Goal: Communication & Community: Answer question/provide support

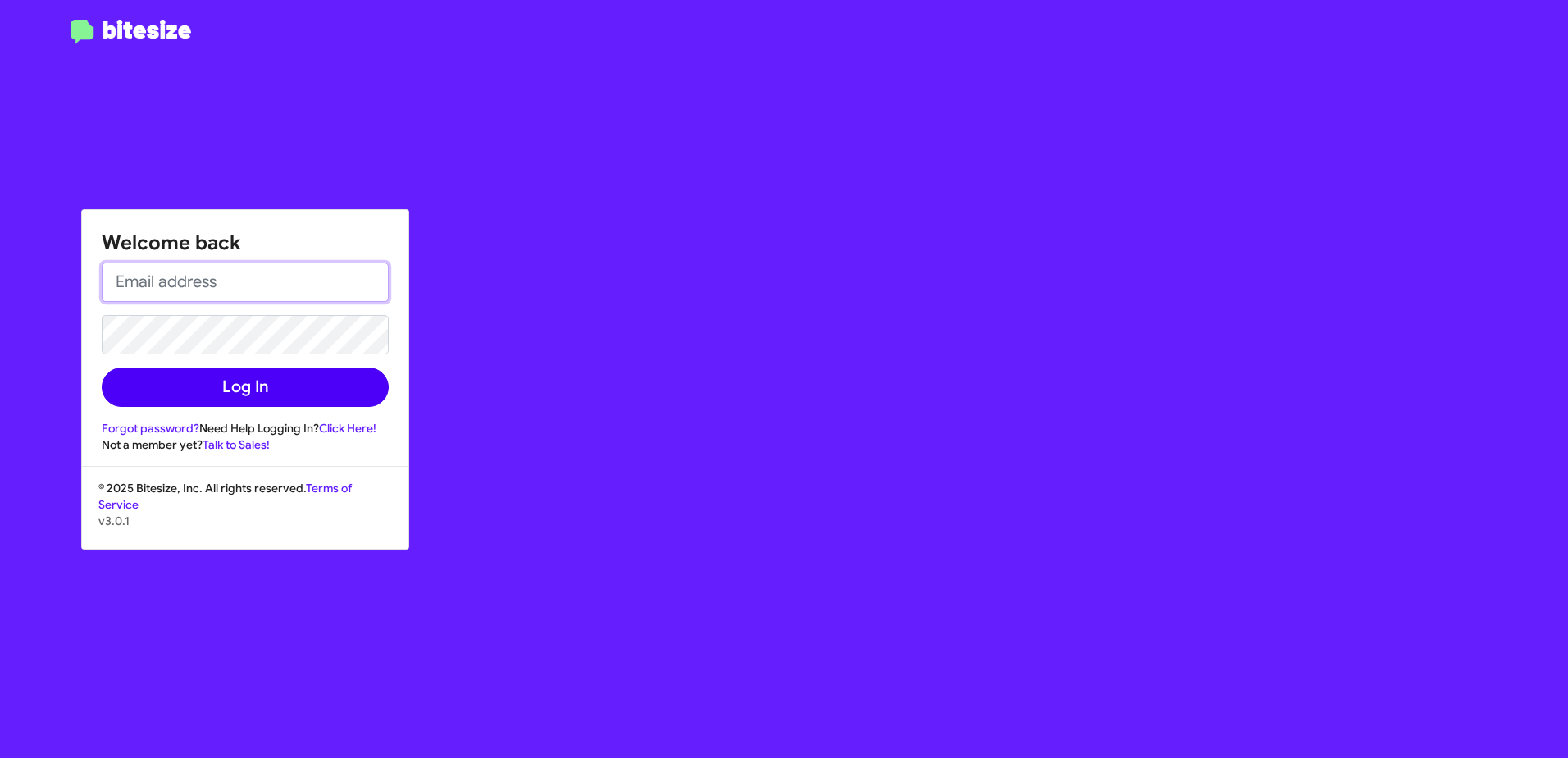
type input "[EMAIL_ADDRESS][DOMAIN_NAME]"
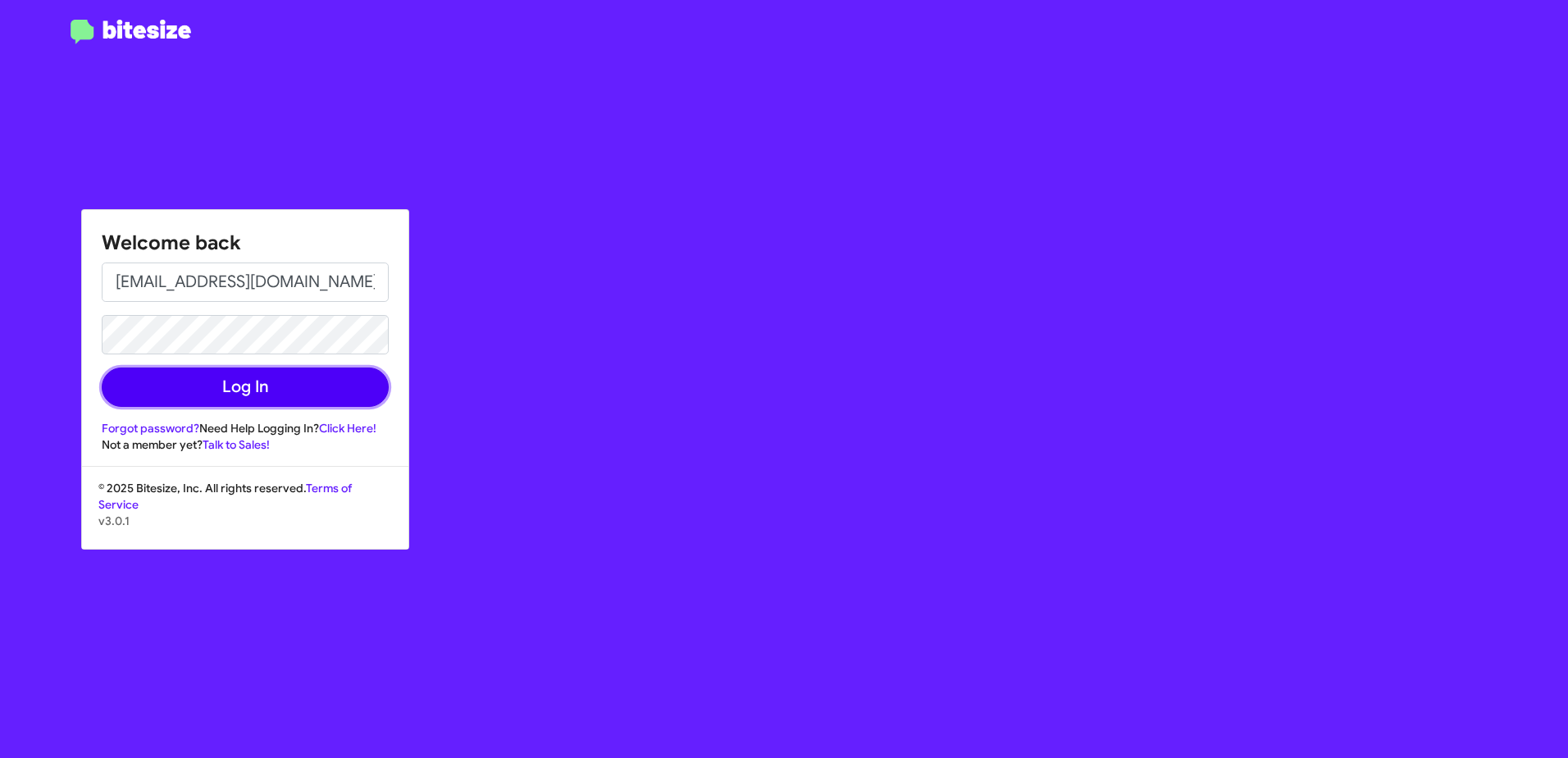
click at [183, 395] on button "Log In" at bounding box center [245, 387] width 287 height 39
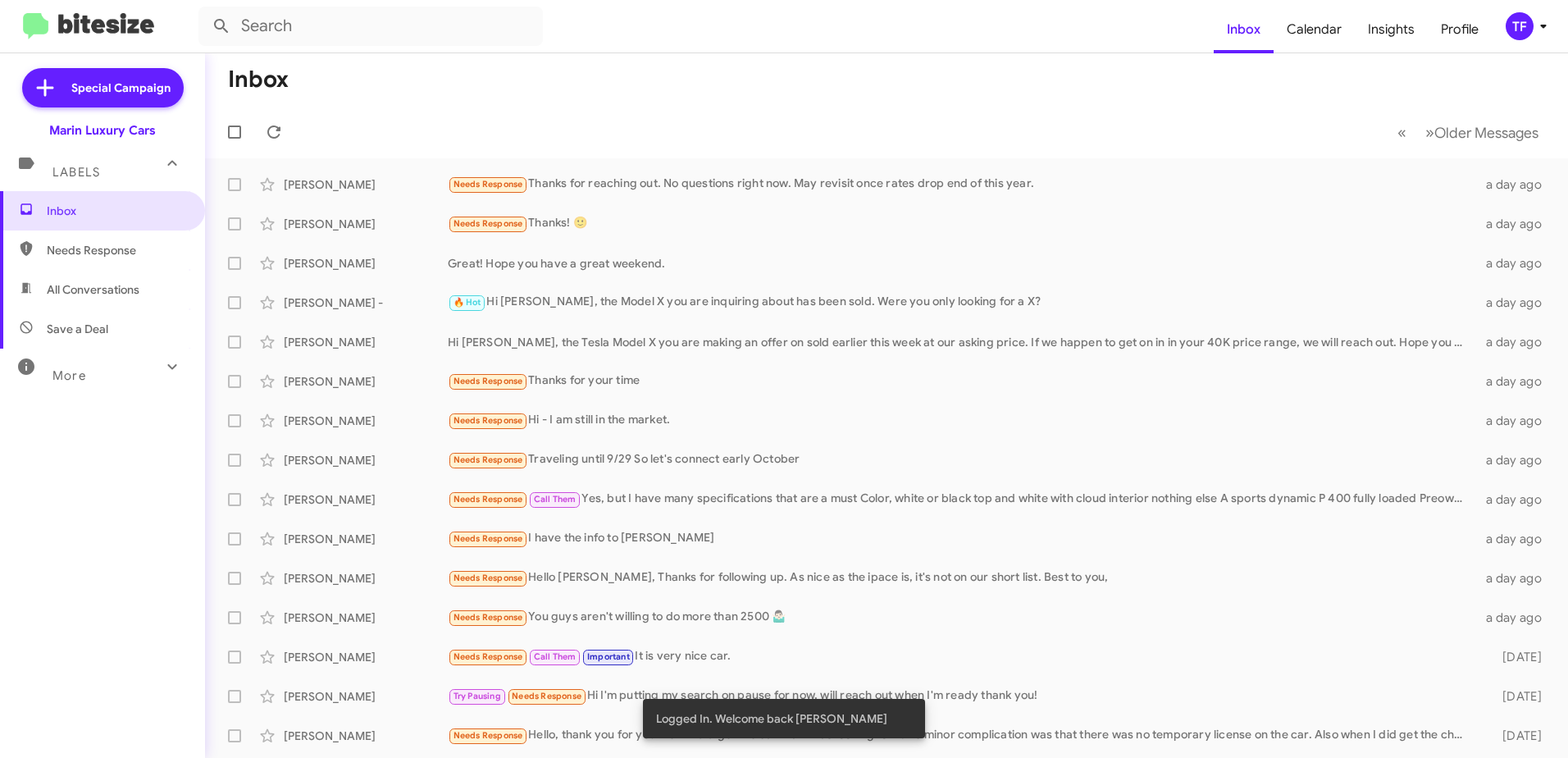
drag, startPoint x: 775, startPoint y: 135, endPoint x: 759, endPoint y: 136, distance: 16.0
click at [775, 135] on mat-toolbar-row "« Previous » Next Older Messages" at bounding box center [886, 132] width 1363 height 53
click at [698, 129] on mat-toolbar-row "« Previous » Next Older Messages" at bounding box center [886, 132] width 1363 height 53
click at [351, 20] on input "text" at bounding box center [371, 26] width 344 height 39
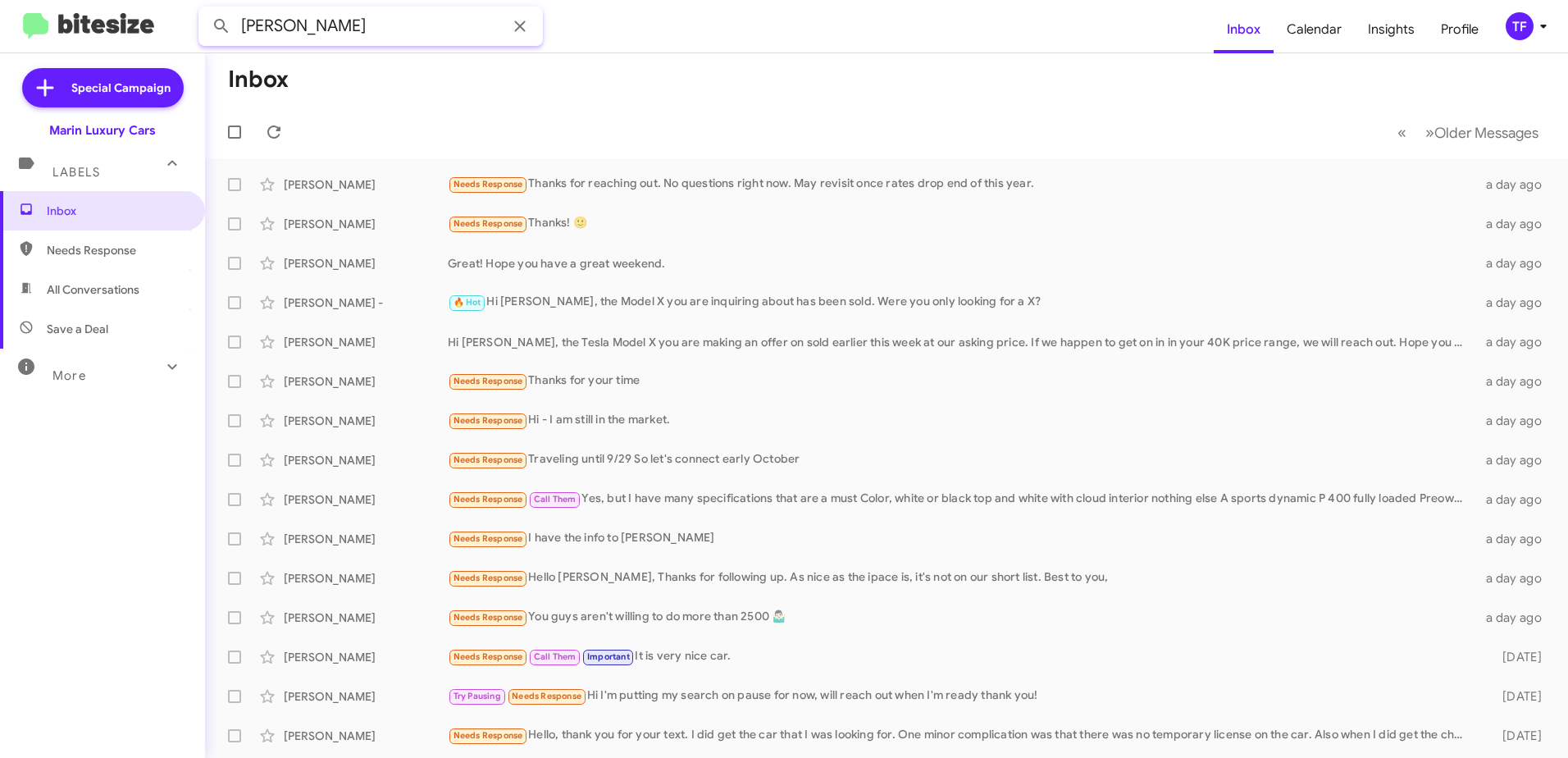
type input "[PERSON_NAME]"
click at [205, 10] on button at bounding box center [221, 26] width 33 height 33
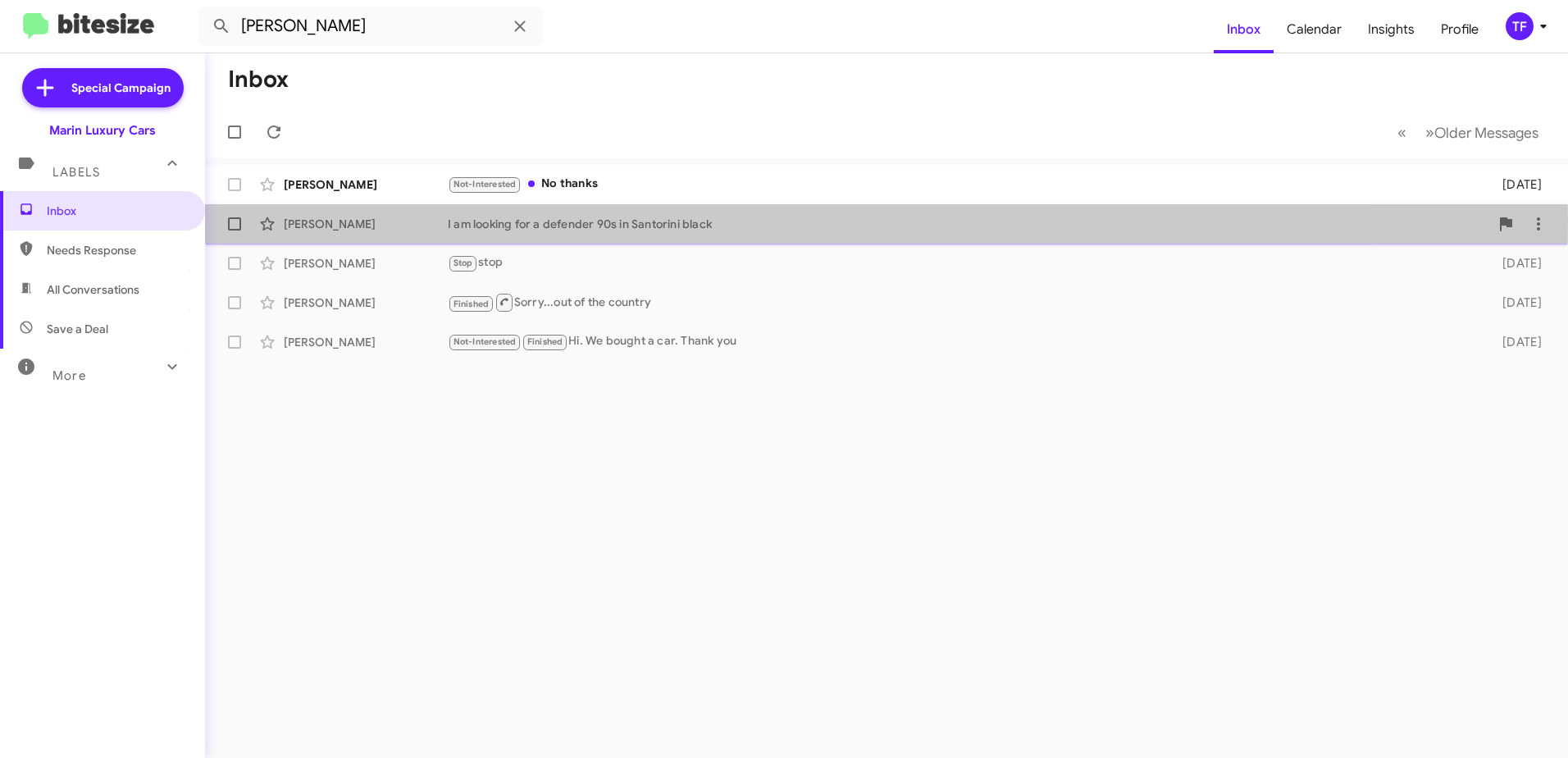
click at [639, 220] on div "I am looking for a defender 90s in Santorini black" at bounding box center [969, 224] width 1042 height 16
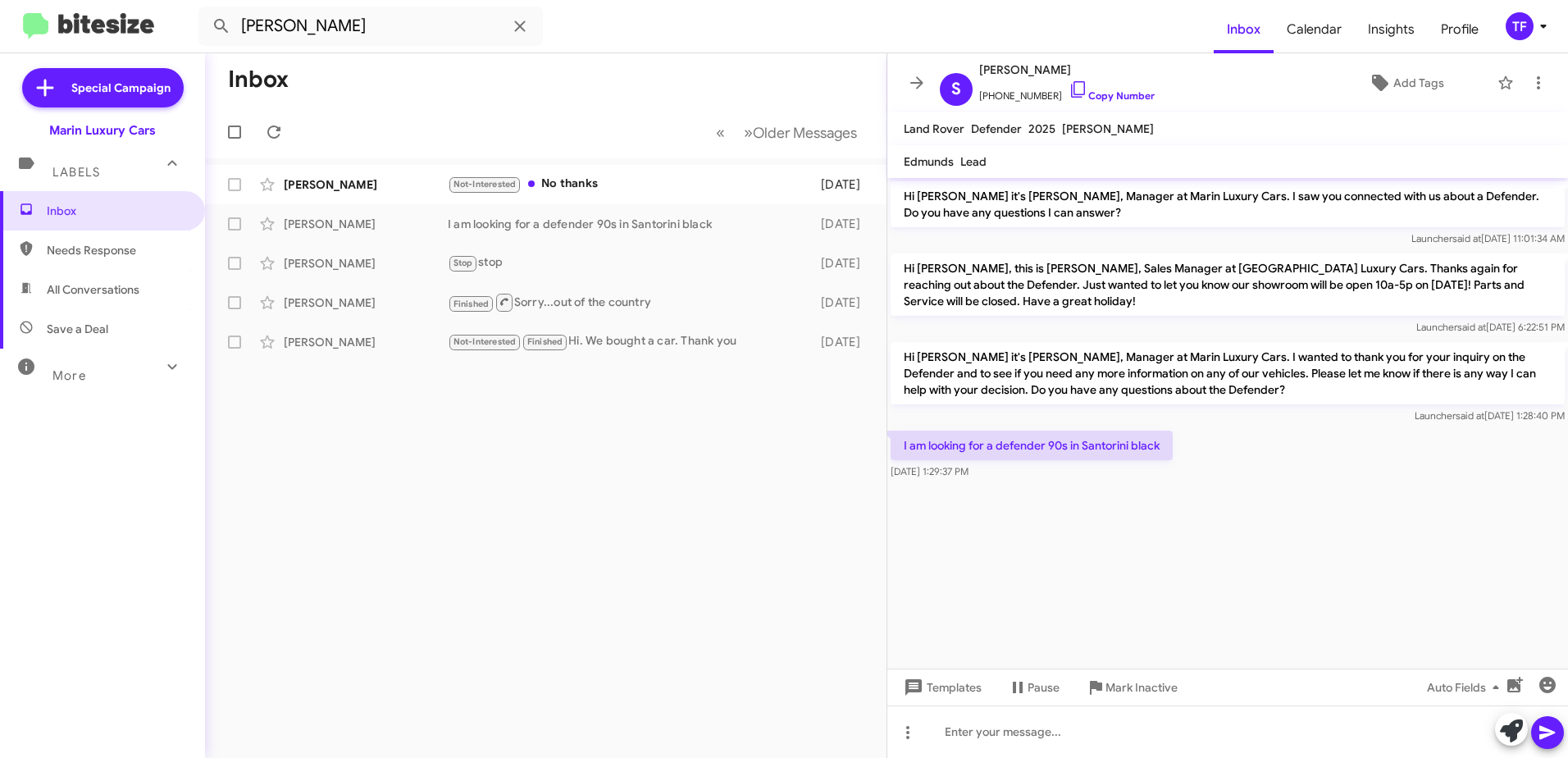
drag, startPoint x: 1088, startPoint y: 520, endPoint x: 1048, endPoint y: 528, distance: 40.8
click at [1086, 520] on cdk-virtual-scroll-viewport "Hi [PERSON_NAME] it's [PERSON_NAME], Manager at Marin Luxury Cars. I saw you co…" at bounding box center [1228, 423] width 681 height 491
click at [1027, 526] on cdk-virtual-scroll-viewport "Hi [PERSON_NAME] it's [PERSON_NAME], Manager at Marin Luxury Cars. I saw you co…" at bounding box center [1228, 423] width 681 height 491
click at [1127, 517] on cdk-virtual-scroll-viewport "Hi [PERSON_NAME] it's [PERSON_NAME], Manager at Marin Luxury Cars. I saw you co…" at bounding box center [1228, 423] width 681 height 491
click at [1045, 525] on cdk-virtual-scroll-viewport "Hi [PERSON_NAME] it's [PERSON_NAME], Manager at Marin Luxury Cars. I saw you co…" at bounding box center [1228, 423] width 681 height 491
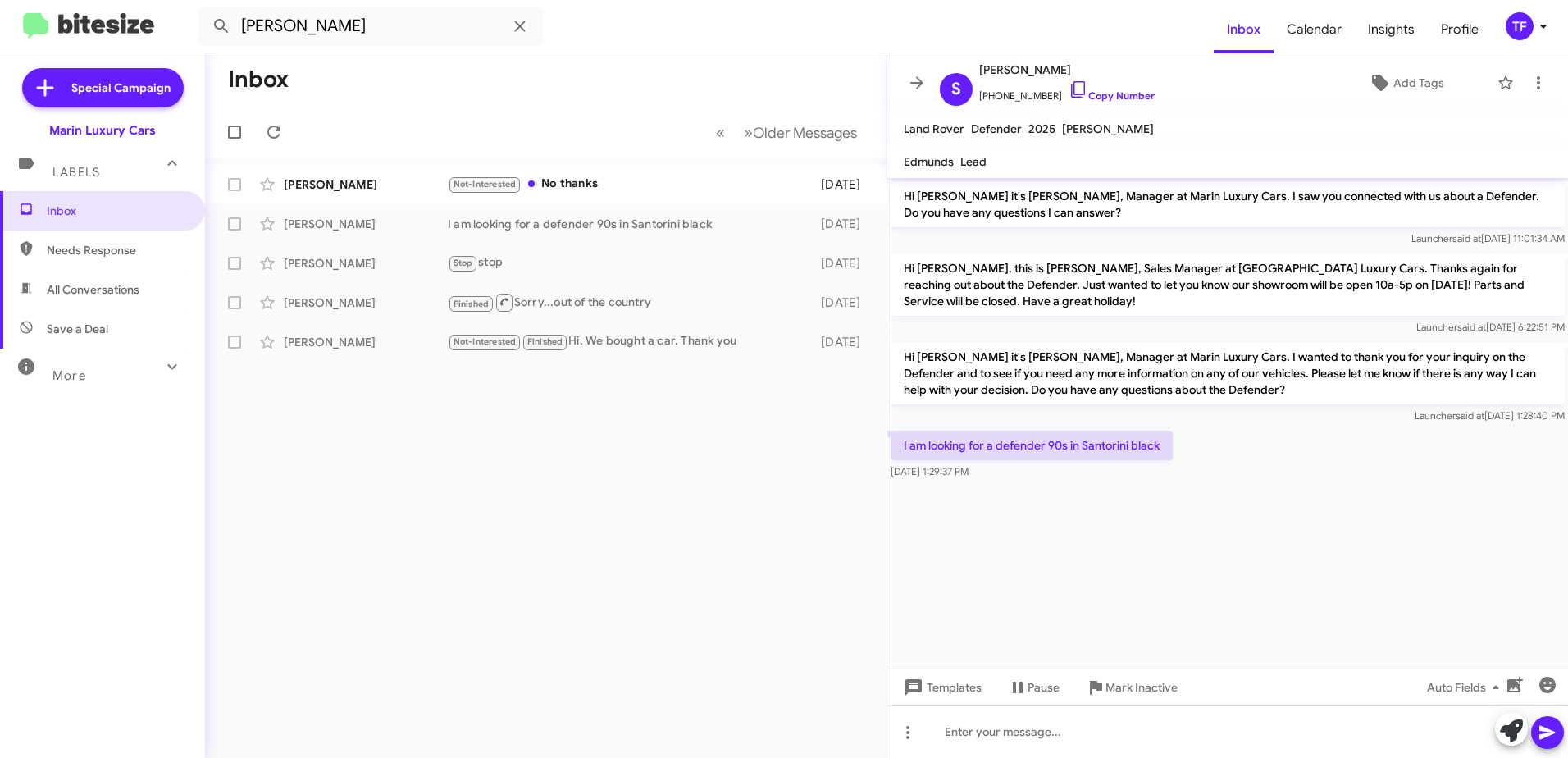
drag, startPoint x: 1115, startPoint y: 521, endPoint x: 969, endPoint y: 524, distance: 146.0
click at [1109, 521] on cdk-virtual-scroll-viewport "Hi [PERSON_NAME] it's [PERSON_NAME], Manager at Marin Luxury Cars. I saw you co…" at bounding box center [1228, 423] width 681 height 491
click at [968, 524] on cdk-virtual-scroll-viewport "Hi [PERSON_NAME] it's [PERSON_NAME], Manager at Marin Luxury Cars. I saw you co…" at bounding box center [1228, 423] width 681 height 491
click at [1074, 521] on cdk-virtual-scroll-viewport "Hi [PERSON_NAME] it's [PERSON_NAME], Manager at Marin Luxury Cars. I saw you co…" at bounding box center [1228, 423] width 681 height 491
click at [1011, 538] on cdk-virtual-scroll-viewport "Hi [PERSON_NAME] it's [PERSON_NAME], Manager at Marin Luxury Cars. I saw you co…" at bounding box center [1228, 423] width 681 height 491
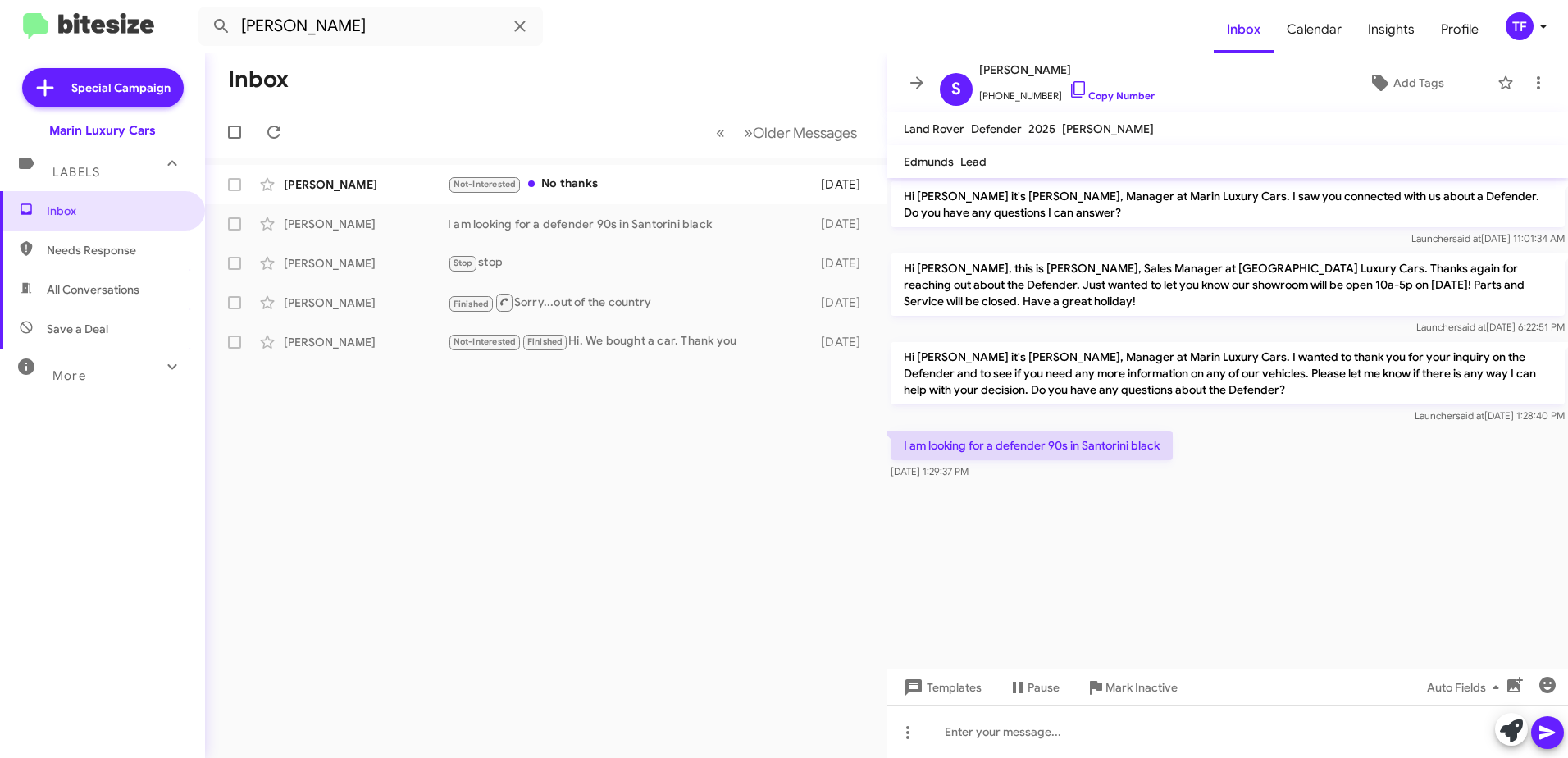
click at [1042, 531] on cdk-virtual-scroll-viewport "Hi [PERSON_NAME] it's [PERSON_NAME], Manager at Marin Luxury Cars. I saw you co…" at bounding box center [1228, 423] width 681 height 491
click at [1003, 533] on cdk-virtual-scroll-viewport "Hi [PERSON_NAME] it's [PERSON_NAME], Manager at Marin Luxury Cars. I saw you co…" at bounding box center [1228, 423] width 681 height 491
click at [1041, 533] on cdk-virtual-scroll-viewport "Hi [PERSON_NAME] it's [PERSON_NAME], Manager at Marin Luxury Cars. I saw you co…" at bounding box center [1228, 423] width 681 height 491
drag, startPoint x: 991, startPoint y: 533, endPoint x: 1105, endPoint y: 548, distance: 115.0
click at [1004, 537] on cdk-virtual-scroll-viewport "Hi [PERSON_NAME] it's [PERSON_NAME], Manager at Marin Luxury Cars. I saw you co…" at bounding box center [1228, 423] width 681 height 491
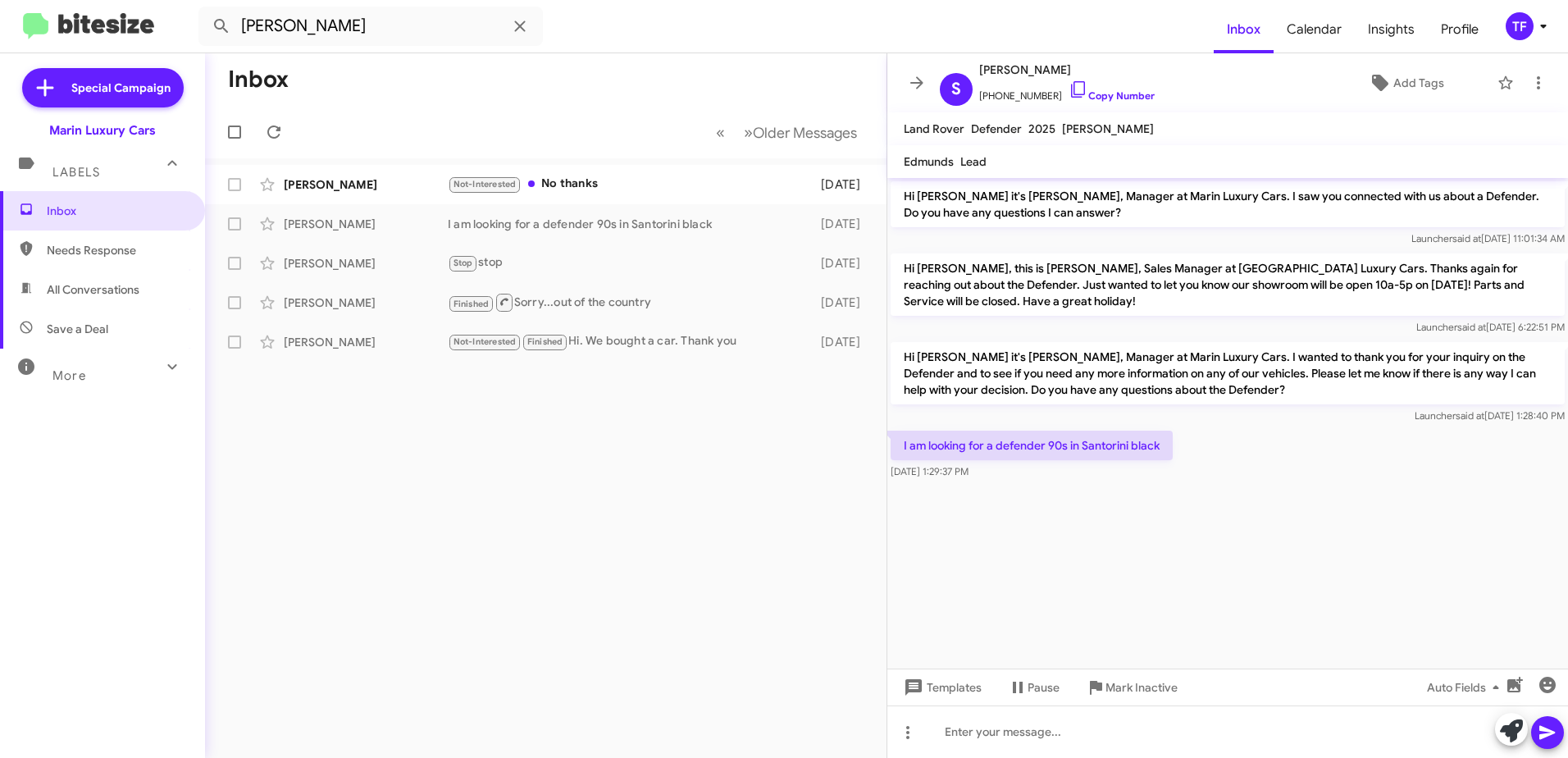
click at [1105, 548] on cdk-virtual-scroll-viewport "Hi [PERSON_NAME] it's [PERSON_NAME], Manager at Marin Luxury Cars. I saw you co…" at bounding box center [1228, 423] width 681 height 491
click at [1027, 545] on cdk-virtual-scroll-viewport "Hi [PERSON_NAME] it's [PERSON_NAME], Manager at Marin Luxury Cars. I saw you co…" at bounding box center [1228, 423] width 681 height 491
drag, startPoint x: 924, startPoint y: 473, endPoint x: 938, endPoint y: 473, distance: 14.0
click at [938, 473] on span "[DATE] 1:29:37 PM" at bounding box center [930, 472] width 78 height 13
drag, startPoint x: 938, startPoint y: 473, endPoint x: 1063, endPoint y: 495, distance: 126.9
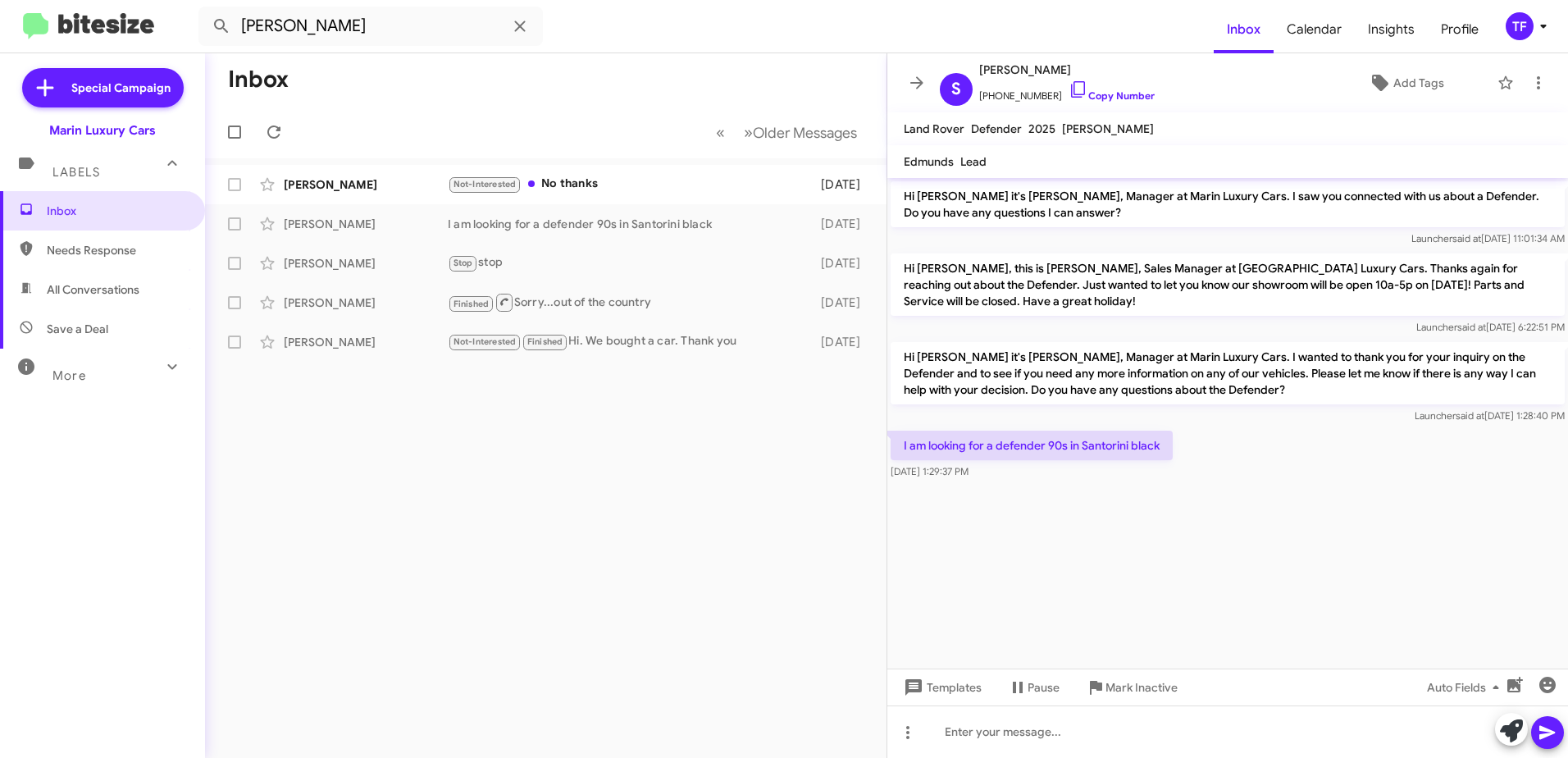
click at [963, 473] on span "[DATE] 1:29:37 PM" at bounding box center [930, 472] width 78 height 13
drag, startPoint x: 522, startPoint y: 26, endPoint x: 527, endPoint y: 38, distance: 13.0
click at [522, 26] on icon at bounding box center [520, 26] width 11 height 11
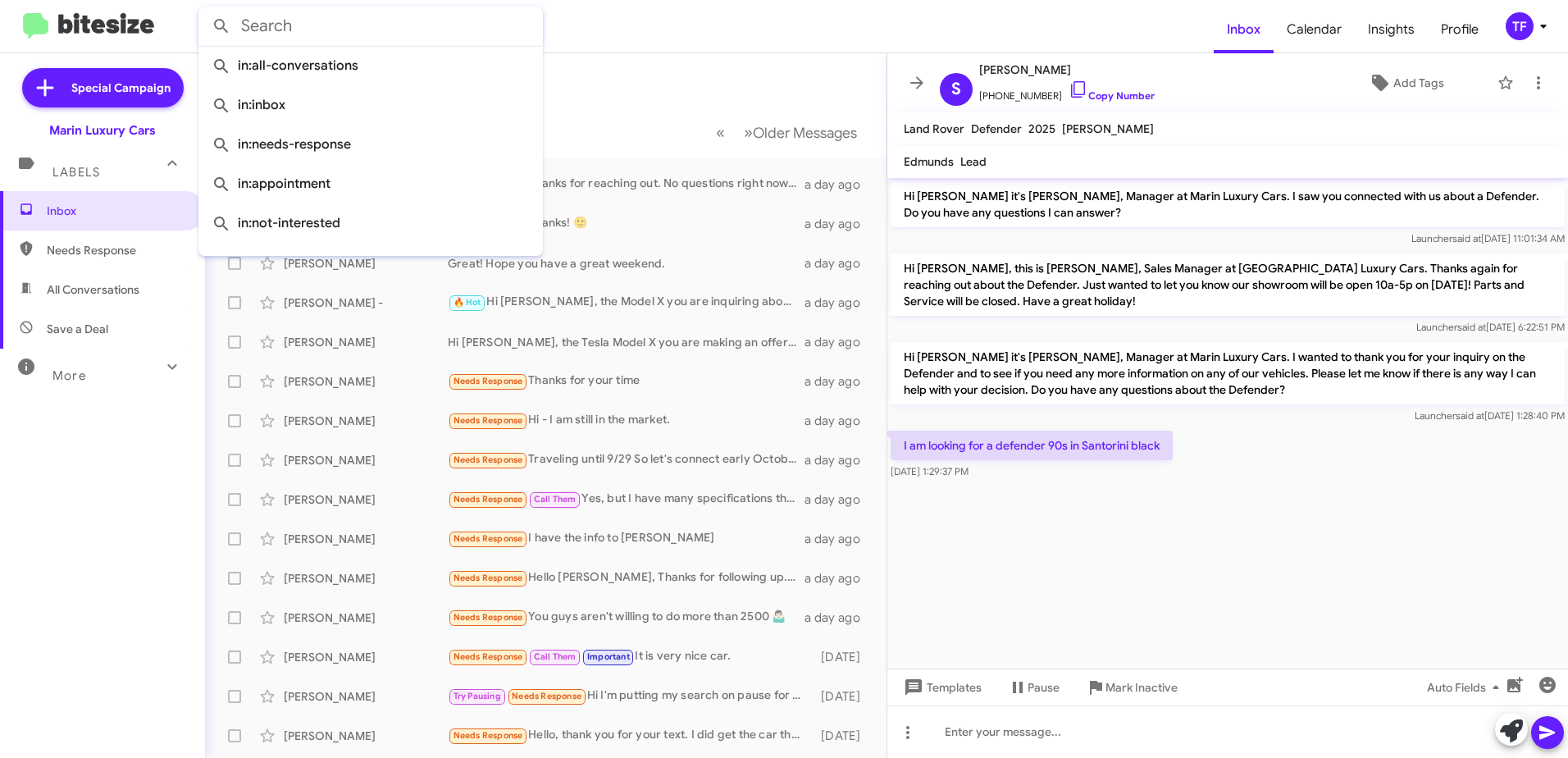
click at [644, 67] on mat-toolbar-row "Inbox" at bounding box center [545, 80] width 682 height 53
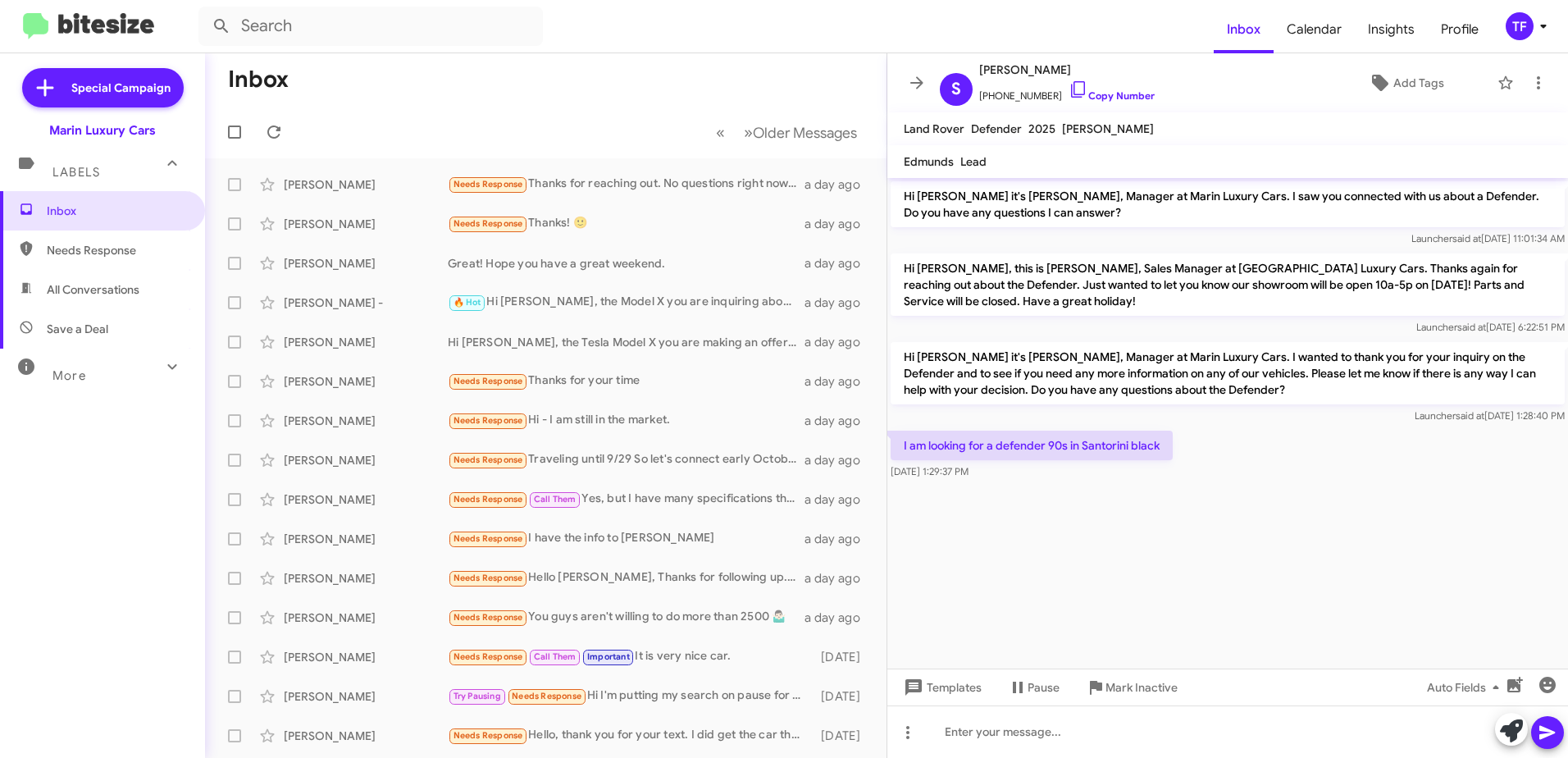
click at [111, 128] on div "Marin Luxury Cars" at bounding box center [102, 130] width 107 height 16
click at [90, 214] on span "Inbox" at bounding box center [116, 210] width 139 height 16
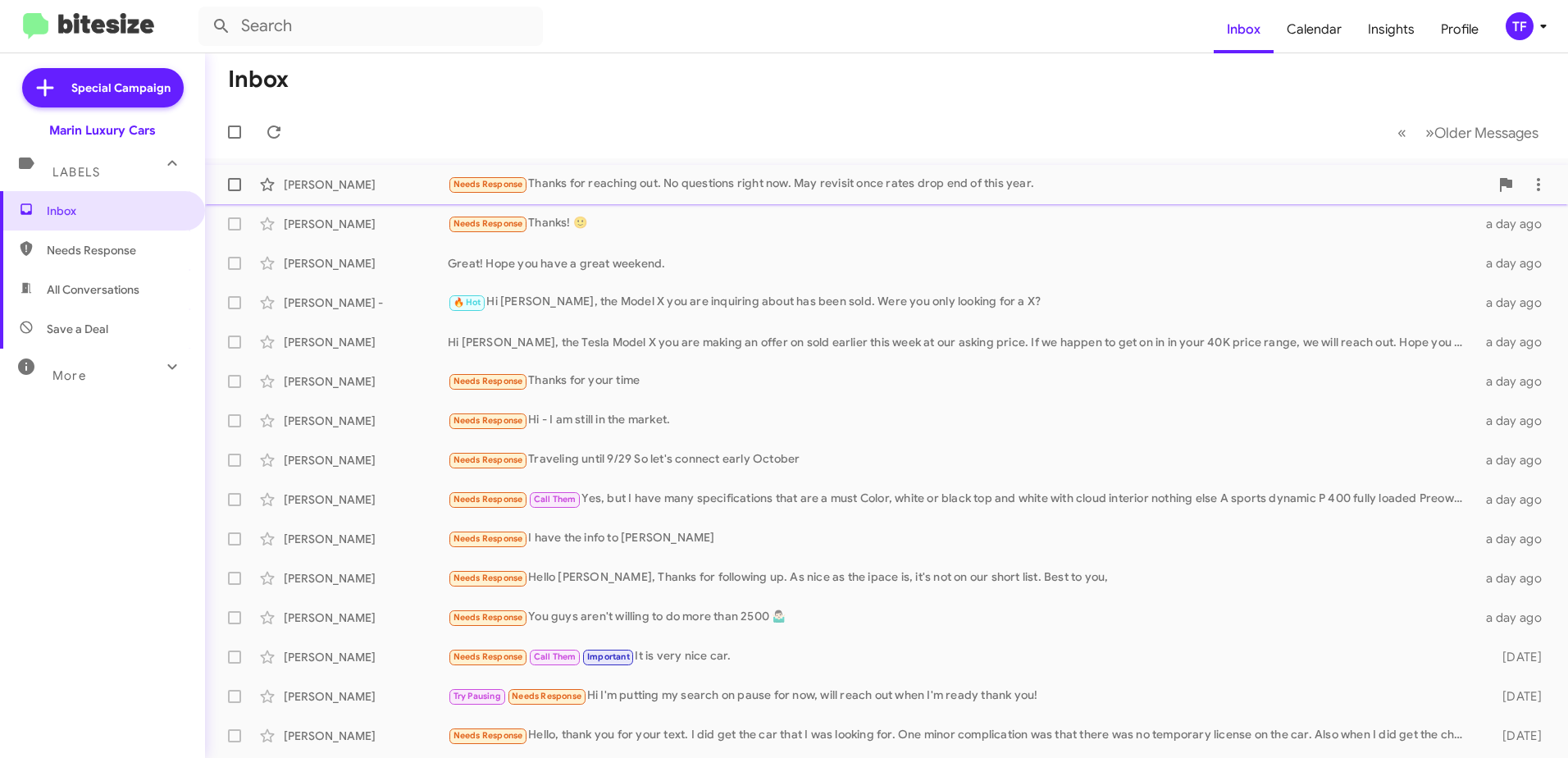
click at [724, 177] on div "Needs Response Thanks for reaching out. No questions right now. May revisit onc…" at bounding box center [969, 184] width 1042 height 19
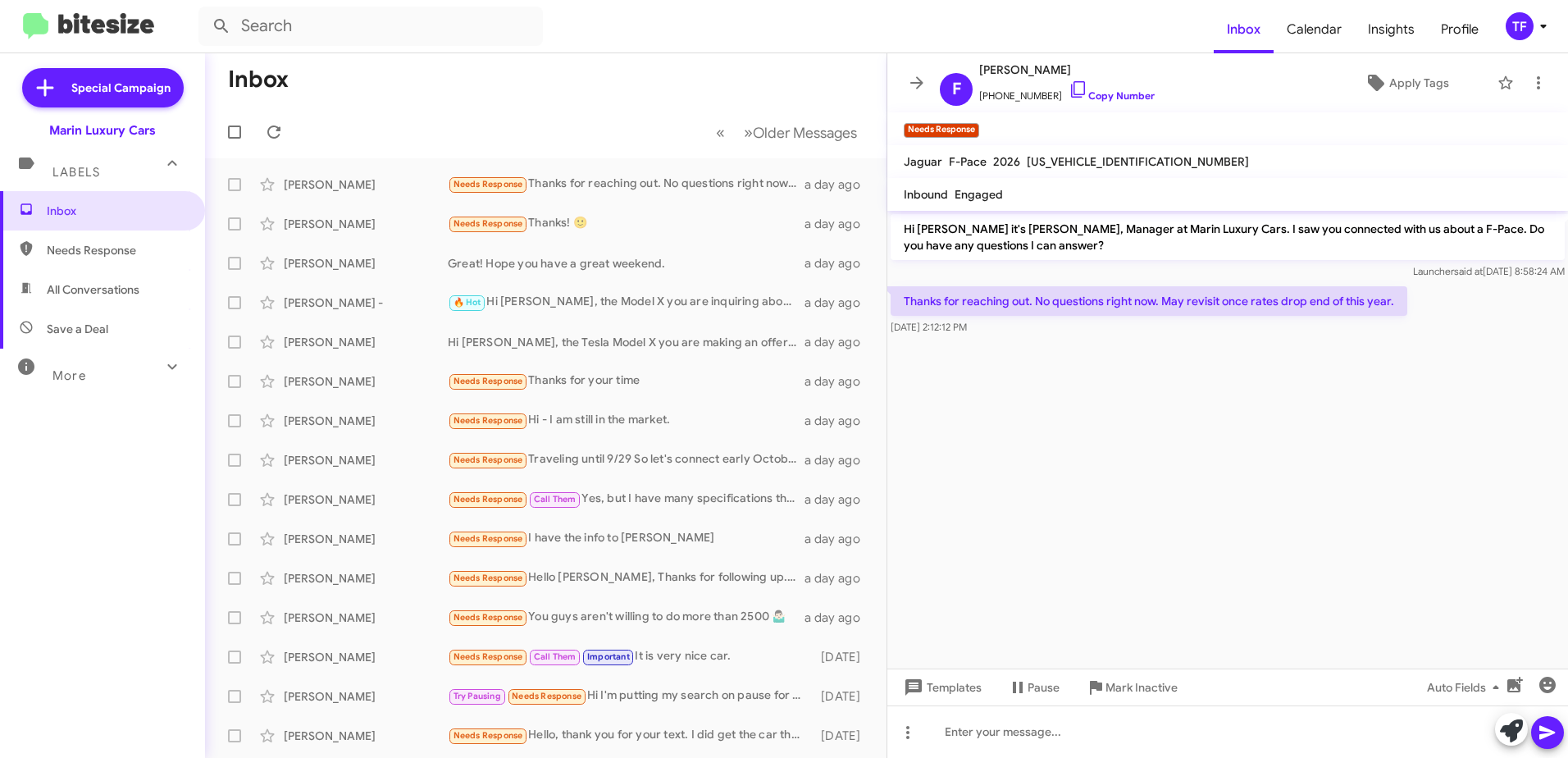
drag, startPoint x: 1106, startPoint y: 364, endPoint x: 1082, endPoint y: 364, distance: 24.0
click at [1095, 364] on cdk-virtual-scroll-viewport "Hi [PERSON_NAME] it's [PERSON_NAME], Manager at Marin Luxury Cars. I saw you co…" at bounding box center [1228, 439] width 681 height 458
click at [1066, 360] on cdk-virtual-scroll-viewport "Hi [PERSON_NAME] it's [PERSON_NAME], Manager at Marin Luxury Cars. I saw you co…" at bounding box center [1228, 439] width 681 height 458
click at [1136, 358] on cdk-virtual-scroll-viewport "Hi [PERSON_NAME] it's [PERSON_NAME], Manager at Marin Luxury Cars. I saw you co…" at bounding box center [1228, 439] width 681 height 458
click at [1061, 344] on div at bounding box center [1228, 343] width 681 height 8
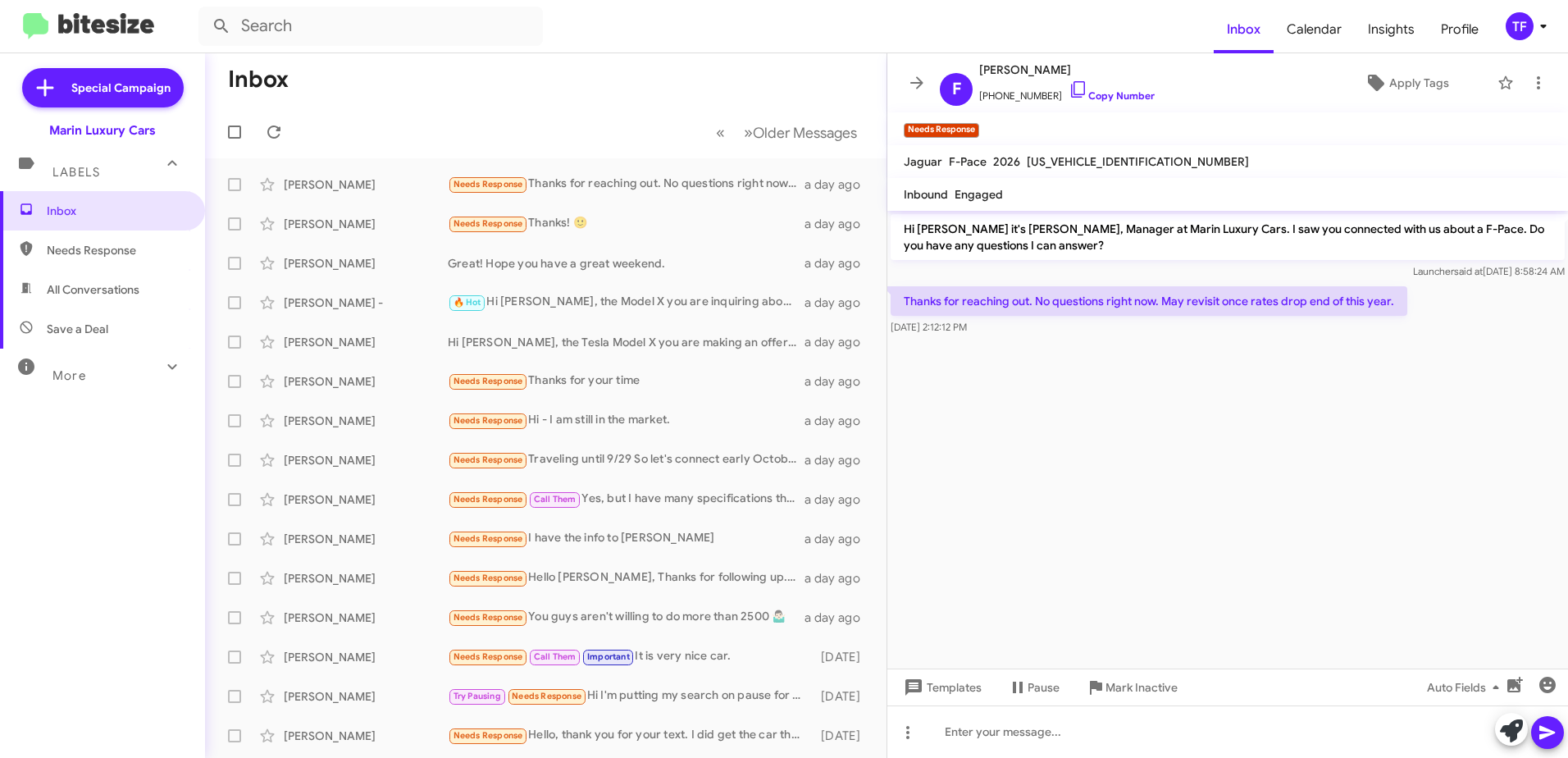
click at [1092, 335] on div "Thanks for reaching out. No questions right now. May revisit once rates drop en…" at bounding box center [1228, 311] width 681 height 56
click at [1053, 342] on div at bounding box center [1228, 343] width 681 height 8
click at [1106, 341] on div at bounding box center [1228, 343] width 681 height 8
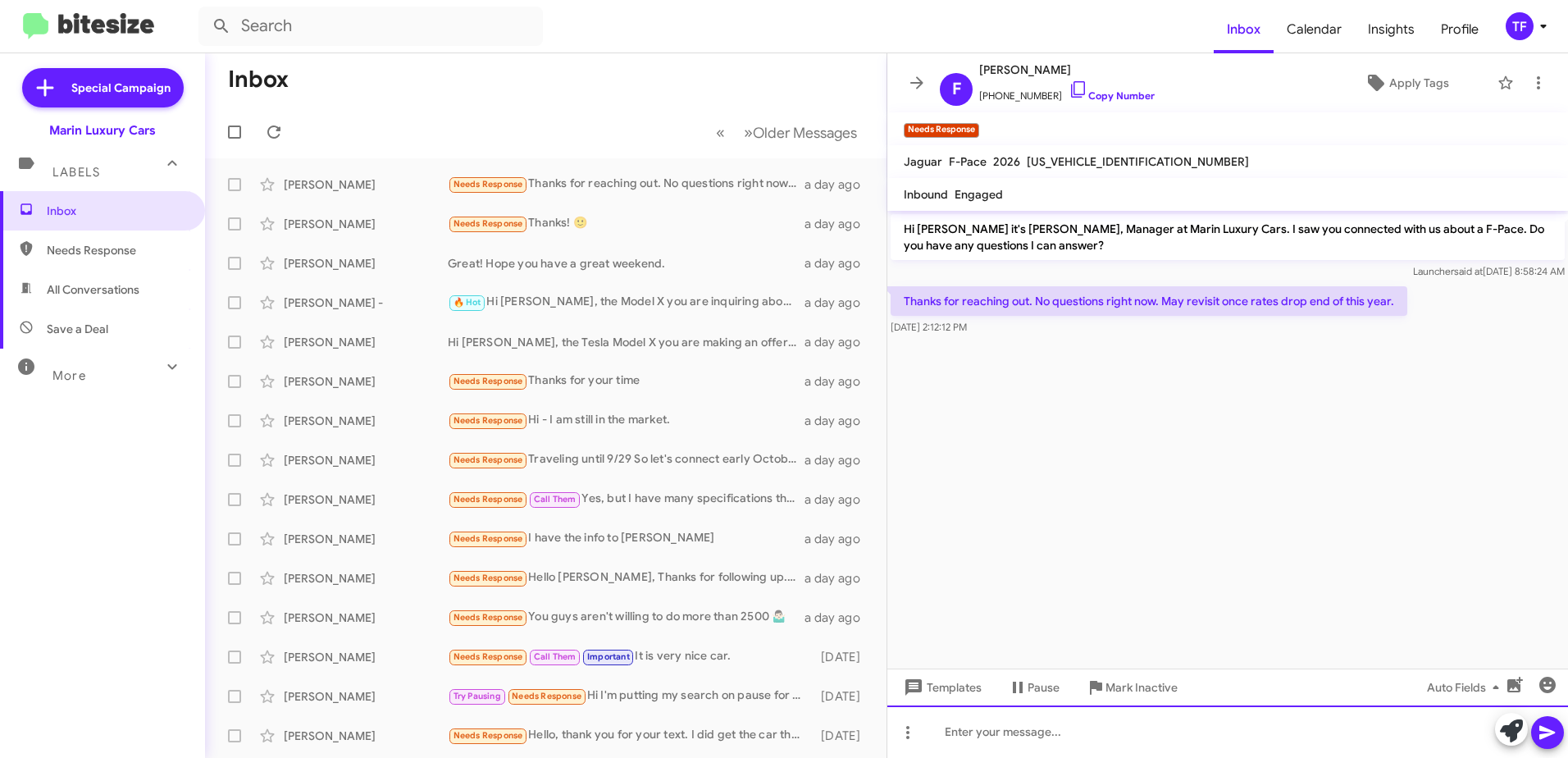
click at [971, 724] on div at bounding box center [1228, 732] width 681 height 53
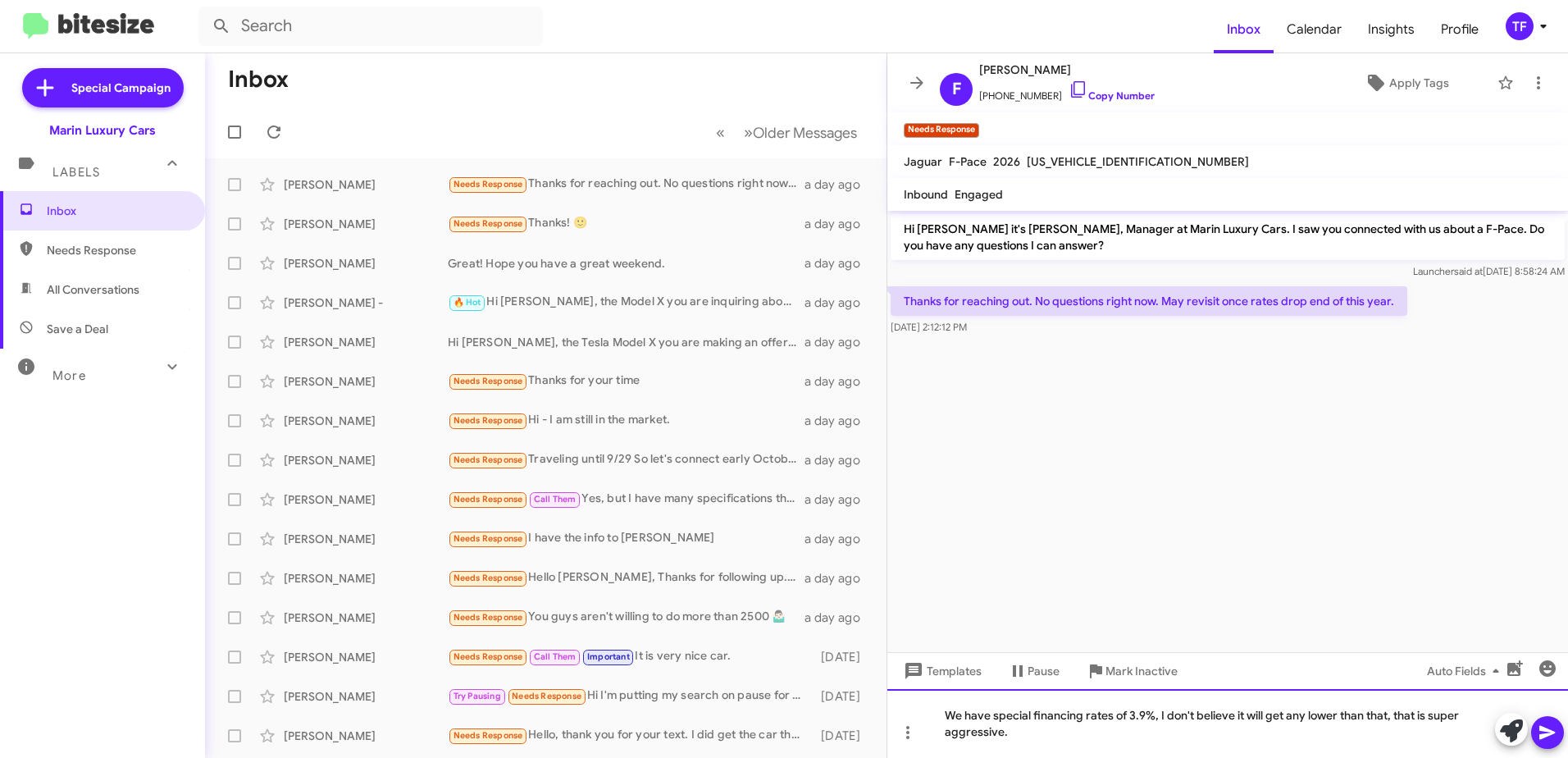
click at [1138, 734] on div "We have special financing rates of 3.9%, I don't believe it will get any lower …" at bounding box center [1228, 724] width 681 height 69
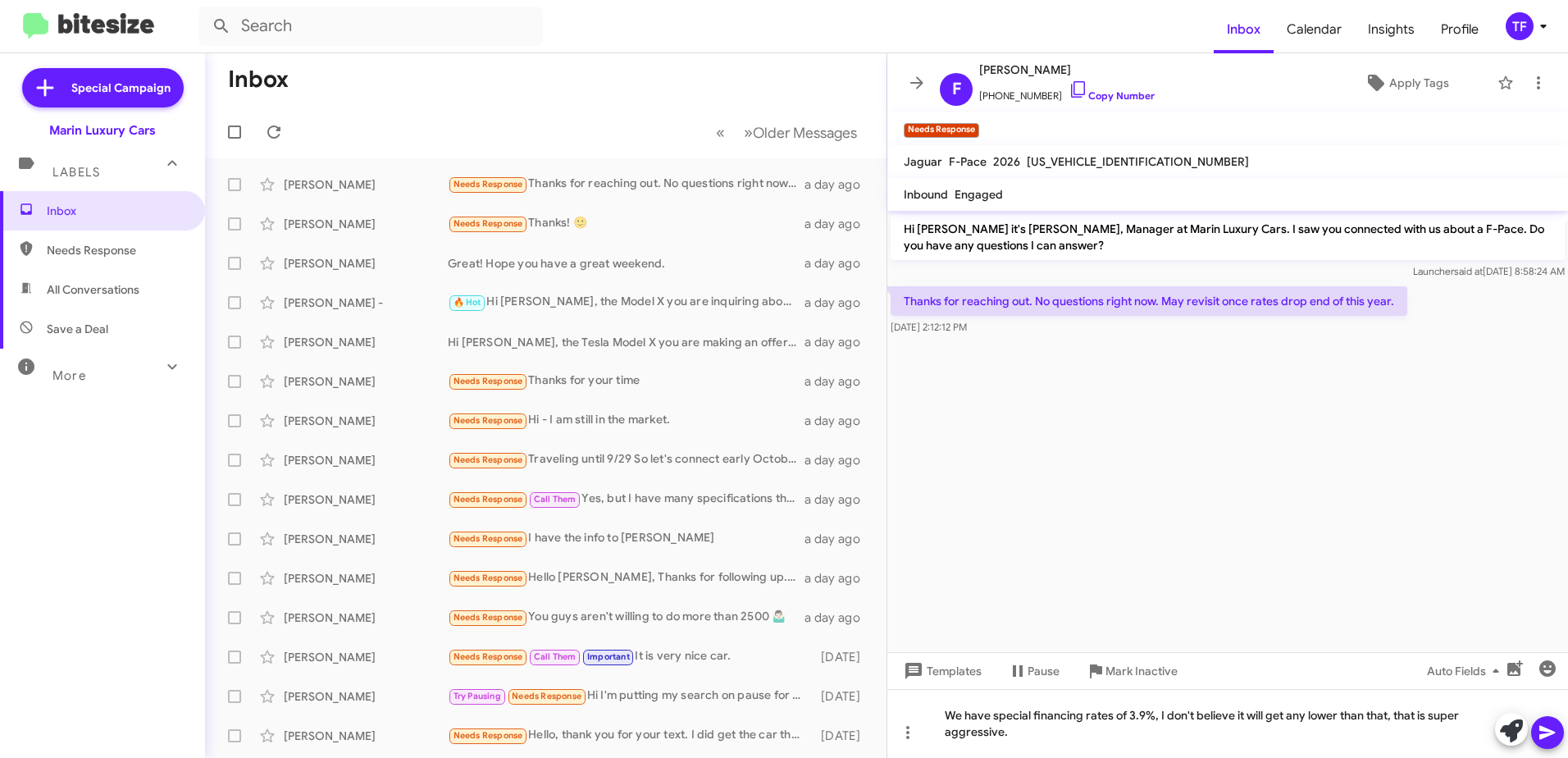
click at [1553, 732] on icon at bounding box center [1547, 732] width 15 height 14
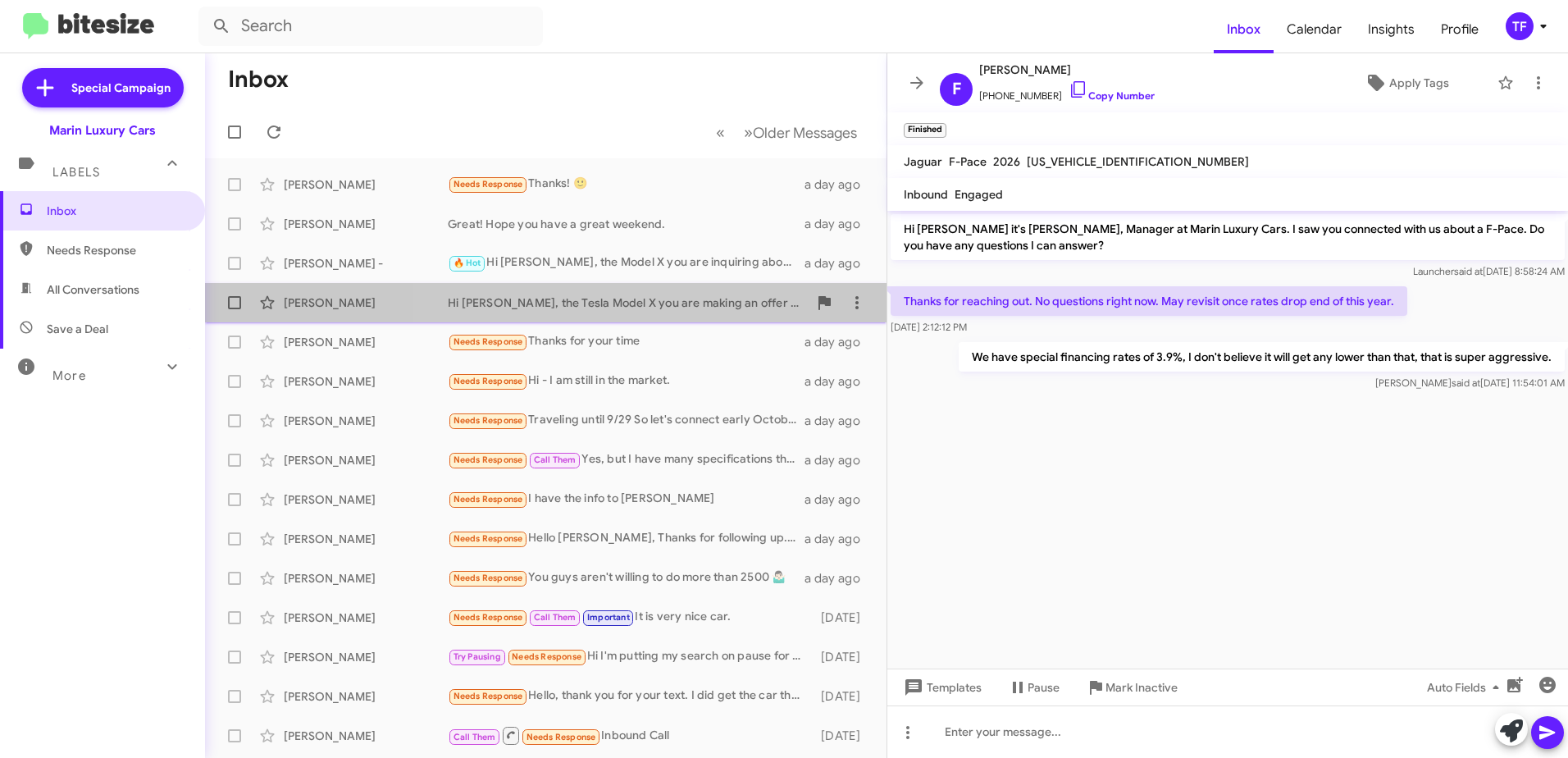
click at [612, 298] on div "Hi [PERSON_NAME], the Tesla Model X you are making an offer on sold earlier thi…" at bounding box center [627, 302] width 360 height 16
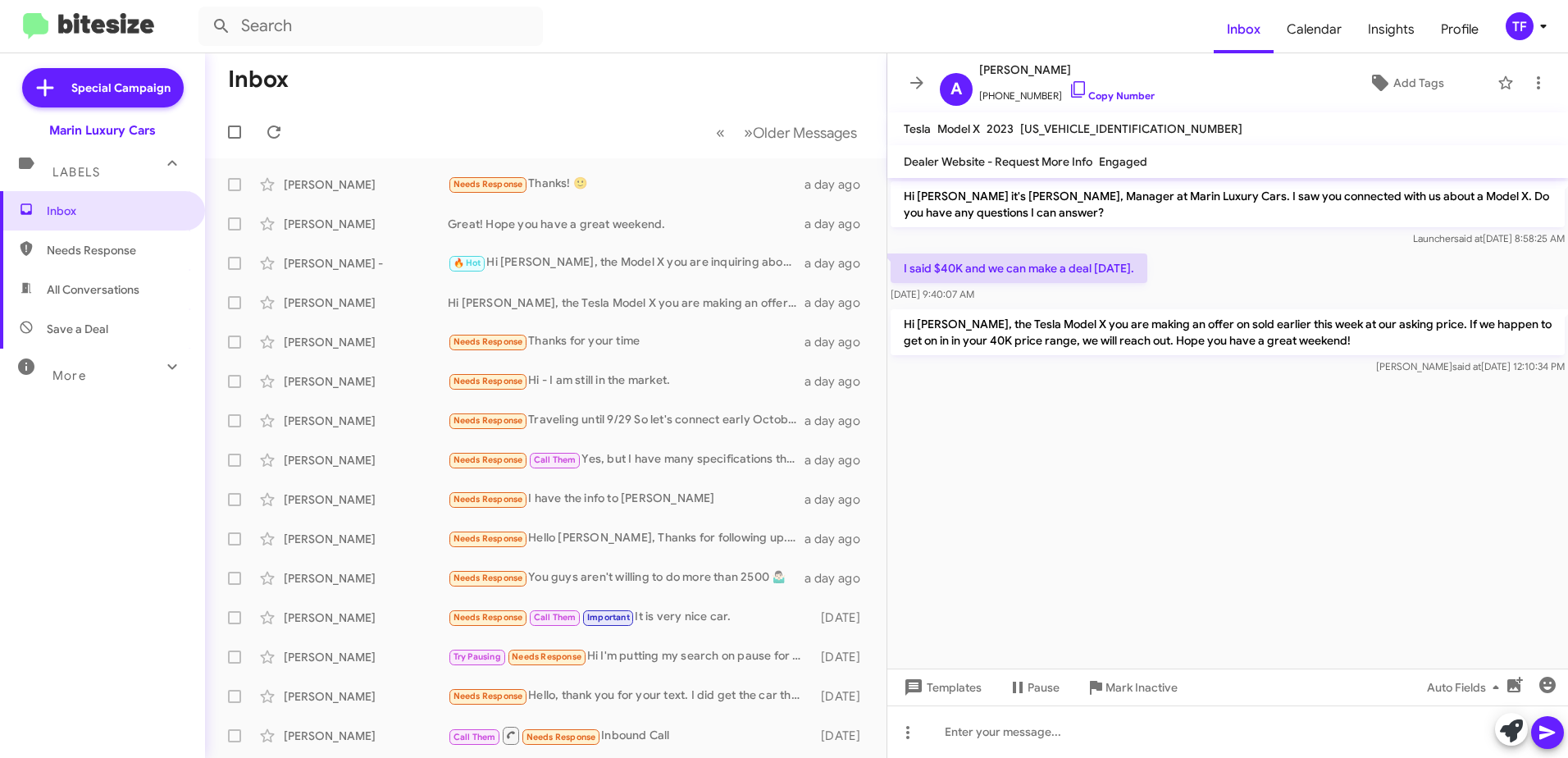
click at [1182, 421] on cdk-virtual-scroll-viewport "Hi [PERSON_NAME] it's [PERSON_NAME], Manager at Marin Luxury Cars. I saw you co…" at bounding box center [1228, 423] width 681 height 491
click at [1095, 409] on cdk-virtual-scroll-viewport "Hi [PERSON_NAME] it's [PERSON_NAME], Manager at Marin Luxury Cars. I saw you co…" at bounding box center [1228, 423] width 681 height 491
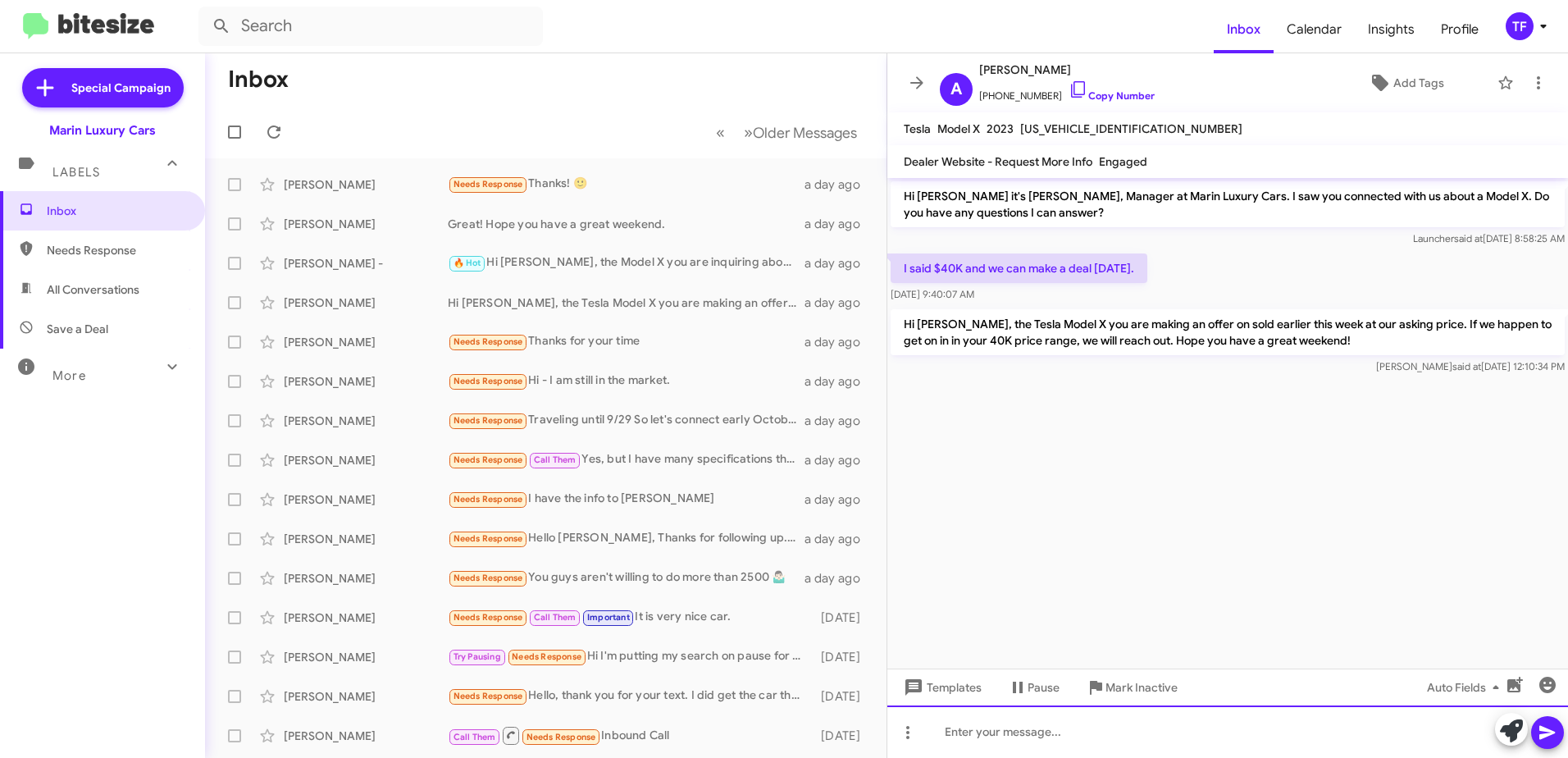
click at [1013, 736] on div at bounding box center [1228, 732] width 681 height 53
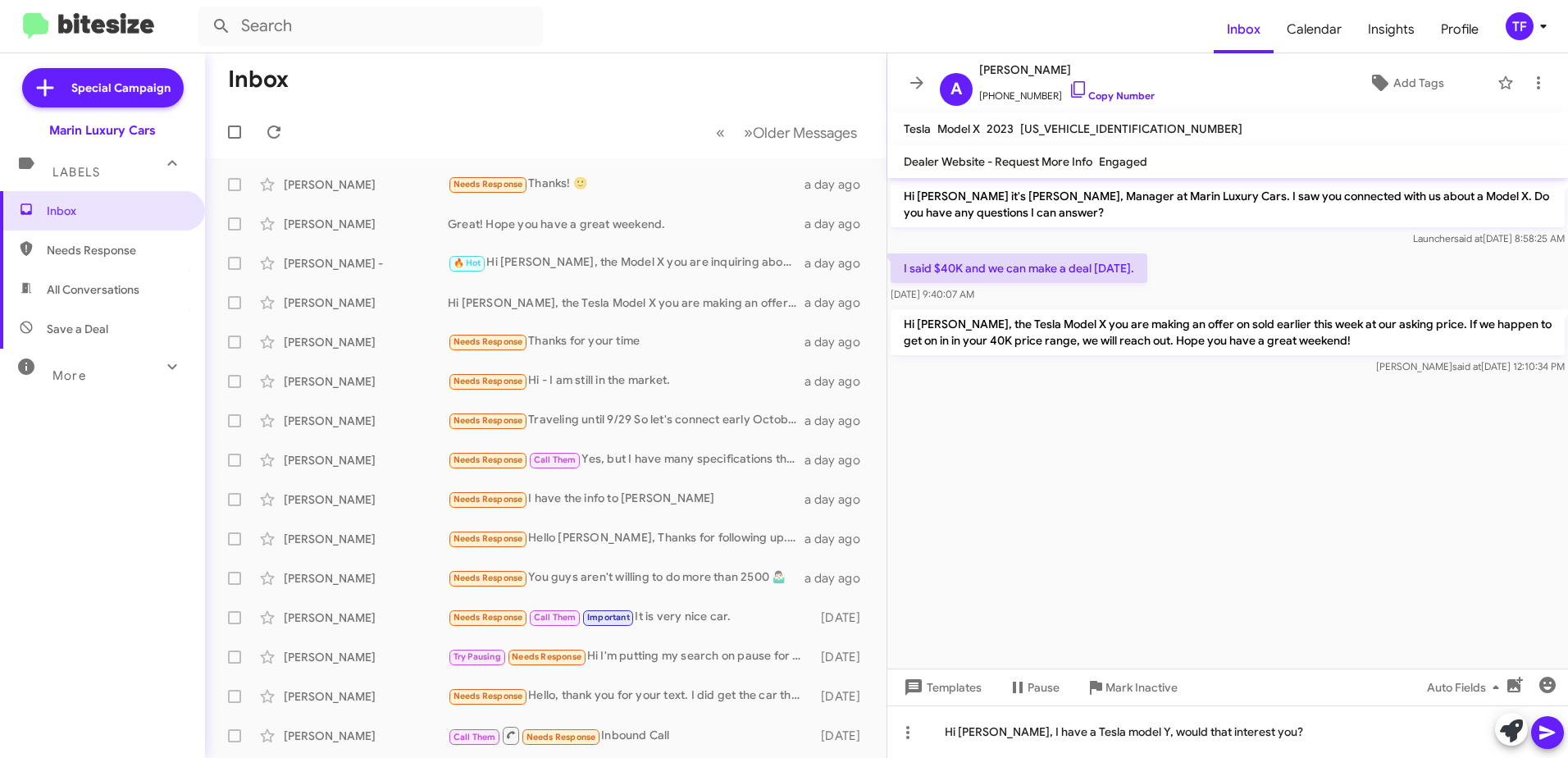
click at [1557, 732] on icon at bounding box center [1548, 733] width 20 height 20
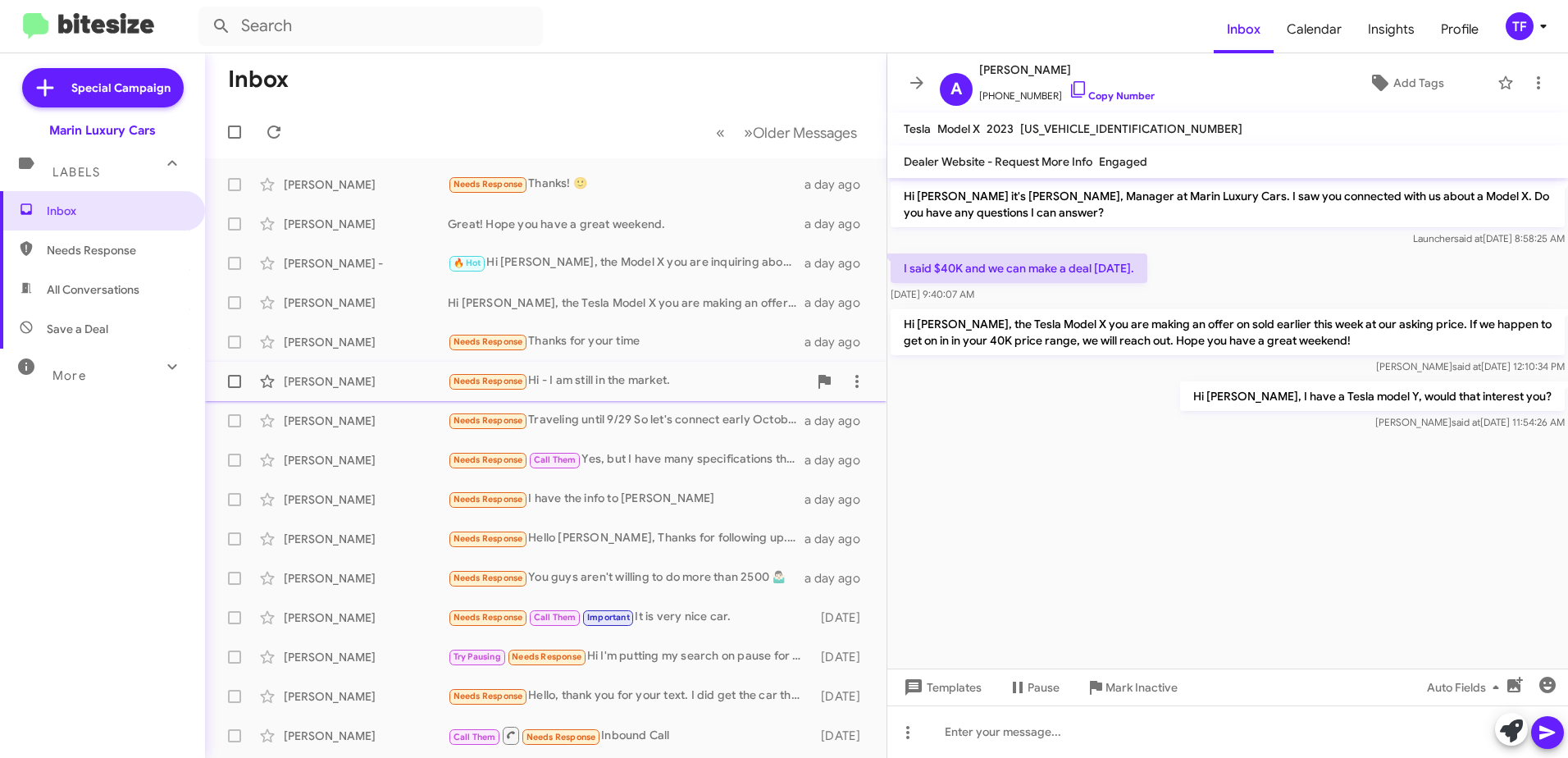
click at [644, 369] on div "[PERSON_NAME] Needs Response Hi - I am still in the market. a day ago" at bounding box center [546, 382] width 656 height 33
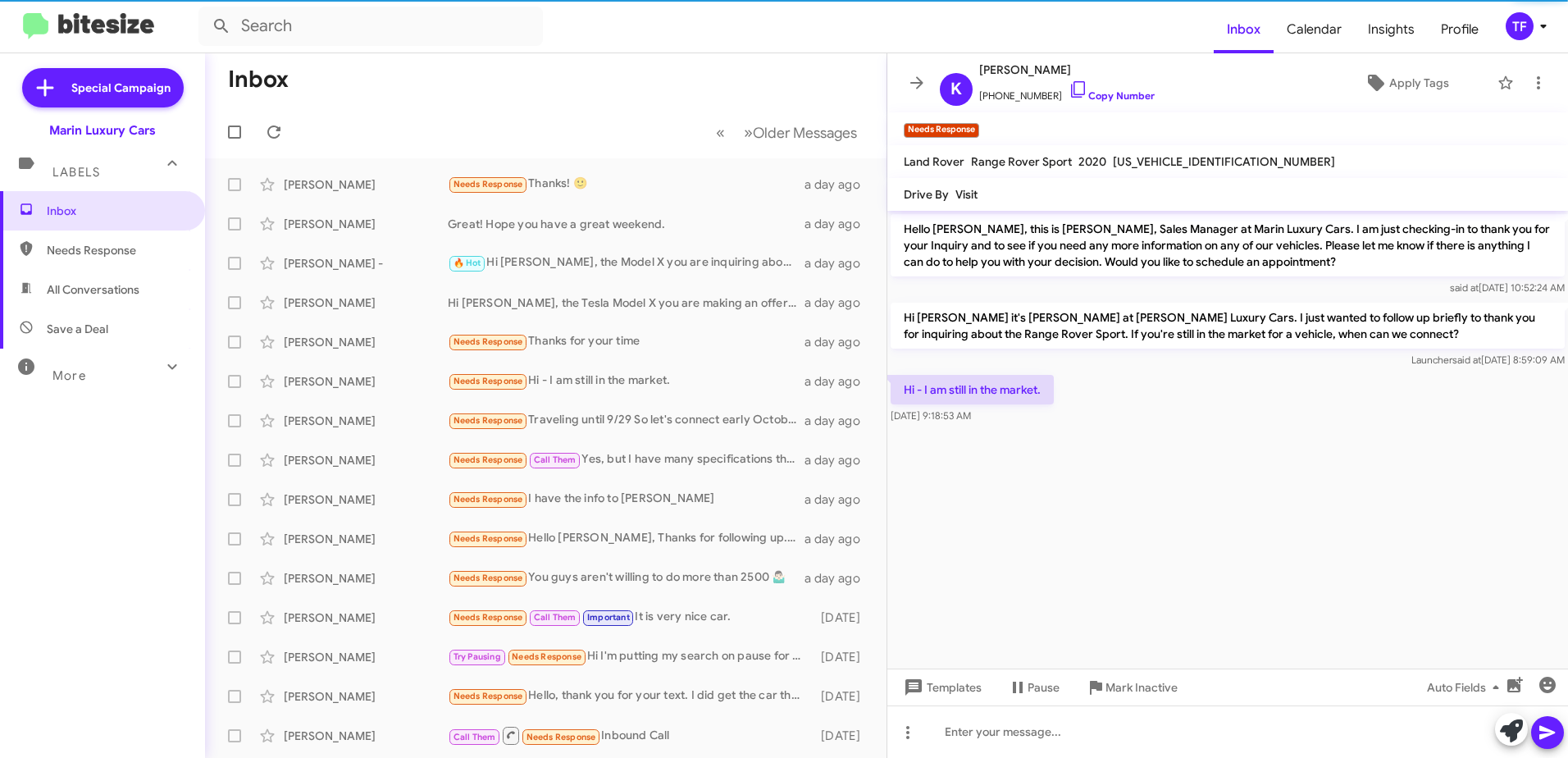
click at [1136, 425] on div "Hi - I am still in the market. [DATE] 9:18:53 AM" at bounding box center [1228, 399] width 681 height 56
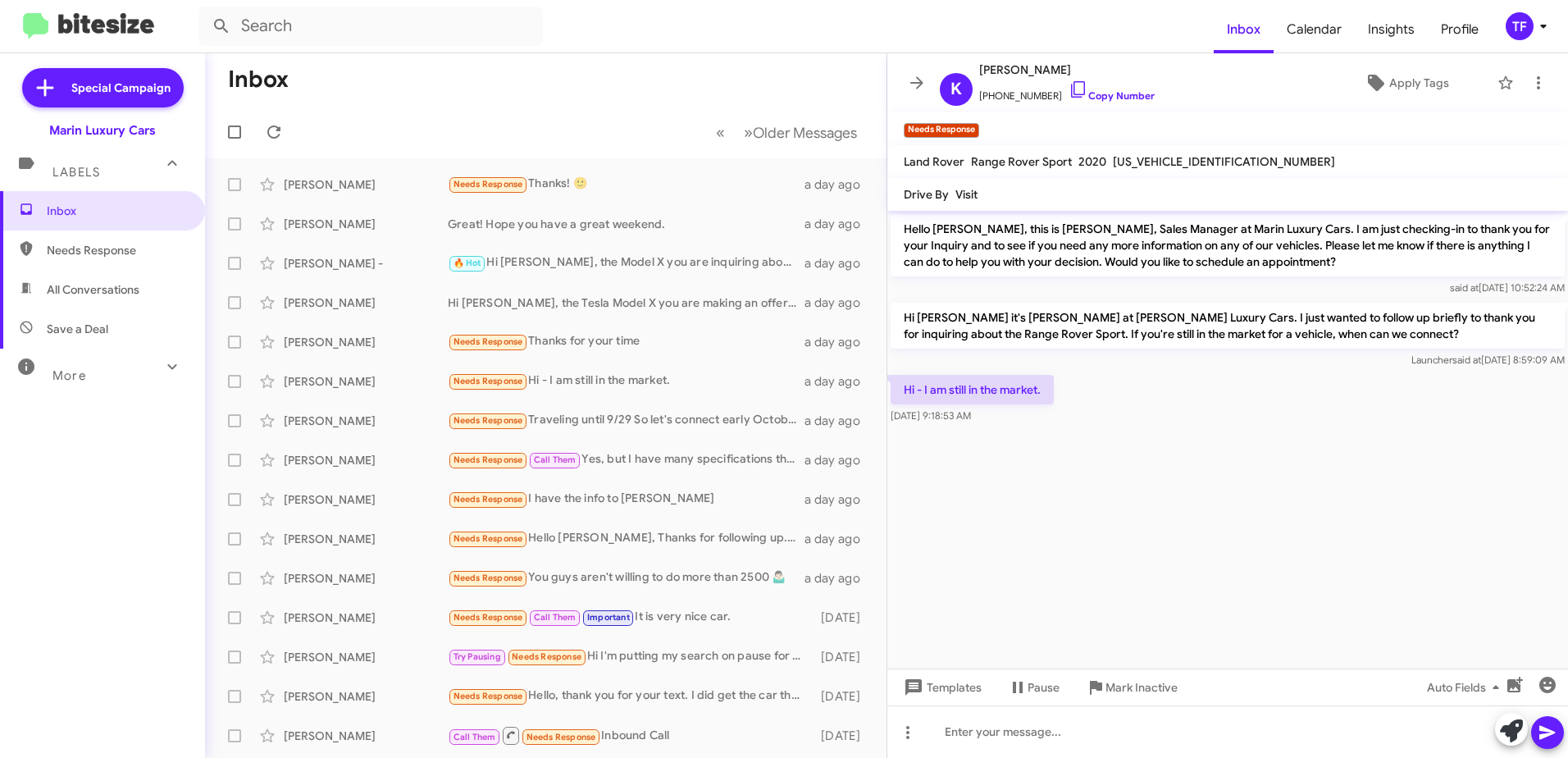
click at [910, 487] on cdk-virtual-scroll-viewport "Hello [PERSON_NAME], this is [PERSON_NAME], Sales Manager at Marin Luxury Cars.…" at bounding box center [1228, 439] width 681 height 458
click at [1082, 430] on div at bounding box center [1228, 434] width 681 height 13
drag, startPoint x: 1160, startPoint y: 313, endPoint x: 1293, endPoint y: 321, distance: 133.2
click at [1293, 321] on p "Hi [PERSON_NAME] it's [PERSON_NAME] at [PERSON_NAME] Luxury Cars. I just wanted…" at bounding box center [1227, 325] width 674 height 46
drag, startPoint x: 1293, startPoint y: 321, endPoint x: 1350, endPoint y: 319, distance: 57.0
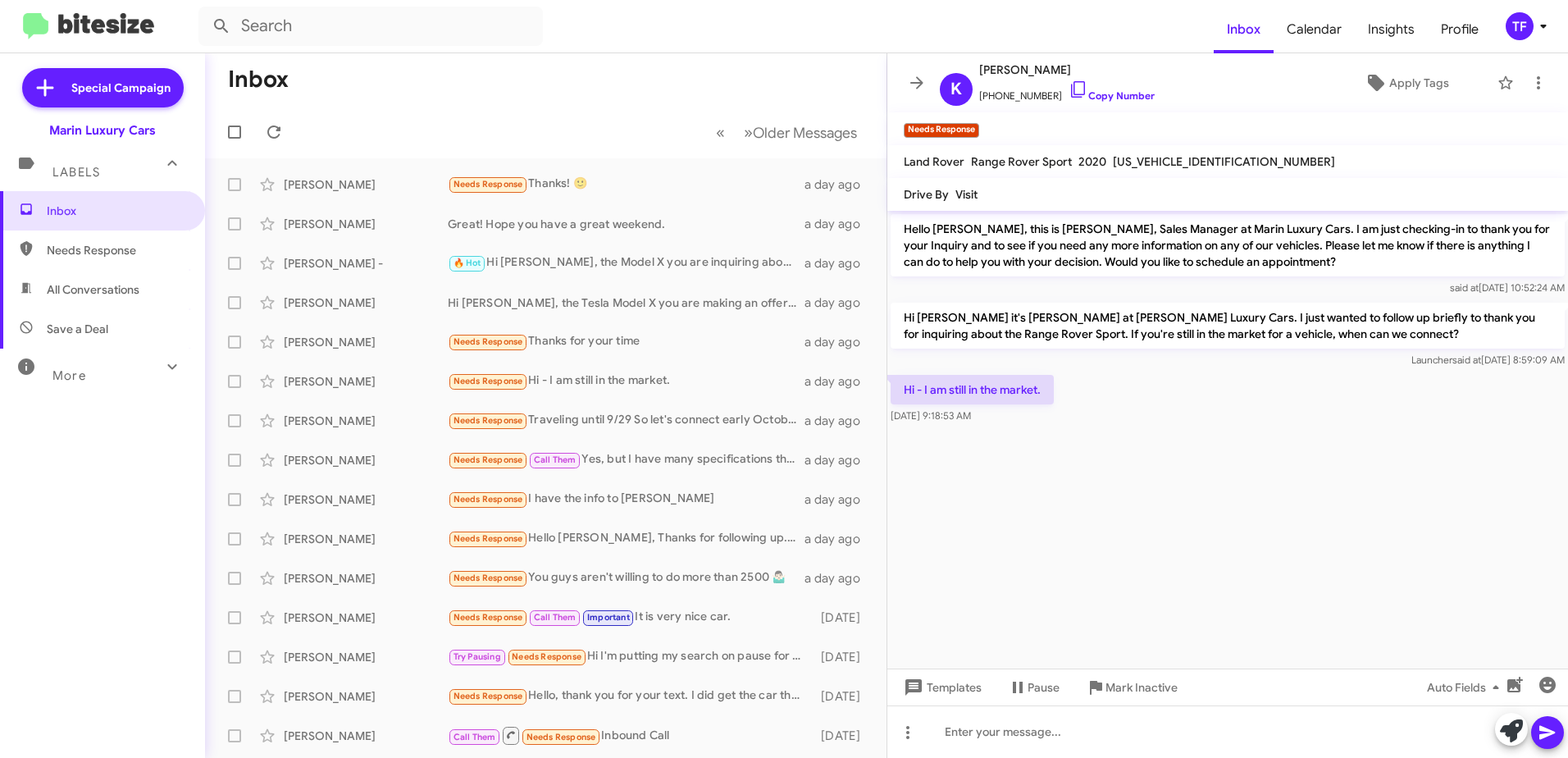
click at [1350, 319] on p "Hi [PERSON_NAME] it's [PERSON_NAME] at [PERSON_NAME] Luxury Cars. I just wanted…" at bounding box center [1227, 325] width 674 height 46
drag, startPoint x: 1381, startPoint y: 315, endPoint x: 1215, endPoint y: 323, distance: 166.2
click at [1215, 323] on p "Hi [PERSON_NAME] it's [PERSON_NAME] at [PERSON_NAME] Luxury Cars. I just wanted…" at bounding box center [1227, 325] width 674 height 46
drag, startPoint x: 1215, startPoint y: 323, endPoint x: 1140, endPoint y: 317, distance: 75.2
click at [1215, 323] on p "Hi [PERSON_NAME] it's [PERSON_NAME] at [PERSON_NAME] Luxury Cars. I just wanted…" at bounding box center [1227, 325] width 674 height 46
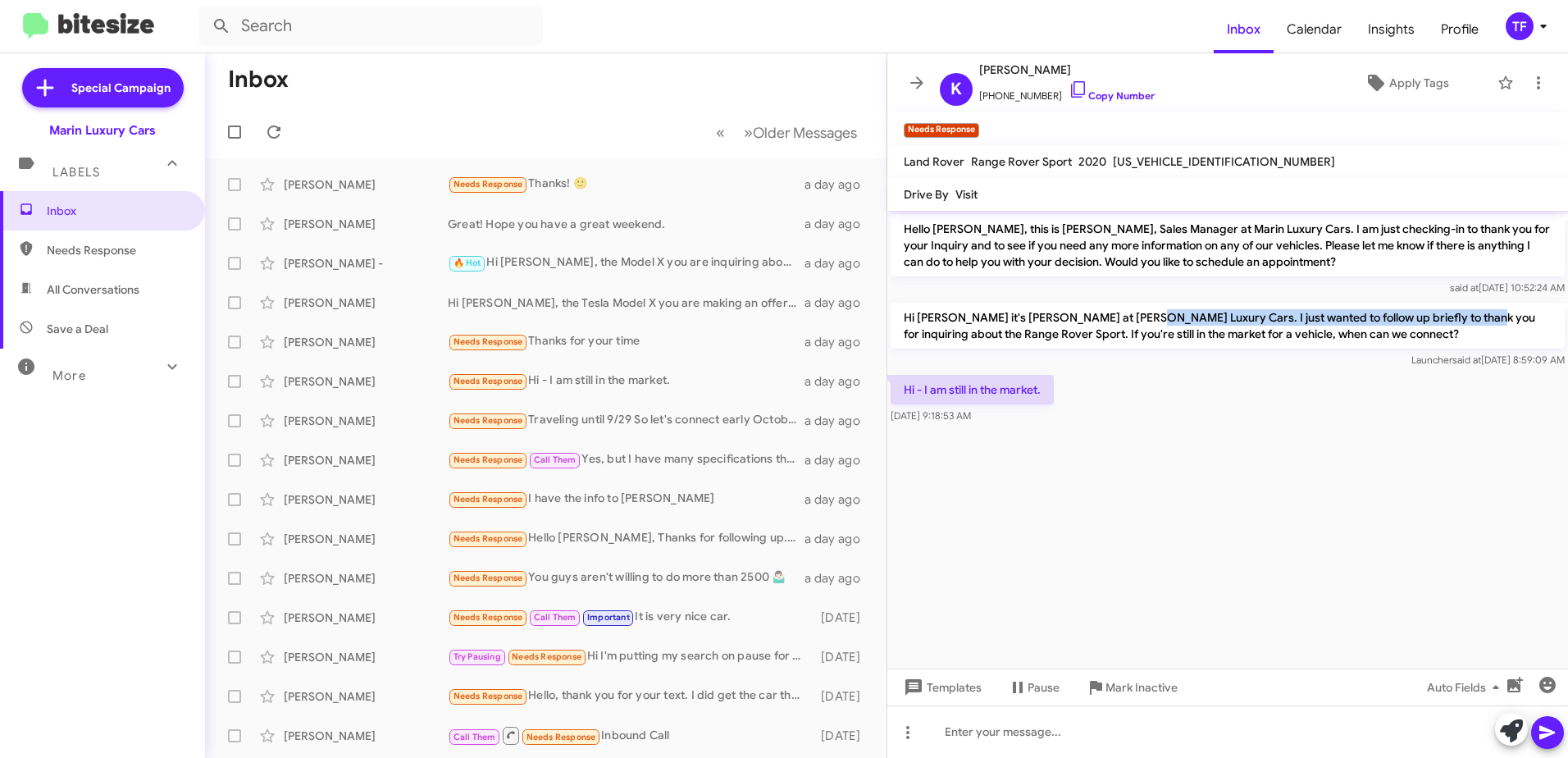
drag, startPoint x: 1136, startPoint y: 316, endPoint x: 1487, endPoint y: 318, distance: 351.0
click at [1487, 318] on p "Hi [PERSON_NAME] it's [PERSON_NAME] at [PERSON_NAME] Luxury Cars. I just wanted…" at bounding box center [1227, 325] width 674 height 46
drag, startPoint x: 1487, startPoint y: 318, endPoint x: 1498, endPoint y: 313, distance: 12.1
click at [1498, 313] on p "Hi [PERSON_NAME] it's [PERSON_NAME] at [PERSON_NAME] Luxury Cars. I just wanted…" at bounding box center [1227, 325] width 674 height 46
drag, startPoint x: 1512, startPoint y: 311, endPoint x: 1277, endPoint y: 320, distance: 235.2
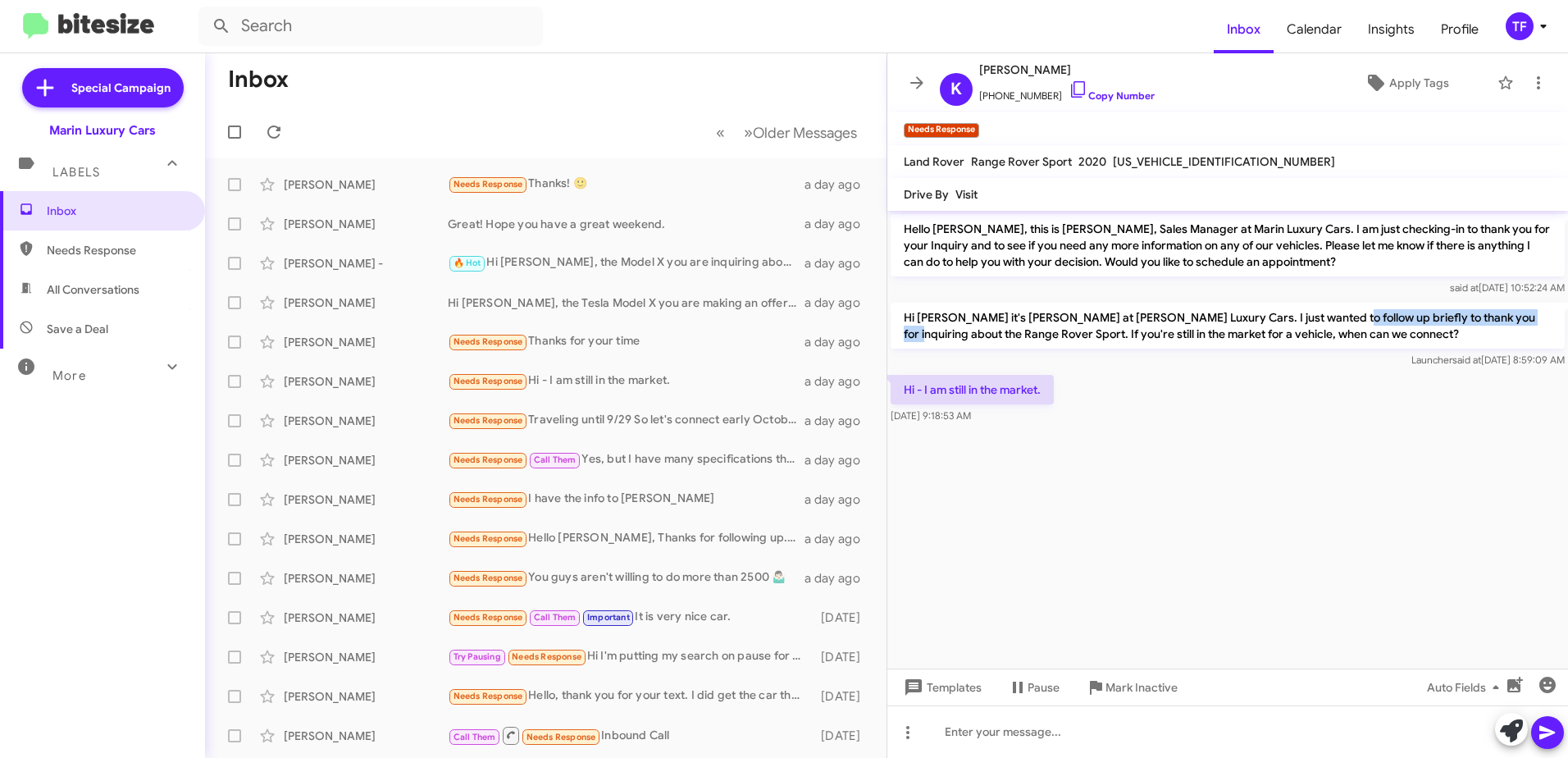
click at [1277, 320] on p "Hi [PERSON_NAME] it's [PERSON_NAME] at [PERSON_NAME] Luxury Cars. I just wanted…" at bounding box center [1227, 325] width 674 height 46
drag, startPoint x: 1277, startPoint y: 320, endPoint x: 1236, endPoint y: 323, distance: 41.1
click at [1236, 323] on p "Hi [PERSON_NAME] it's [PERSON_NAME] at [PERSON_NAME] Luxury Cars. I just wanted…" at bounding box center [1227, 325] width 674 height 46
drag, startPoint x: 1236, startPoint y: 323, endPoint x: 1004, endPoint y: 330, distance: 232.1
click at [1004, 330] on p "Hi [PERSON_NAME] it's [PERSON_NAME] at [PERSON_NAME] Luxury Cars. I just wanted…" at bounding box center [1227, 325] width 674 height 46
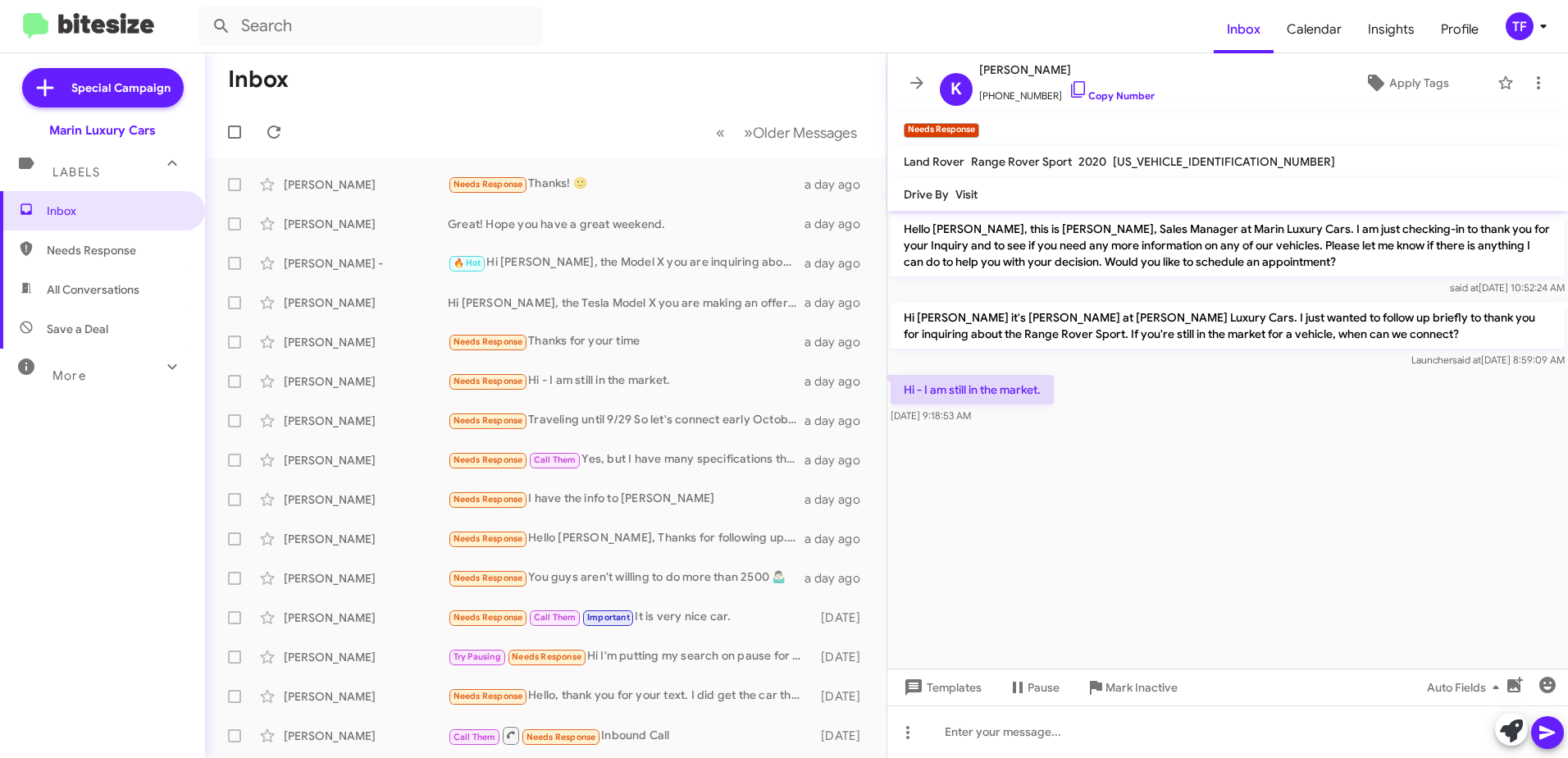
drag, startPoint x: 1004, startPoint y: 330, endPoint x: 960, endPoint y: 333, distance: 44.1
click at [960, 333] on p "Hi [PERSON_NAME] it's [PERSON_NAME] at [PERSON_NAME] Luxury Cars. I just wanted…" at bounding box center [1227, 325] width 674 height 46
drag, startPoint x: 960, startPoint y: 333, endPoint x: 1166, endPoint y: 324, distance: 206.2
click at [1149, 326] on p "Hi [PERSON_NAME] it's [PERSON_NAME] at [PERSON_NAME] Luxury Cars. I just wanted…" at bounding box center [1227, 325] width 674 height 46
click at [1168, 324] on p "Hi [PERSON_NAME] it's [PERSON_NAME] at [PERSON_NAME] Luxury Cars. I just wanted…" at bounding box center [1227, 325] width 674 height 46
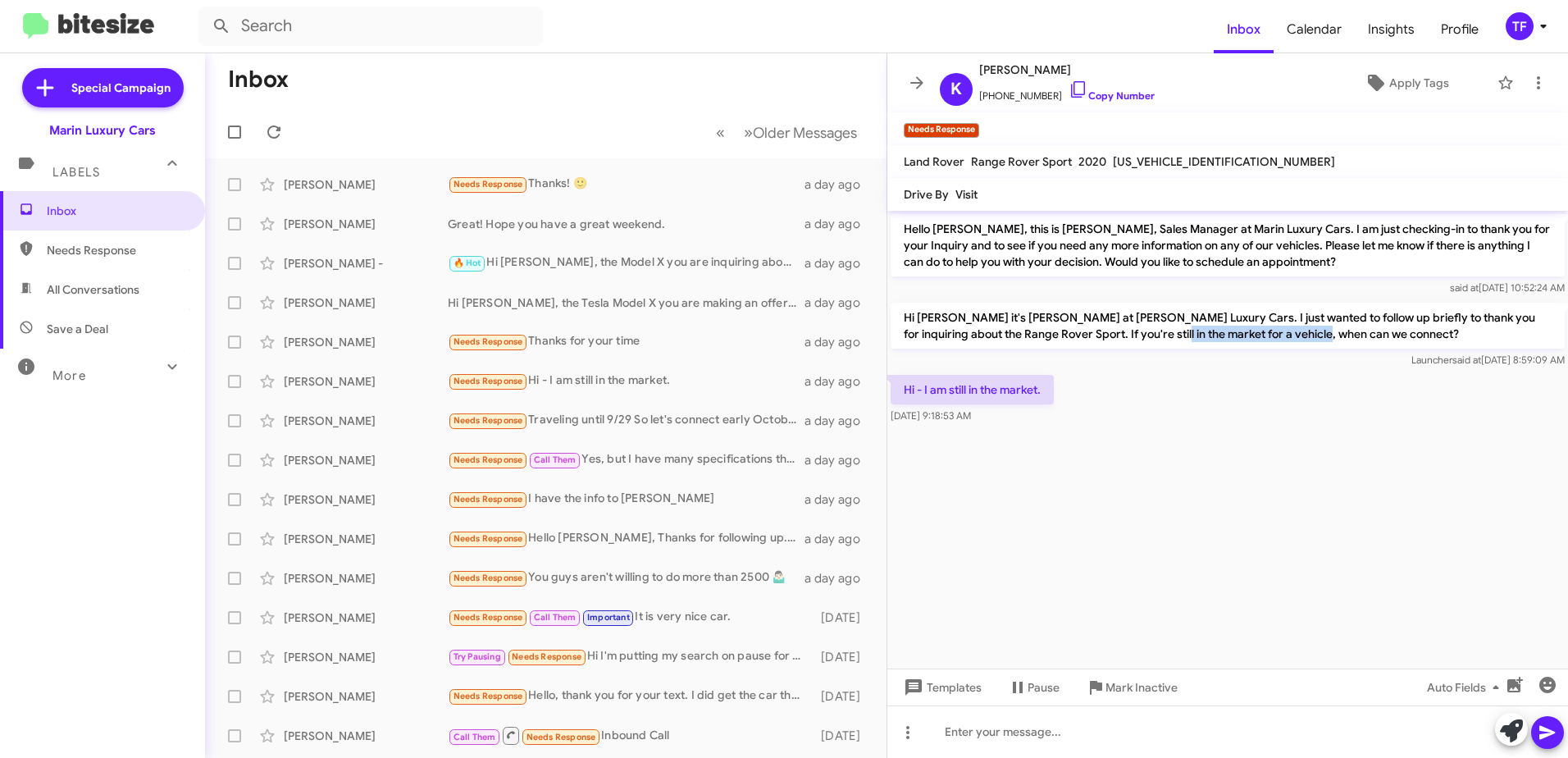
drag, startPoint x: 1281, startPoint y: 329, endPoint x: 1081, endPoint y: 334, distance: 200.1
click at [1081, 334] on p "Hi [PERSON_NAME] it's [PERSON_NAME] at [PERSON_NAME] Luxury Cars. I just wanted…" at bounding box center [1227, 325] width 674 height 46
click at [1076, 334] on p "Hi [PERSON_NAME] it's [PERSON_NAME] at [PERSON_NAME] Luxury Cars. I just wanted…" at bounding box center [1227, 325] width 674 height 46
drag, startPoint x: 1051, startPoint y: 334, endPoint x: 1024, endPoint y: 335, distance: 27.0
click at [1024, 335] on p "Hi [PERSON_NAME] it's [PERSON_NAME] at [PERSON_NAME] Luxury Cars. I just wanted…" at bounding box center [1227, 325] width 674 height 46
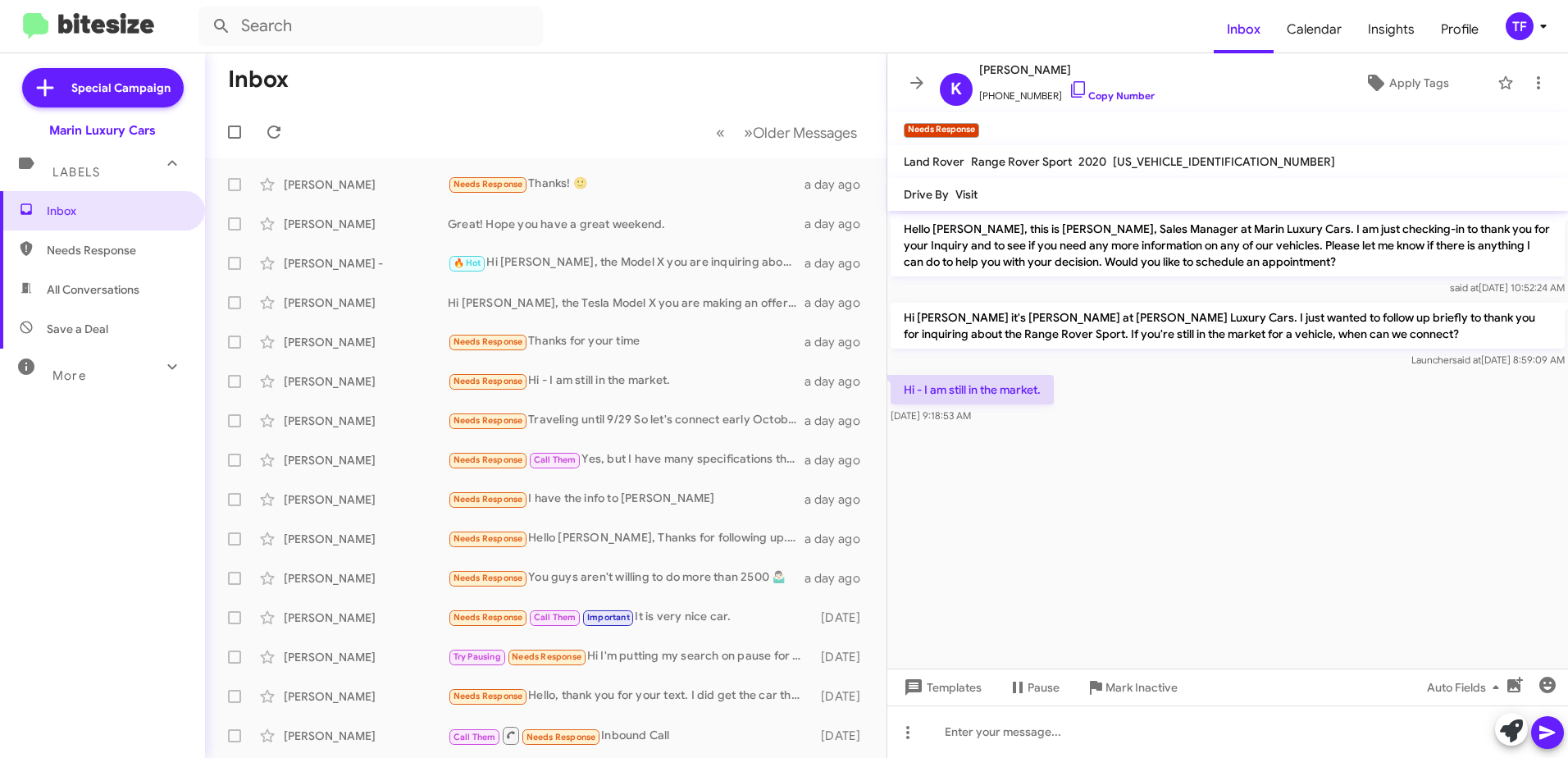
drag, startPoint x: 1024, startPoint y: 335, endPoint x: 968, endPoint y: 334, distance: 56.0
click at [968, 334] on p "Hi [PERSON_NAME] it's [PERSON_NAME] at [PERSON_NAME] Luxury Cars. I just wanted…" at bounding box center [1227, 325] width 674 height 46
click at [1044, 405] on div "Hi - I am still in the market. [DATE] 9:18:53 AM" at bounding box center [972, 400] width 163 height 49
click at [1000, 433] on div at bounding box center [1228, 434] width 681 height 13
click at [1033, 405] on div "Hi - I am still in the market. [DATE] 9:18:53 AM" at bounding box center [972, 400] width 163 height 49
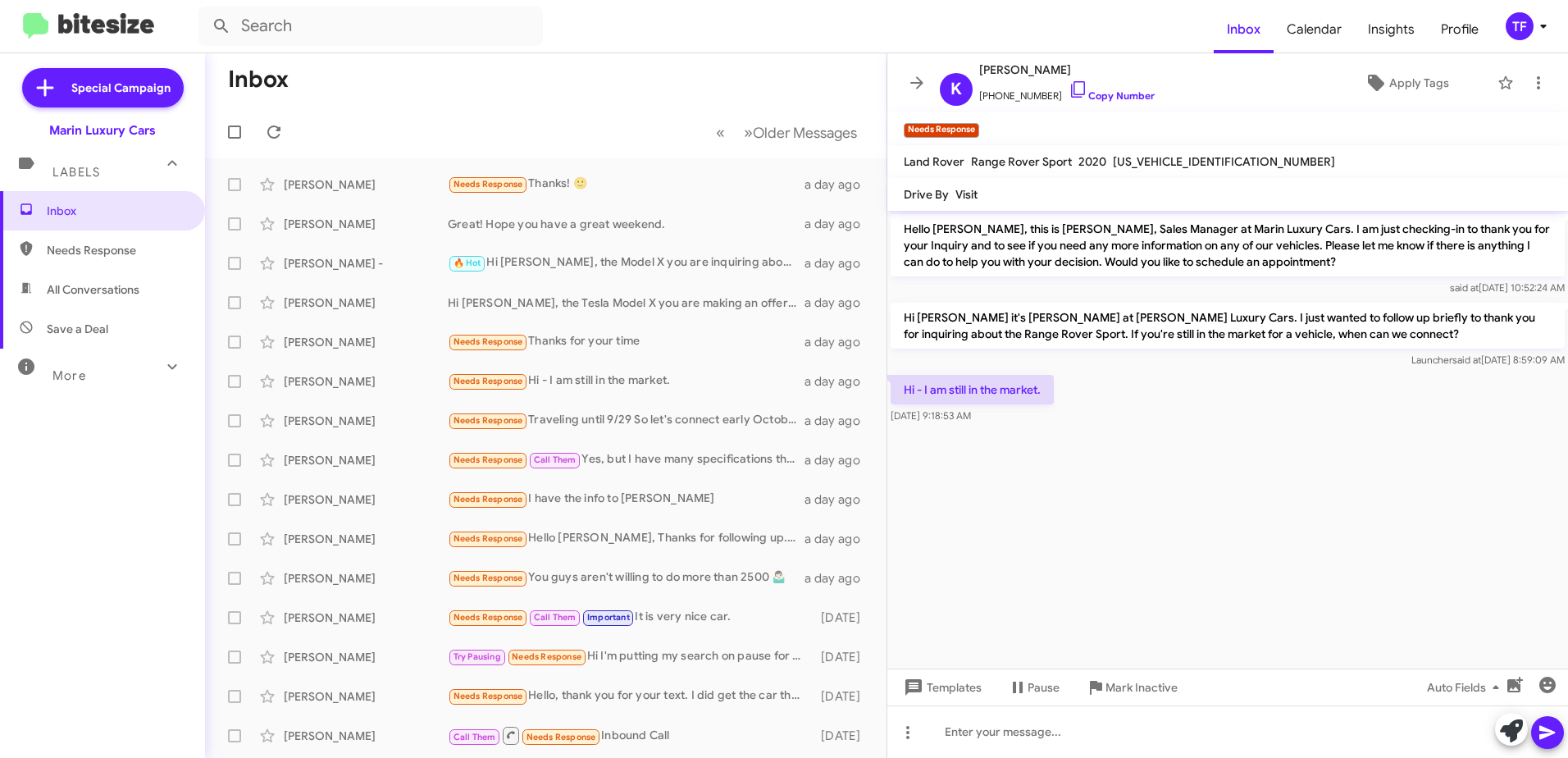
click at [1172, 451] on cdk-virtual-scroll-viewport "Hello [PERSON_NAME], this is [PERSON_NAME], Sales Manager at Marin Luxury Cars.…" at bounding box center [1228, 439] width 681 height 458
click at [1247, 409] on div "Hi - I am still in the market. [DATE] 9:18:53 AM" at bounding box center [1228, 399] width 681 height 56
drag, startPoint x: 1059, startPoint y: 87, endPoint x: 1095, endPoint y: 120, distance: 48.8
click at [1069, 87] on icon at bounding box center [1079, 89] width 20 height 20
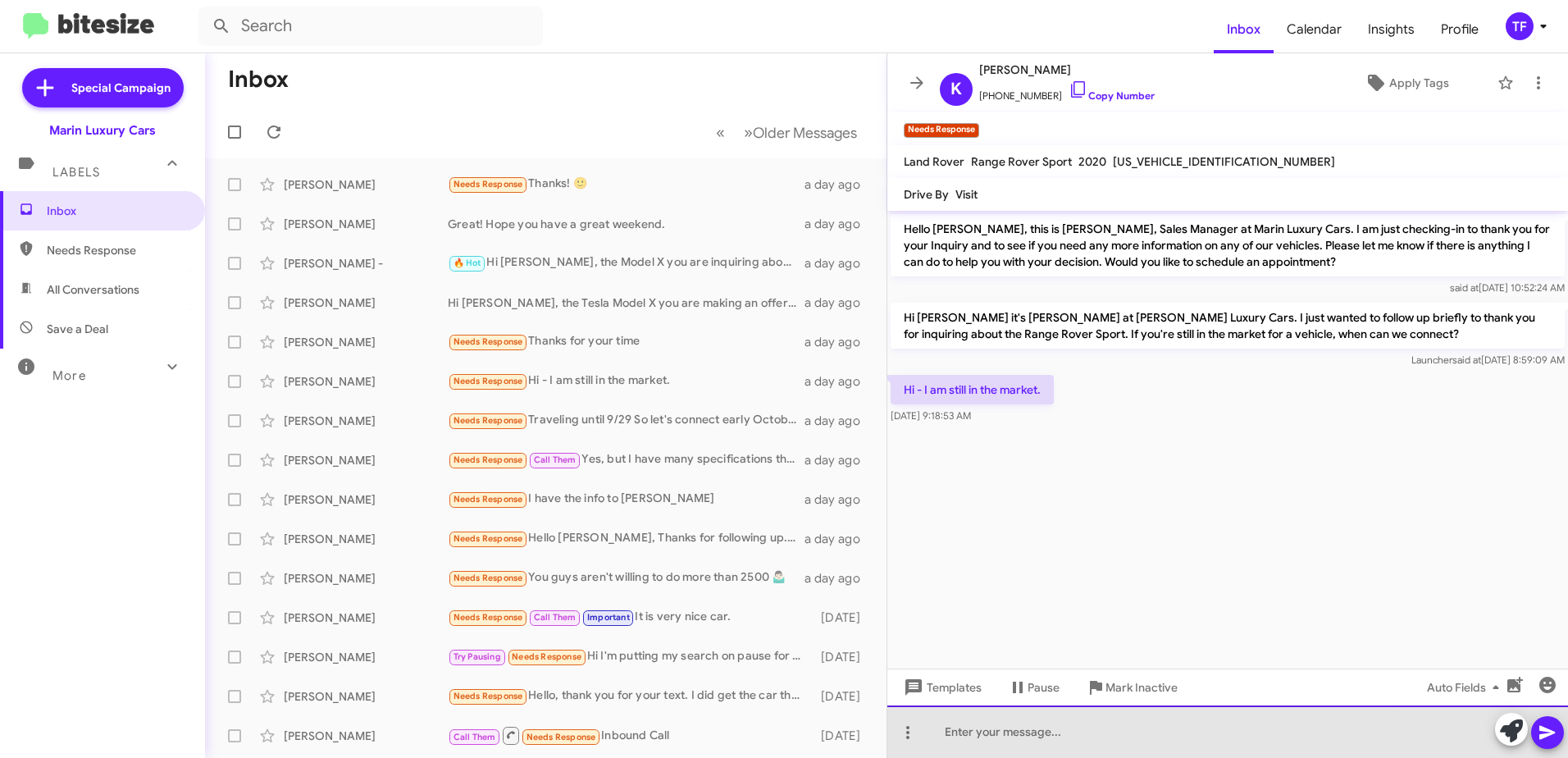
click at [960, 728] on div at bounding box center [1228, 732] width 681 height 53
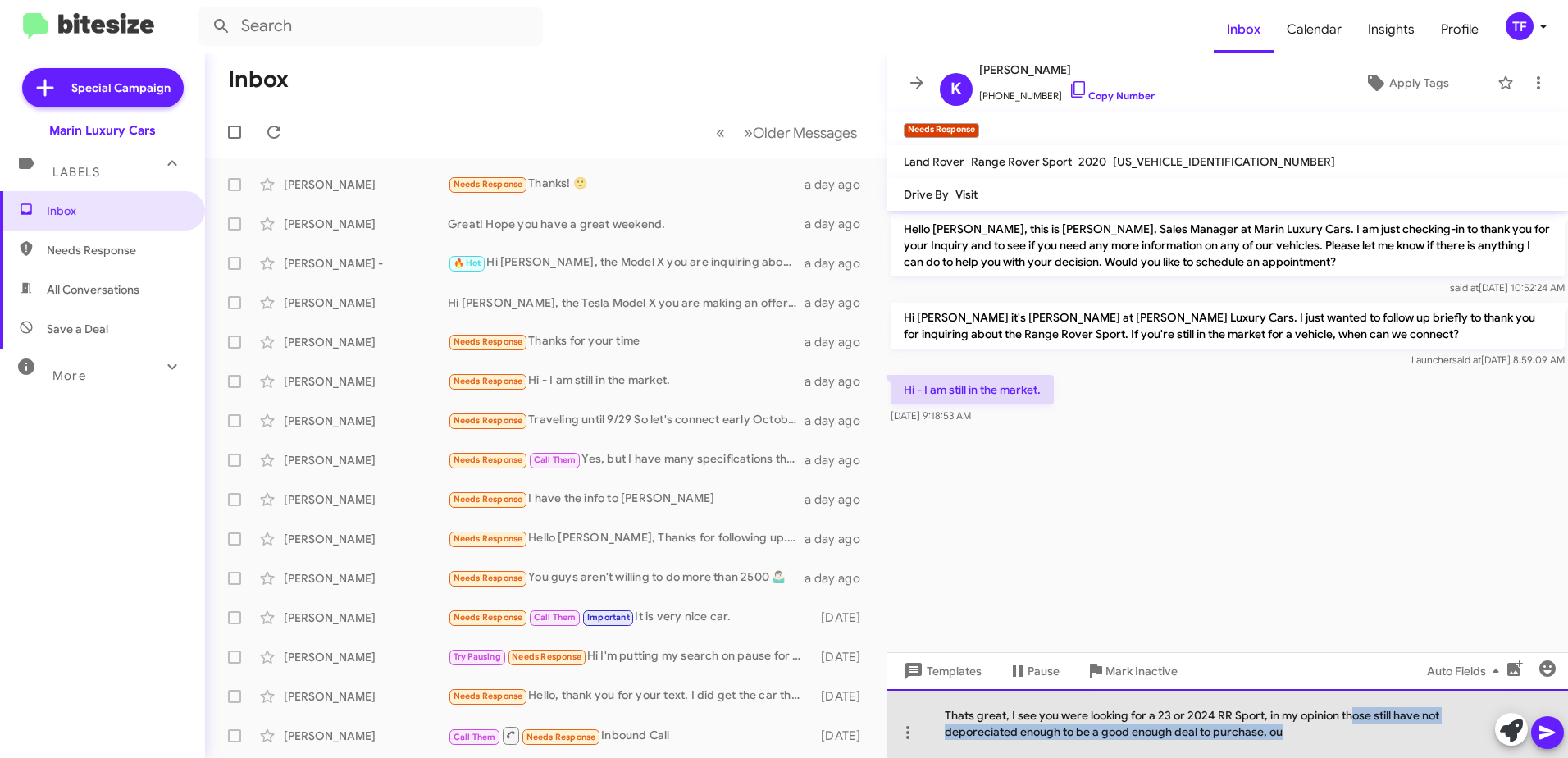
drag, startPoint x: 1303, startPoint y: 738, endPoint x: 1351, endPoint y: 718, distance: 52.0
click at [1351, 718] on div "Thats great, I see you were looking for a 23 or 2024 RR Sport, in my opinion th…" at bounding box center [1228, 724] width 681 height 69
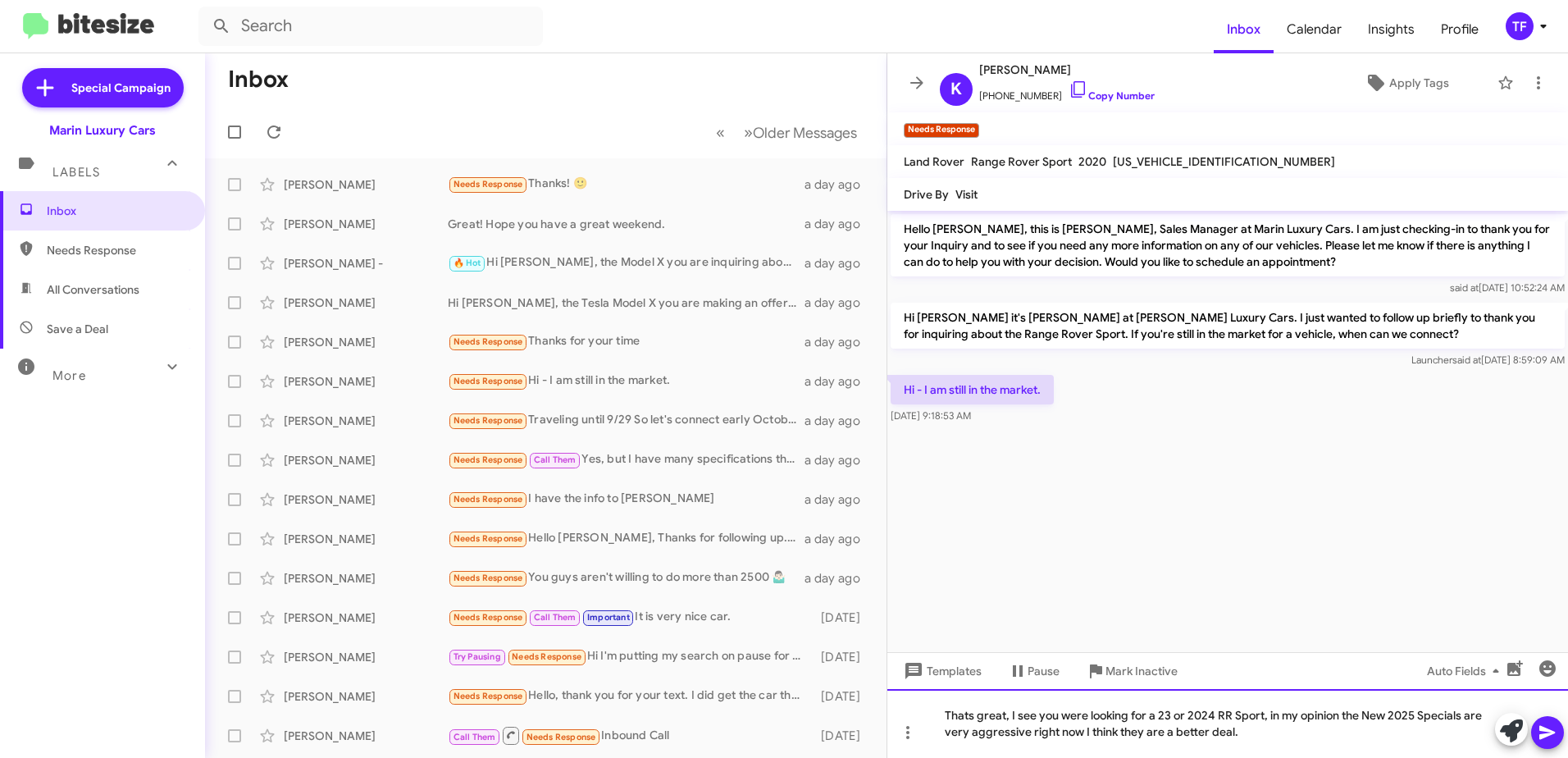
click at [1259, 729] on div "Thats great, I see you were looking for a 23 or 2024 RR Sport, in my opinion th…" at bounding box center [1228, 724] width 681 height 69
click at [1402, 739] on div "Thats great, I see you were looking for a 23 or 2024 RR Sport, in my opinion th…" at bounding box center [1228, 724] width 681 height 69
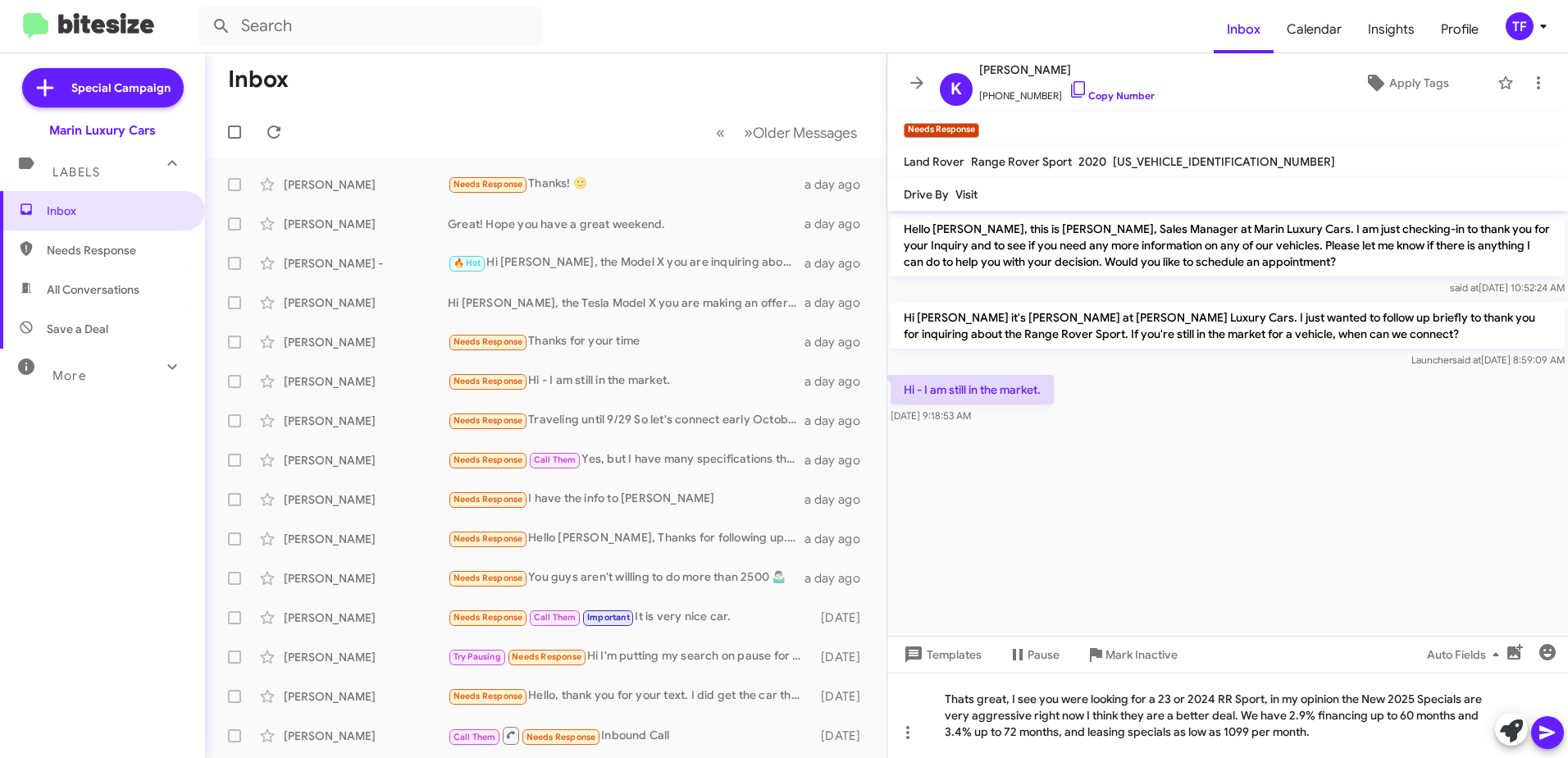
click at [1549, 738] on icon at bounding box center [1548, 733] width 20 height 20
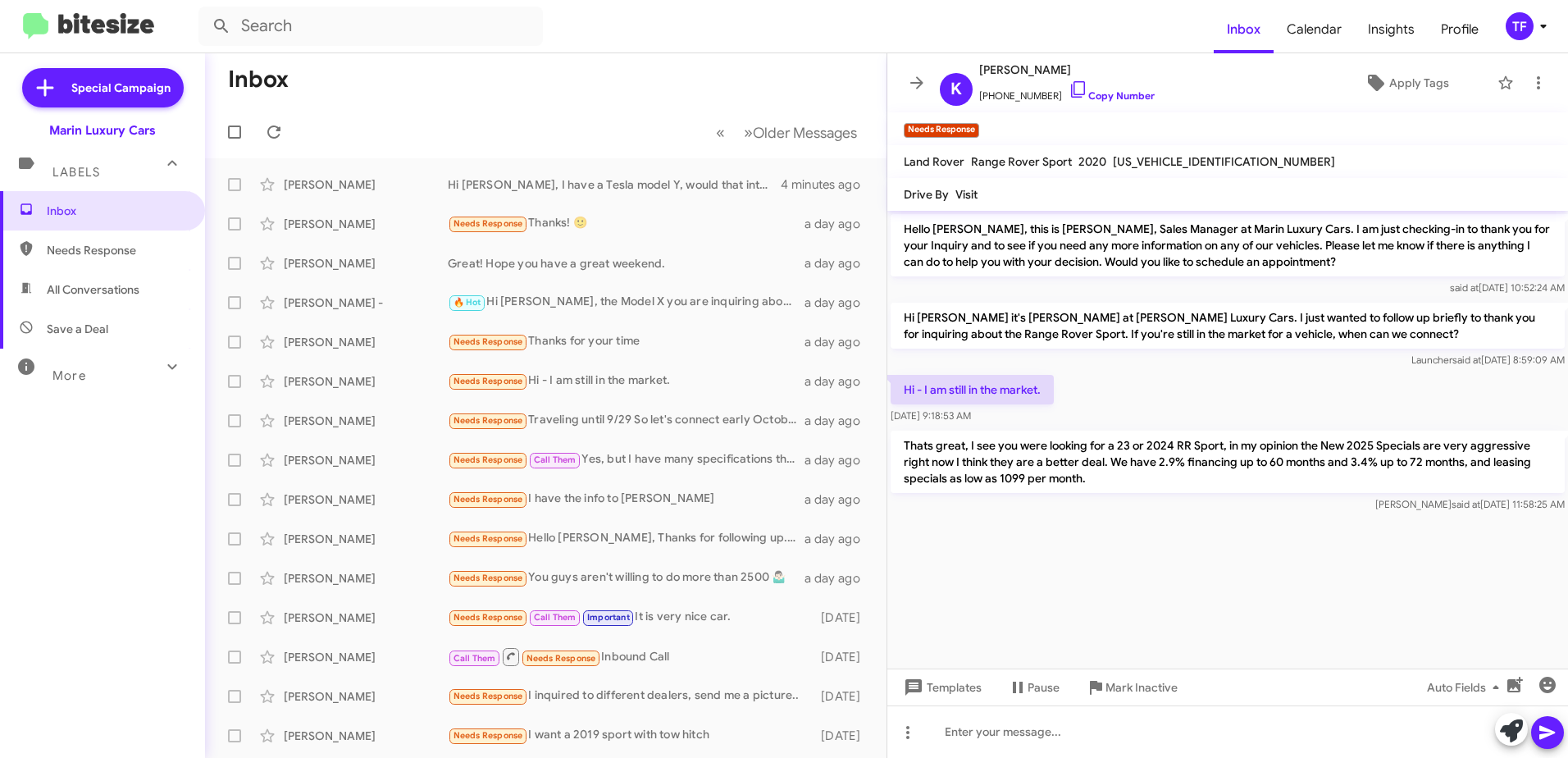
drag, startPoint x: 1239, startPoint y: 396, endPoint x: 1227, endPoint y: 398, distance: 12.2
click at [1227, 398] on div "Hi - I am still in the market. [DATE] 9:18:53 AM" at bounding box center [1228, 399] width 681 height 56
click at [1171, 389] on div "Hi - I am still in the market. [DATE] 9:18:53 AM" at bounding box center [1228, 399] width 681 height 56
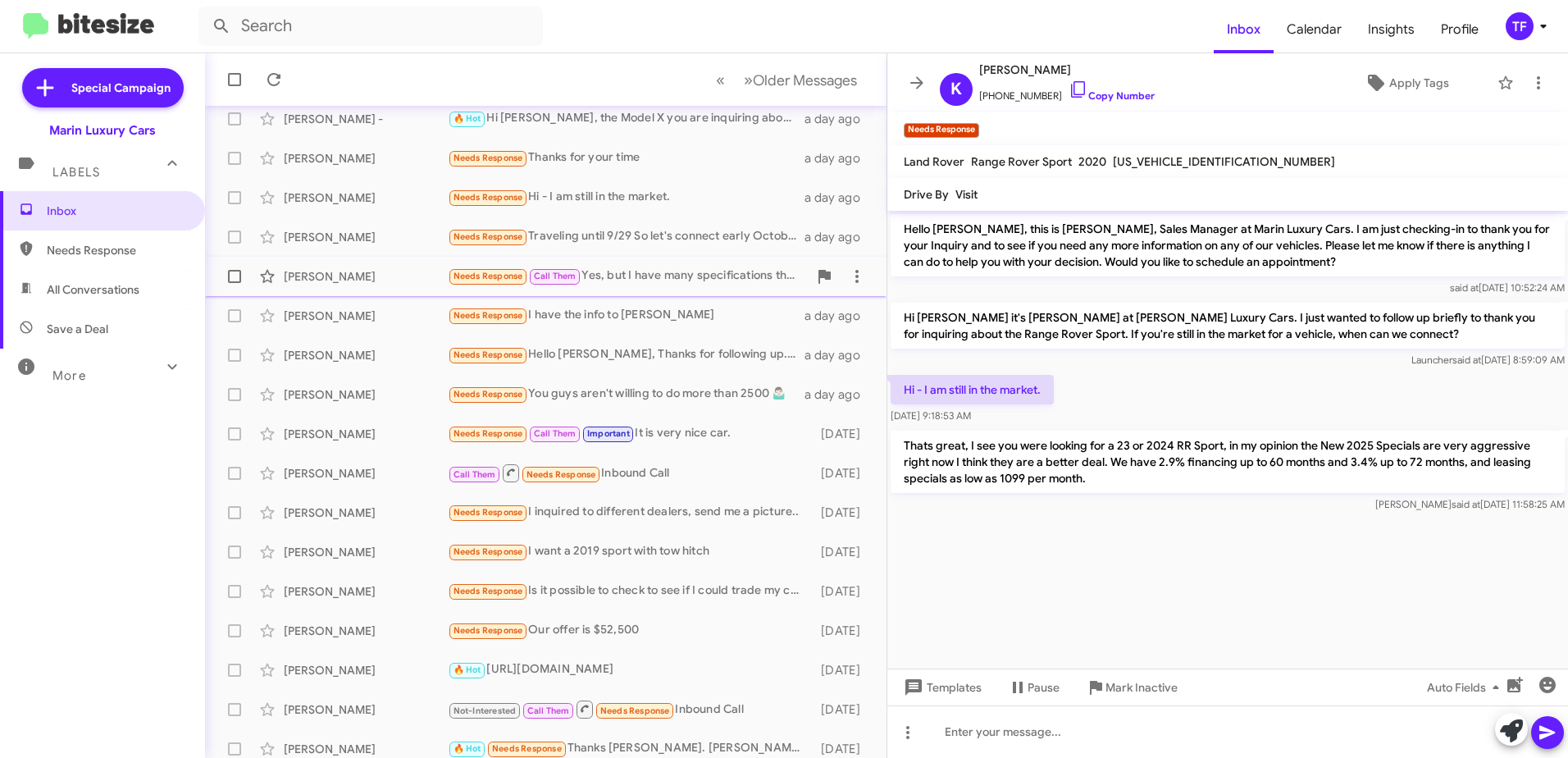
scroll to position [194, 0]
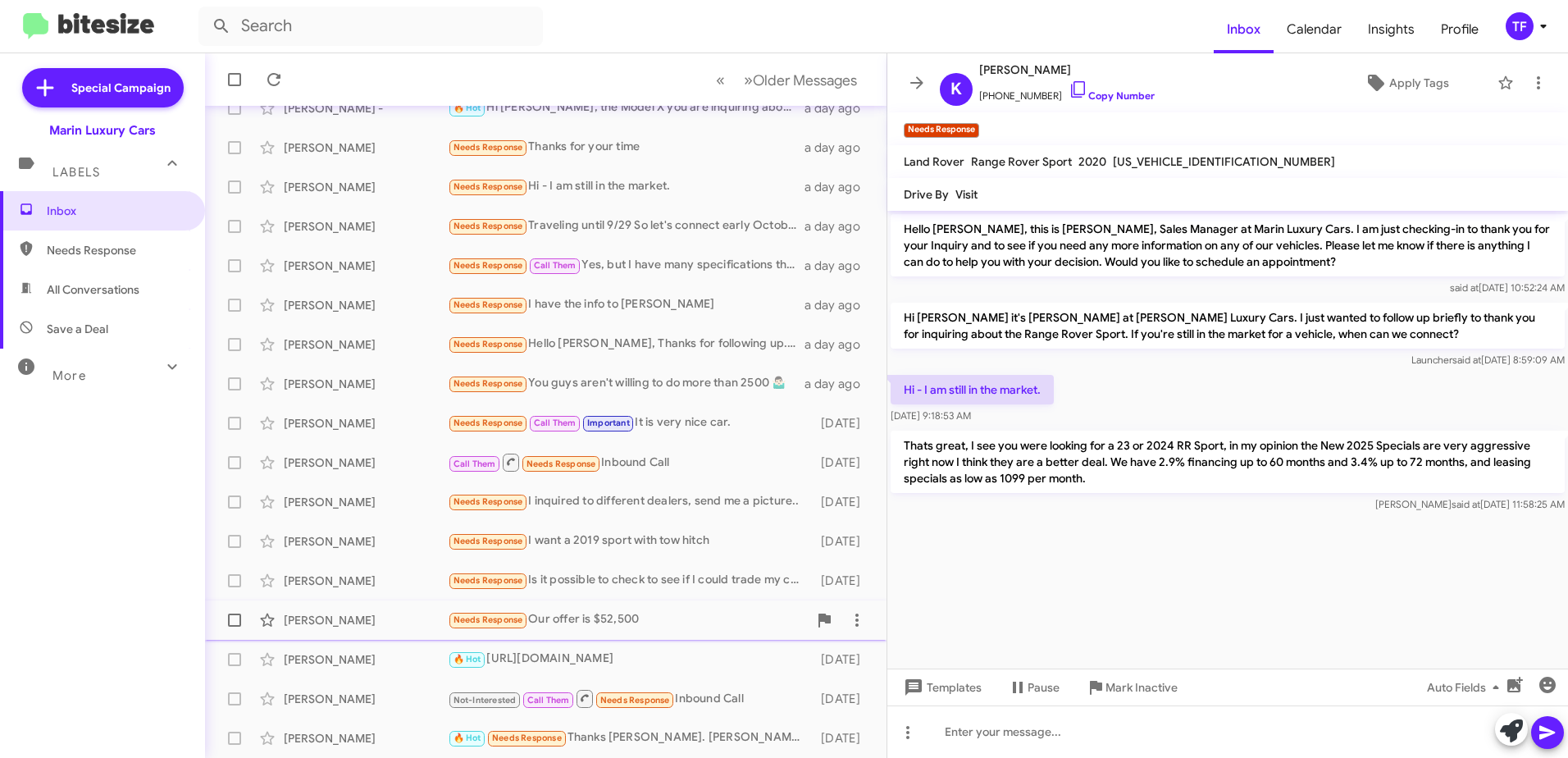
click at [625, 616] on div "Needs Response Our offer is $52,500" at bounding box center [627, 620] width 360 height 19
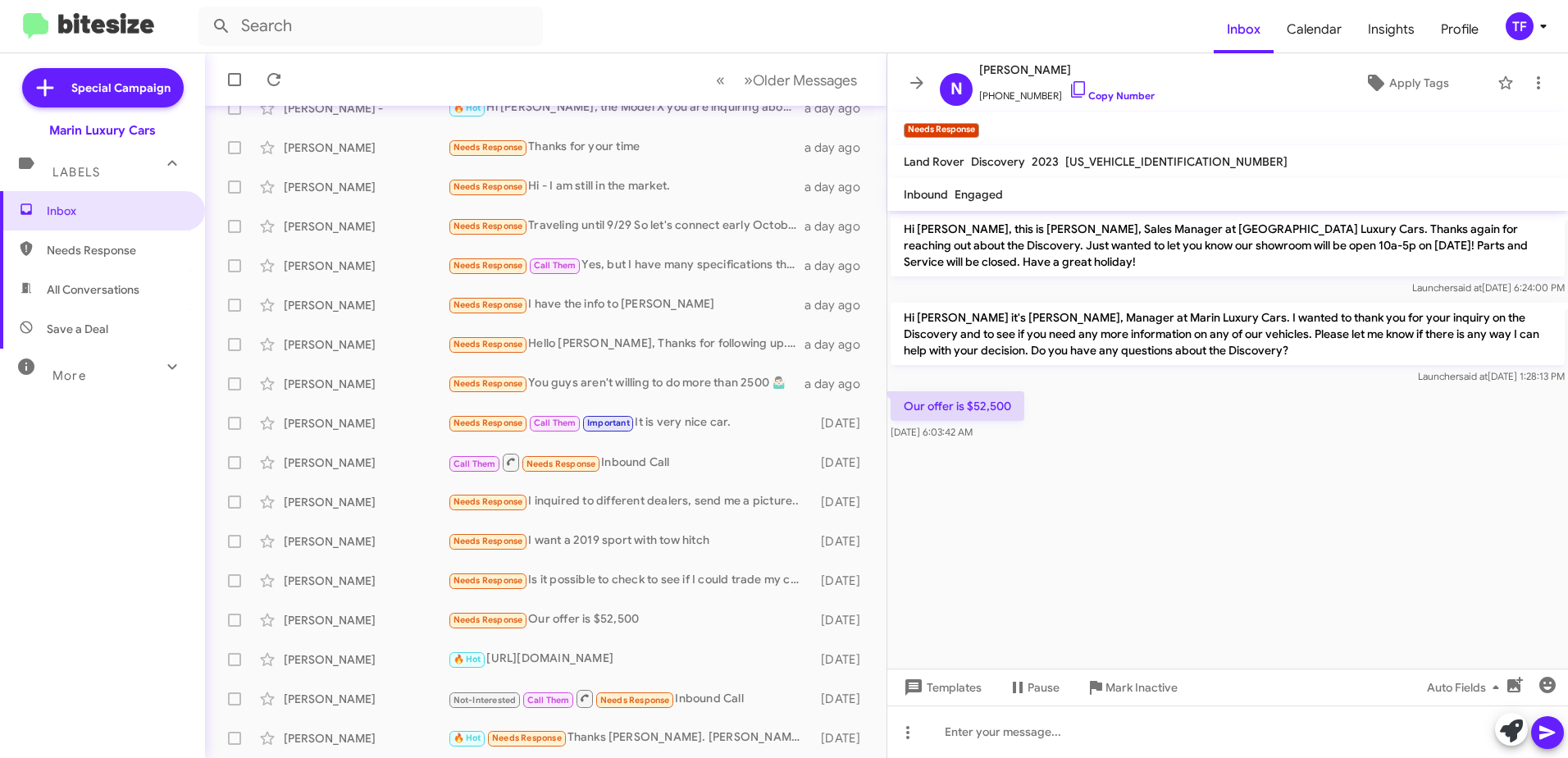
drag, startPoint x: 1120, startPoint y: 450, endPoint x: 1054, endPoint y: 463, distance: 67.3
click at [1116, 453] on div at bounding box center [1228, 450] width 681 height 13
click at [1054, 463] on cdk-virtual-scroll-viewport "Hi [PERSON_NAME], this is [PERSON_NAME], Sales Manager at [GEOGRAPHIC_DATA] Lux…" at bounding box center [1228, 439] width 681 height 458
click at [1126, 437] on div "Our offer is $52,500 [DATE] 6:03:42 AM" at bounding box center [1228, 415] width 681 height 56
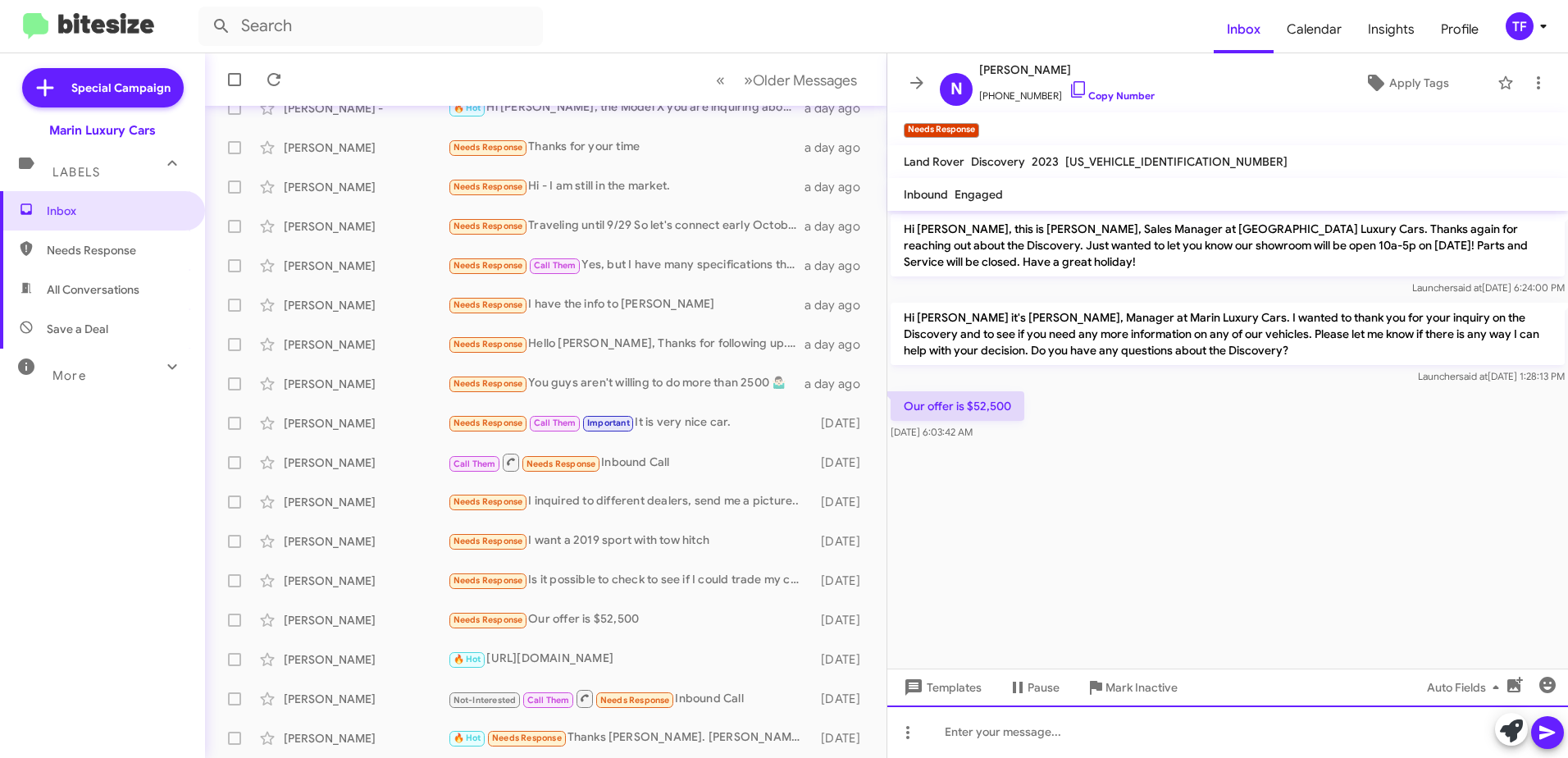
click at [1013, 730] on div at bounding box center [1228, 732] width 681 height 53
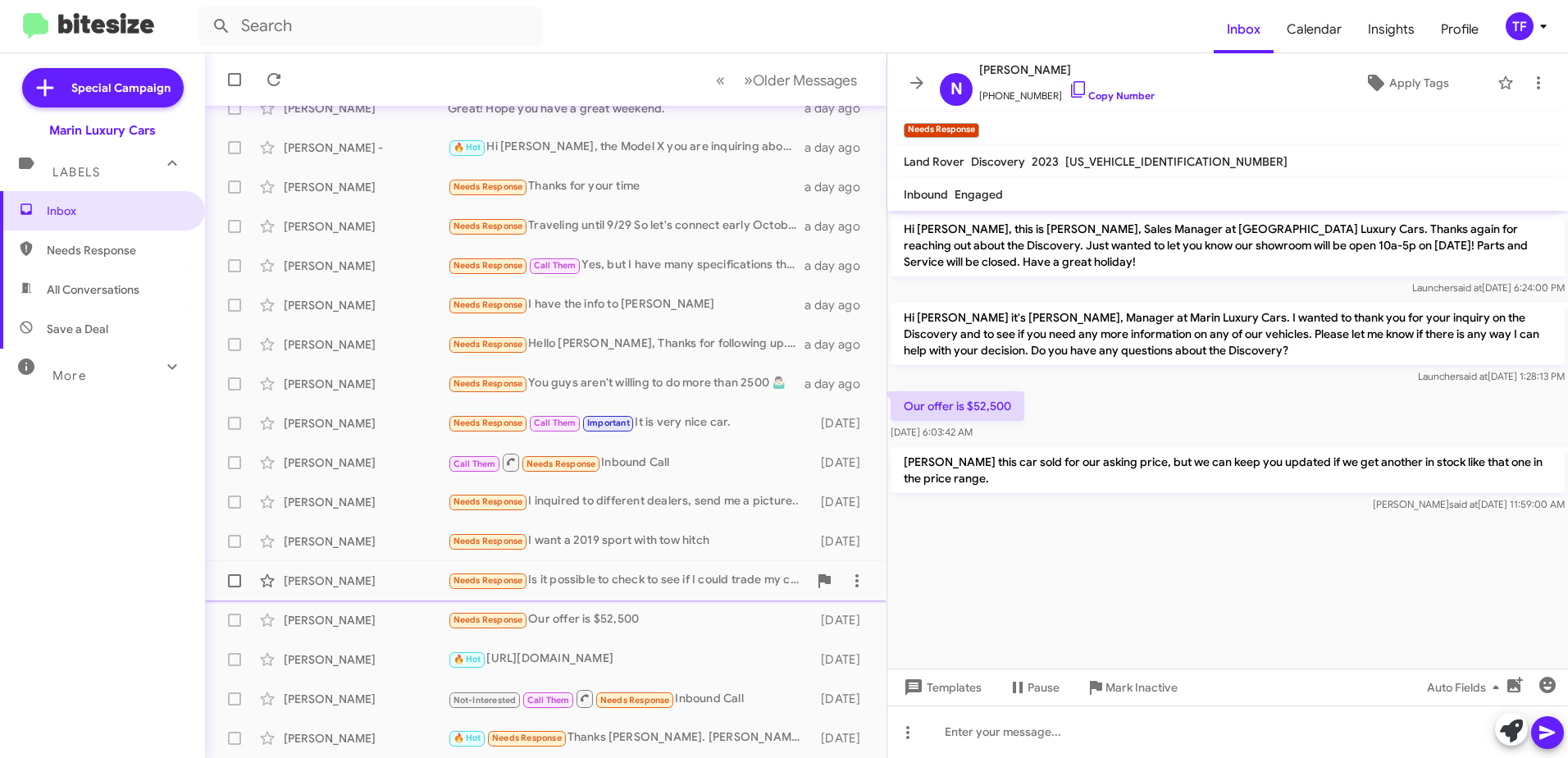
click at [651, 563] on span "[PERSON_NAME] Needs Response Is it possible to check to see if I could trade my…" at bounding box center [545, 580] width 682 height 39
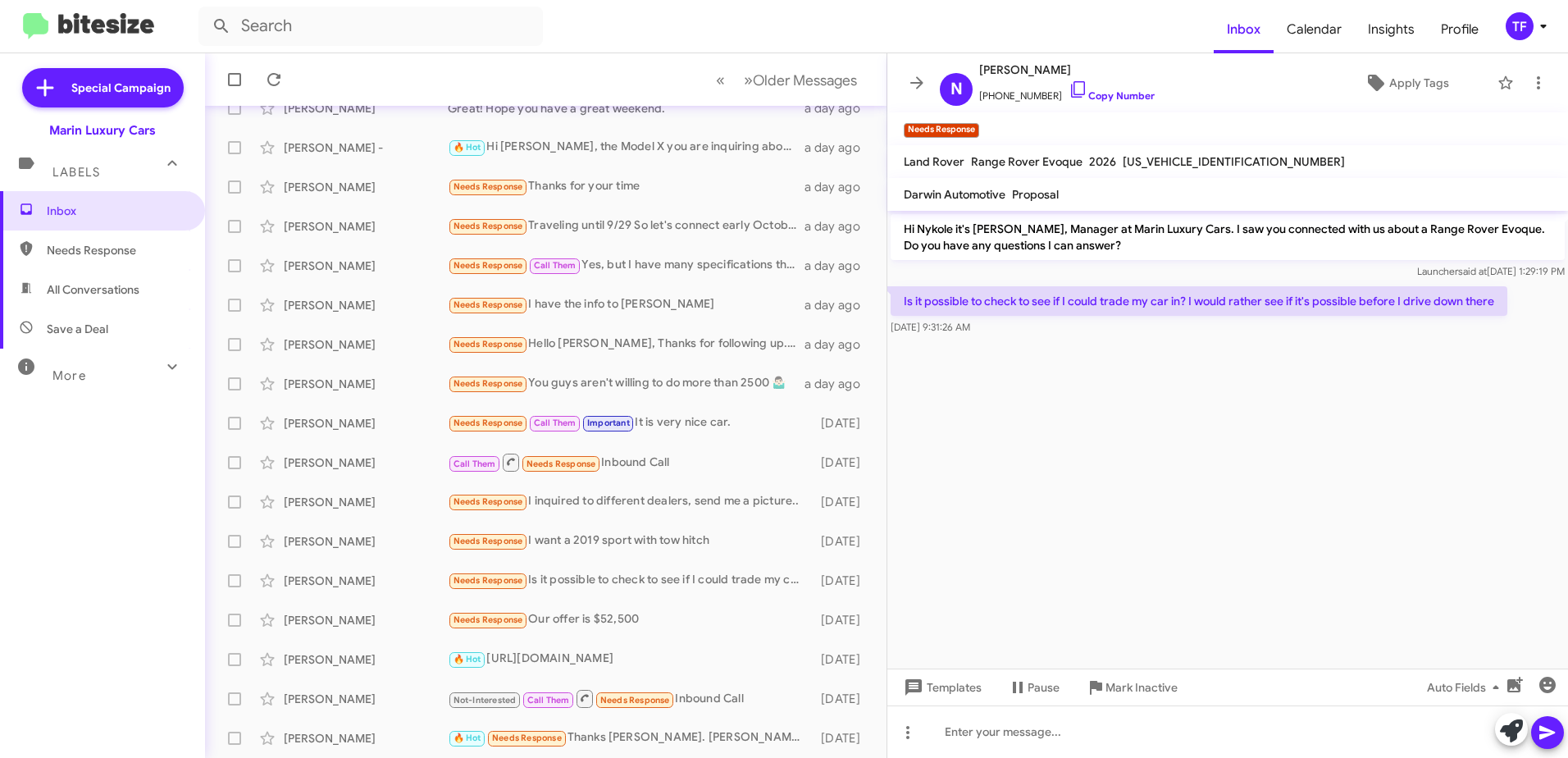
drag, startPoint x: 1144, startPoint y: 375, endPoint x: 1009, endPoint y: 375, distance: 135.0
click at [1136, 377] on cdk-virtual-scroll-viewport "Hi Nykole it's [PERSON_NAME], Manager at Marin Luxury Cars. I saw you connected…" at bounding box center [1228, 439] width 681 height 458
click at [1009, 375] on cdk-virtual-scroll-viewport "Hi Nykole it's [PERSON_NAME], Manager at Marin Luxury Cars. I saw you connected…" at bounding box center [1228, 439] width 681 height 458
drag, startPoint x: 1220, startPoint y: 374, endPoint x: 1075, endPoint y: 376, distance: 145.0
click at [1219, 375] on cdk-virtual-scroll-viewport "Hi Nykole it's [PERSON_NAME], Manager at Marin Luxury Cars. I saw you connected…" at bounding box center [1228, 439] width 681 height 458
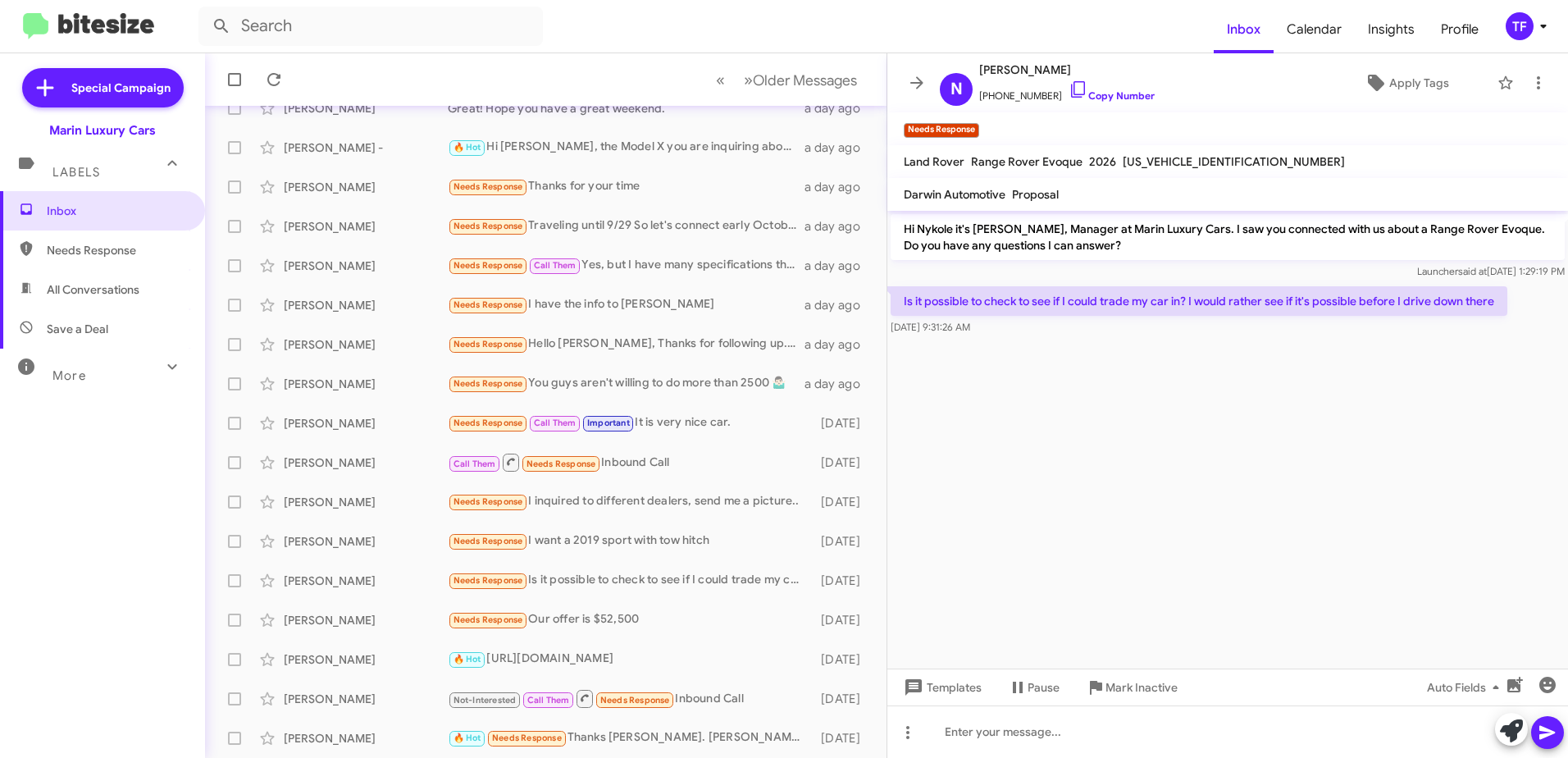
click at [1075, 376] on cdk-virtual-scroll-viewport "Hi Nykole it's [PERSON_NAME], Manager at Marin Luxury Cars. I saw you connected…" at bounding box center [1228, 439] width 681 height 458
click at [1103, 366] on cdk-virtual-scroll-viewport "Hi Nykole it's [PERSON_NAME], Manager at Marin Luxury Cars. I saw you connected…" at bounding box center [1228, 439] width 681 height 458
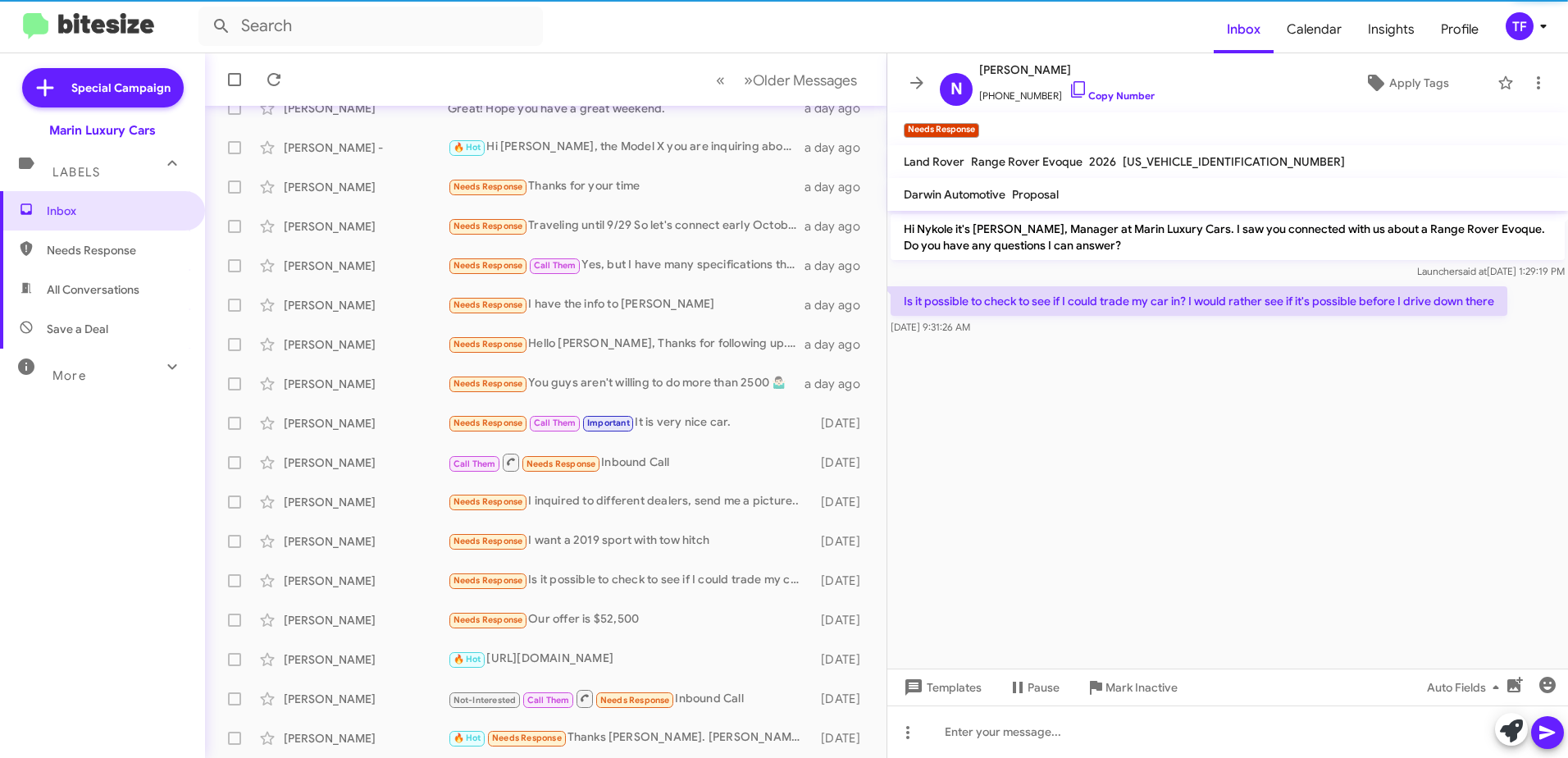
drag, startPoint x: 976, startPoint y: 386, endPoint x: 1074, endPoint y: 375, distance: 98.6
click at [980, 385] on cdk-virtual-scroll-viewport "Hi Nykole it's [PERSON_NAME], Manager at Marin Luxury Cars. I saw you connected…" at bounding box center [1228, 439] width 681 height 458
click at [1074, 375] on cdk-virtual-scroll-viewport "Hi Nykole it's [PERSON_NAME], Manager at Marin Luxury Cars. I saw you connected…" at bounding box center [1228, 439] width 681 height 458
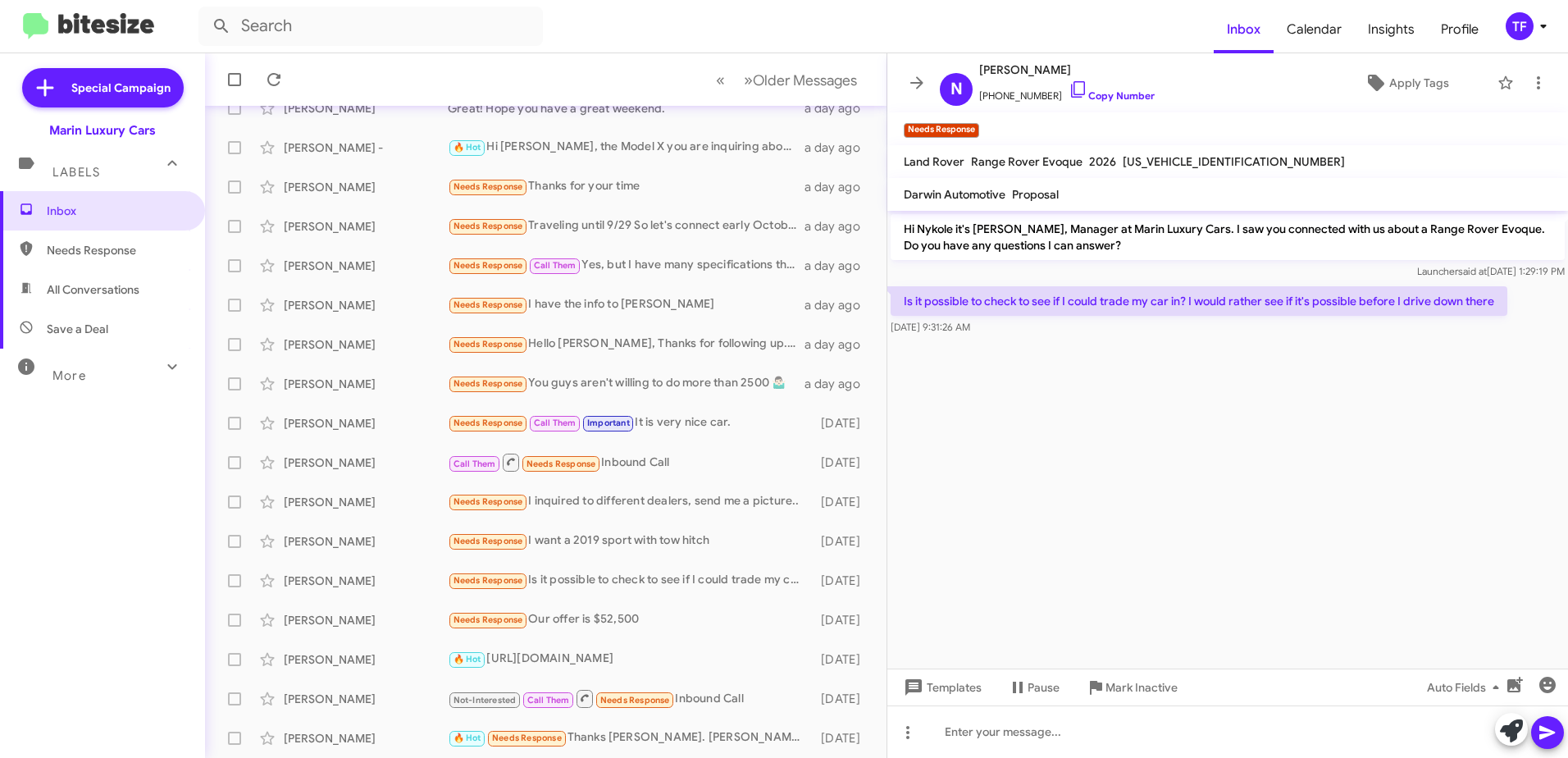
click at [1010, 388] on cdk-virtual-scroll-viewport "Hi Nykole it's [PERSON_NAME], Manager at Marin Luxury Cars. I saw you connected…" at bounding box center [1228, 439] width 681 height 458
drag, startPoint x: 1011, startPoint y: 372, endPoint x: 1014, endPoint y: 383, distance: 11.4
click at [1013, 376] on cdk-virtual-scroll-viewport "Hi Nykole it's [PERSON_NAME], Manager at Marin Luxury Cars. I saw you connected…" at bounding box center [1228, 439] width 681 height 458
click at [1036, 418] on cdk-virtual-scroll-viewport "Hi Nykole it's [PERSON_NAME], Manager at Marin Luxury Cars. I saw you connected…" at bounding box center [1228, 439] width 681 height 458
click at [954, 394] on cdk-virtual-scroll-viewport "Hi Nykole it's [PERSON_NAME], Manager at Marin Luxury Cars. I saw you connected…" at bounding box center [1228, 439] width 681 height 458
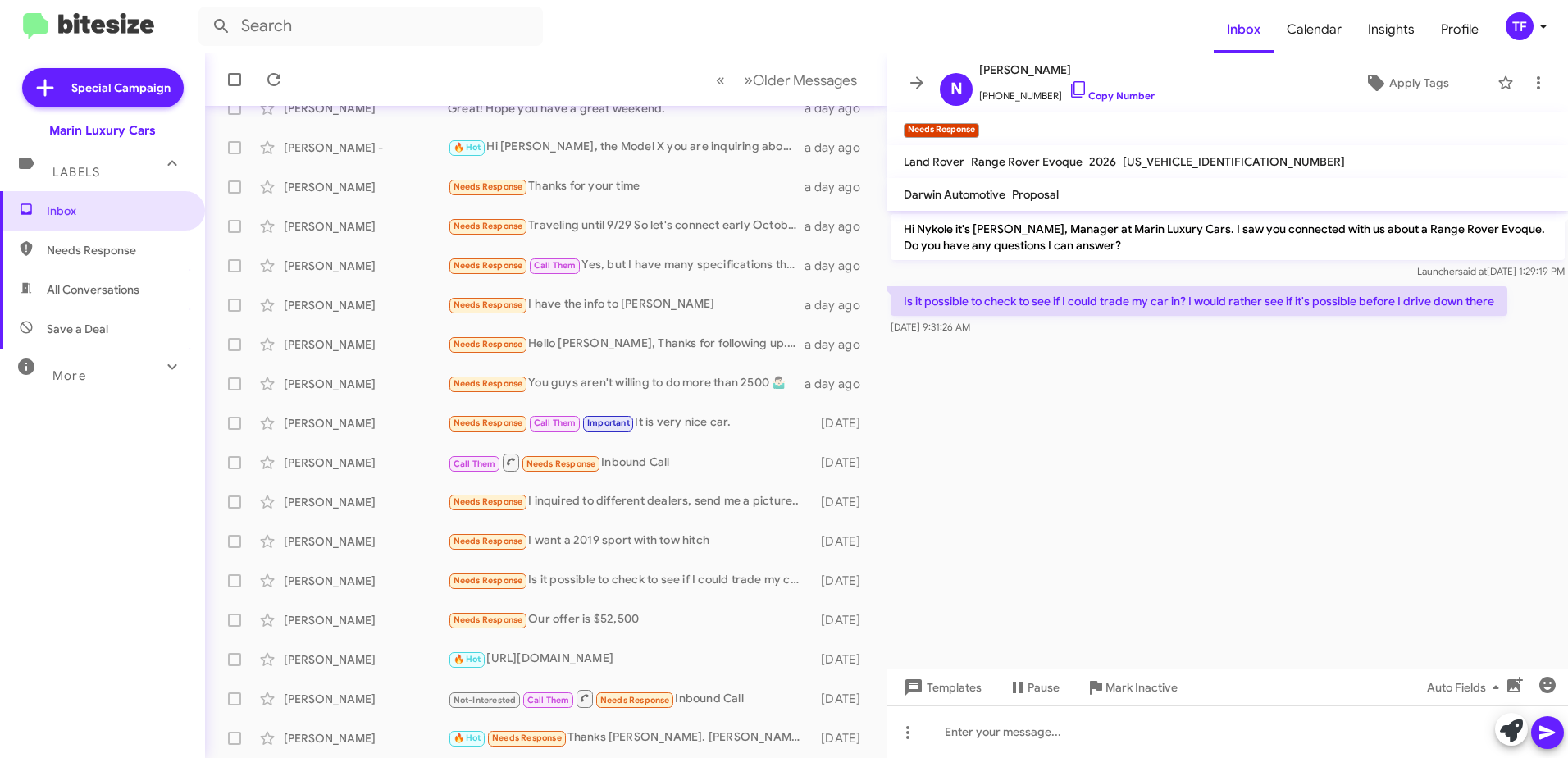
click at [1001, 415] on cdk-virtual-scroll-viewport "Hi Nykole it's [PERSON_NAME], Manager at Marin Luxury Cars. I saw you connected…" at bounding box center [1228, 439] width 681 height 458
drag, startPoint x: 994, startPoint y: 383, endPoint x: 987, endPoint y: 420, distance: 37.7
click at [992, 398] on cdk-virtual-scroll-viewport "Hi Nykole it's [PERSON_NAME], Manager at Marin Luxury Cars. I saw you connected…" at bounding box center [1228, 439] width 681 height 458
click at [987, 420] on cdk-virtual-scroll-viewport "Hi Nykole it's [PERSON_NAME], Manager at Marin Luxury Cars. I saw you connected…" at bounding box center [1228, 439] width 681 height 458
click at [986, 383] on cdk-virtual-scroll-viewport "Hi Nykole it's [PERSON_NAME], Manager at Marin Luxury Cars. I saw you connected…" at bounding box center [1228, 439] width 681 height 458
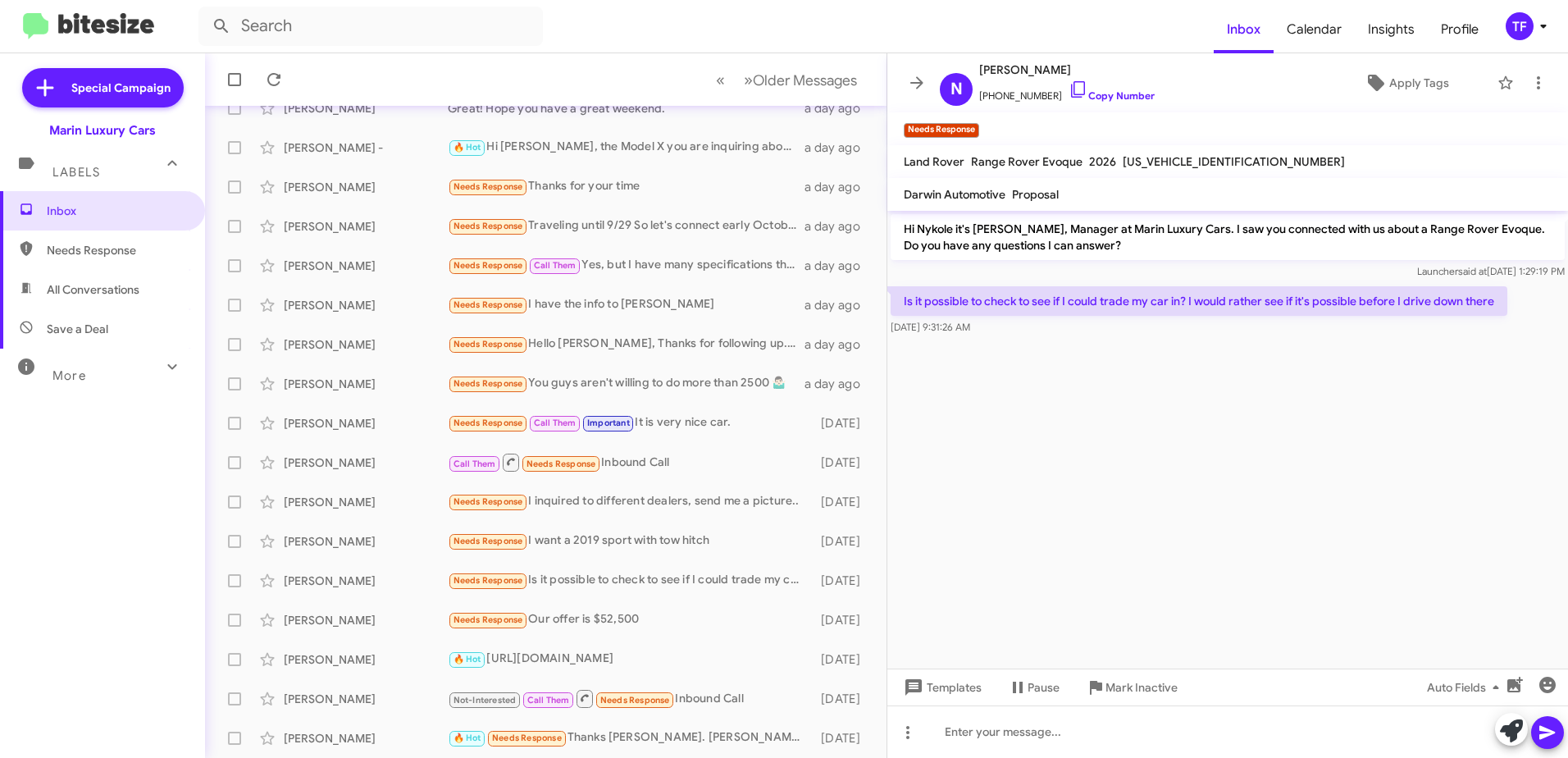
click at [1003, 394] on cdk-virtual-scroll-viewport "Hi Nykole it's [PERSON_NAME], Manager at Marin Luxury Cars. I saw you connected…" at bounding box center [1228, 439] width 681 height 458
drag, startPoint x: 897, startPoint y: 400, endPoint x: 989, endPoint y: 364, distance: 98.8
click at [897, 399] on cdk-virtual-scroll-viewport "Hi Nykole it's [PERSON_NAME], Manager at Marin Luxury Cars. I saw you connected…" at bounding box center [1228, 439] width 681 height 458
click at [992, 368] on cdk-virtual-scroll-viewport "Hi Nykole it's [PERSON_NAME], Manager at Marin Luxury Cars. I saw you connected…" at bounding box center [1228, 439] width 681 height 458
click at [674, 533] on div "Needs Response I want a 2019 sport with tow hitch" at bounding box center [627, 541] width 360 height 19
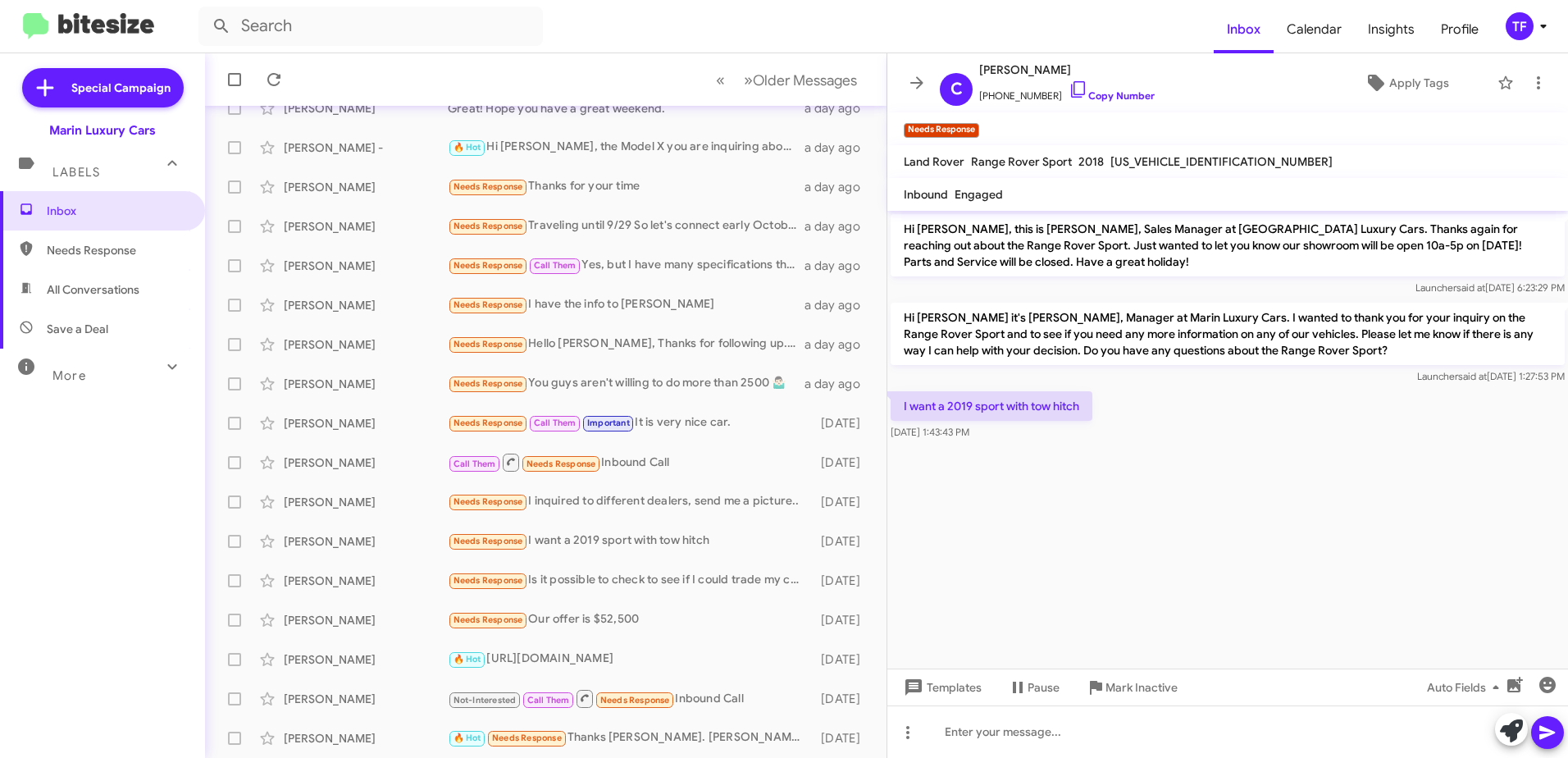
click at [1013, 491] on cdk-virtual-scroll-viewport "Hi [PERSON_NAME], this is [PERSON_NAME], Sales Manager at [GEOGRAPHIC_DATA] Lux…" at bounding box center [1228, 439] width 681 height 458
drag, startPoint x: 1068, startPoint y: 481, endPoint x: 1054, endPoint y: 489, distance: 16.1
click at [1066, 483] on cdk-virtual-scroll-viewport "Hi [PERSON_NAME], this is [PERSON_NAME], Sales Manager at [GEOGRAPHIC_DATA] Lux…" at bounding box center [1228, 439] width 681 height 458
click at [1001, 500] on cdk-virtual-scroll-viewport "Hi [PERSON_NAME], this is [PERSON_NAME], Sales Manager at [GEOGRAPHIC_DATA] Lux…" at bounding box center [1228, 439] width 681 height 458
drag, startPoint x: 1115, startPoint y: 480, endPoint x: 1023, endPoint y: 502, distance: 94.6
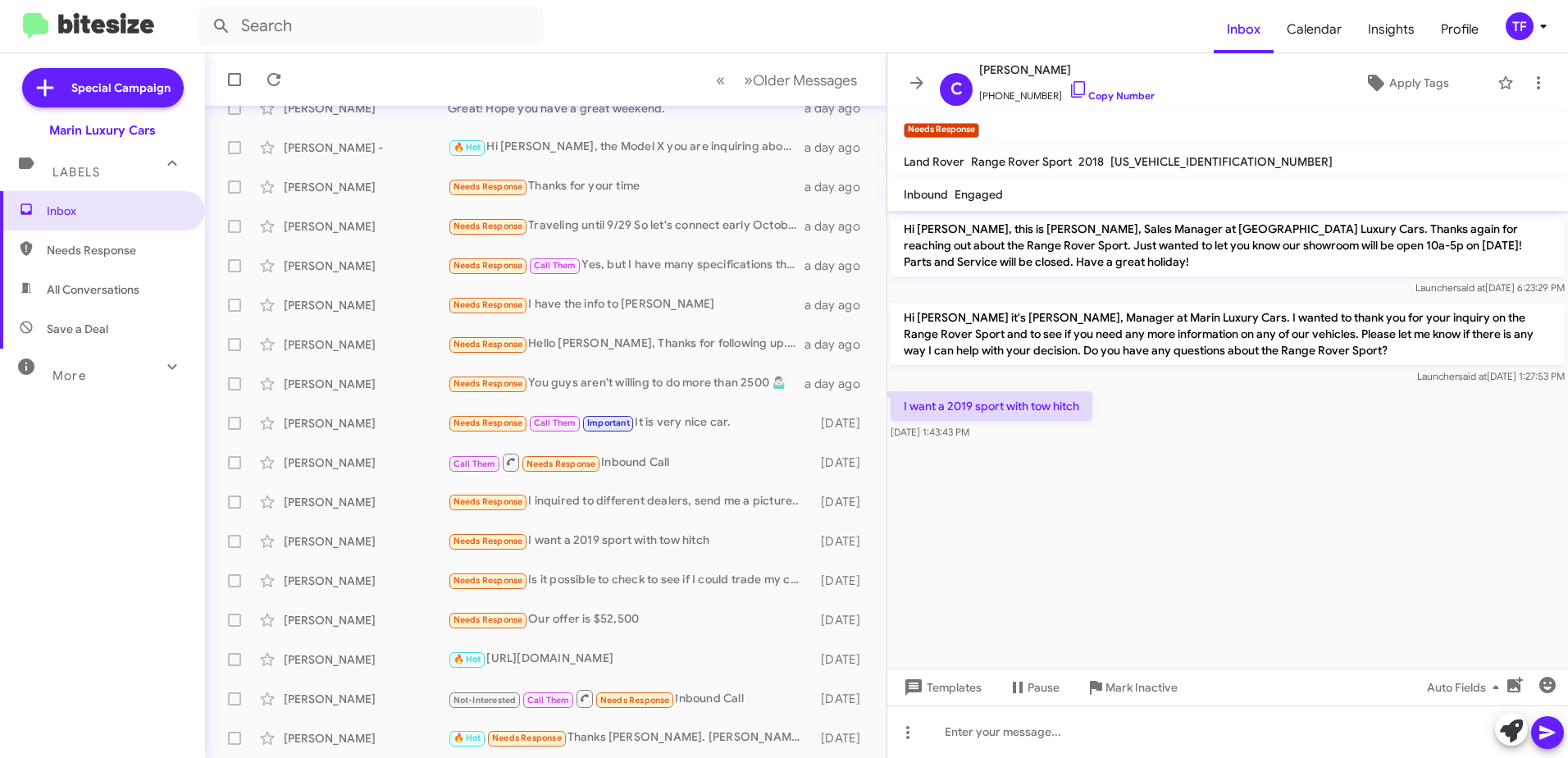
click at [1114, 480] on cdk-virtual-scroll-viewport "Hi [PERSON_NAME], this is [PERSON_NAME], Sales Manager at [GEOGRAPHIC_DATA] Lux…" at bounding box center [1228, 439] width 681 height 458
click at [1021, 502] on cdk-virtual-scroll-viewport "Hi [PERSON_NAME], this is [PERSON_NAME], Sales Manager at [GEOGRAPHIC_DATA] Lux…" at bounding box center [1228, 439] width 681 height 458
click at [1068, 476] on cdk-virtual-scroll-viewport "Hi [PERSON_NAME], this is [PERSON_NAME], Sales Manager at [GEOGRAPHIC_DATA] Lux…" at bounding box center [1228, 439] width 681 height 458
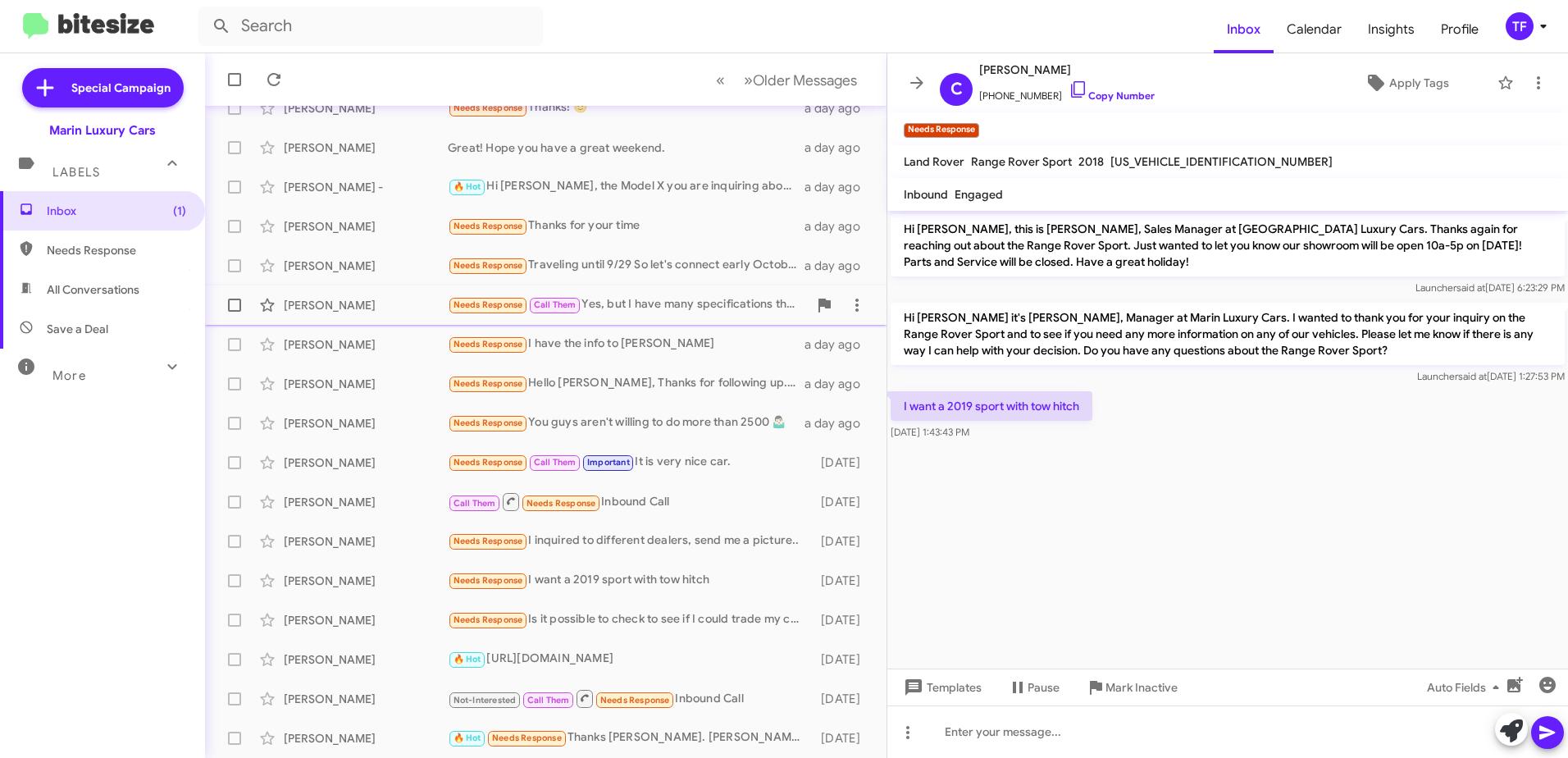
click at [693, 308] on div "Needs Response Call Them Yes, but I have many specifications that are a must Co…" at bounding box center [627, 304] width 360 height 19
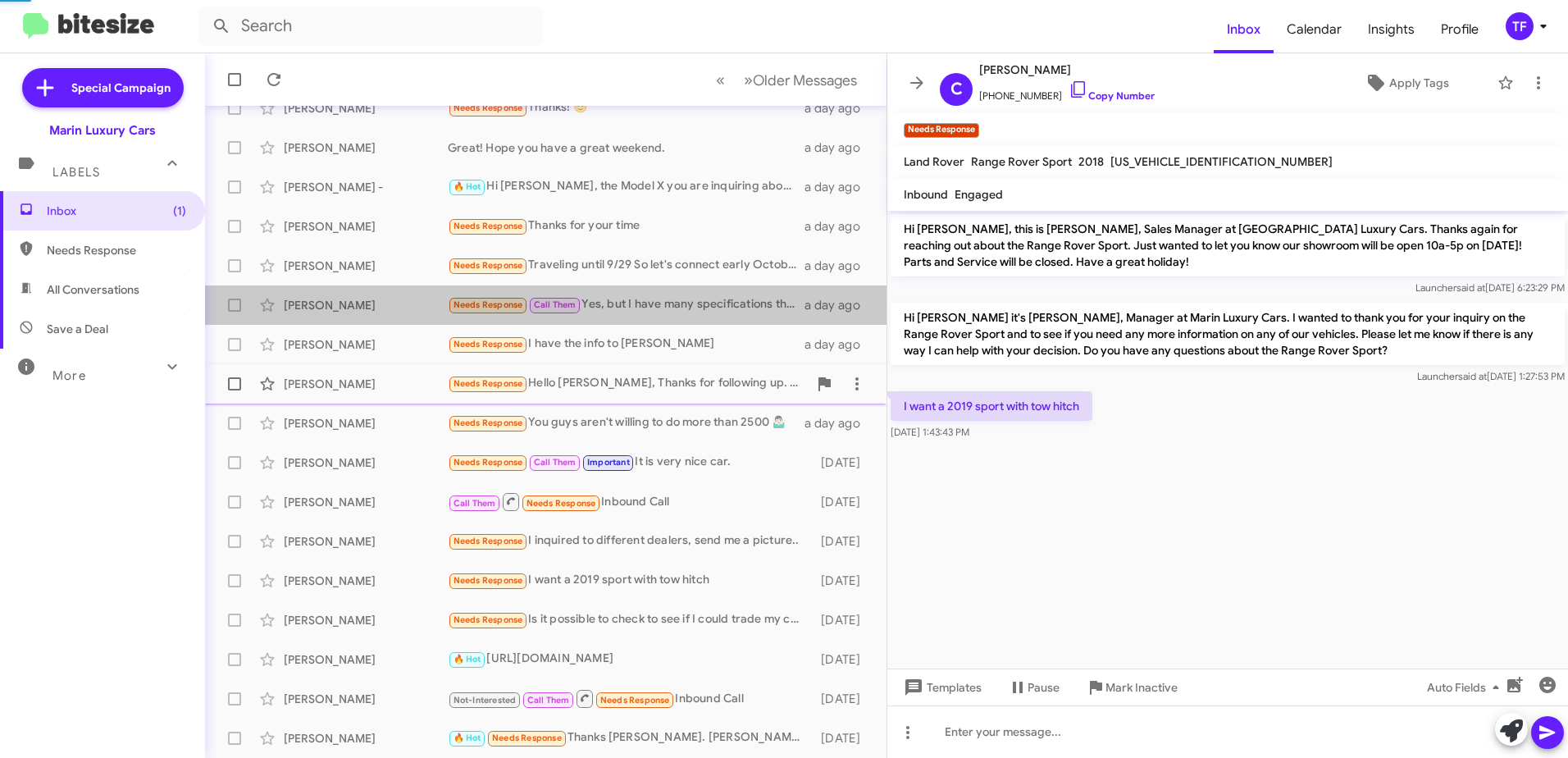
scroll to position [28, 0]
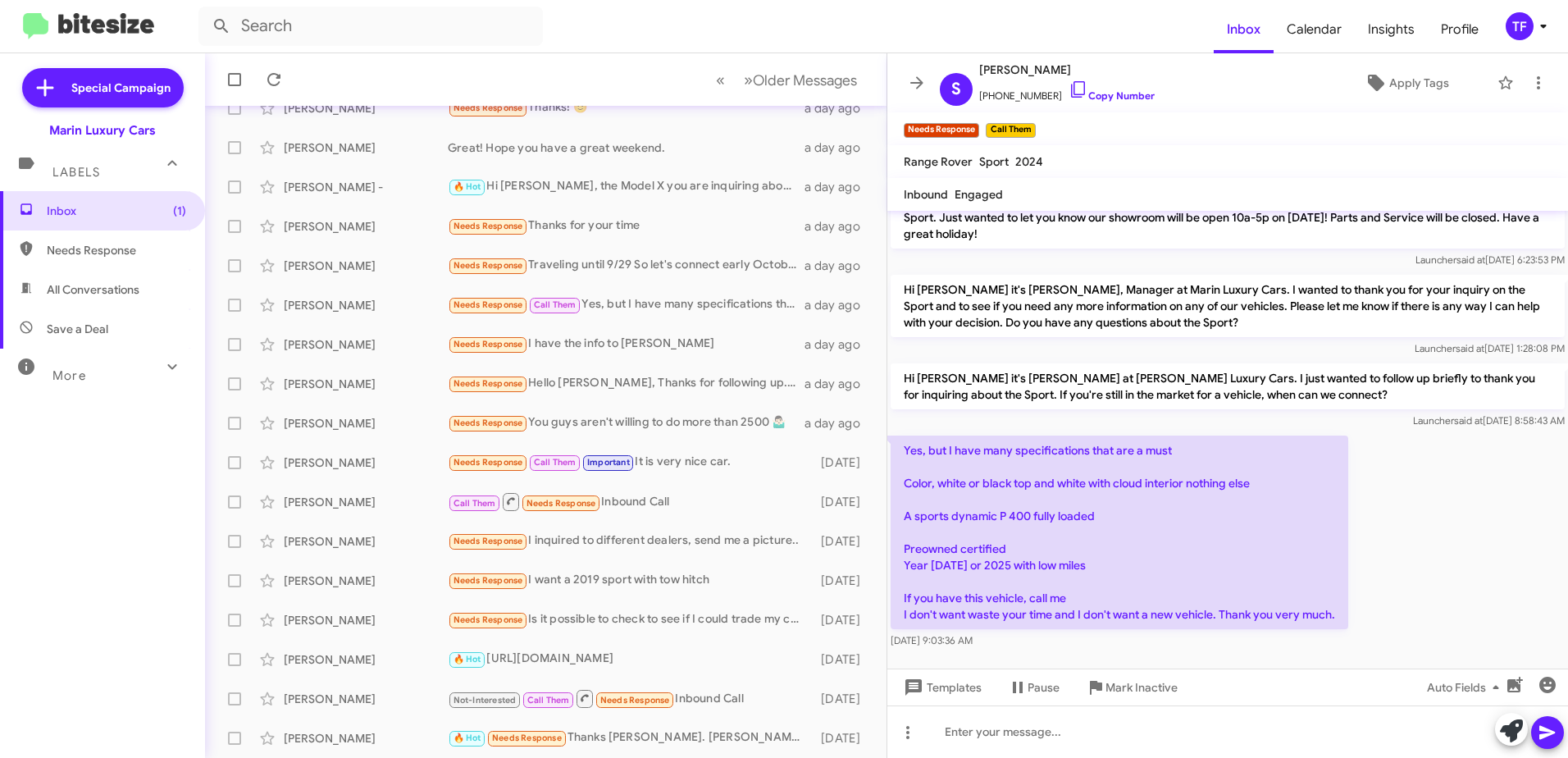
click at [1397, 560] on div "Yes, but I have many specifications that are a must Color, white or black top a…" at bounding box center [1228, 542] width 681 height 220
click at [1390, 518] on div "Yes, but I have many specifications that are a must Color, white or black top a…" at bounding box center [1228, 542] width 681 height 220
click at [1411, 538] on div "Yes, but I have many specifications that are a must Color, white or black top a…" at bounding box center [1228, 542] width 681 height 220
click at [1414, 517] on div "Yes, but I have many specifications that are a must Color, white or black top a…" at bounding box center [1228, 542] width 681 height 220
click at [1380, 530] on div "Yes, but I have many specifications that are a must Color, white or black top a…" at bounding box center [1228, 542] width 681 height 220
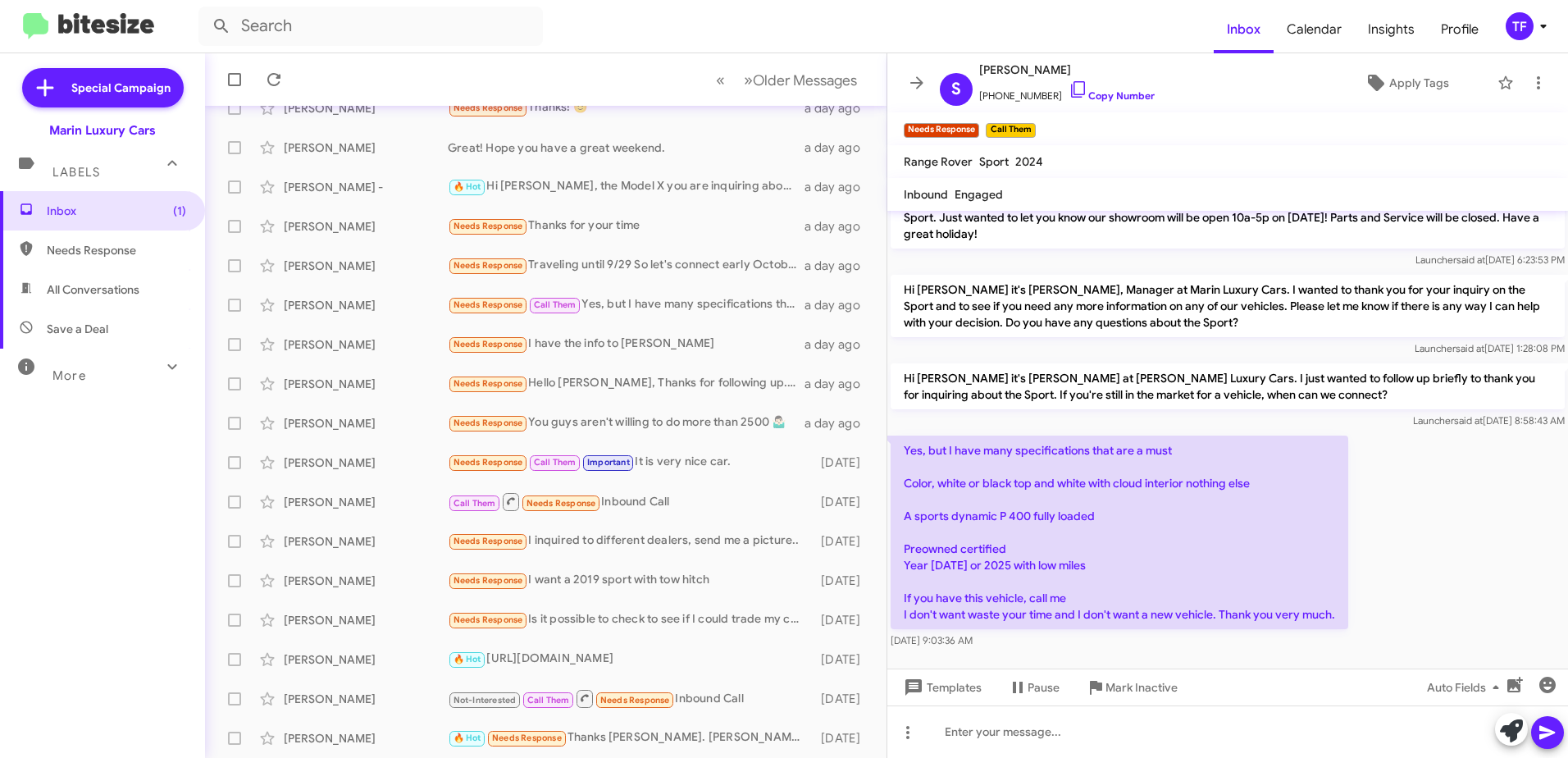
click at [1436, 529] on div "Yes, but I have many specifications that are a must Color, white or black top a…" at bounding box center [1228, 542] width 681 height 220
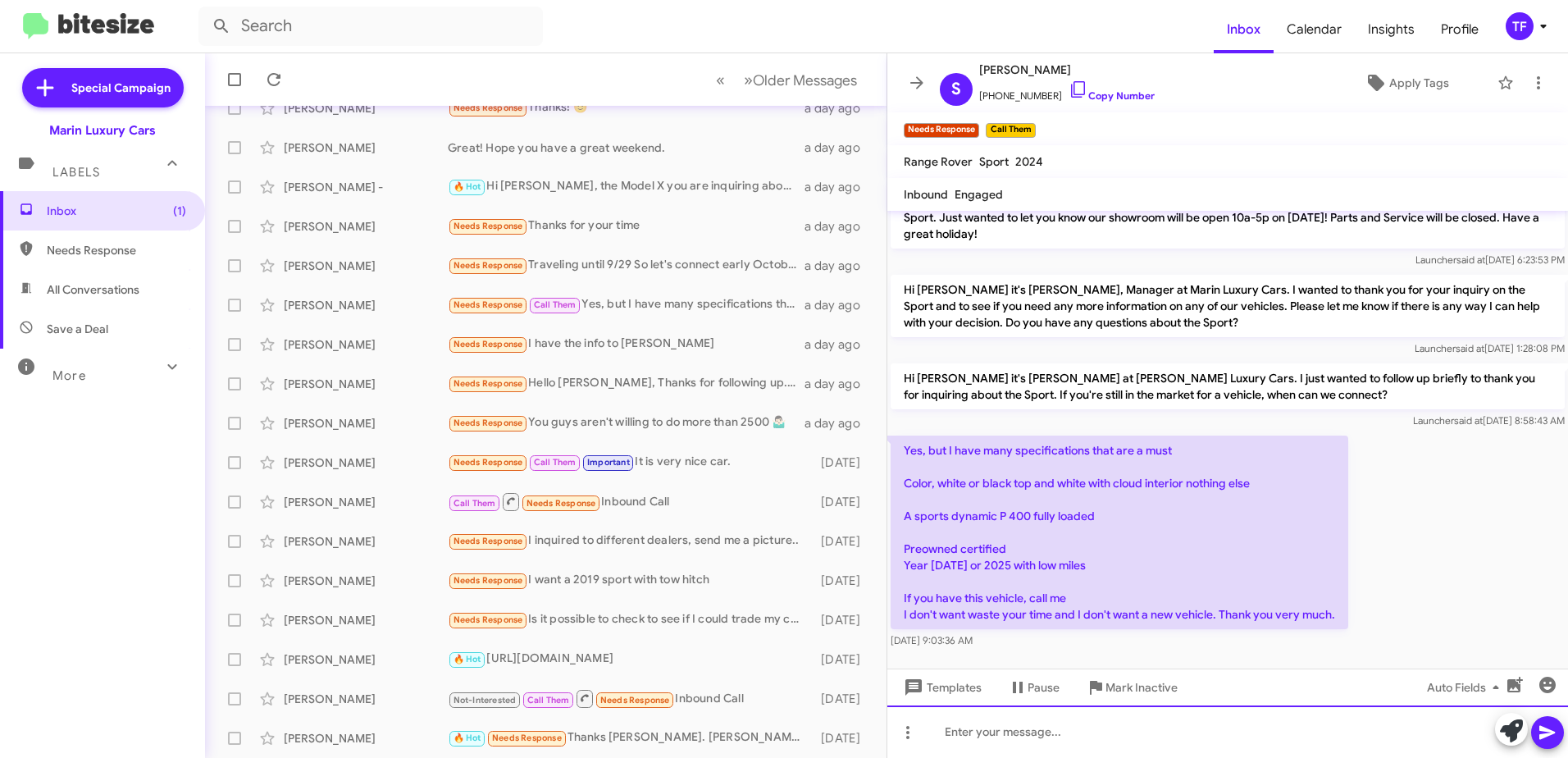
click at [1038, 736] on div at bounding box center [1228, 732] width 681 height 53
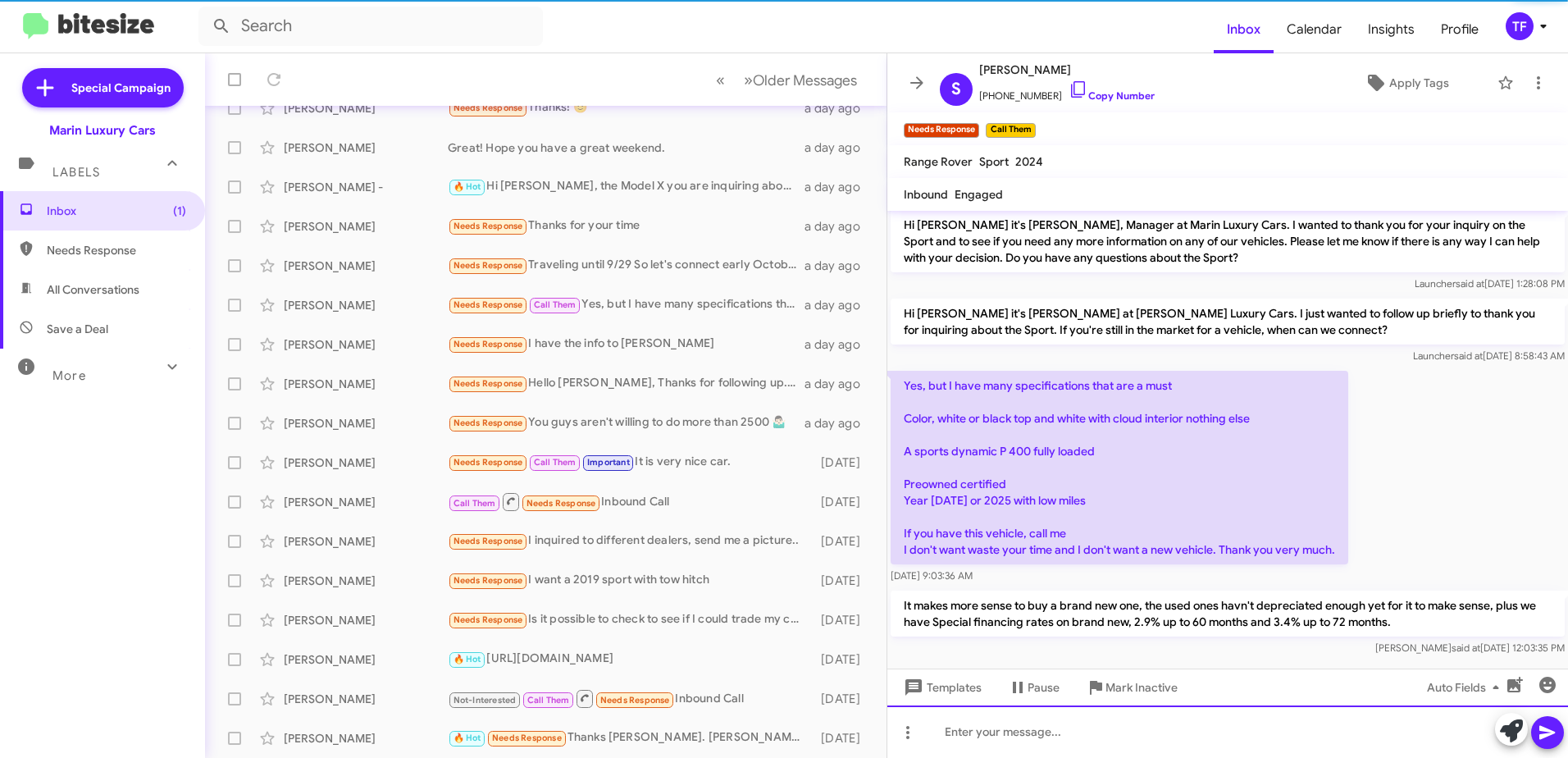
scroll to position [104, 0]
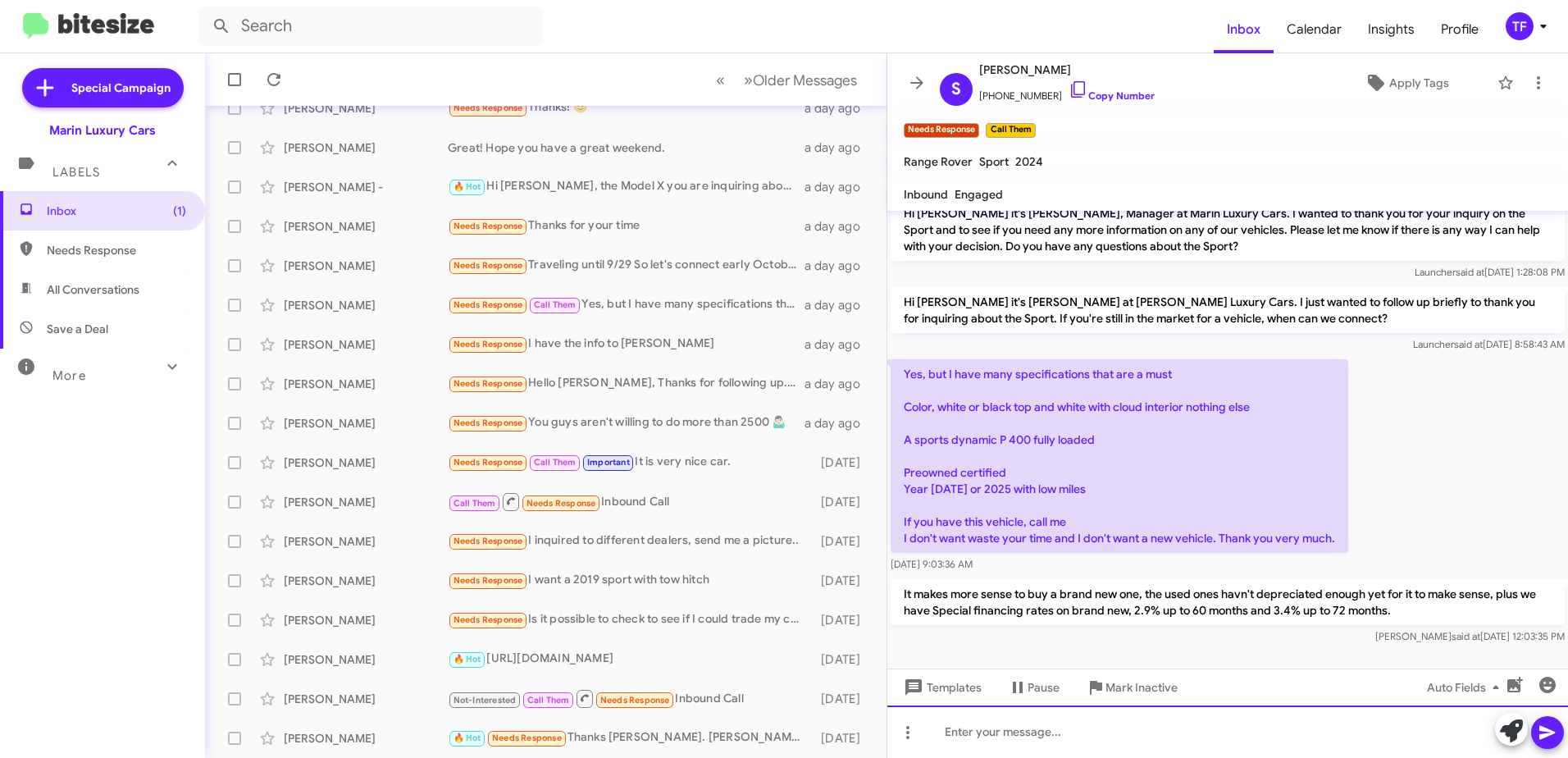
click at [962, 728] on div at bounding box center [1228, 732] width 681 height 53
click at [1028, 741] on div at bounding box center [1228, 732] width 681 height 53
click at [1236, 729] on div "Here is a brand new 25 I could acquire for you." at bounding box center [1228, 732] width 681 height 53
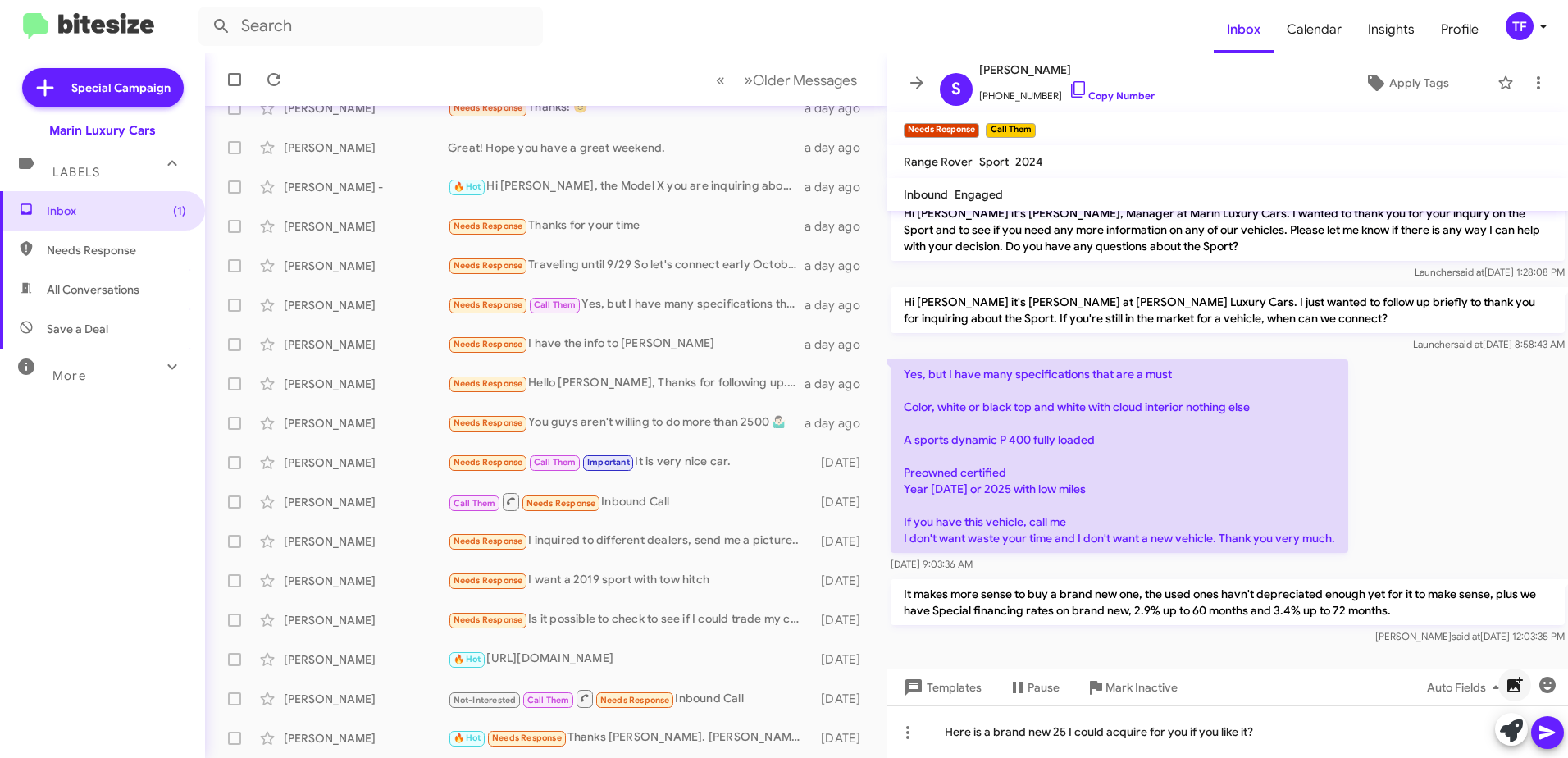
click at [1517, 682] on icon "button" at bounding box center [1515, 684] width 15 height 15
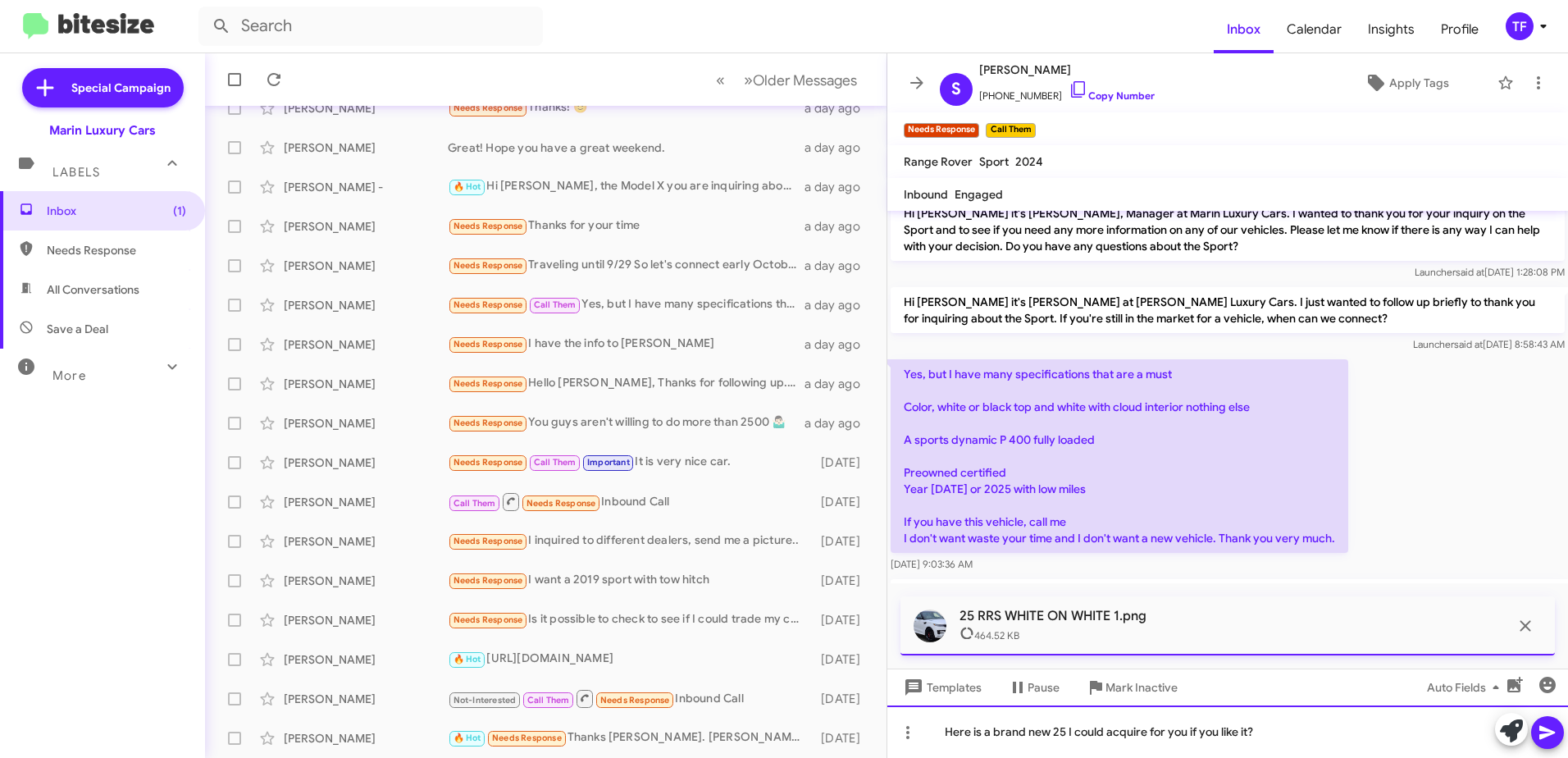
click at [1342, 741] on div "Here is a brand new 25 I could acquire for you if you like it?" at bounding box center [1228, 732] width 681 height 53
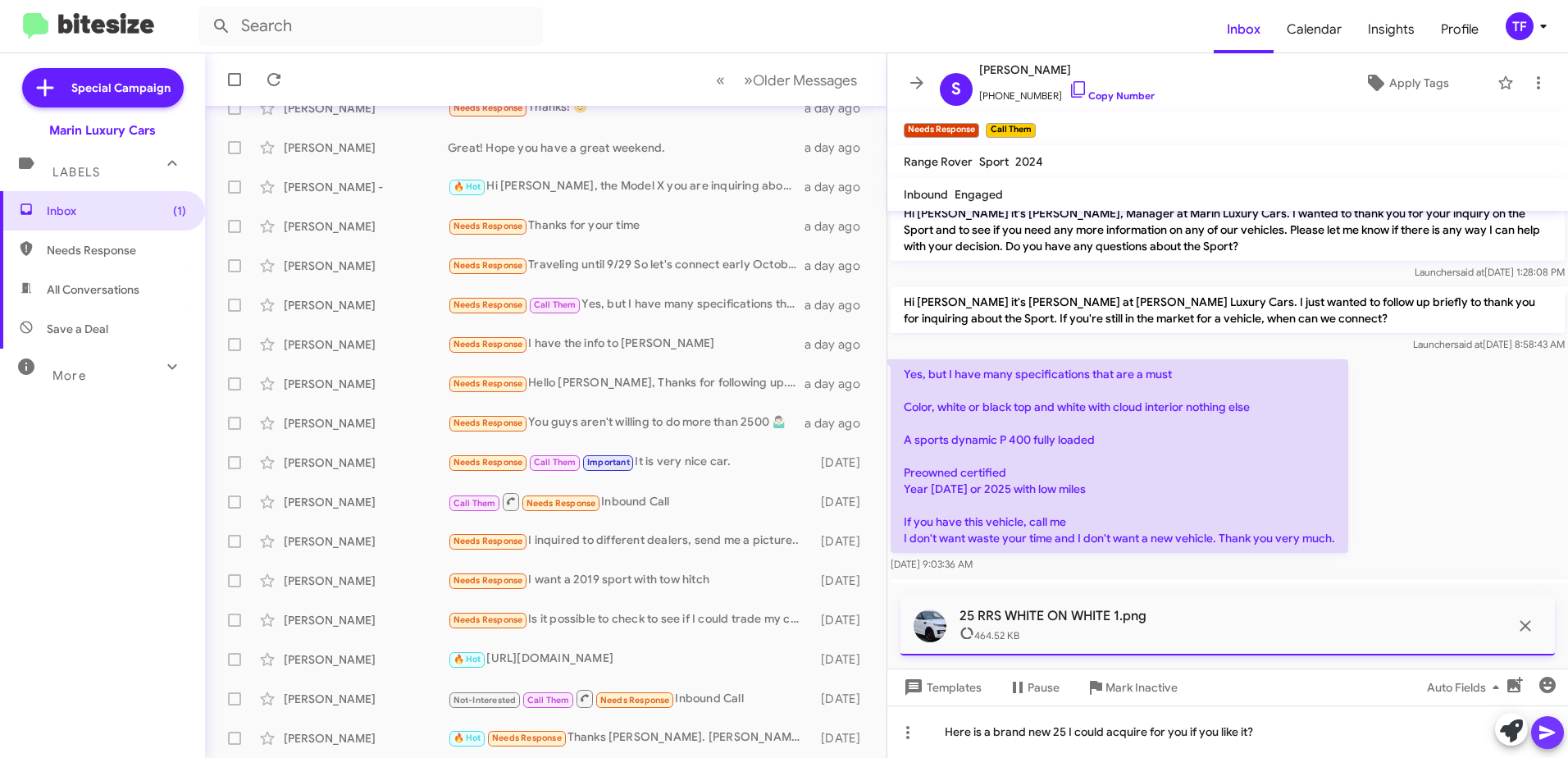
click at [1541, 727] on icon at bounding box center [1547, 732] width 15 height 14
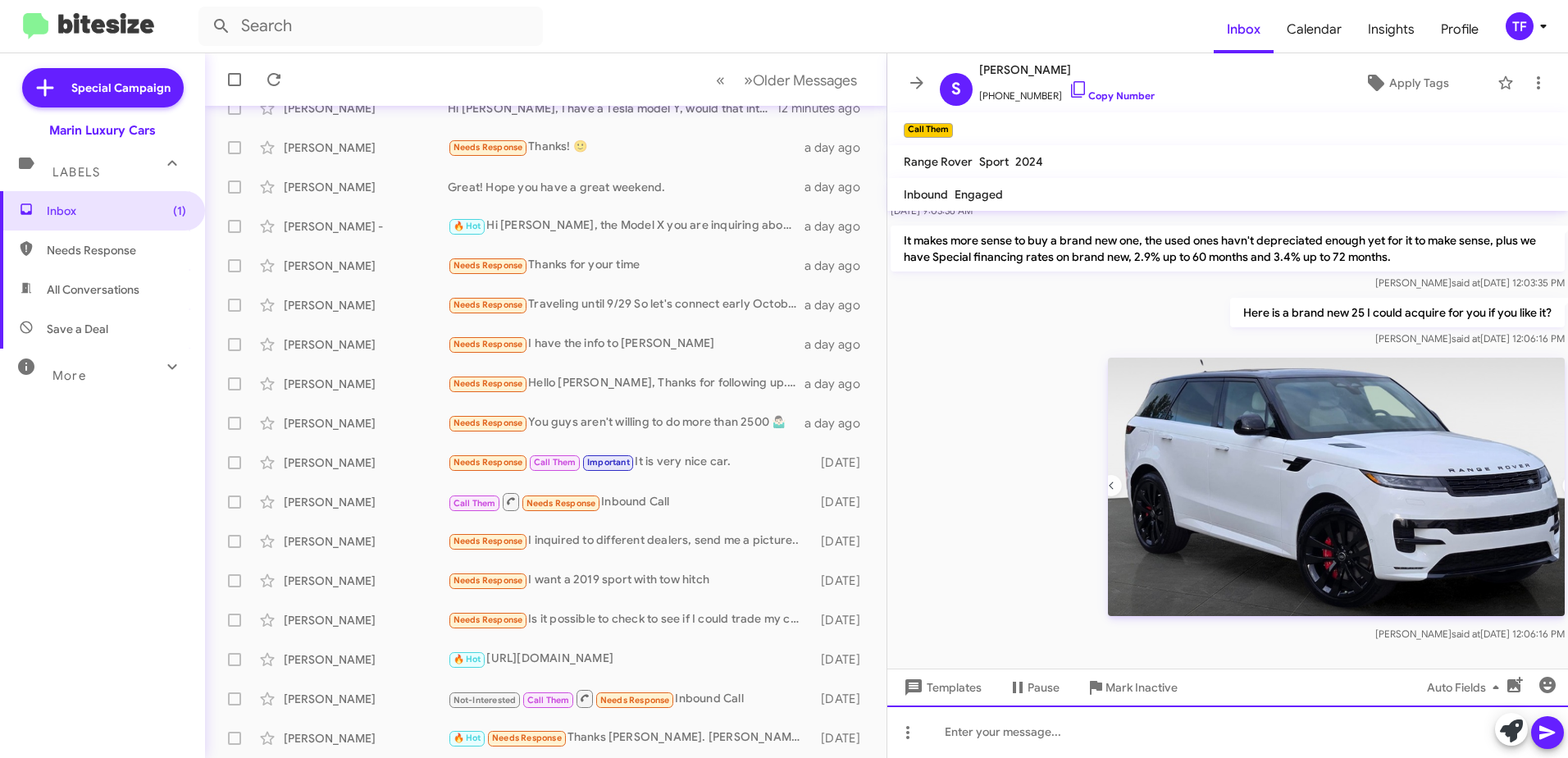
scroll to position [464, 0]
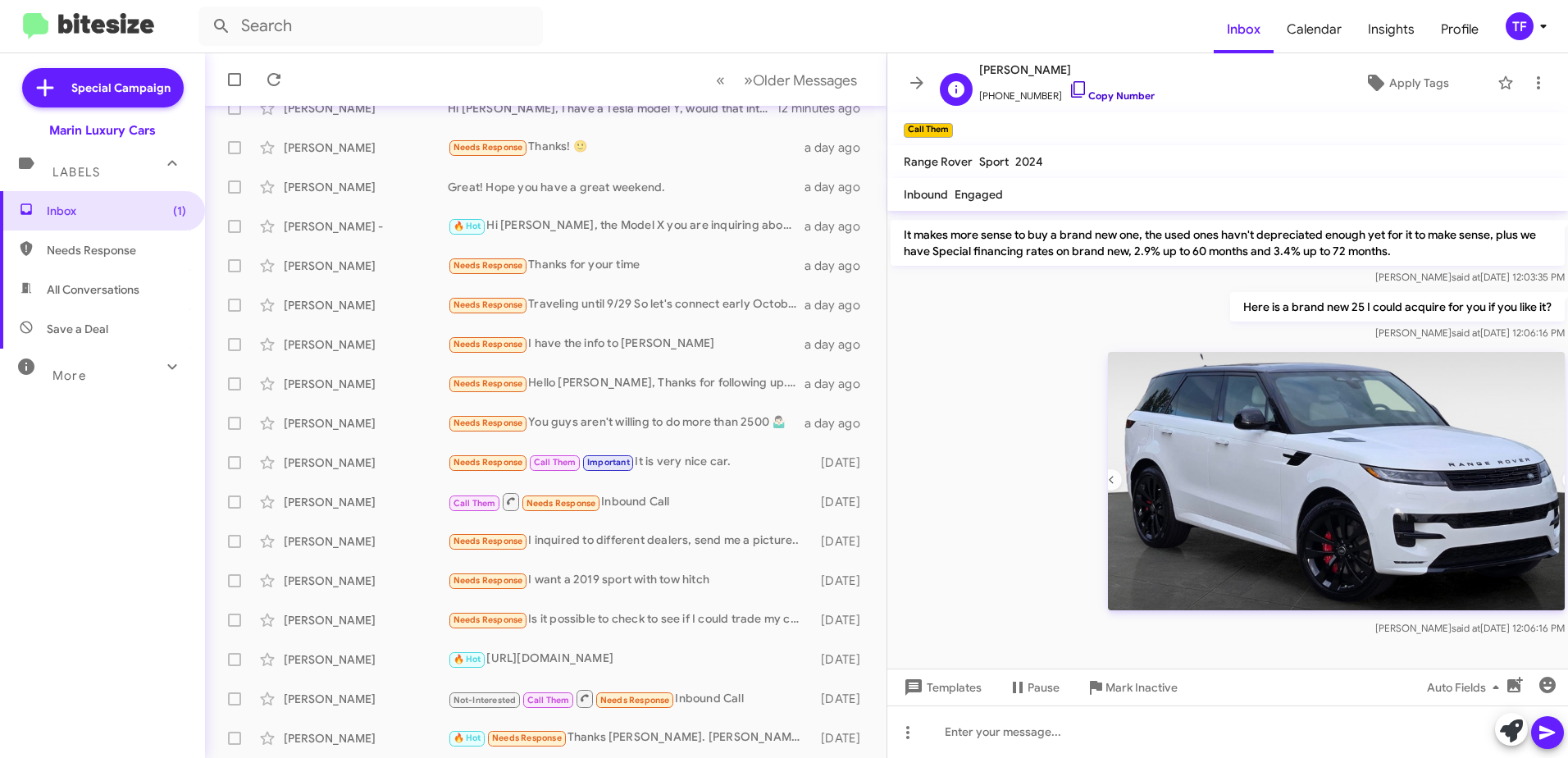
click at [1069, 87] on icon at bounding box center [1079, 89] width 20 height 20
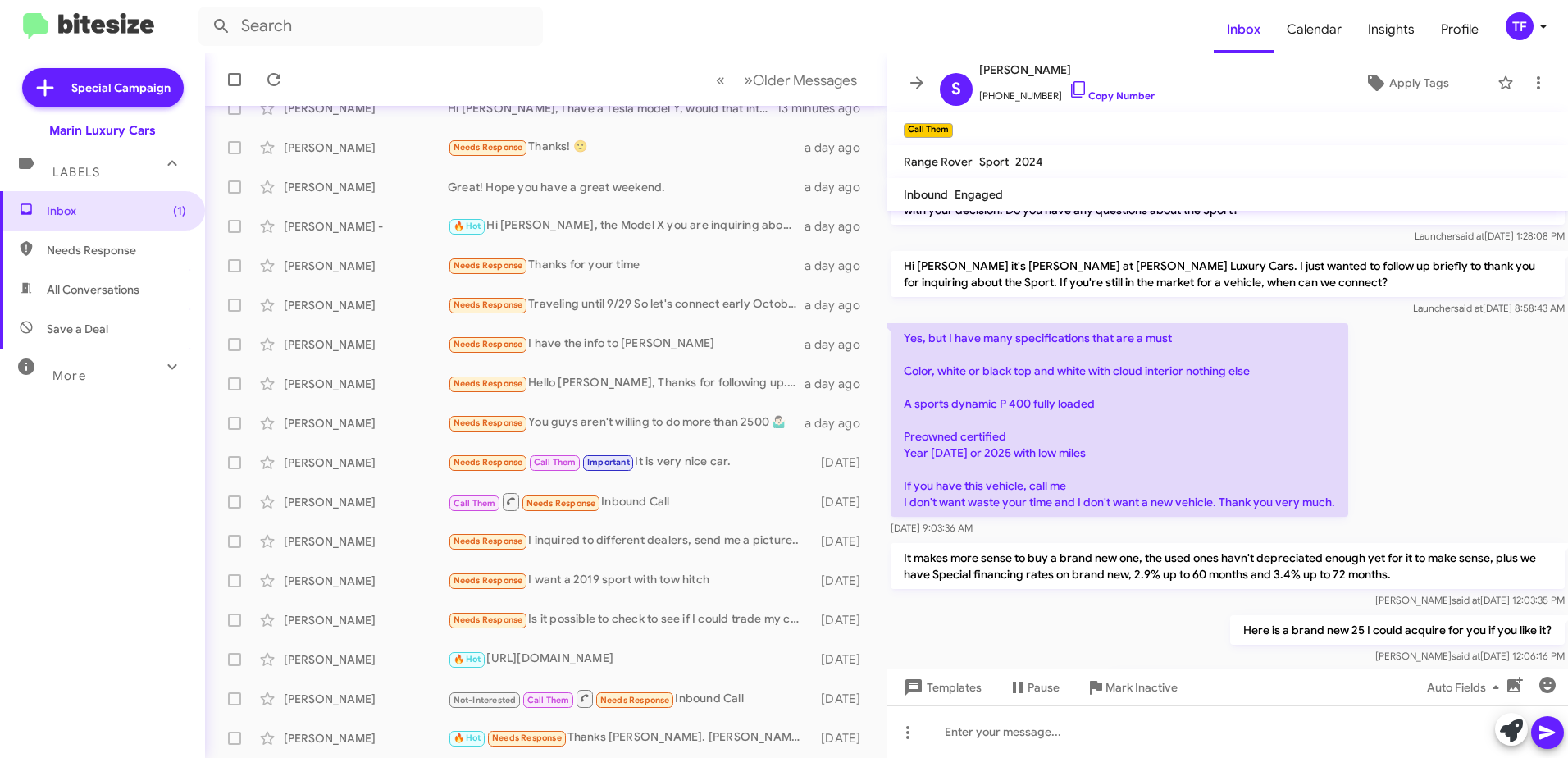
scroll to position [136, 0]
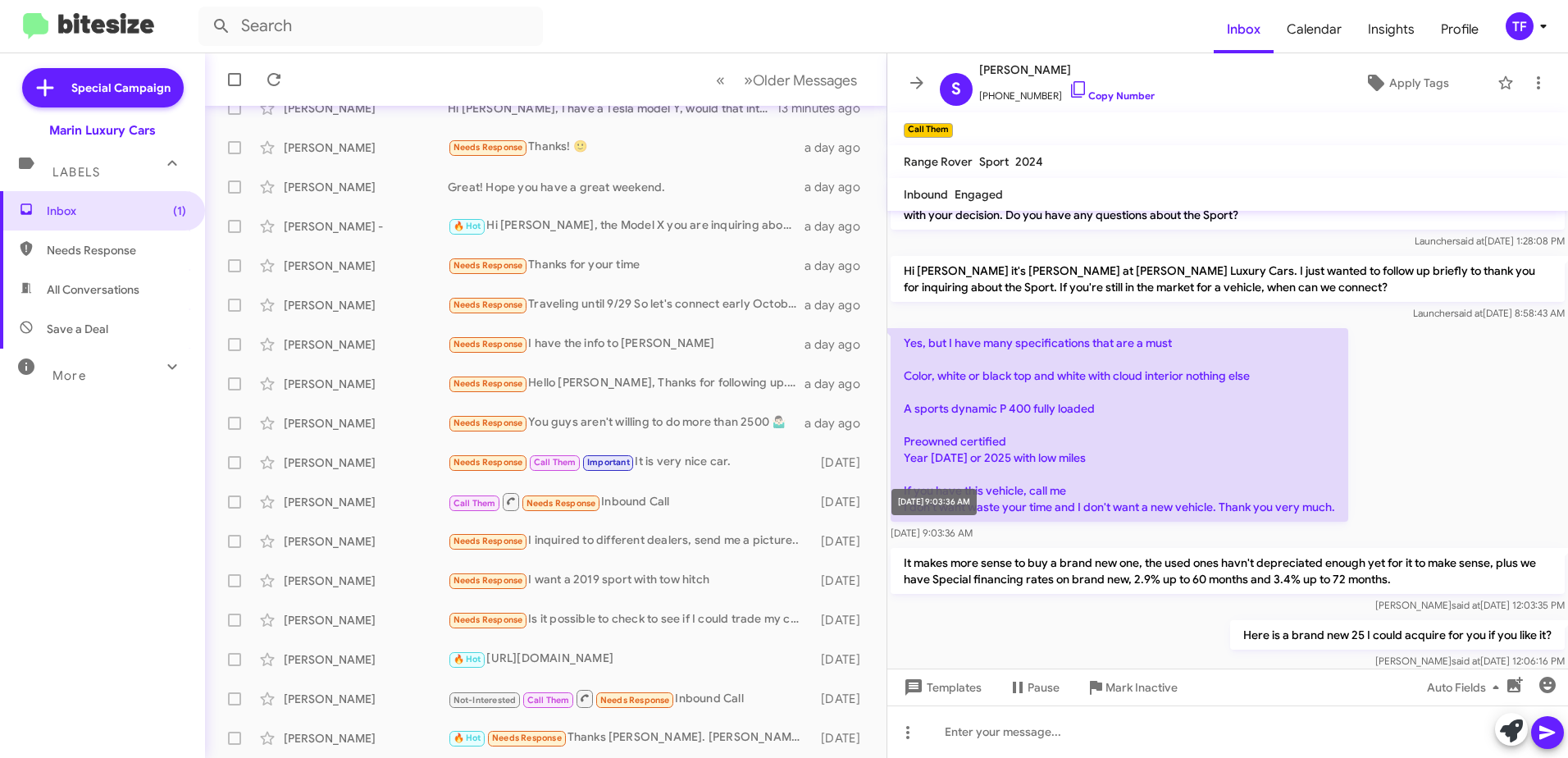
drag, startPoint x: 995, startPoint y: 534, endPoint x: 943, endPoint y: 520, distance: 53.9
click at [943, 520] on body "Inbox Calendar Insights Profile TF Special Campaign Marin Luxury Cars Labels In…" at bounding box center [784, 379] width 1568 height 758
click at [943, 520] on p "Yes, but I have many specifications that are a must Color, white or black top a…" at bounding box center [1119, 425] width 458 height 194
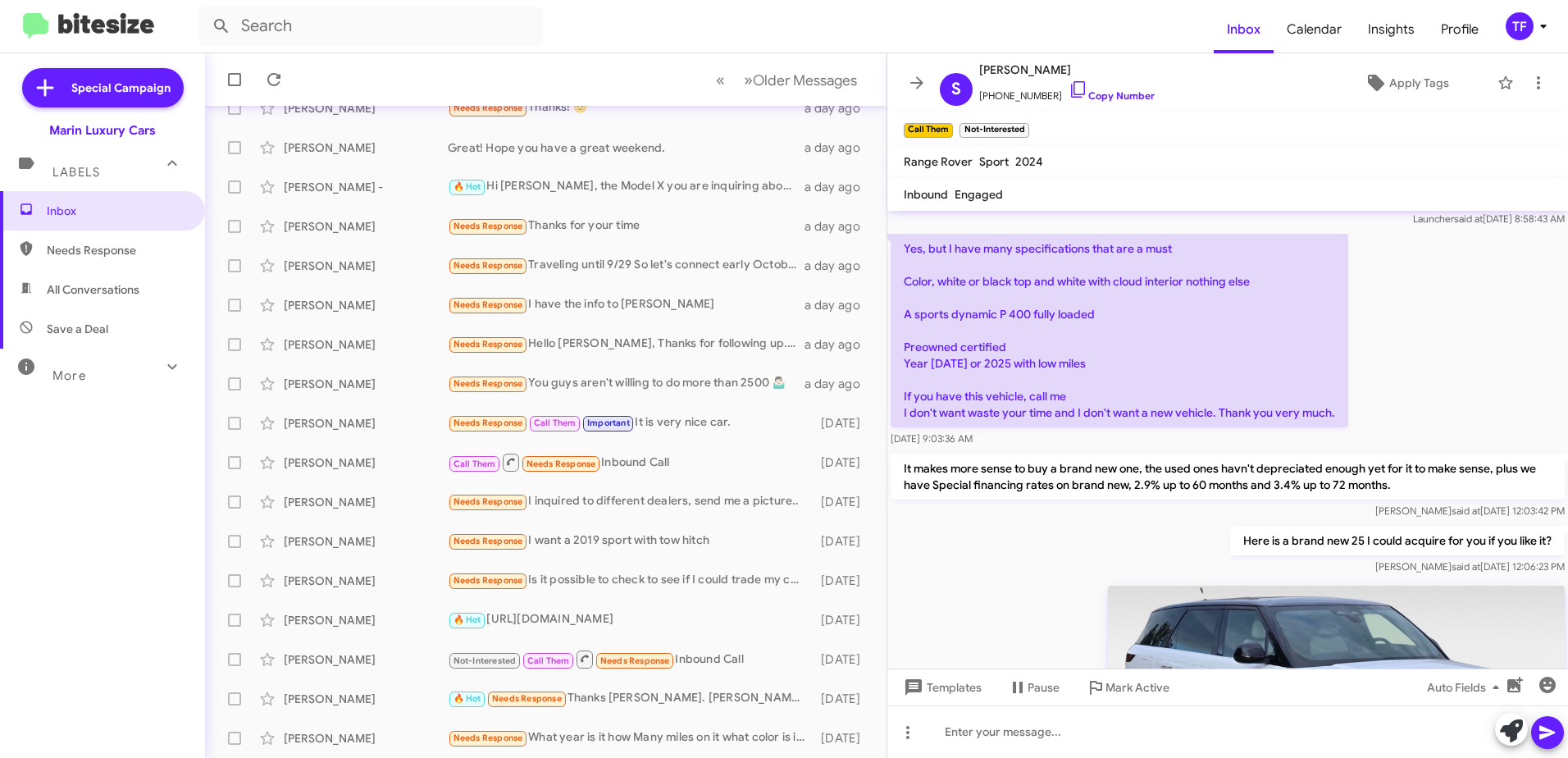
scroll to position [558, 0]
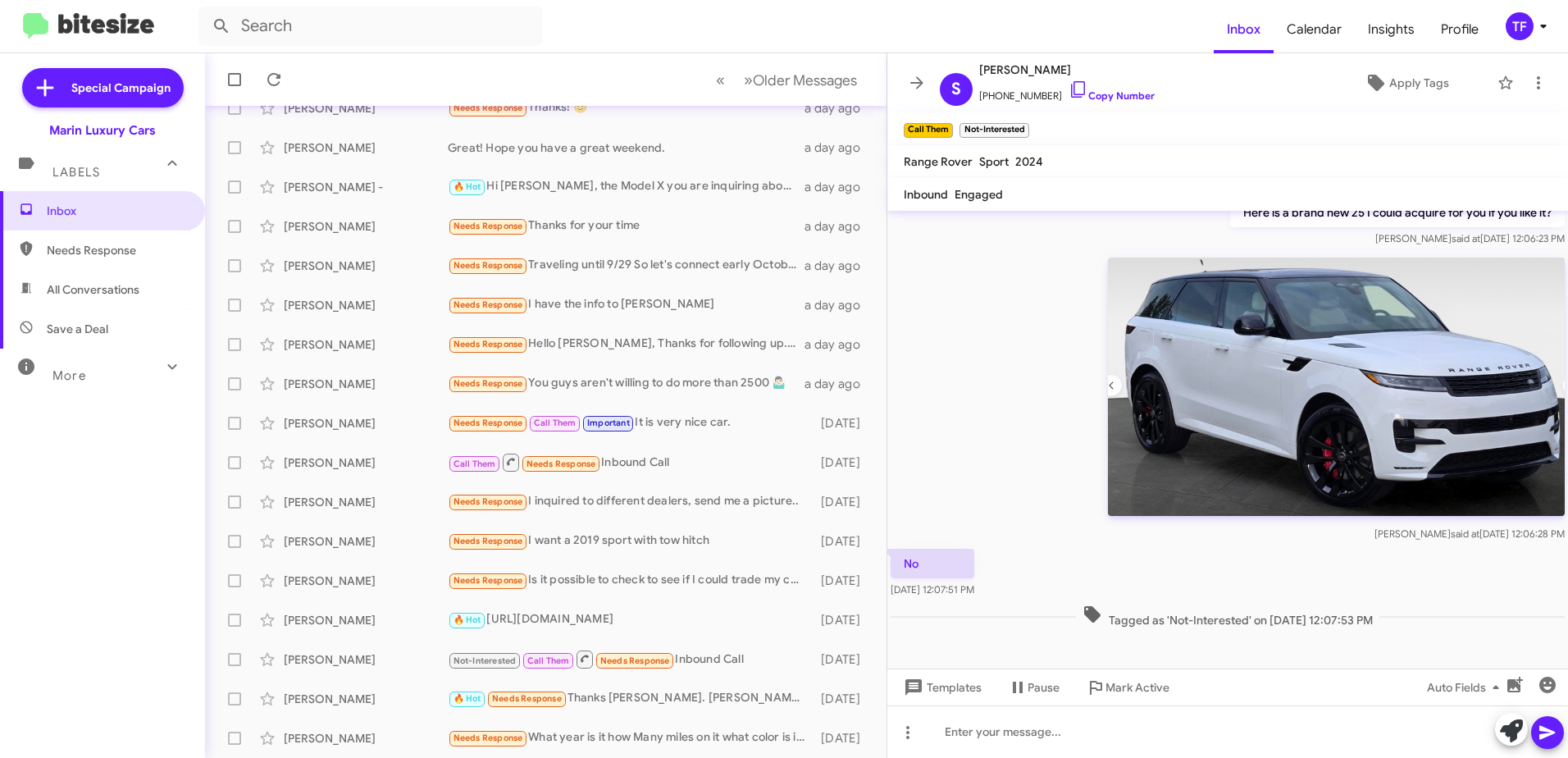
click at [1068, 546] on div "No [DATE] 12:07:51 PM" at bounding box center [1228, 573] width 681 height 56
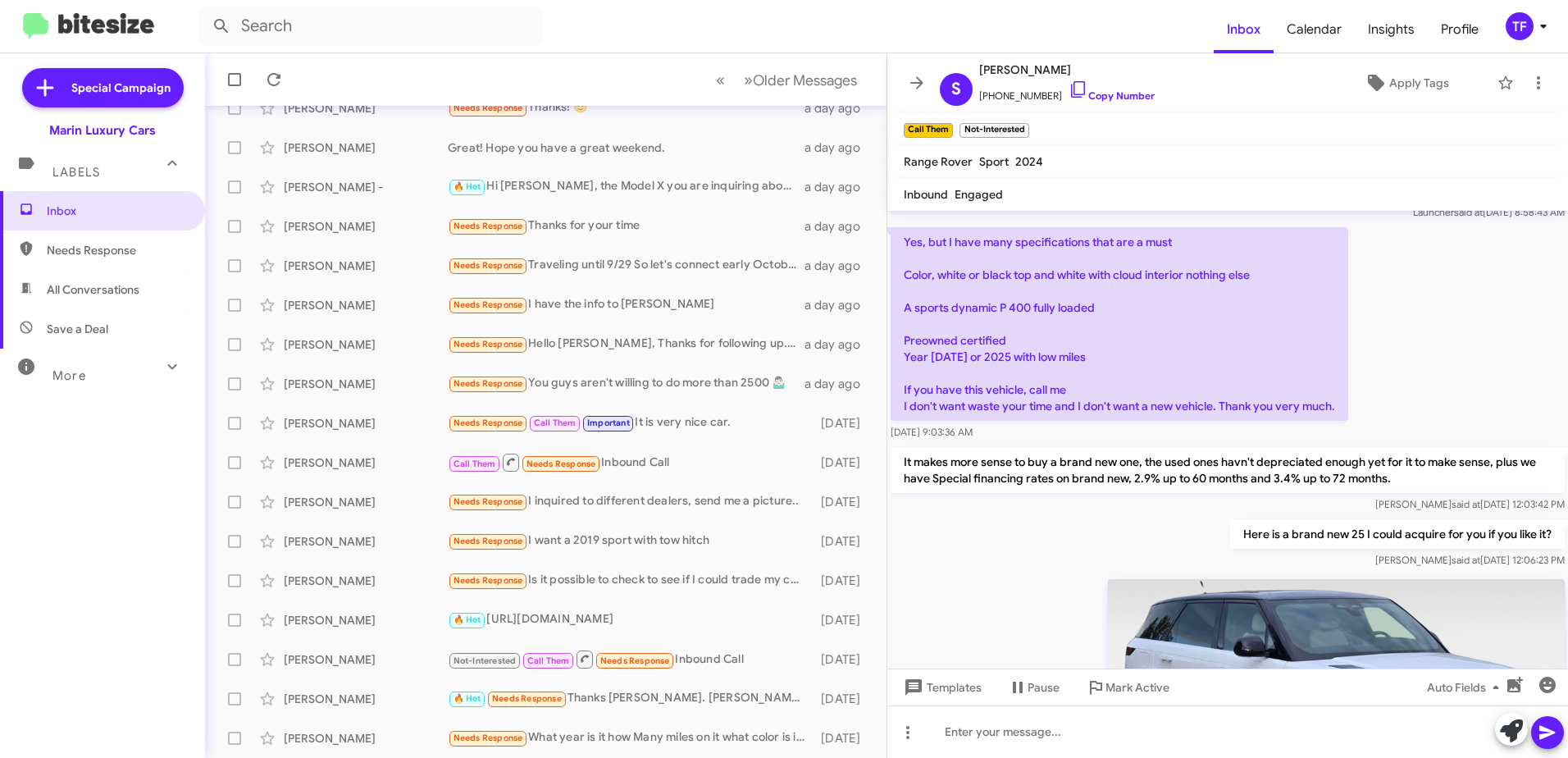
scroll to position [230, 0]
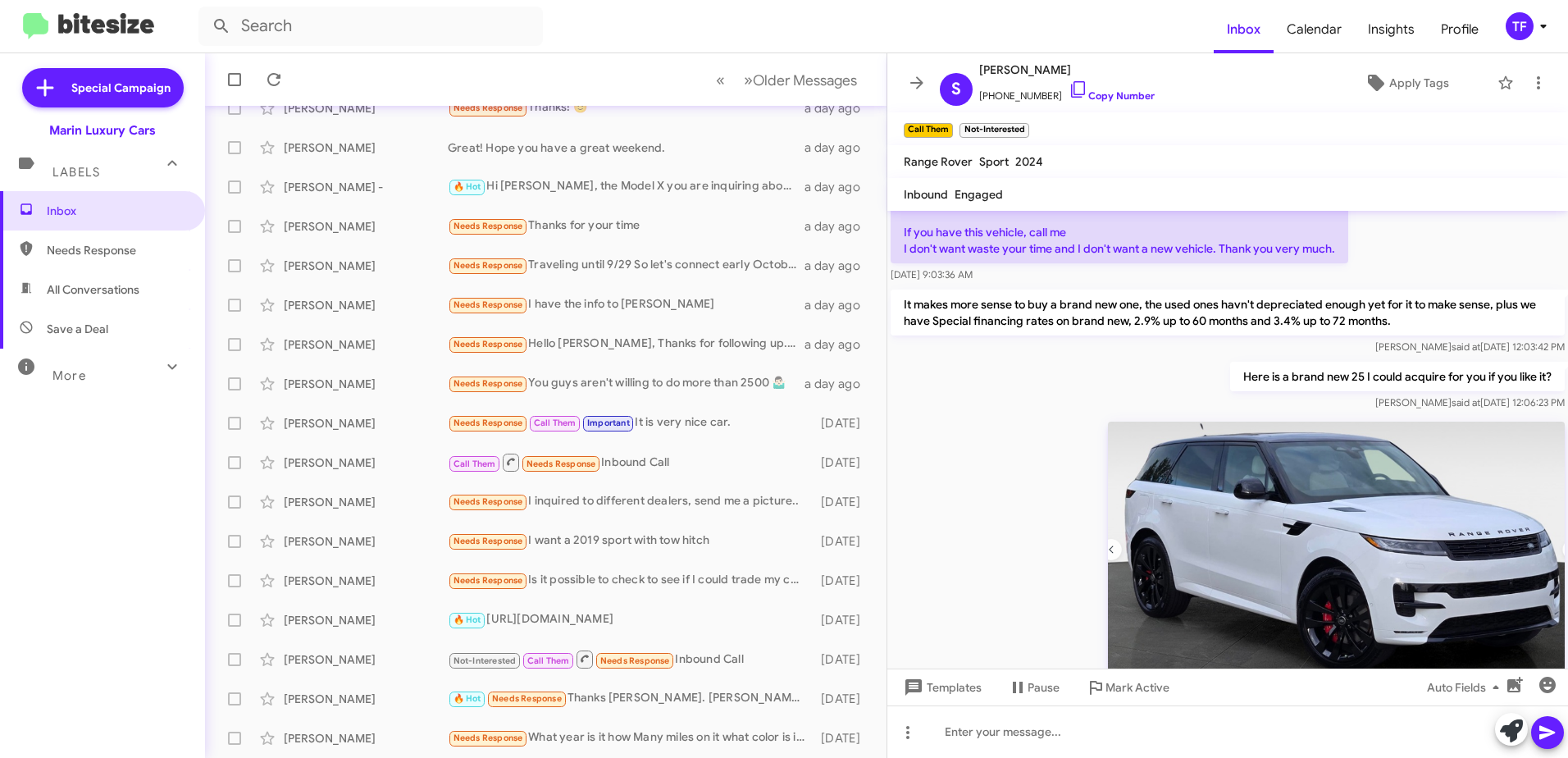
click at [1021, 406] on div "Here is a brand new 25 I could acquire for you if you like it? [PERSON_NAME] sa…" at bounding box center [1228, 386] width 681 height 56
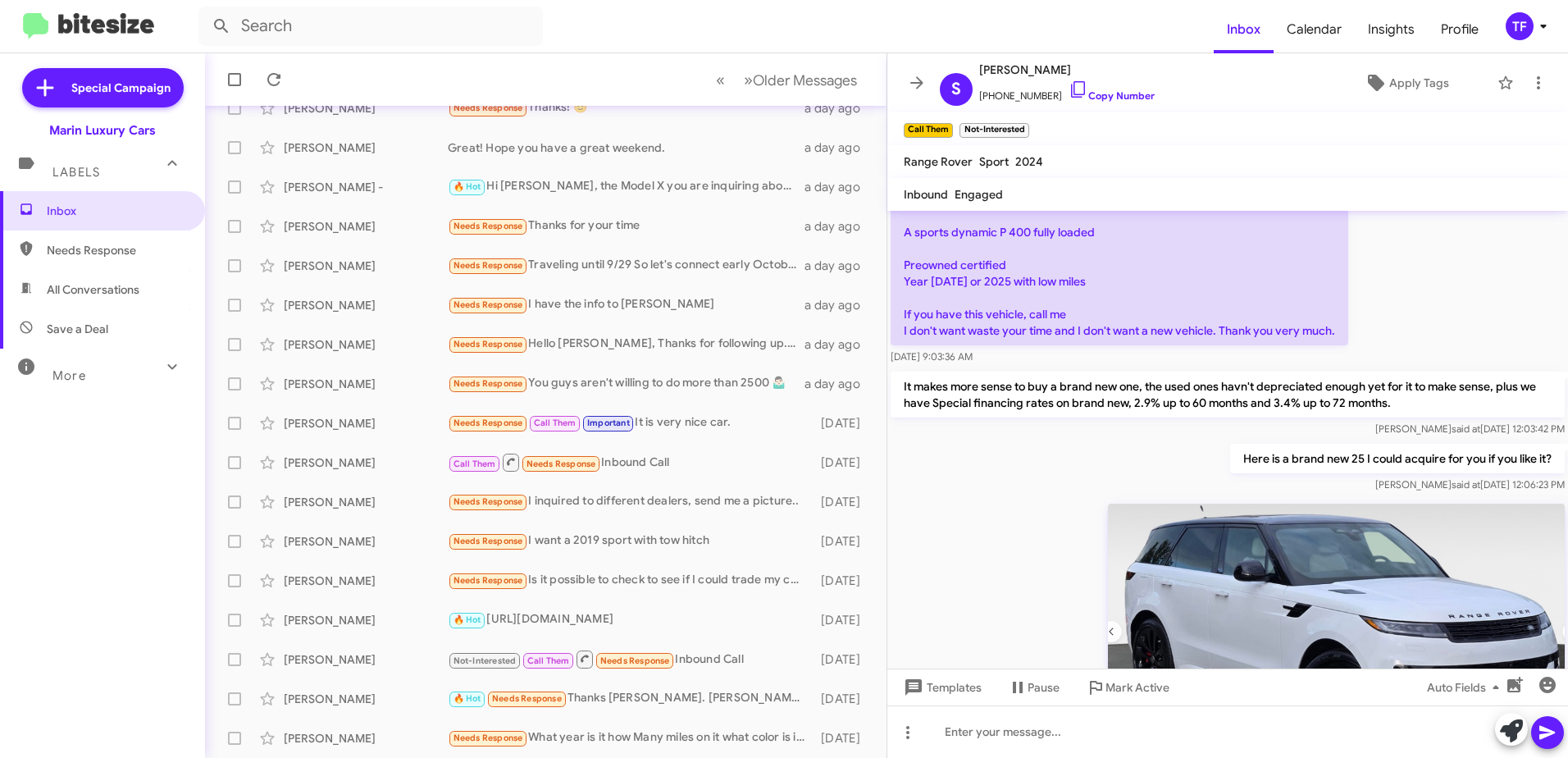
drag, startPoint x: 1103, startPoint y: 452, endPoint x: 1021, endPoint y: 450, distance: 82.0
click at [1096, 454] on div "Here is a brand new 25 I could acquire for you if you like it? [PERSON_NAME] sa…" at bounding box center [1228, 468] width 681 height 56
click at [1021, 450] on div "Here is a brand new 25 I could acquire for you if you like it? [PERSON_NAME] sa…" at bounding box center [1228, 468] width 681 height 56
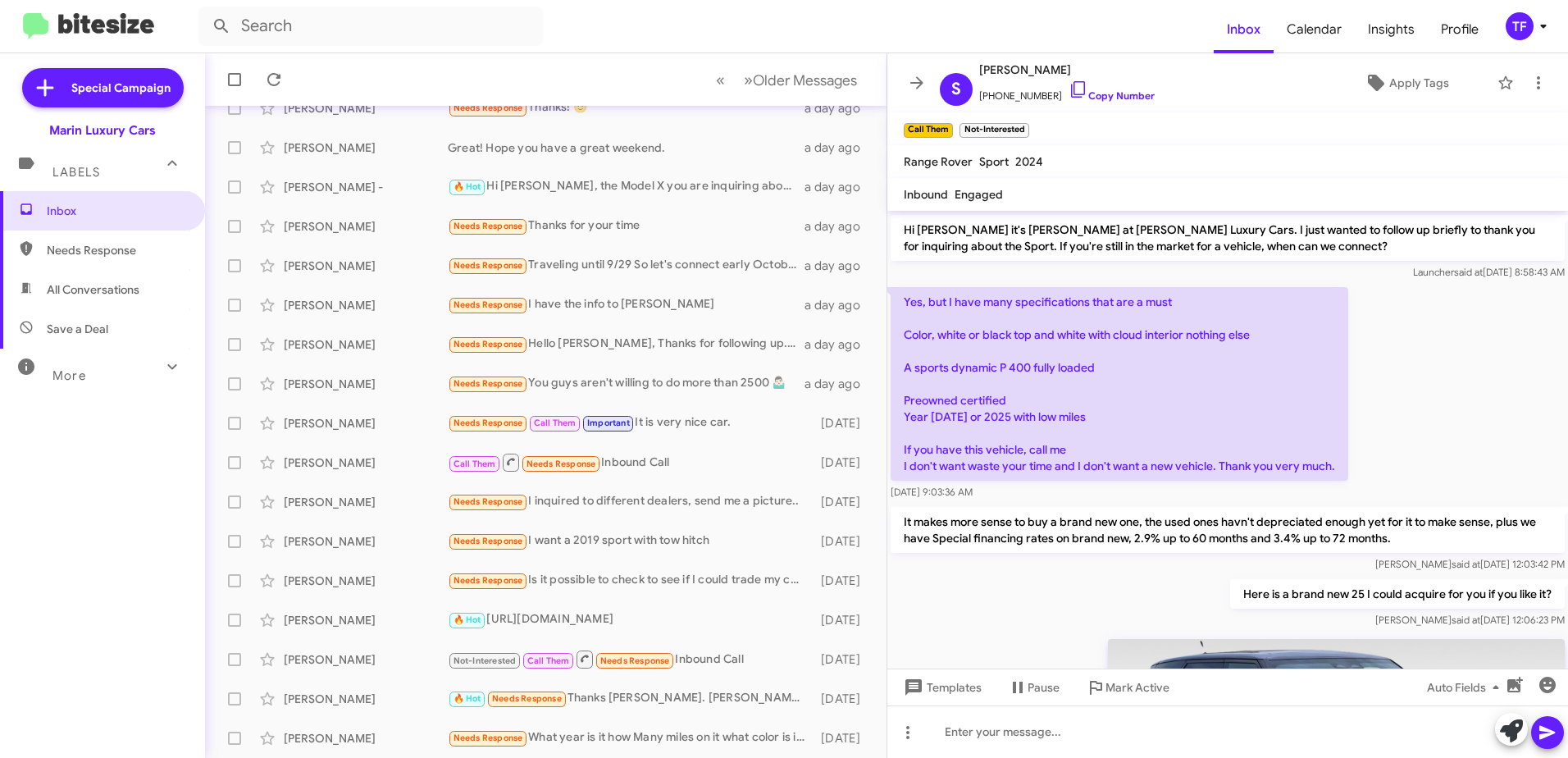
scroll to position [0, 0]
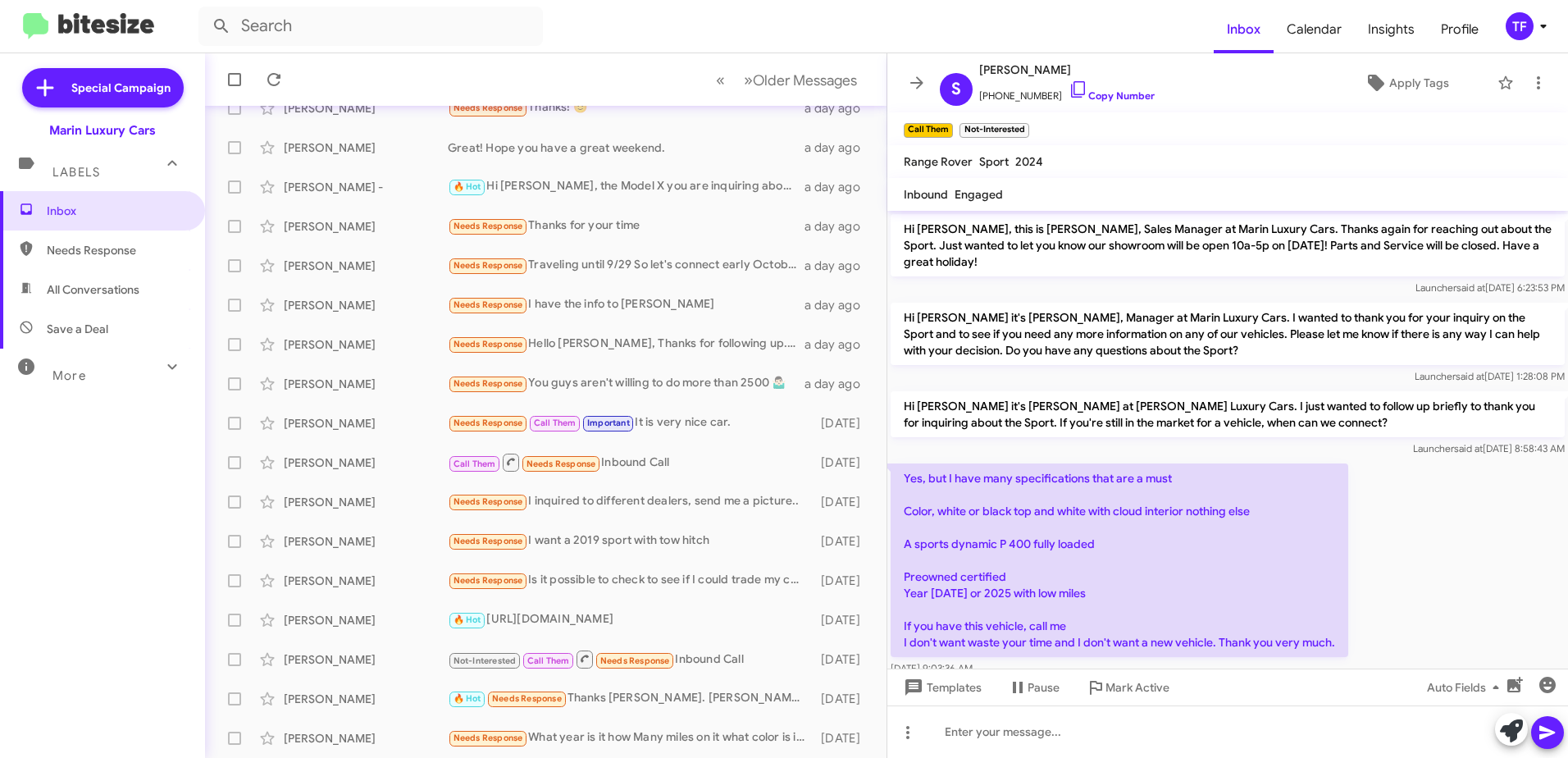
click at [1406, 523] on div "Yes, but I have many specifications that are a must Color, white or black top a…" at bounding box center [1228, 569] width 681 height 220
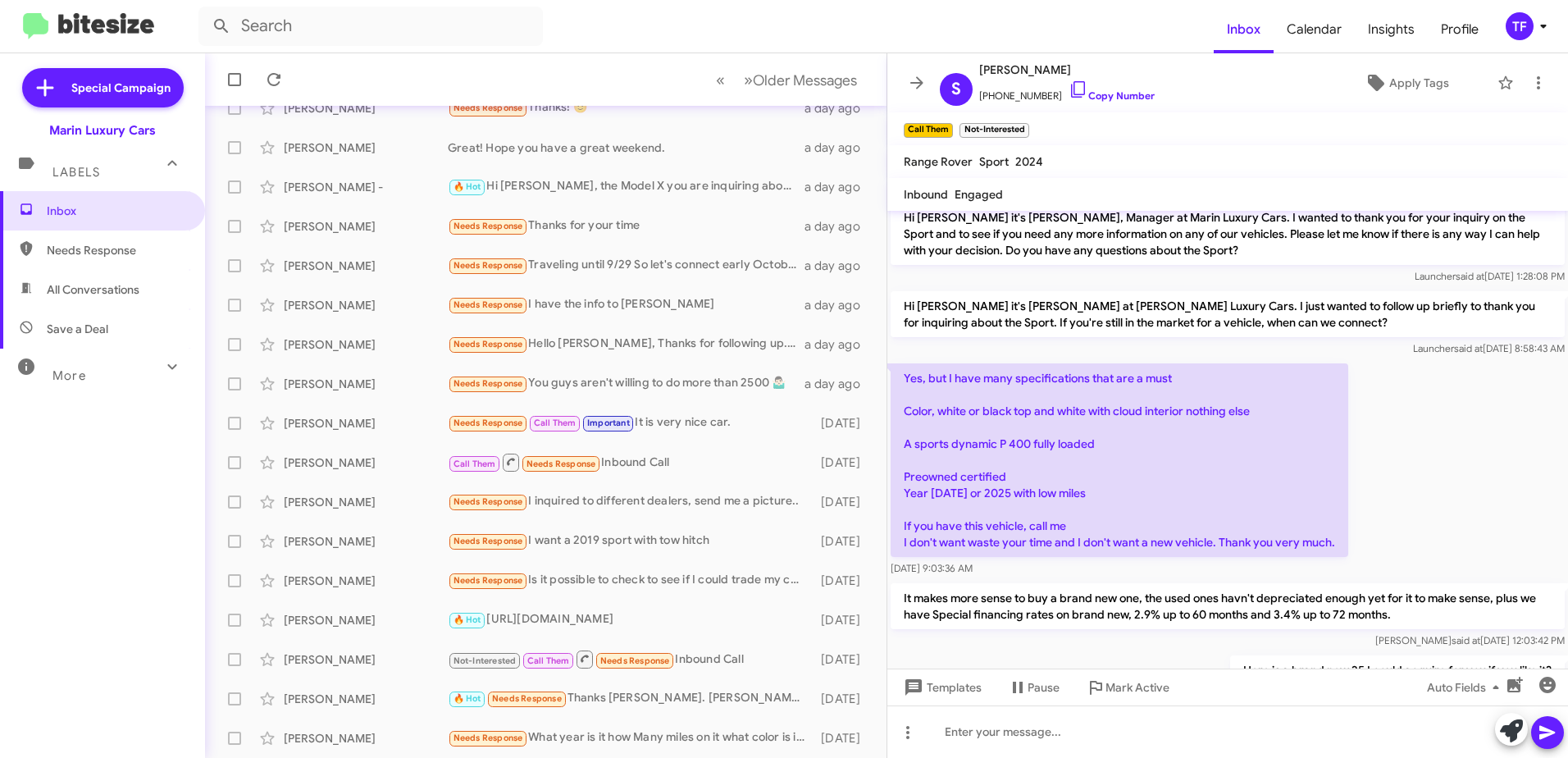
scroll to position [410, 0]
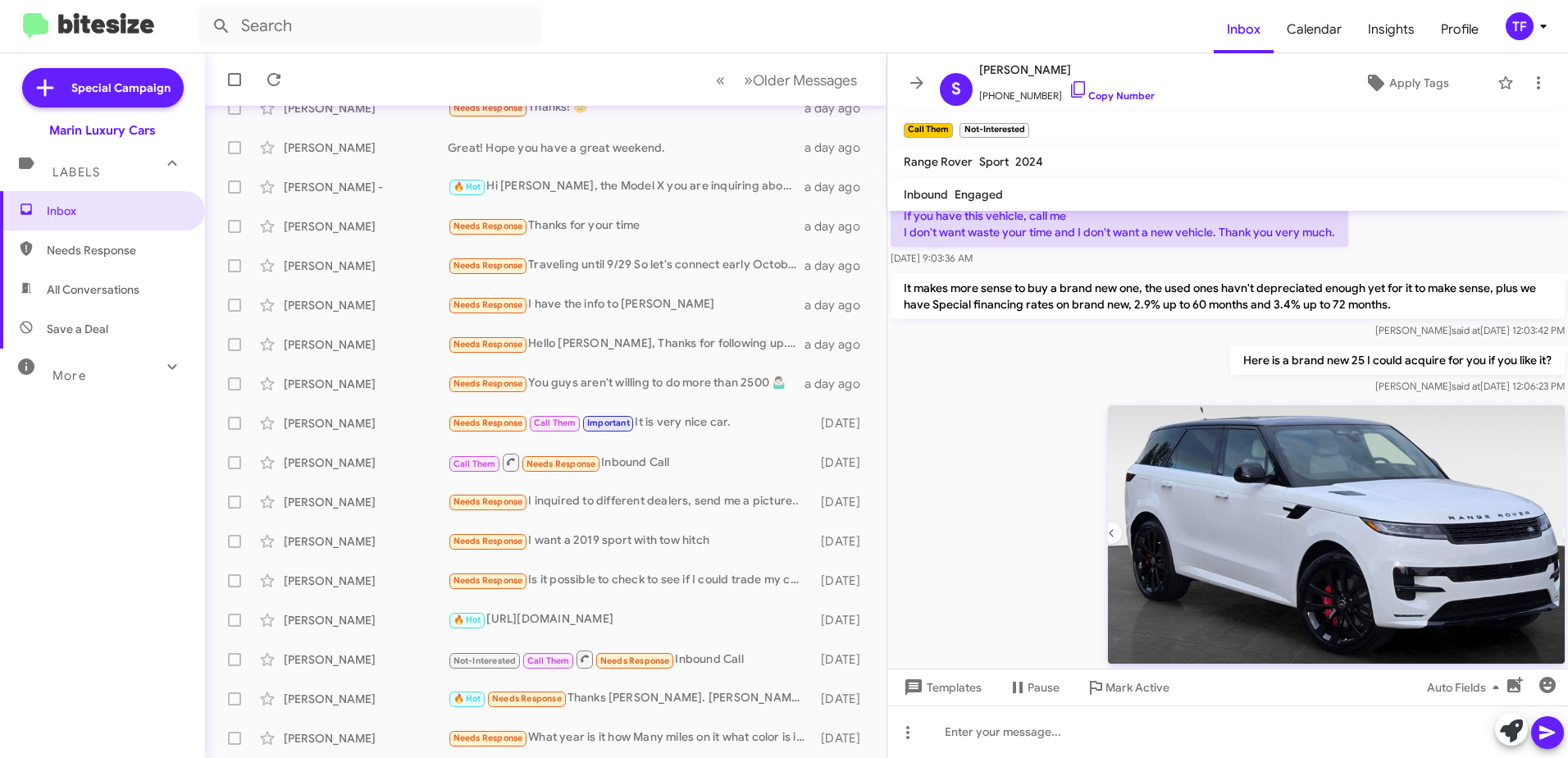
drag, startPoint x: 1013, startPoint y: 489, endPoint x: 1054, endPoint y: 381, distance: 115.5
click at [1014, 487] on div "[PERSON_NAME] said at [DATE] 12:06:28 PM" at bounding box center [1228, 546] width 681 height 295
click at [1054, 381] on div "Here is a brand new 25 I could acquire for you if you like it? [PERSON_NAME] sa…" at bounding box center [1228, 370] width 681 height 56
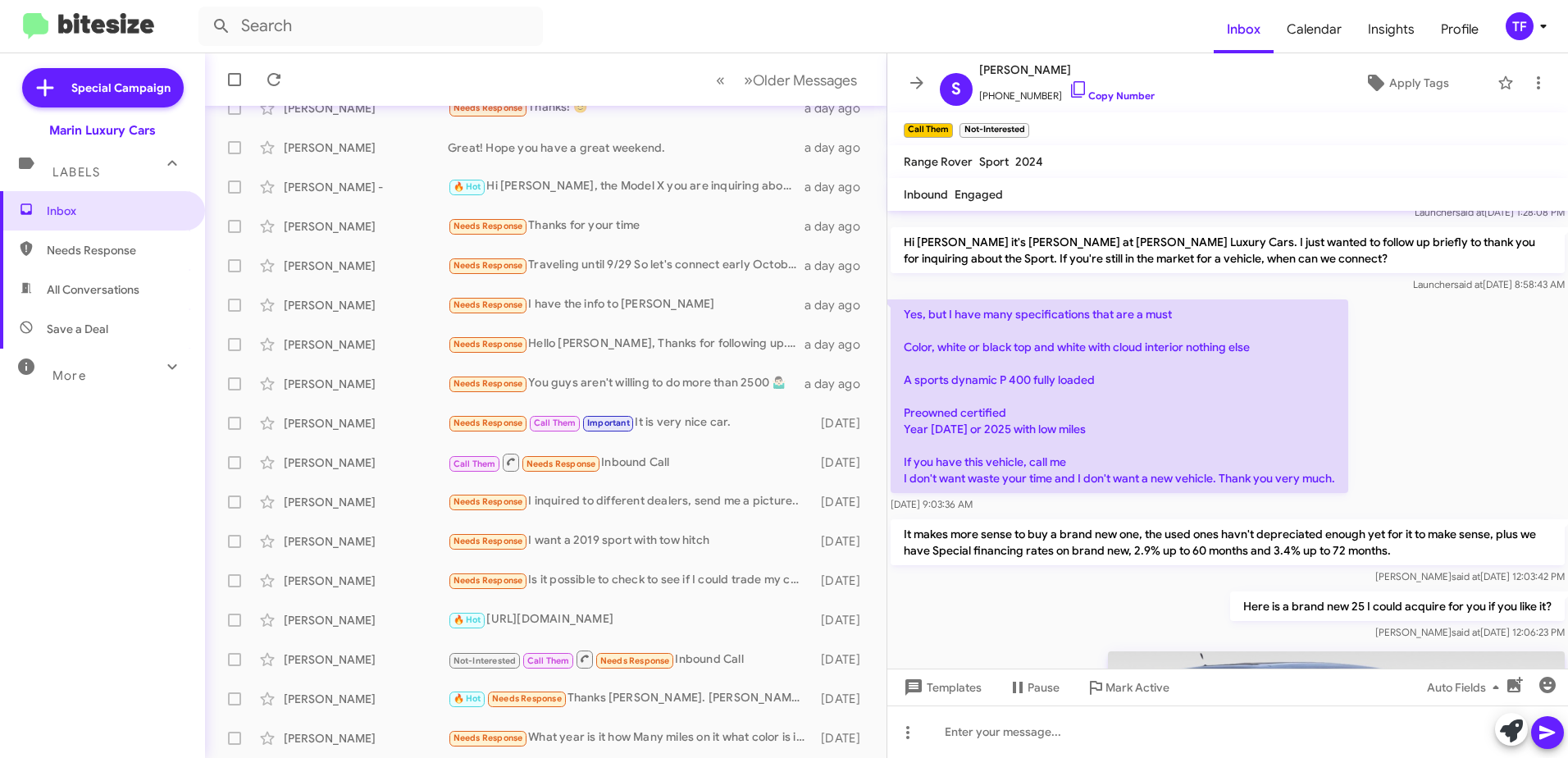
click at [1386, 392] on div "Yes, but I have many specifications that are a must Color, white or black top a…" at bounding box center [1228, 405] width 681 height 220
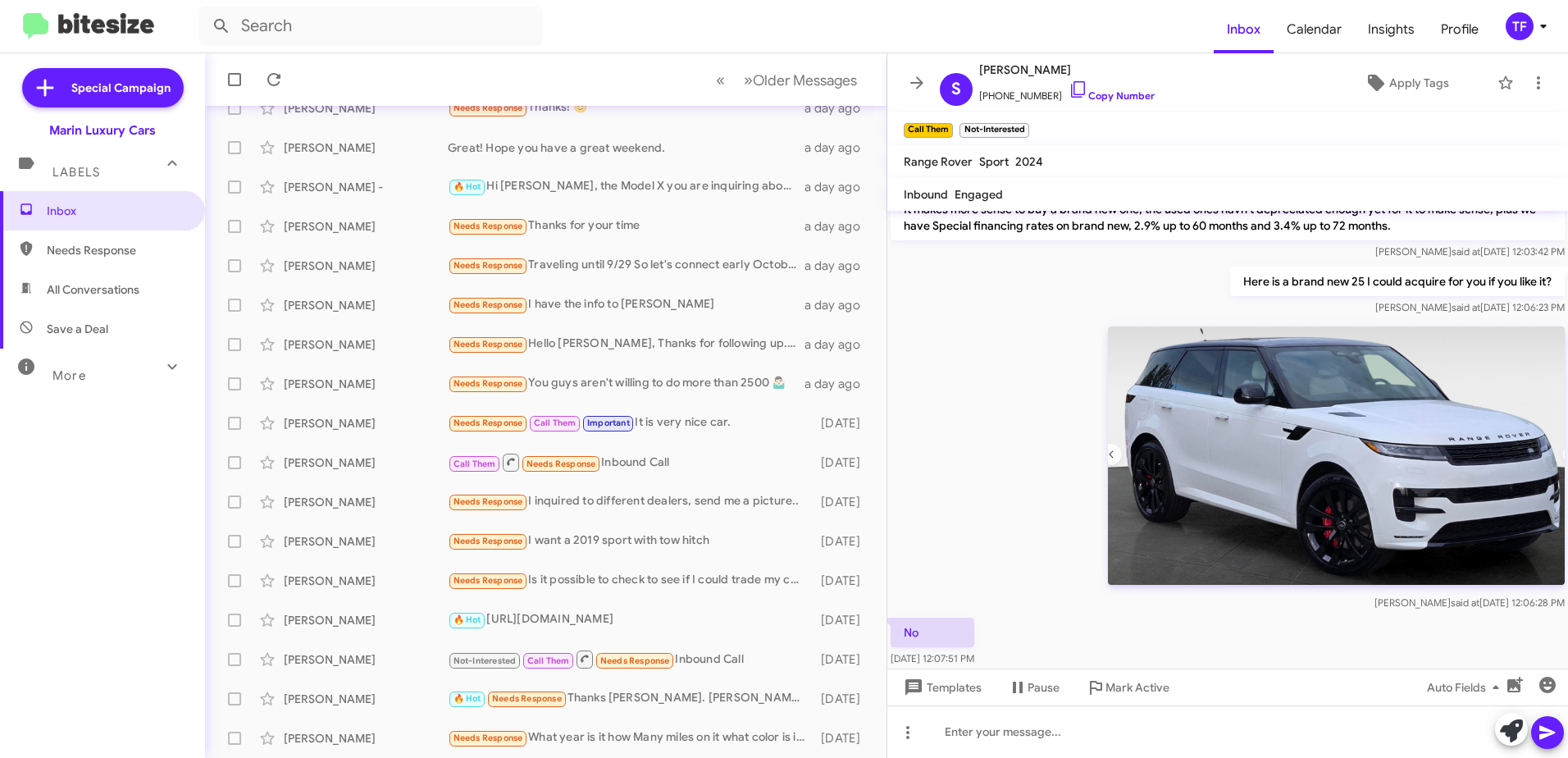
scroll to position [492, 0]
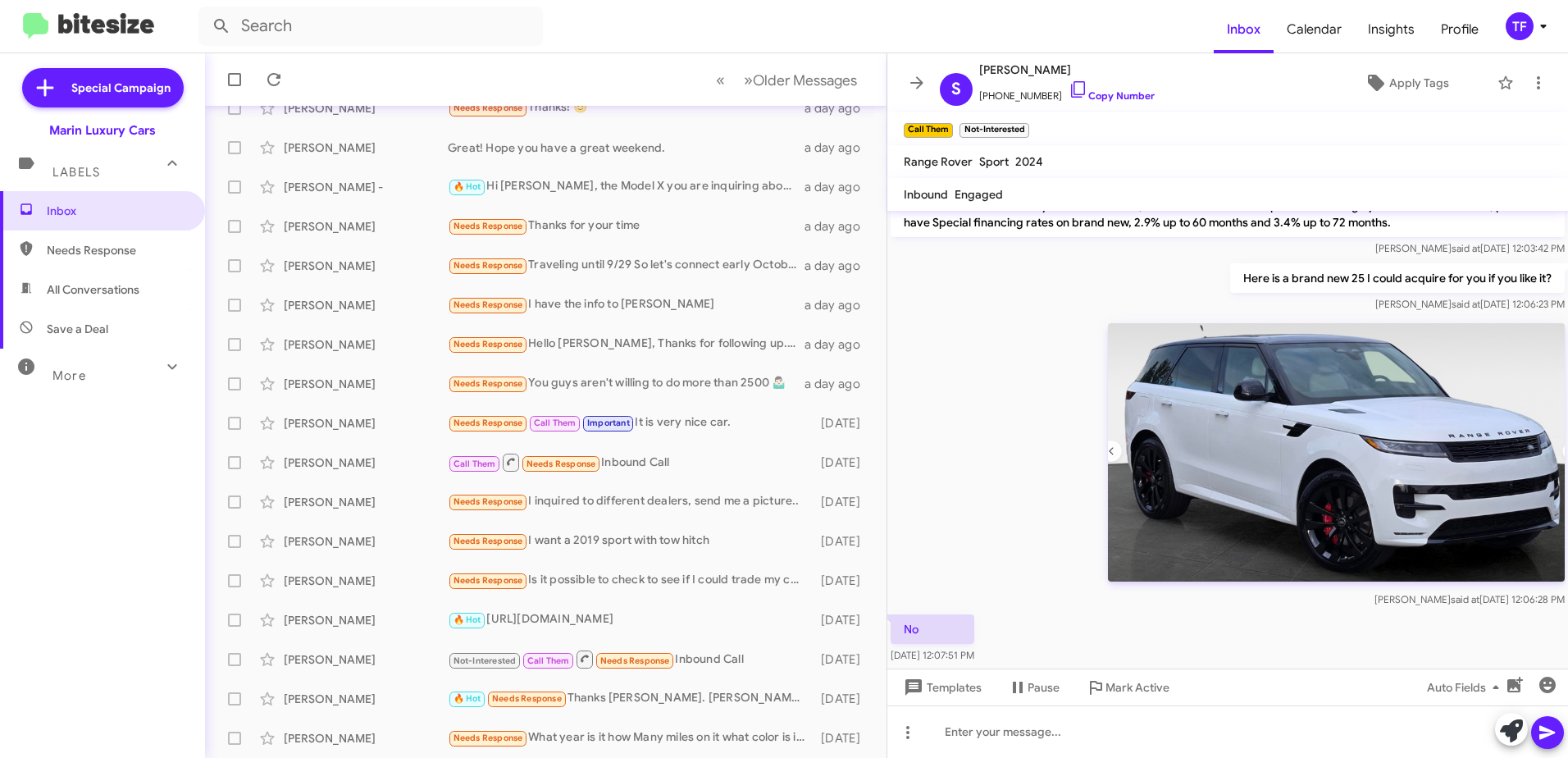
click at [1035, 458] on div "[PERSON_NAME] said at [DATE] 12:06:28 PM" at bounding box center [1228, 464] width 681 height 295
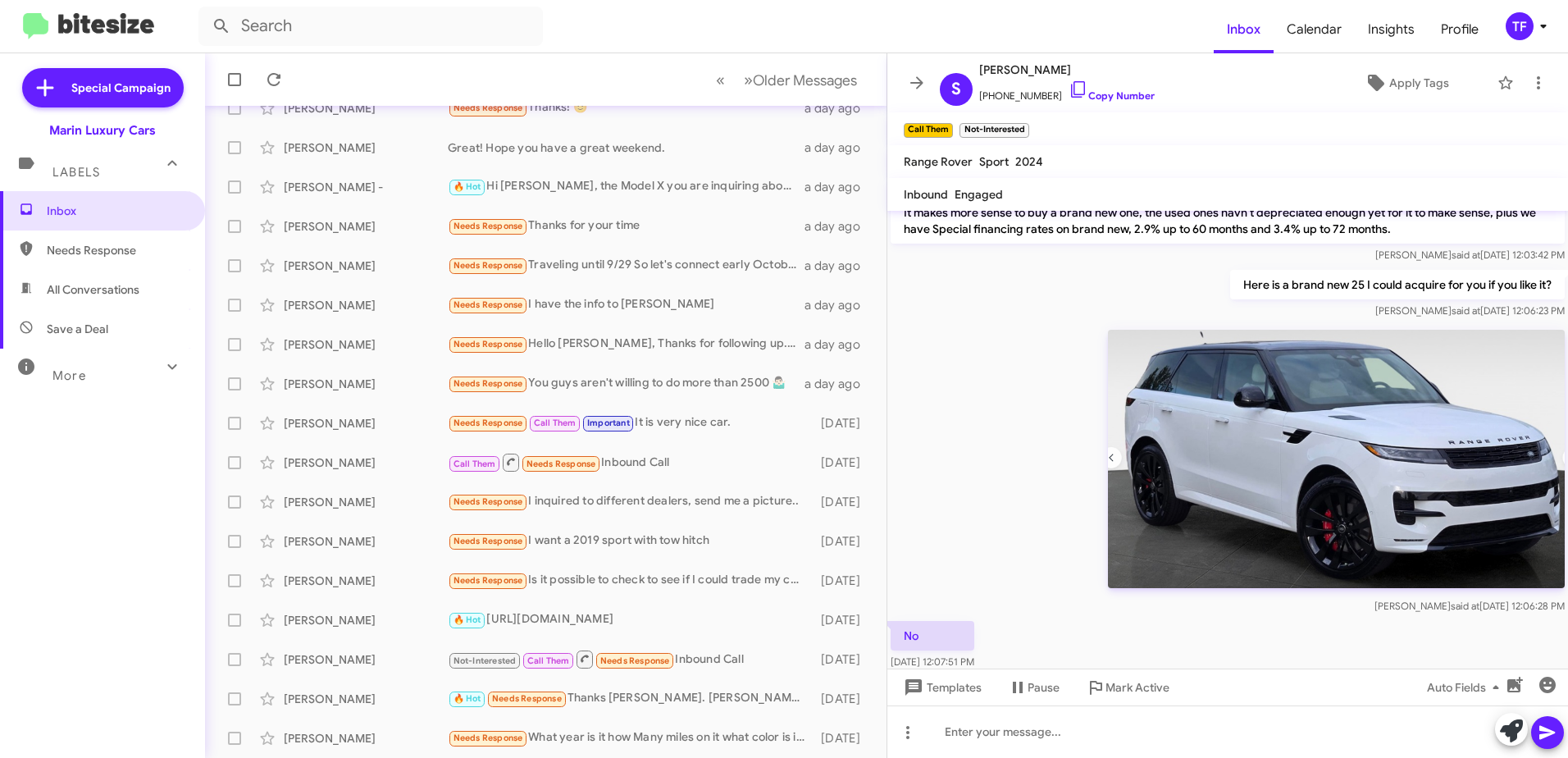
scroll to position [558, 0]
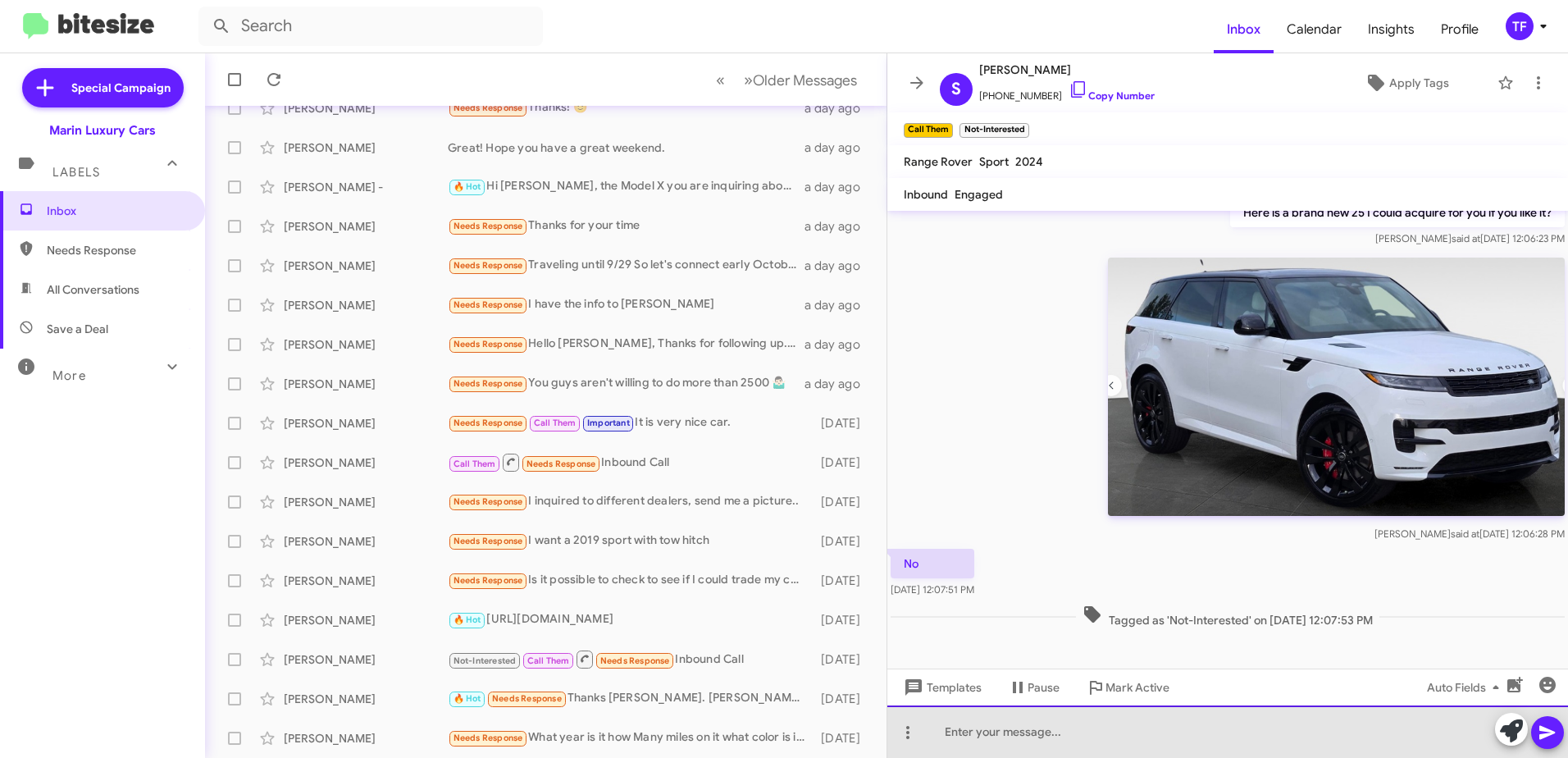
click at [1042, 748] on div at bounding box center [1228, 732] width 681 height 53
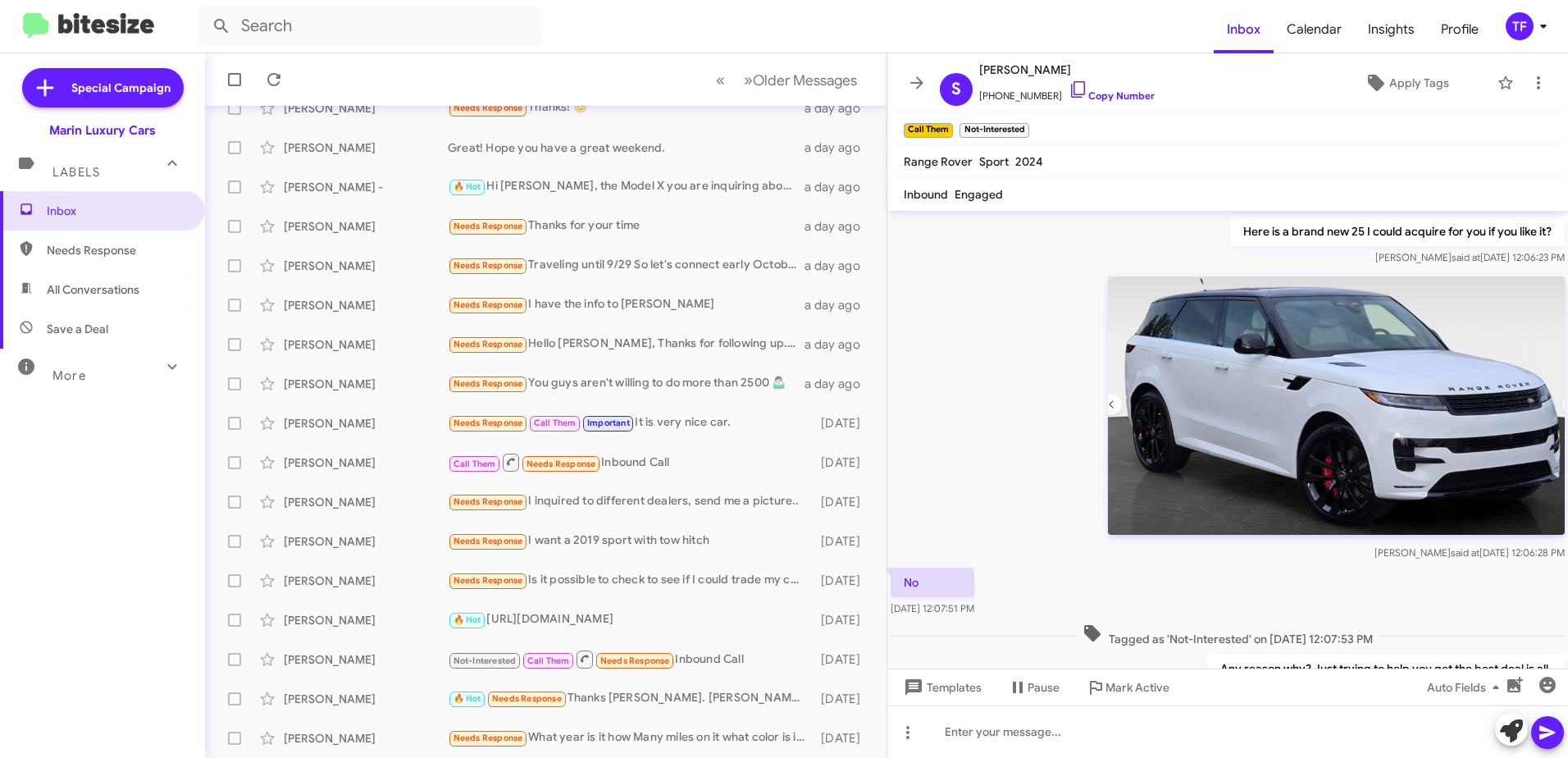
scroll to position [618, 0]
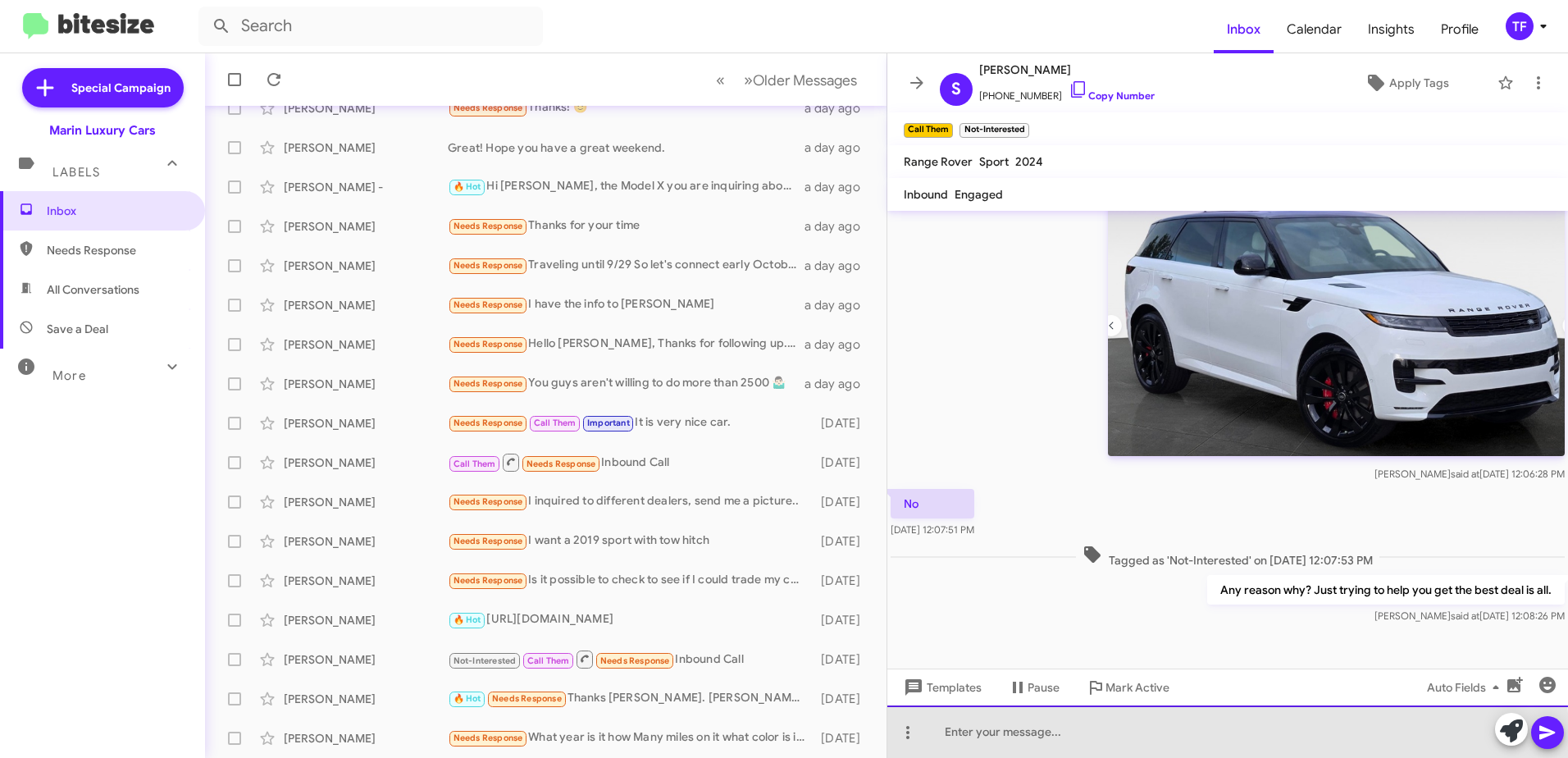
click at [1030, 742] on div at bounding box center [1228, 732] width 681 height 53
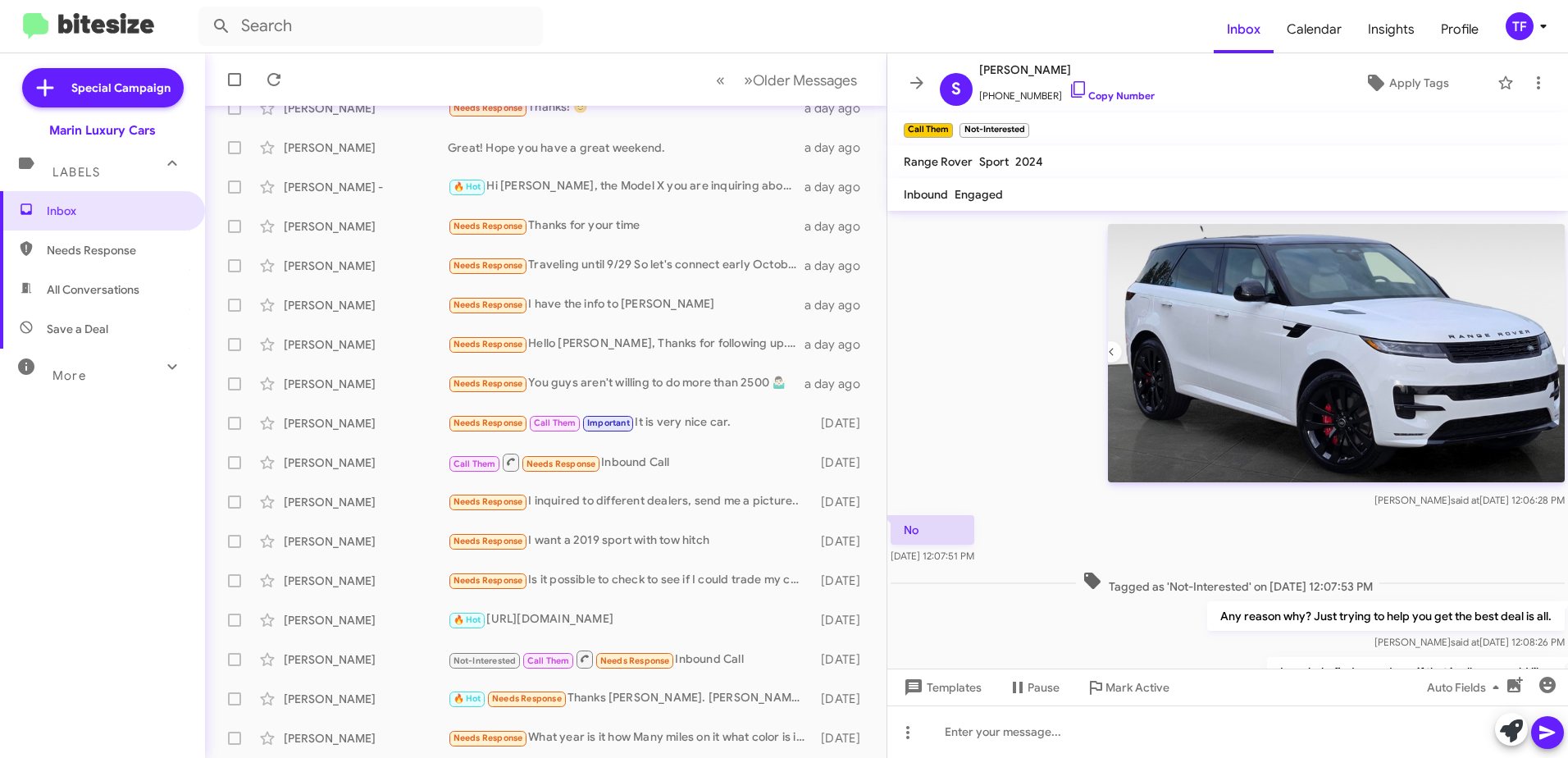
scroll to position [596, 0]
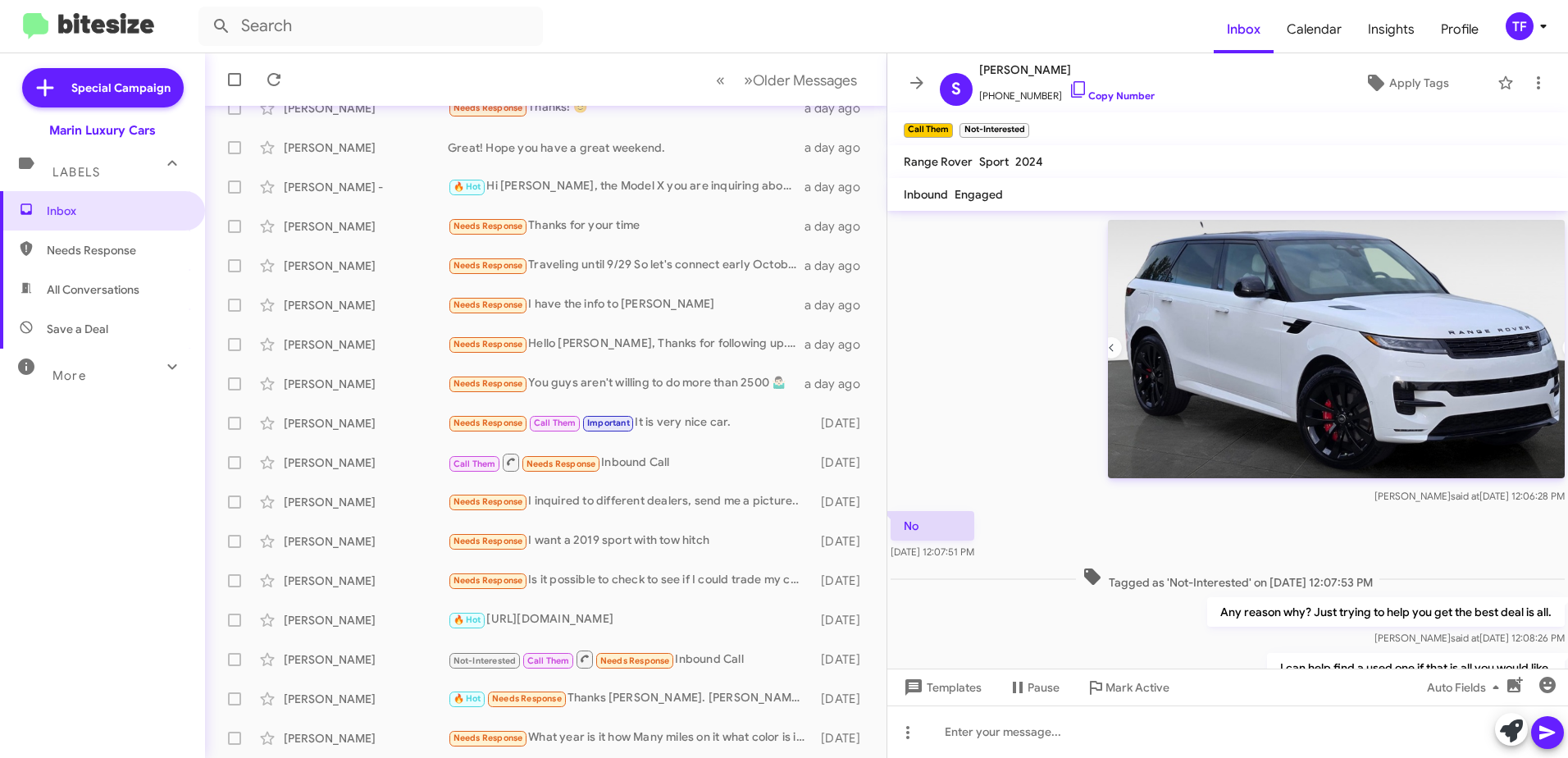
click at [1013, 469] on div "[PERSON_NAME] said at [DATE] 12:06:28 PM" at bounding box center [1228, 360] width 681 height 295
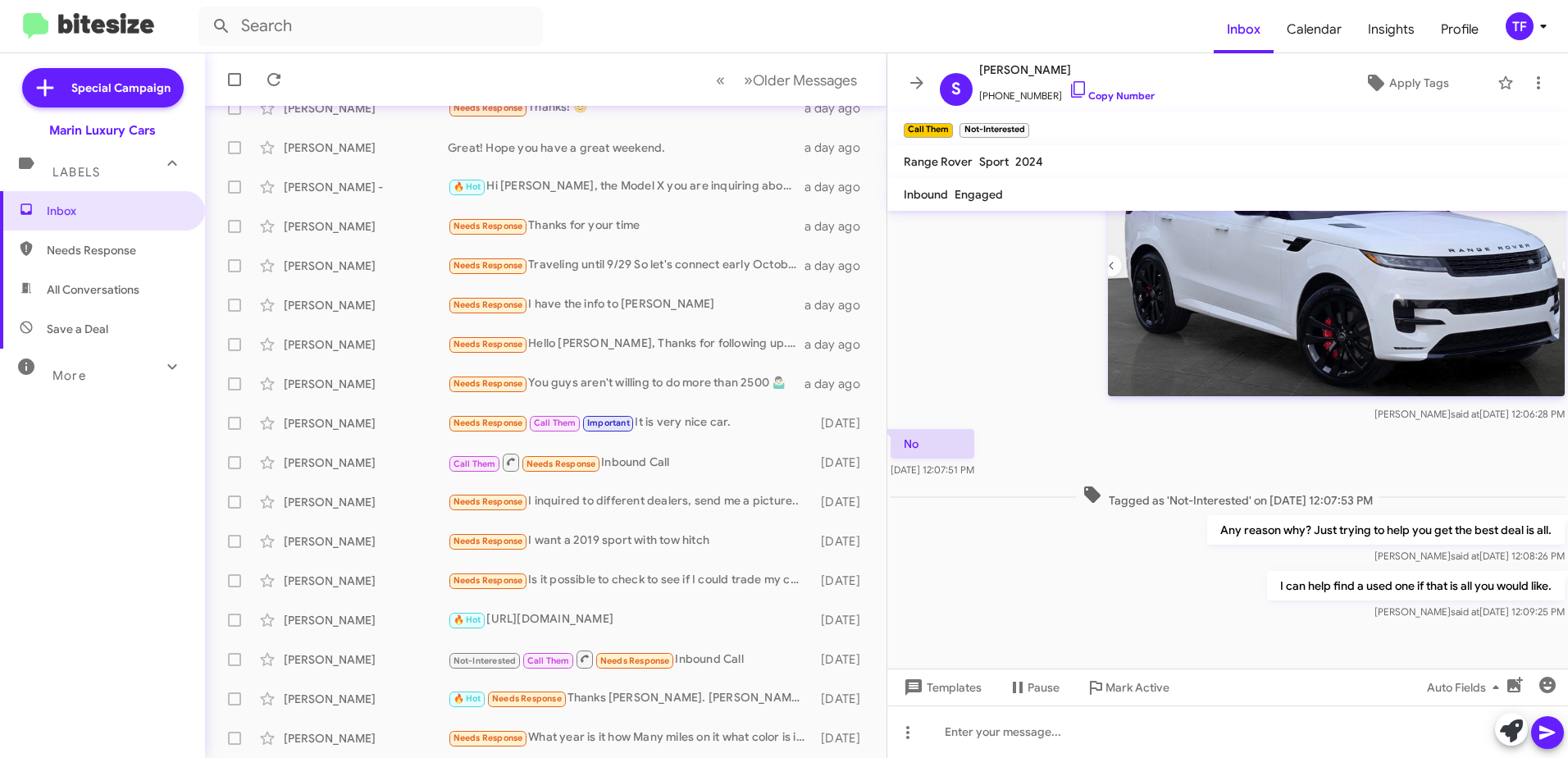
click at [1009, 526] on div "Any reason why? Just trying to help you get the best deal is all. [PERSON_NAME]…" at bounding box center [1228, 539] width 681 height 56
click at [684, 499] on div "Needs Response I inquired to different dealers, send me a picture.." at bounding box center [627, 501] width 360 height 19
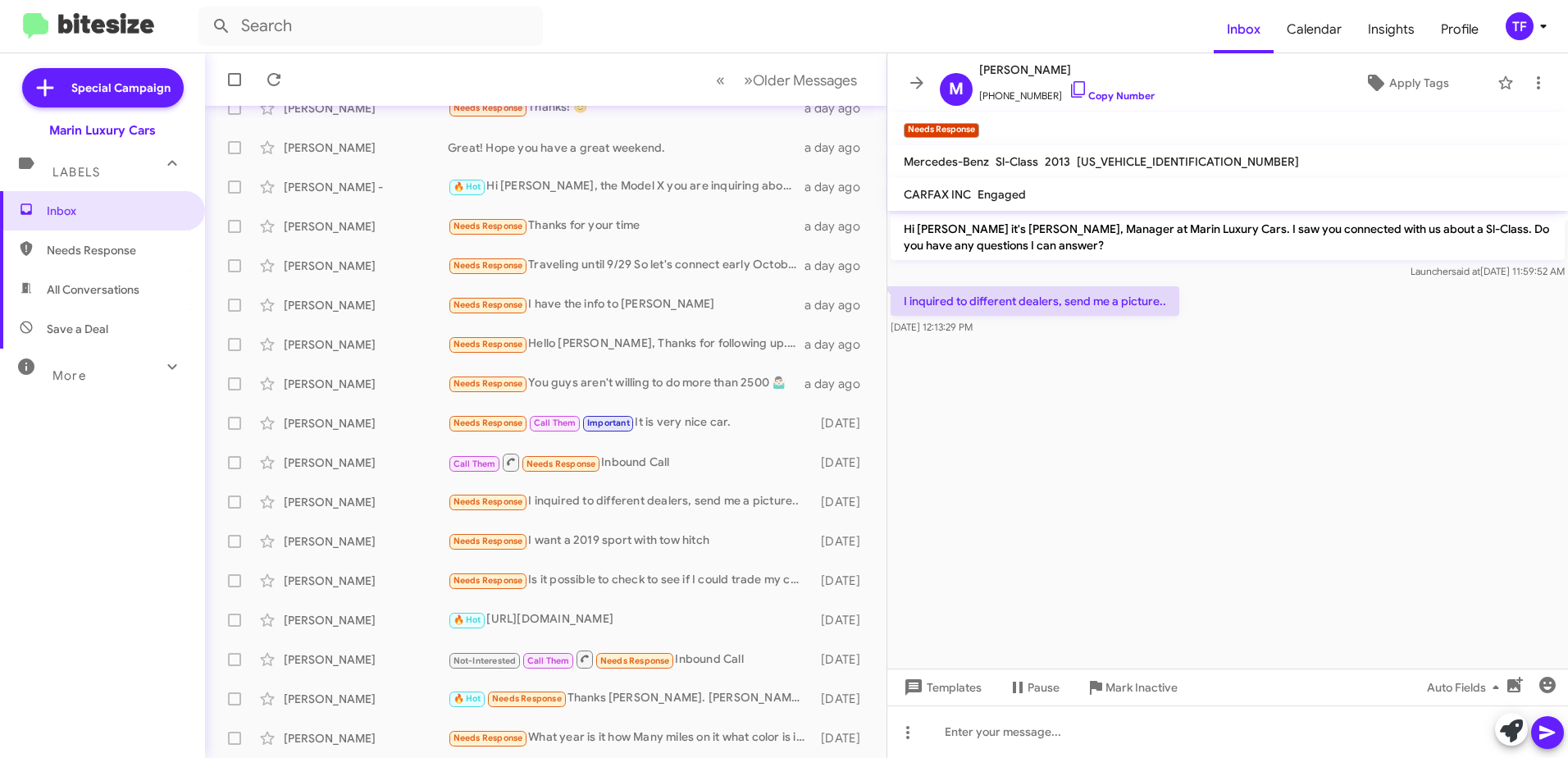
drag, startPoint x: 1135, startPoint y: 412, endPoint x: 1043, endPoint y: 401, distance: 92.7
click at [1120, 414] on cdk-virtual-scroll-viewport "Hi [PERSON_NAME] it's [PERSON_NAME], Manager at Marin Luxury Cars. I saw you co…" at bounding box center [1228, 439] width 681 height 458
click at [994, 385] on cdk-virtual-scroll-viewport "Hi [PERSON_NAME] it's [PERSON_NAME], Manager at Marin Luxury Cars. I saw you co…" at bounding box center [1228, 439] width 681 height 458
click at [232, 503] on span at bounding box center [234, 502] width 13 height 13
click at [234, 508] on input "checkbox" at bounding box center [234, 508] width 1 height 1
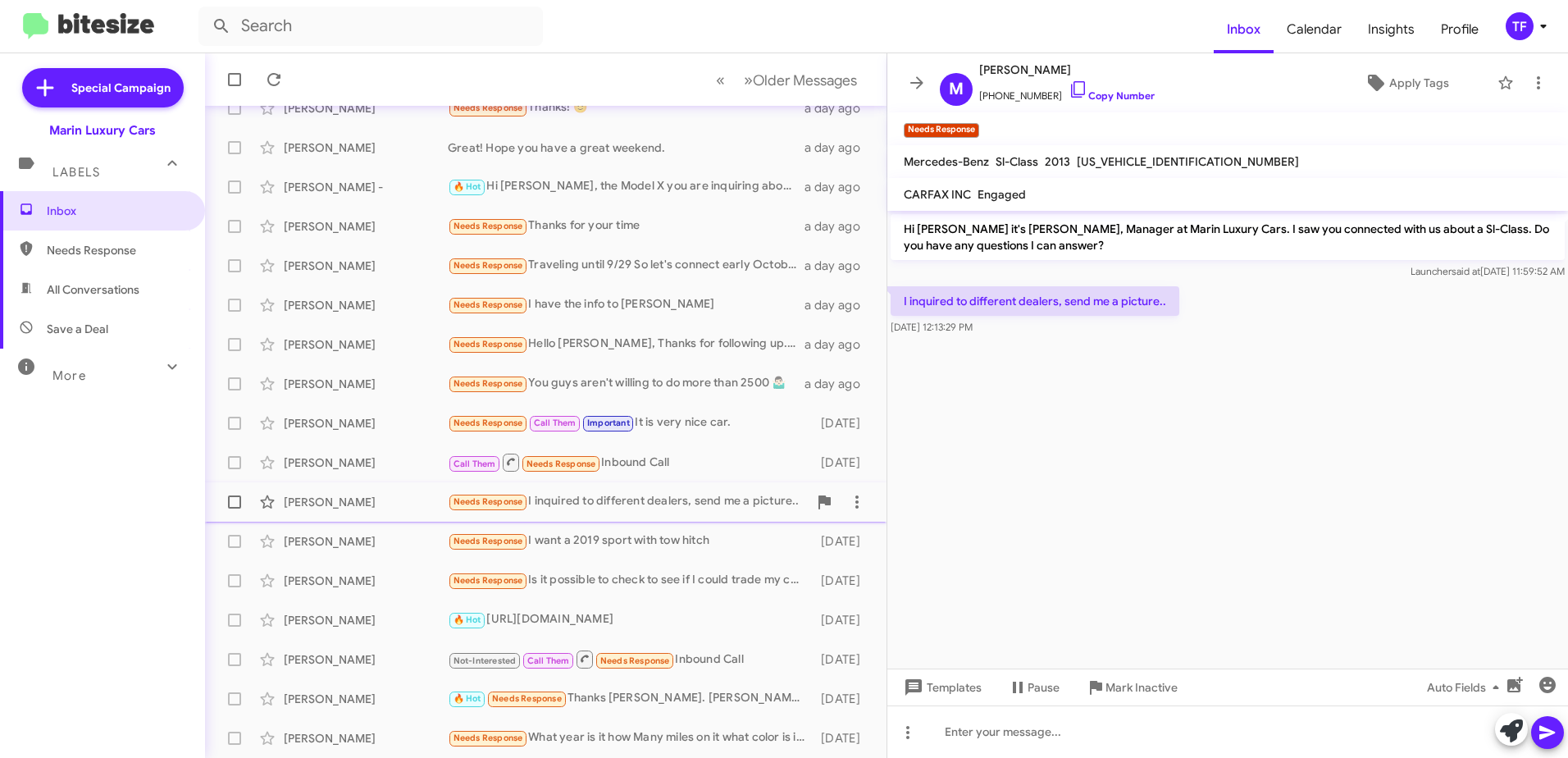
checkbox input "true"
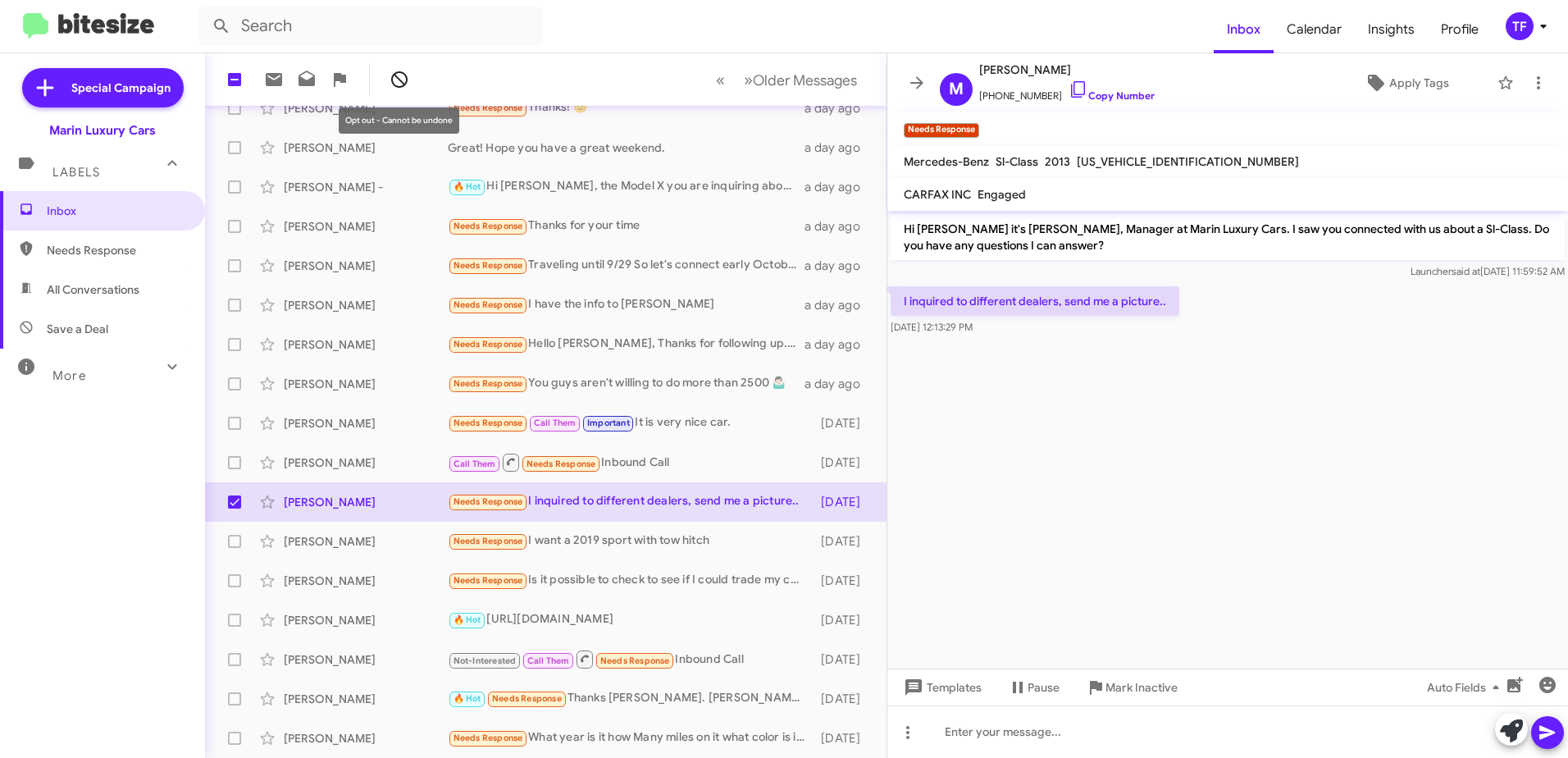
click at [402, 78] on icon at bounding box center [400, 80] width 20 height 20
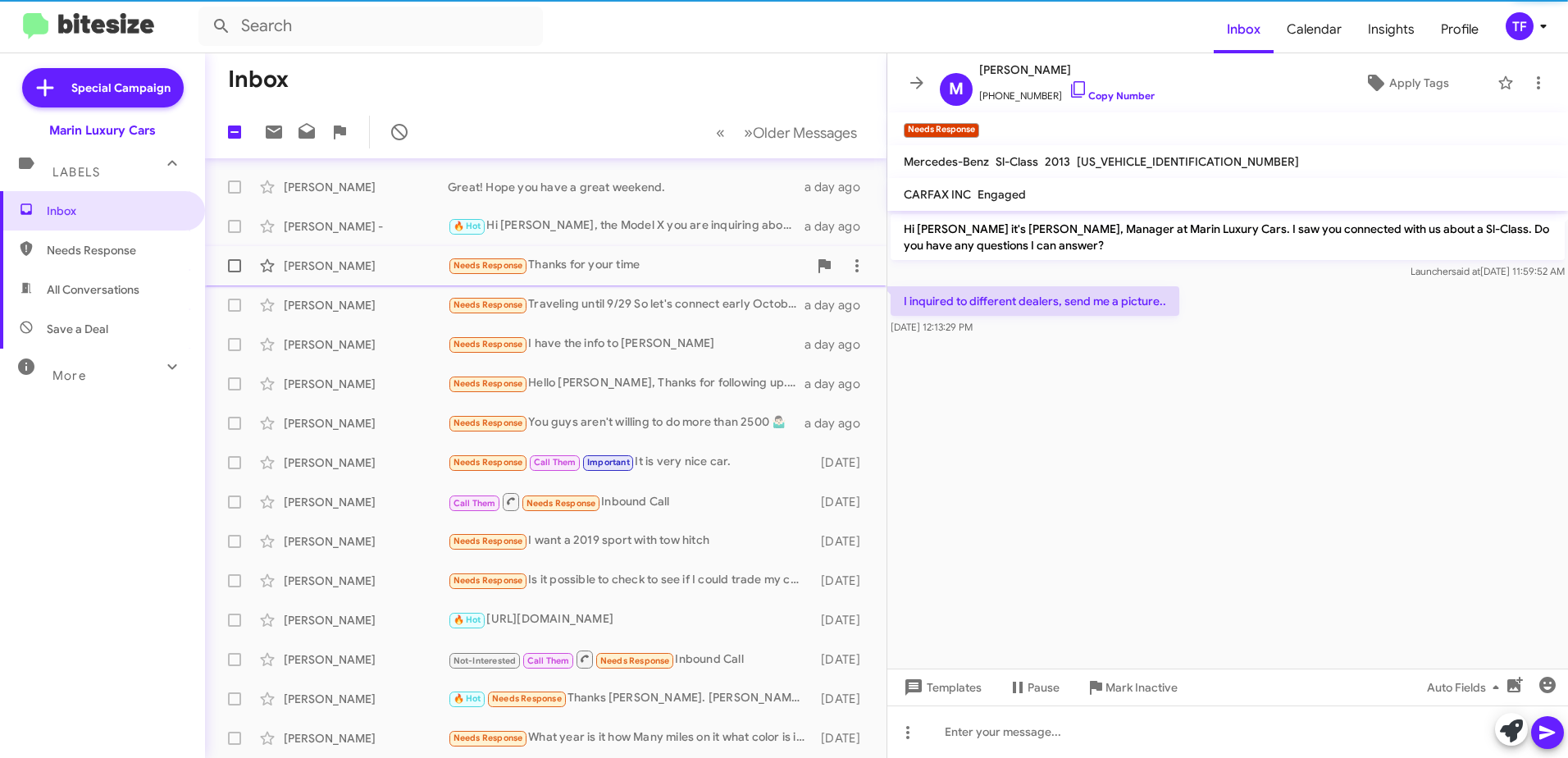
scroll to position [155, 0]
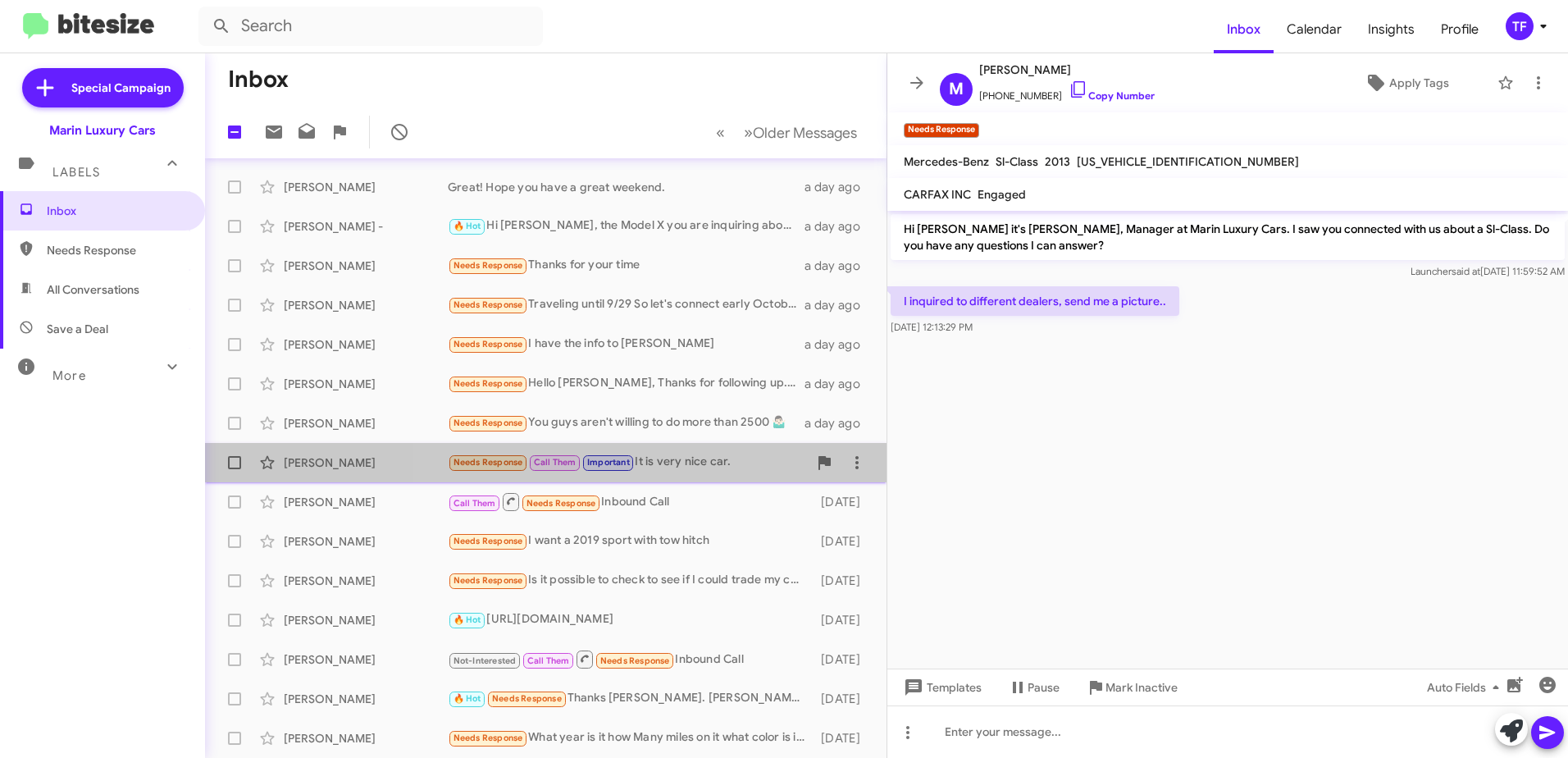
click at [702, 460] on div "Needs Response Call Them Important It is very nice car." at bounding box center [627, 462] width 360 height 19
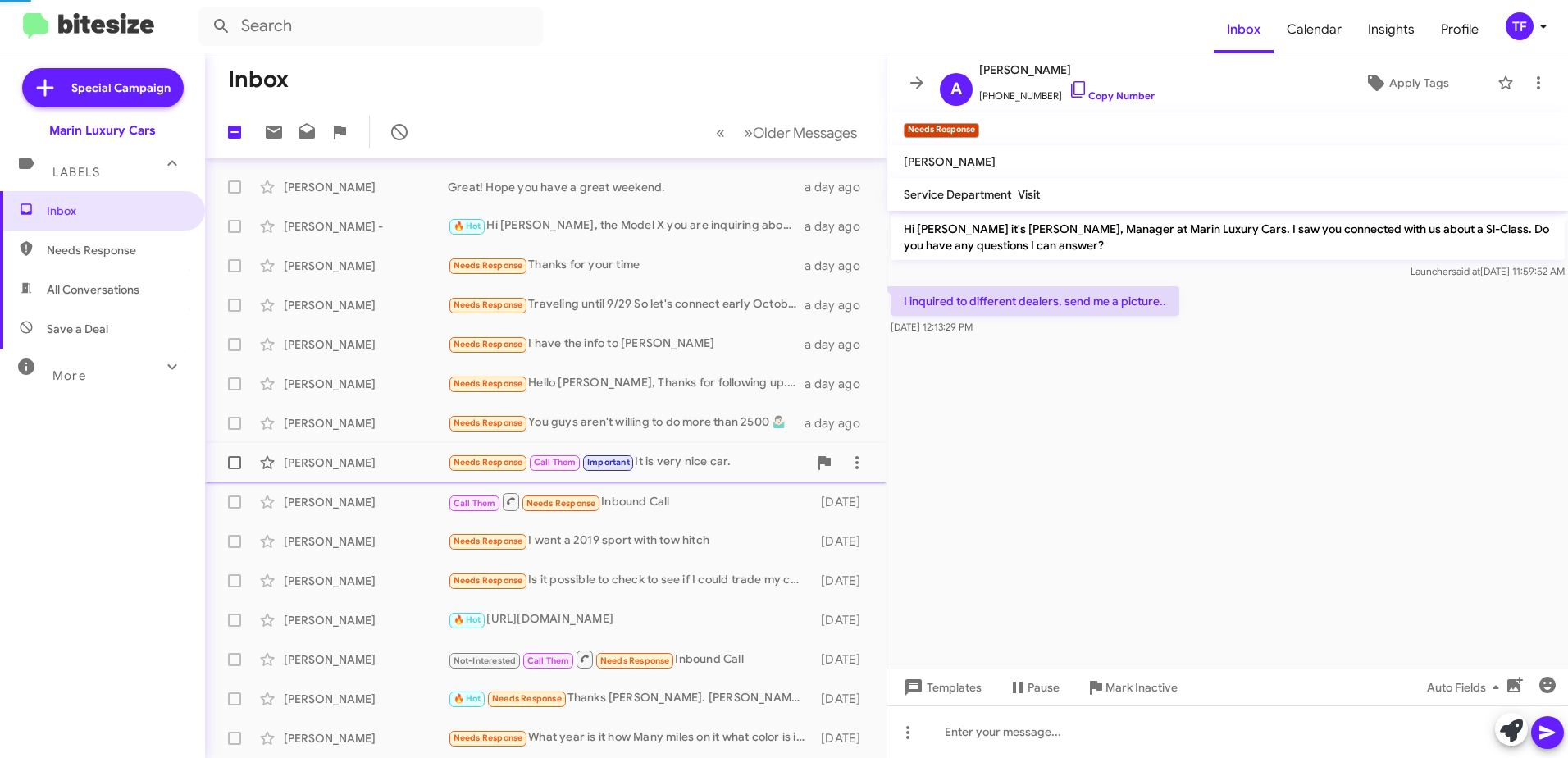
scroll to position [300, 0]
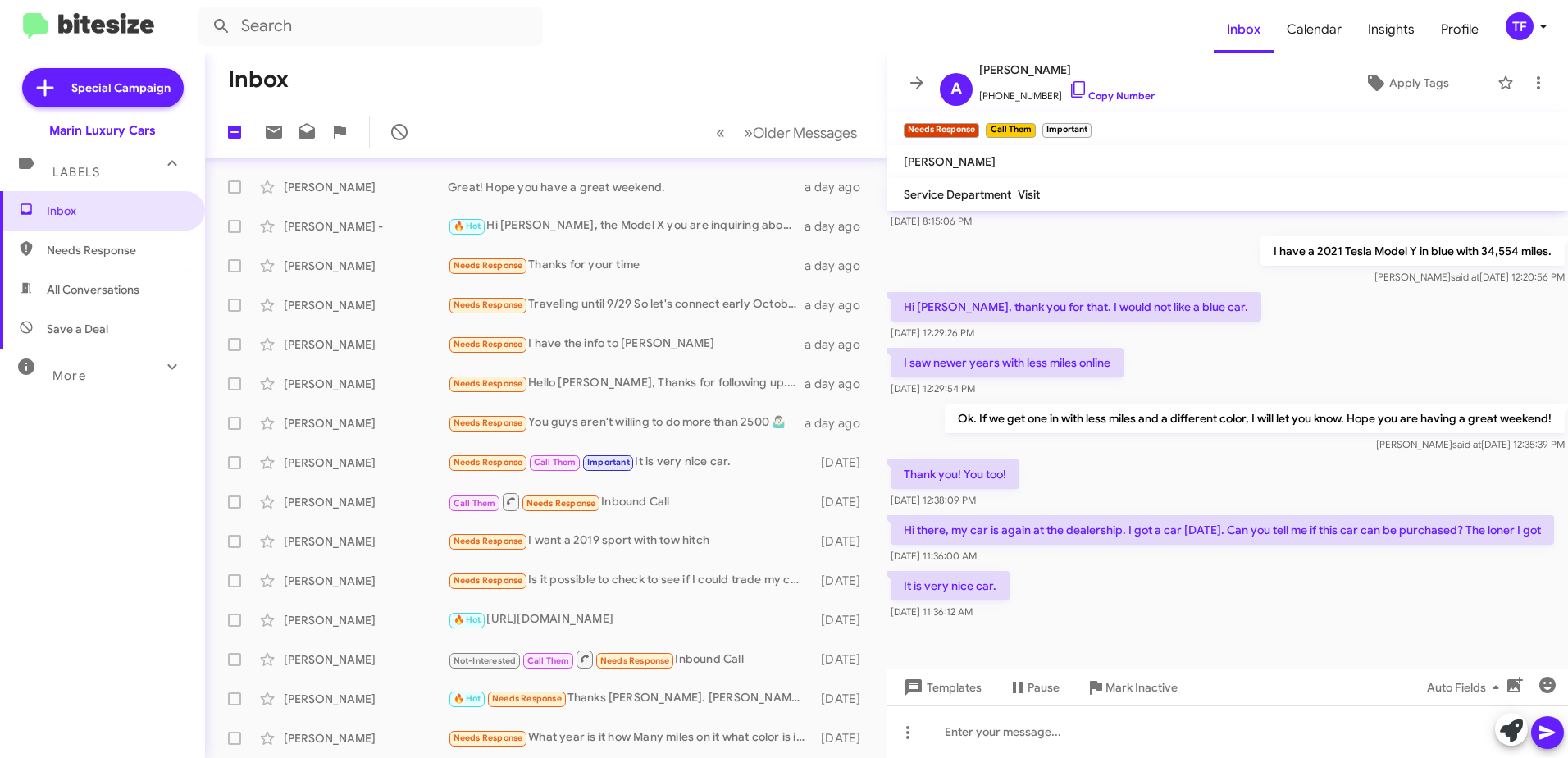
drag, startPoint x: 1207, startPoint y: 464, endPoint x: 1130, endPoint y: 459, distance: 77.2
click at [1192, 466] on div "Thank you! You too! [DATE] 12:38:09 PM" at bounding box center [1228, 484] width 681 height 56
click at [1130, 459] on div "Thank you! You too! [DATE] 12:38:09 PM" at bounding box center [1228, 484] width 681 height 56
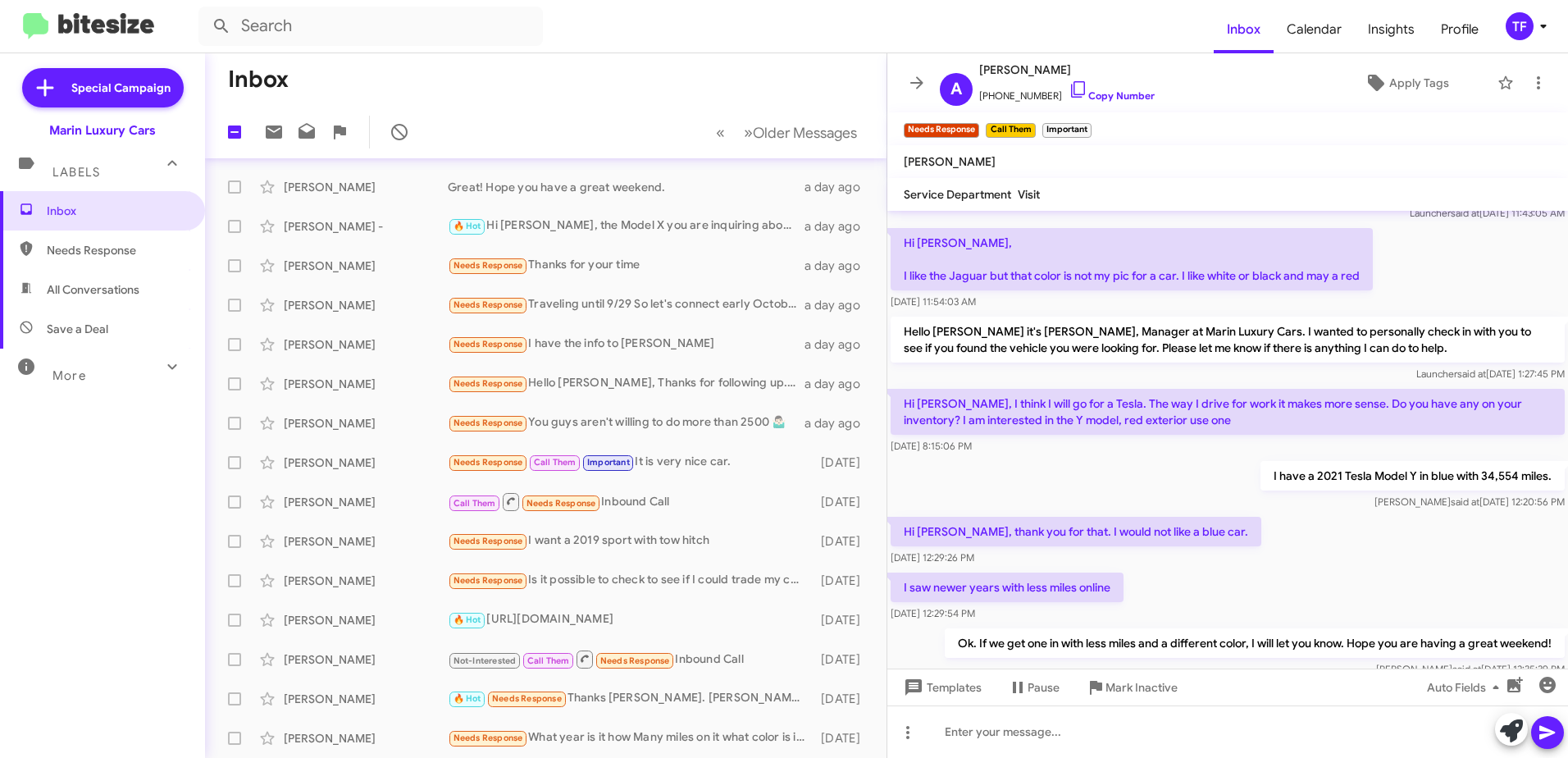
scroll to position [82, 0]
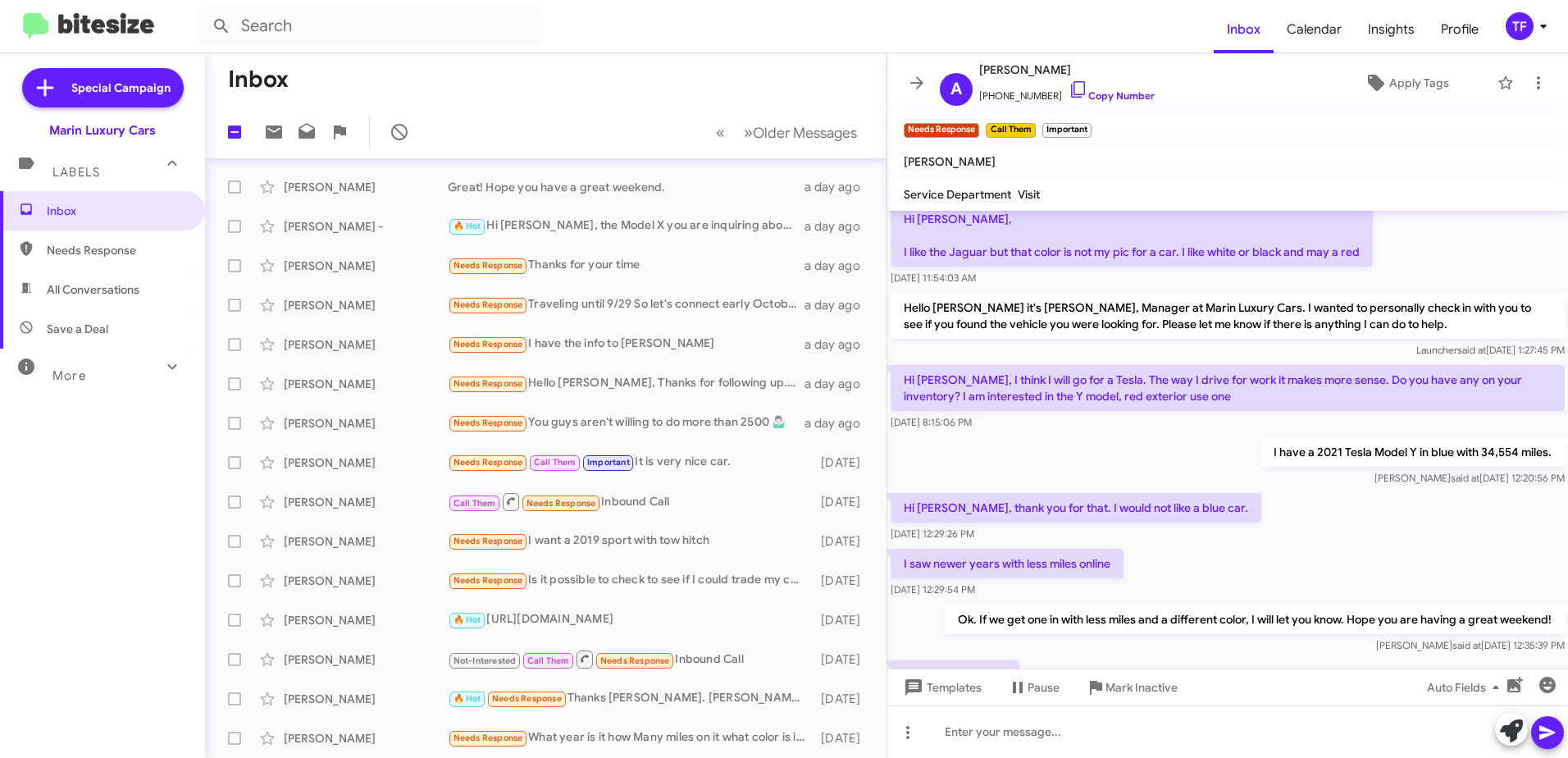
click at [1204, 548] on div "I saw newer years with less miles online [DATE] 12:29:54 PM" at bounding box center [1228, 573] width 681 height 56
click at [1159, 540] on div "[DATE] 12:29:26 PM" at bounding box center [1075, 534] width 371 height 16
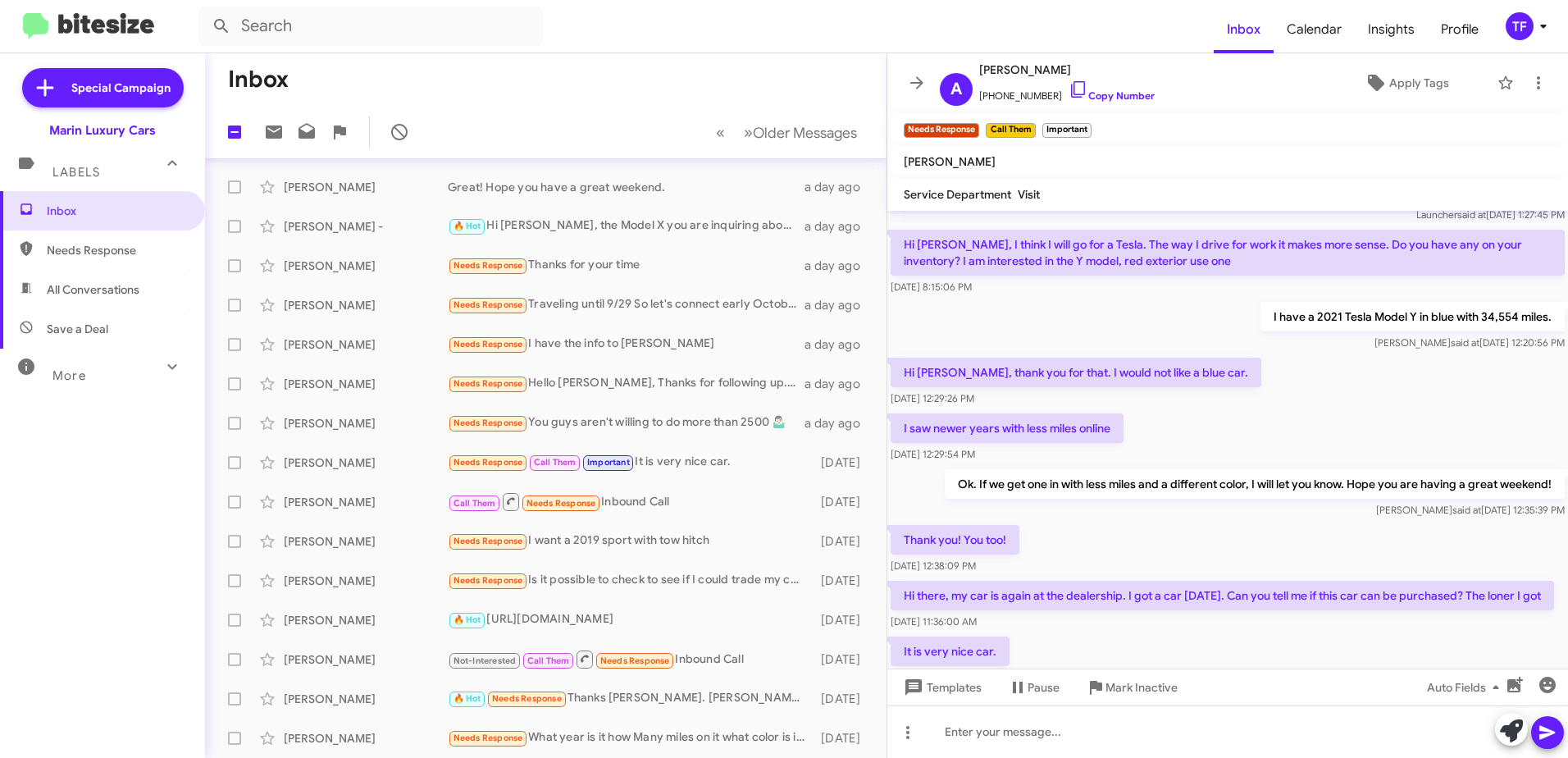
scroll to position [246, 0]
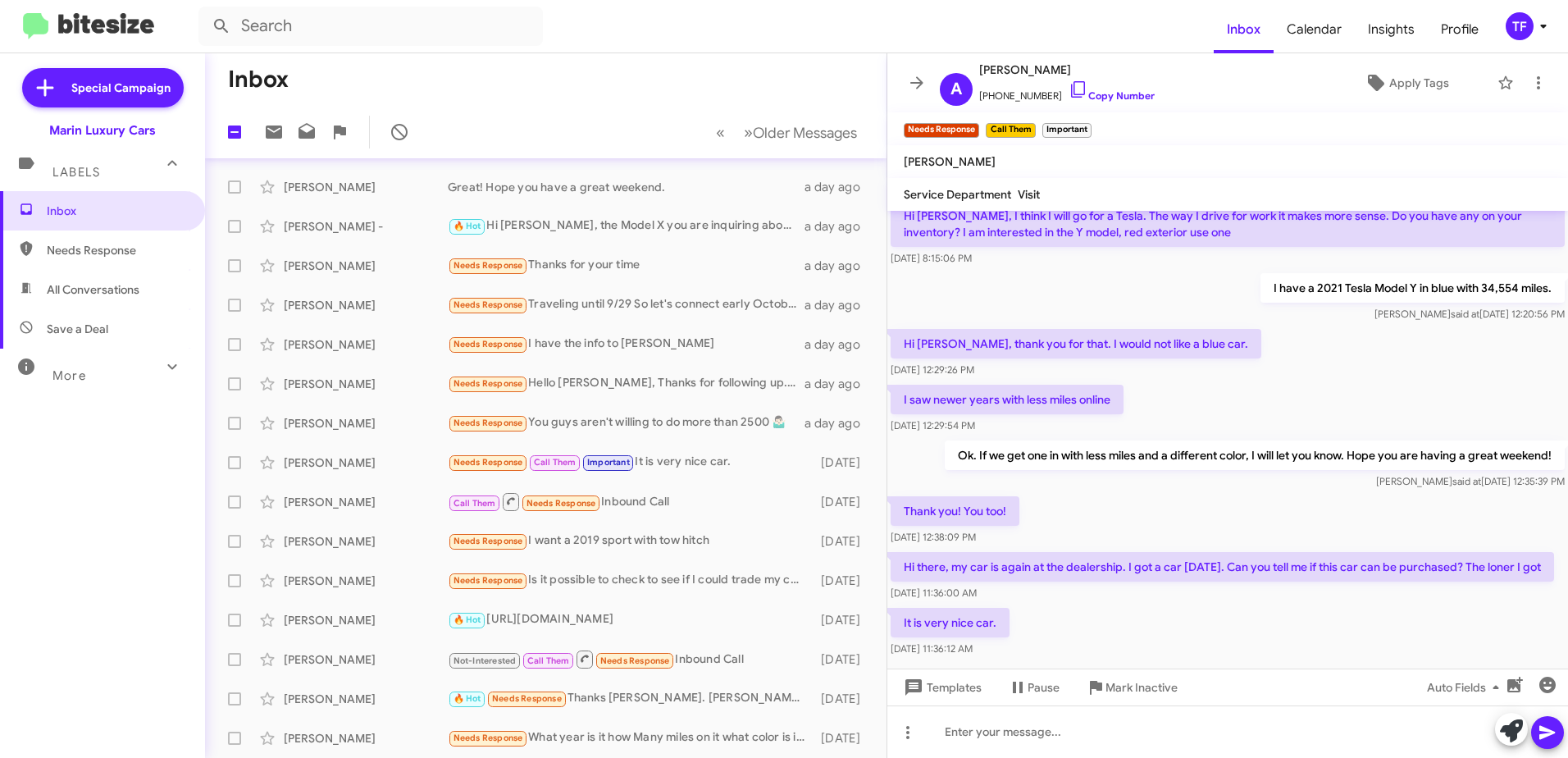
click at [1113, 510] on div "Thank you! You too! [DATE] 12:38:09 PM" at bounding box center [1228, 520] width 681 height 56
click at [1059, 497] on div "Thank you! You too! [DATE] 12:38:09 PM" at bounding box center [1228, 520] width 681 height 56
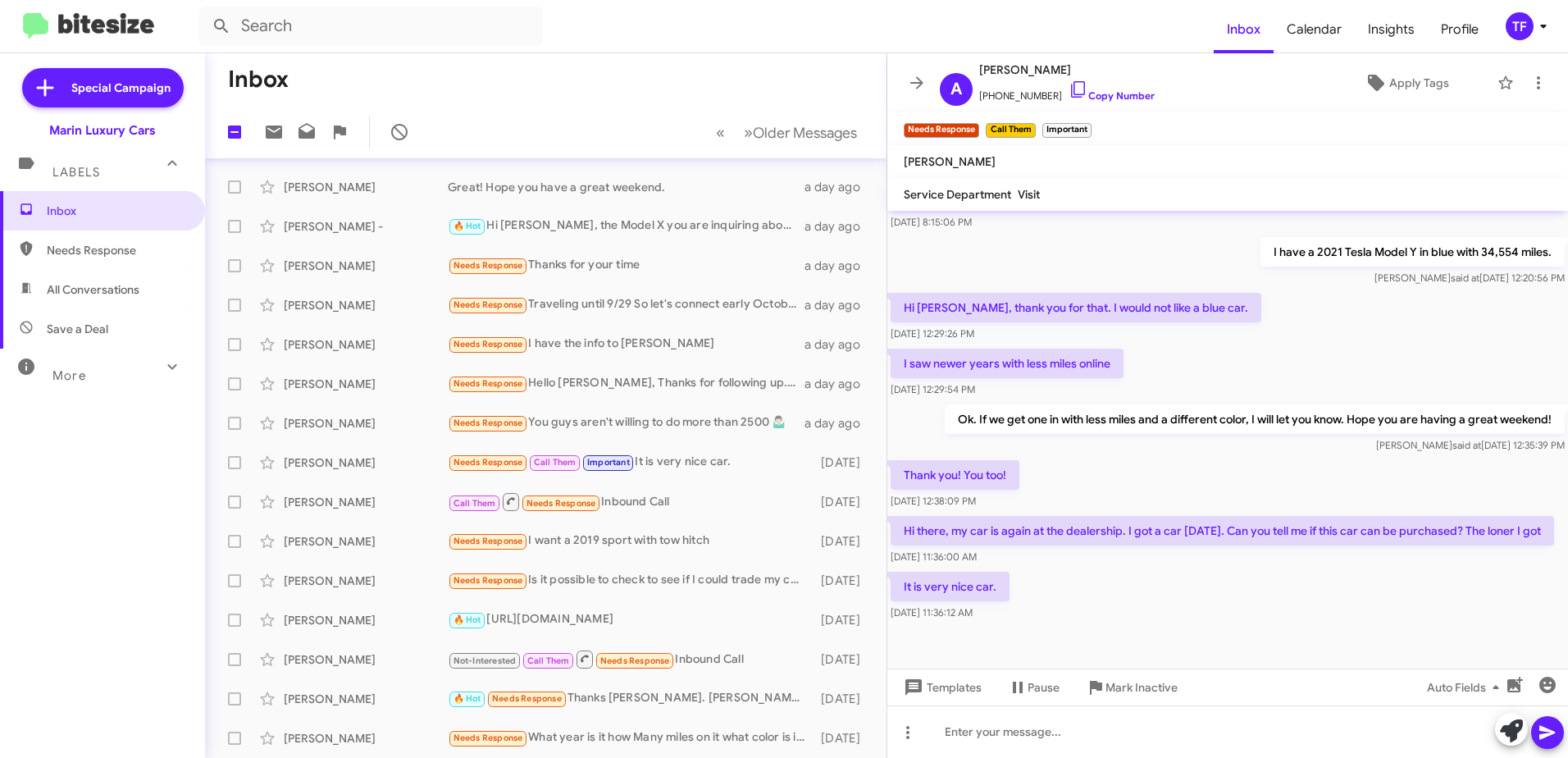
scroll to position [300, 0]
drag, startPoint x: 1240, startPoint y: 586, endPoint x: 1227, endPoint y: 588, distance: 13.2
click at [1237, 587] on div "It is very nice car. [DATE] 11:36:12 AM" at bounding box center [1228, 595] width 681 height 56
click at [1205, 588] on div "It is very nice car. [DATE] 11:36:12 AM" at bounding box center [1228, 595] width 681 height 56
drag, startPoint x: 1176, startPoint y: 464, endPoint x: 1158, endPoint y: 462, distance: 18.1
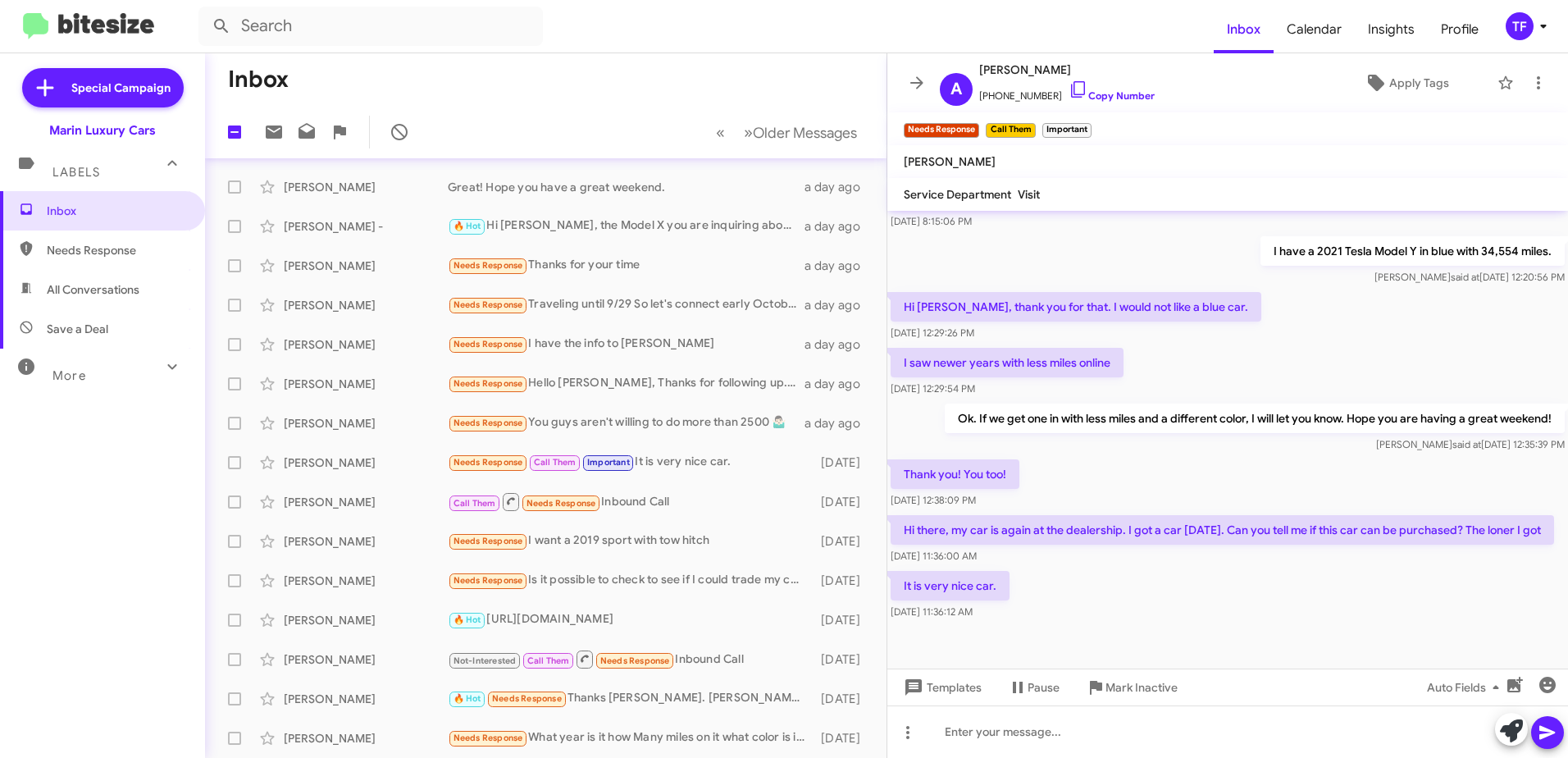
click at [1175, 464] on div "Thank you! You too! [DATE] 12:38:09 PM" at bounding box center [1228, 484] width 681 height 56
click at [1086, 456] on div "Thank you! You too! [DATE] 12:38:09 PM" at bounding box center [1228, 484] width 681 height 56
click at [1073, 595] on div "It is very nice car. [DATE] 11:36:12 AM" at bounding box center [1228, 595] width 681 height 56
click at [1045, 589] on div "It is very nice car. [DATE] 11:36:12 AM" at bounding box center [1228, 595] width 681 height 56
click at [1054, 570] on div "It is very nice car. [DATE] 11:36:12 AM" at bounding box center [1228, 595] width 681 height 56
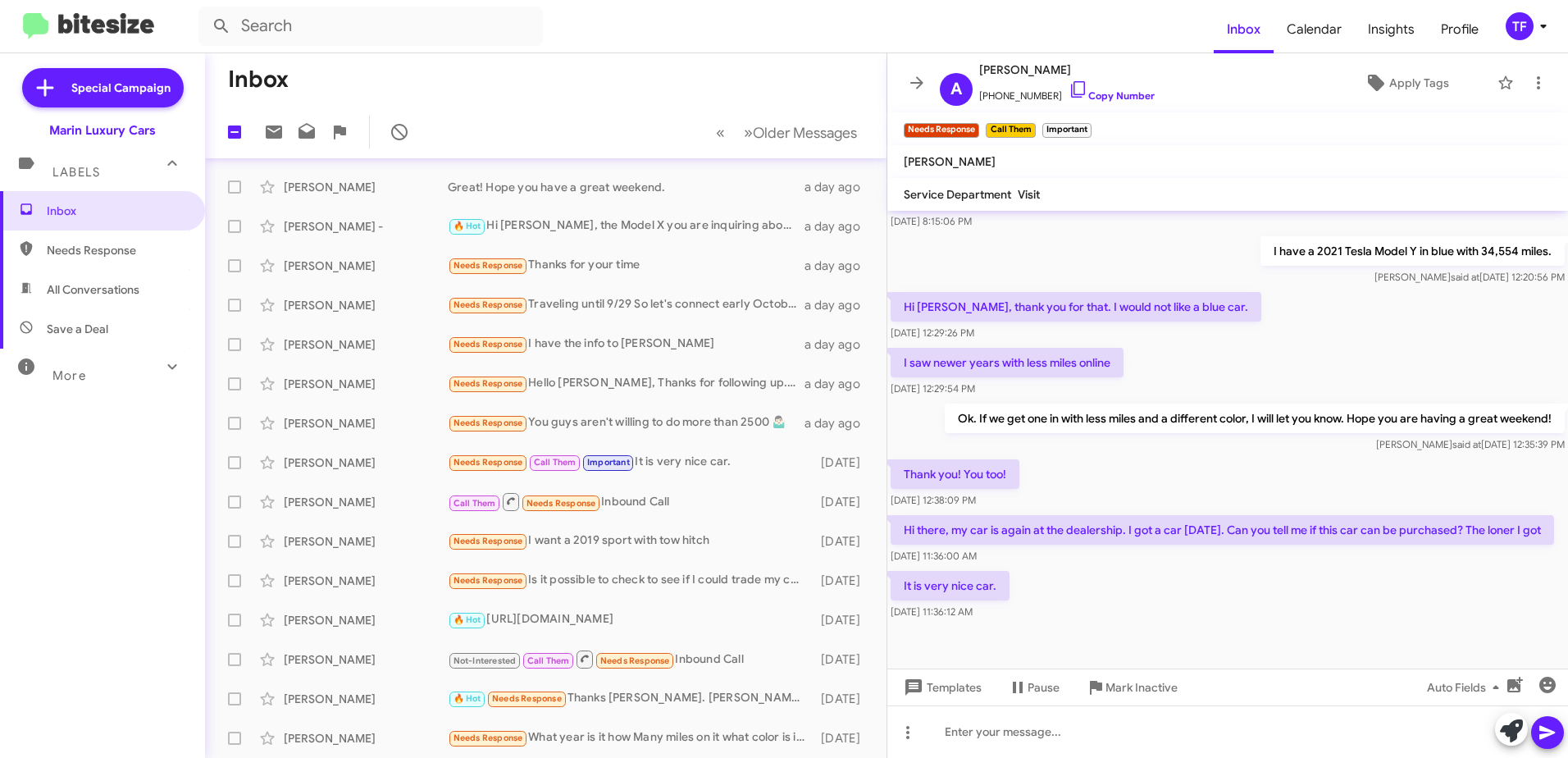
click at [1011, 557] on div "[DATE] 11:36:00 AM" at bounding box center [1222, 557] width 664 height 16
click at [1069, 565] on div "Hi there, my car is again at the dealership. I got a car [DATE]. Can you tell m…" at bounding box center [1228, 539] width 681 height 56
click at [1160, 465] on div "Thank you! You too! [DATE] 12:38:09 PM" at bounding box center [1228, 484] width 681 height 56
click at [1103, 459] on div "Thank you! You too! [DATE] 12:38:09 PM" at bounding box center [1228, 484] width 681 height 56
click at [1149, 462] on div "Thank you! You too! [DATE] 12:38:09 PM" at bounding box center [1228, 484] width 681 height 56
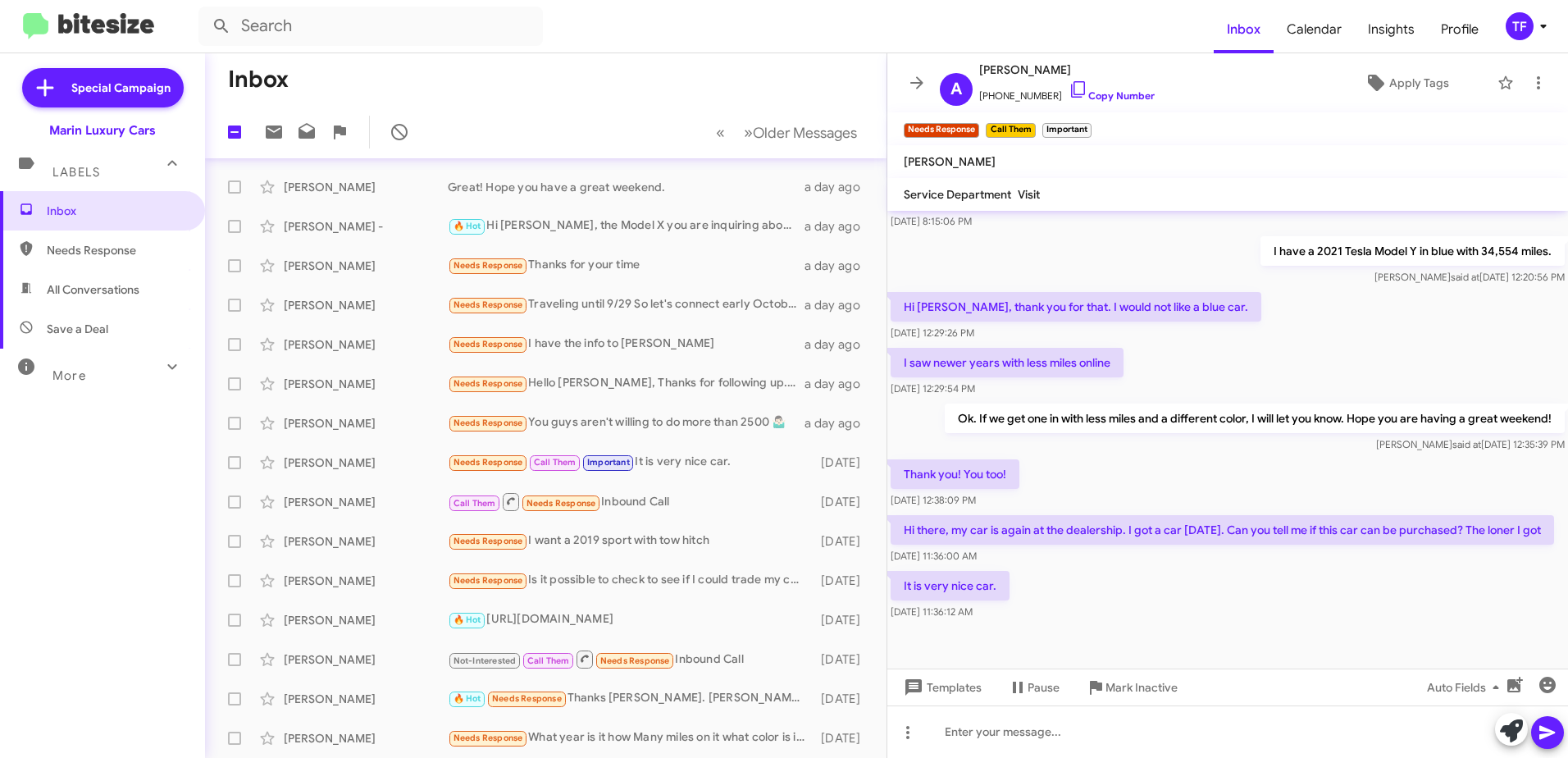
click at [1093, 463] on div "Thank you! You too! [DATE] 12:38:09 PM" at bounding box center [1228, 484] width 681 height 56
click at [1060, 476] on div "Thank you! You too! [DATE] 12:38:09 PM" at bounding box center [1228, 484] width 681 height 56
click at [1060, 464] on div "Thank you! You too! [DATE] 12:38:09 PM" at bounding box center [1228, 484] width 681 height 56
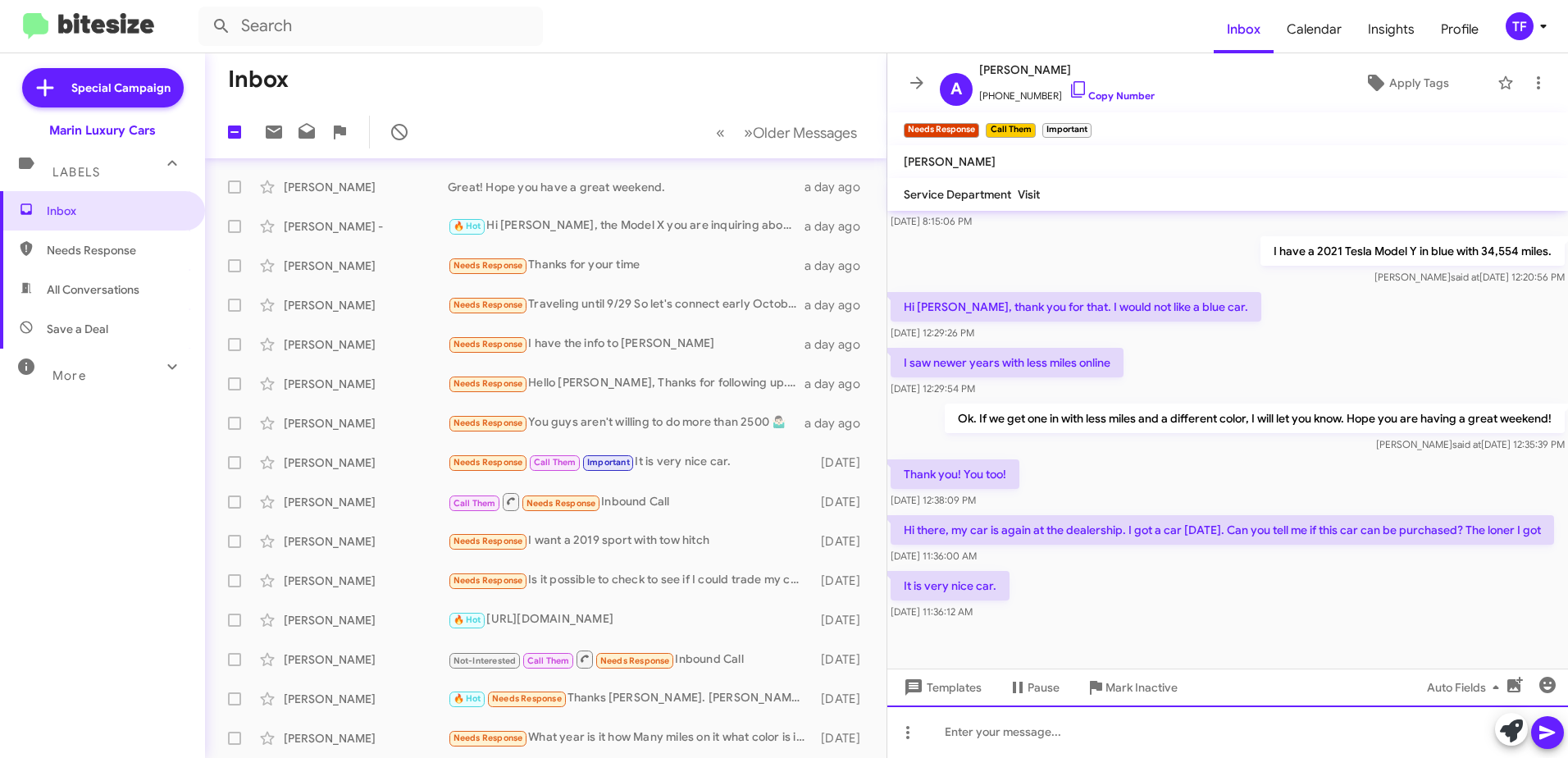
click at [971, 735] on div at bounding box center [1228, 732] width 681 height 53
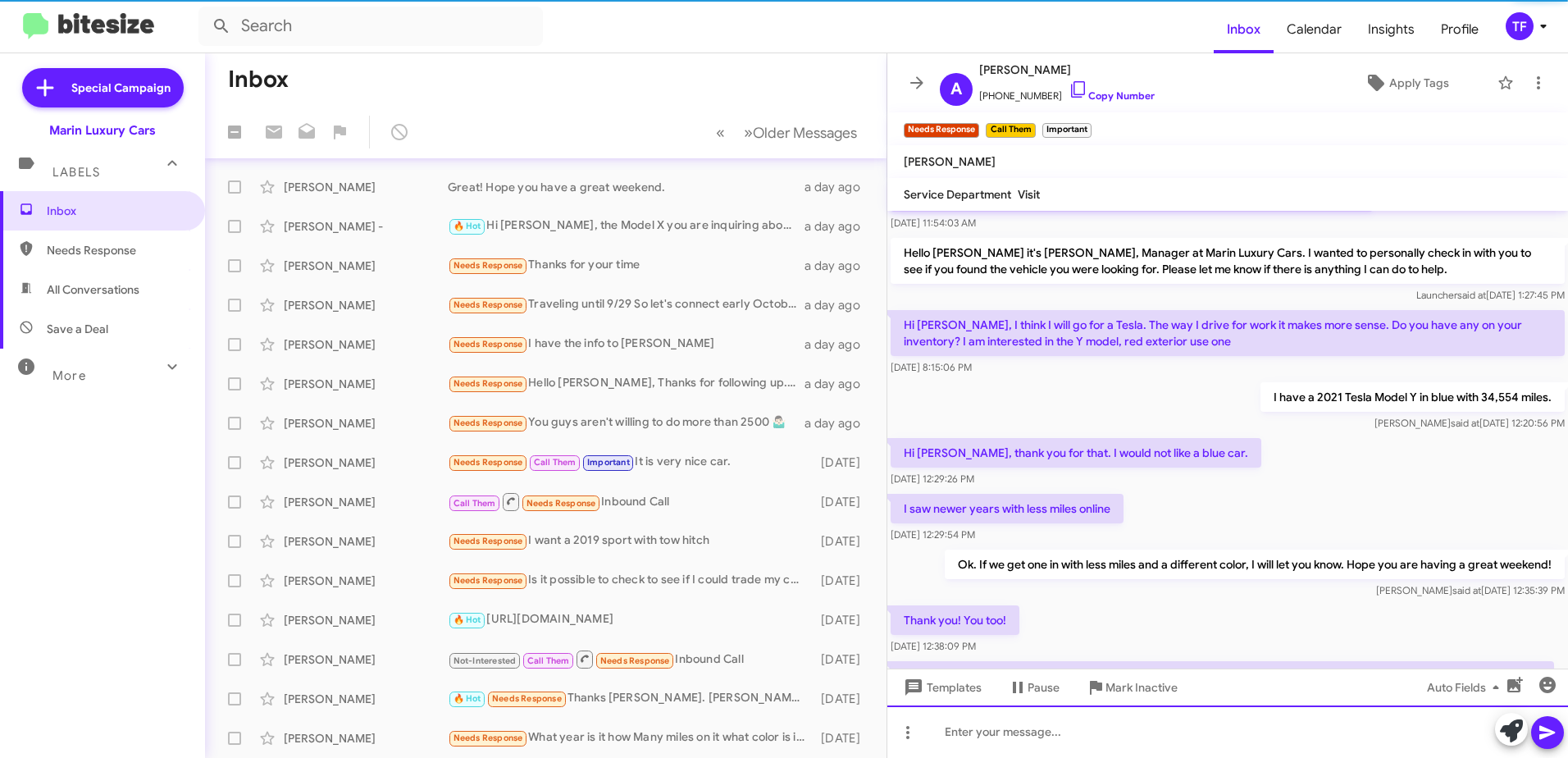
scroll to position [360, 0]
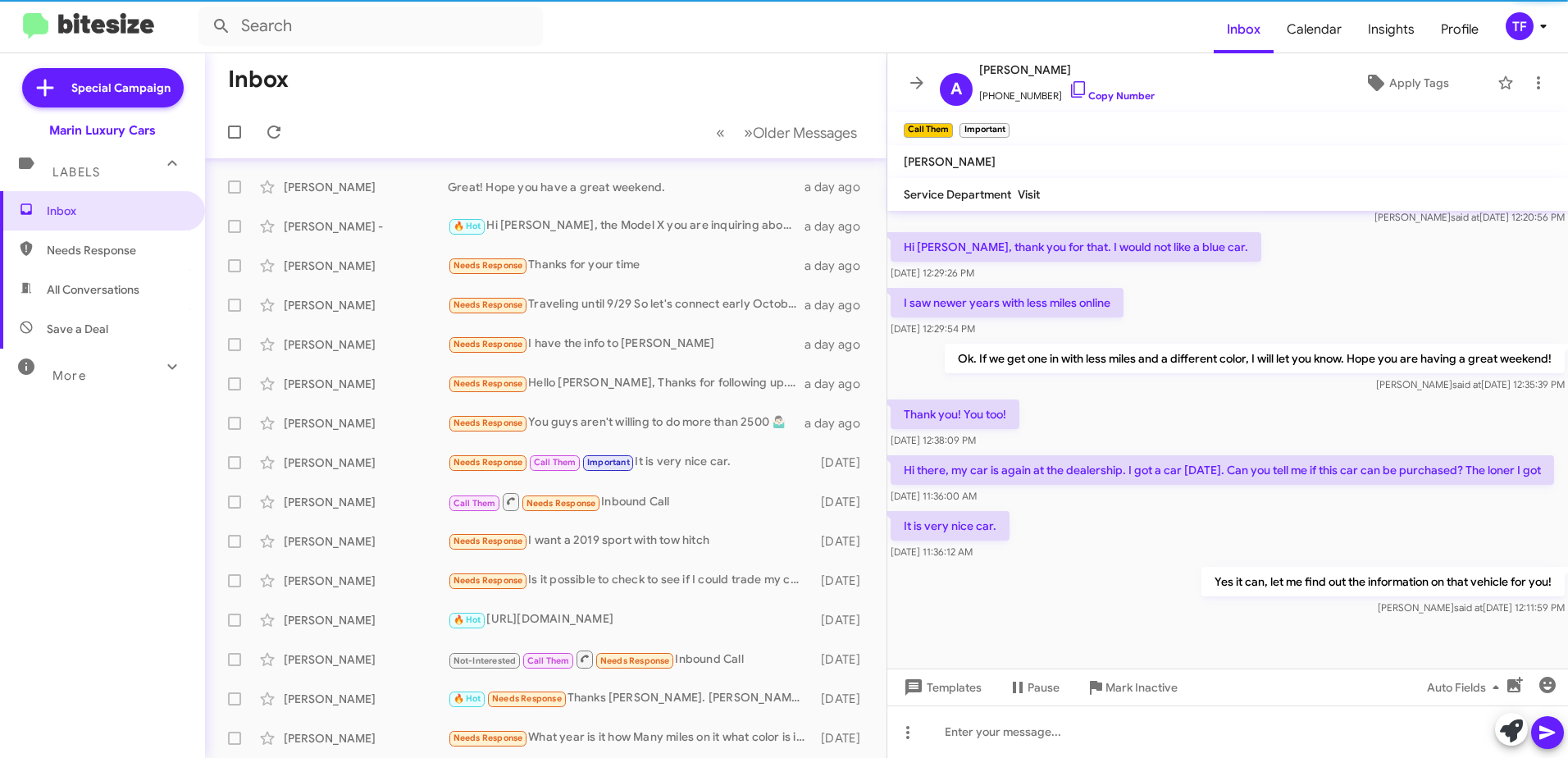
click at [1095, 547] on div "It is very nice car. [DATE] 11:36:12 AM" at bounding box center [1228, 536] width 681 height 56
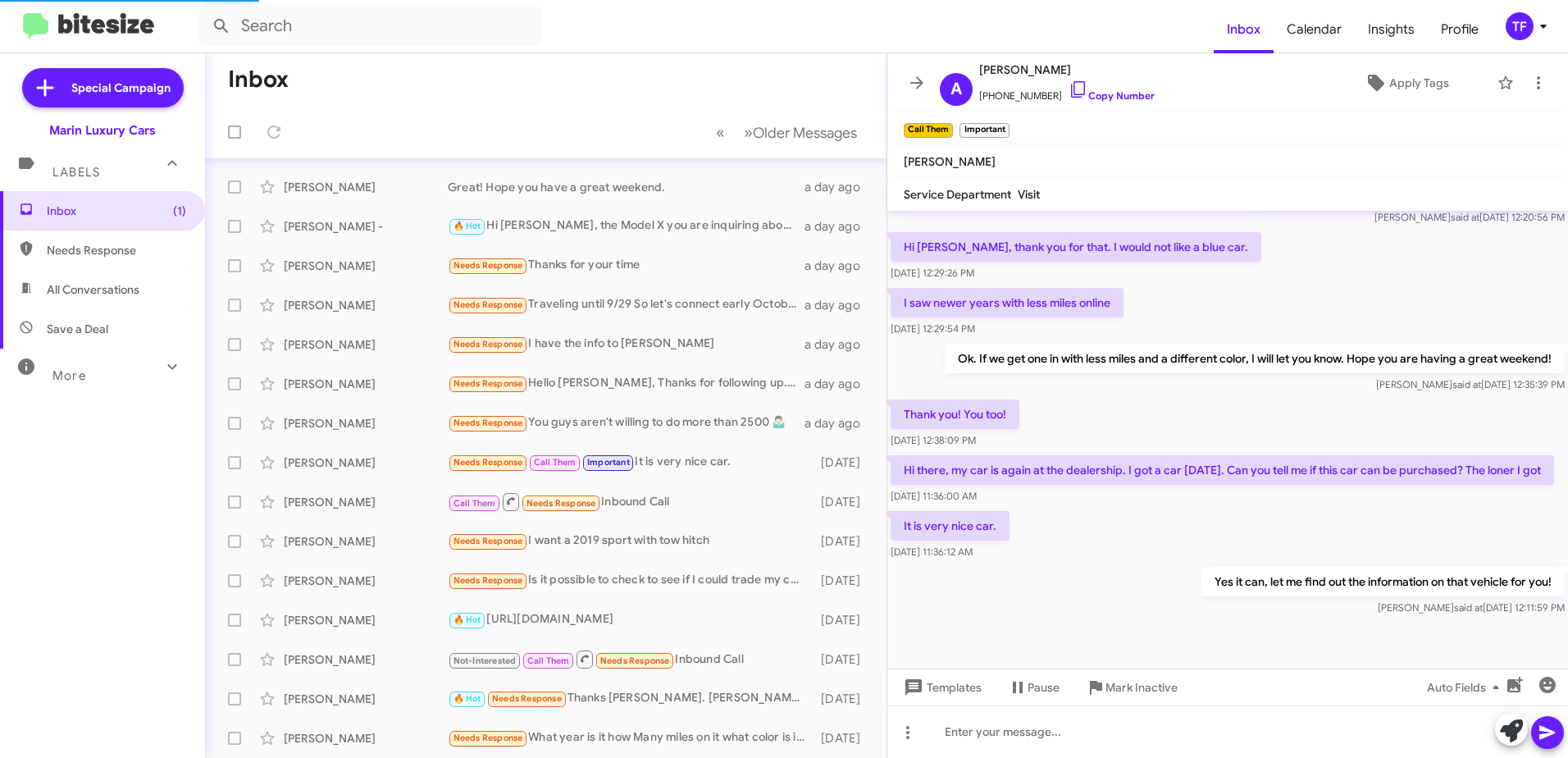
scroll to position [194, 0]
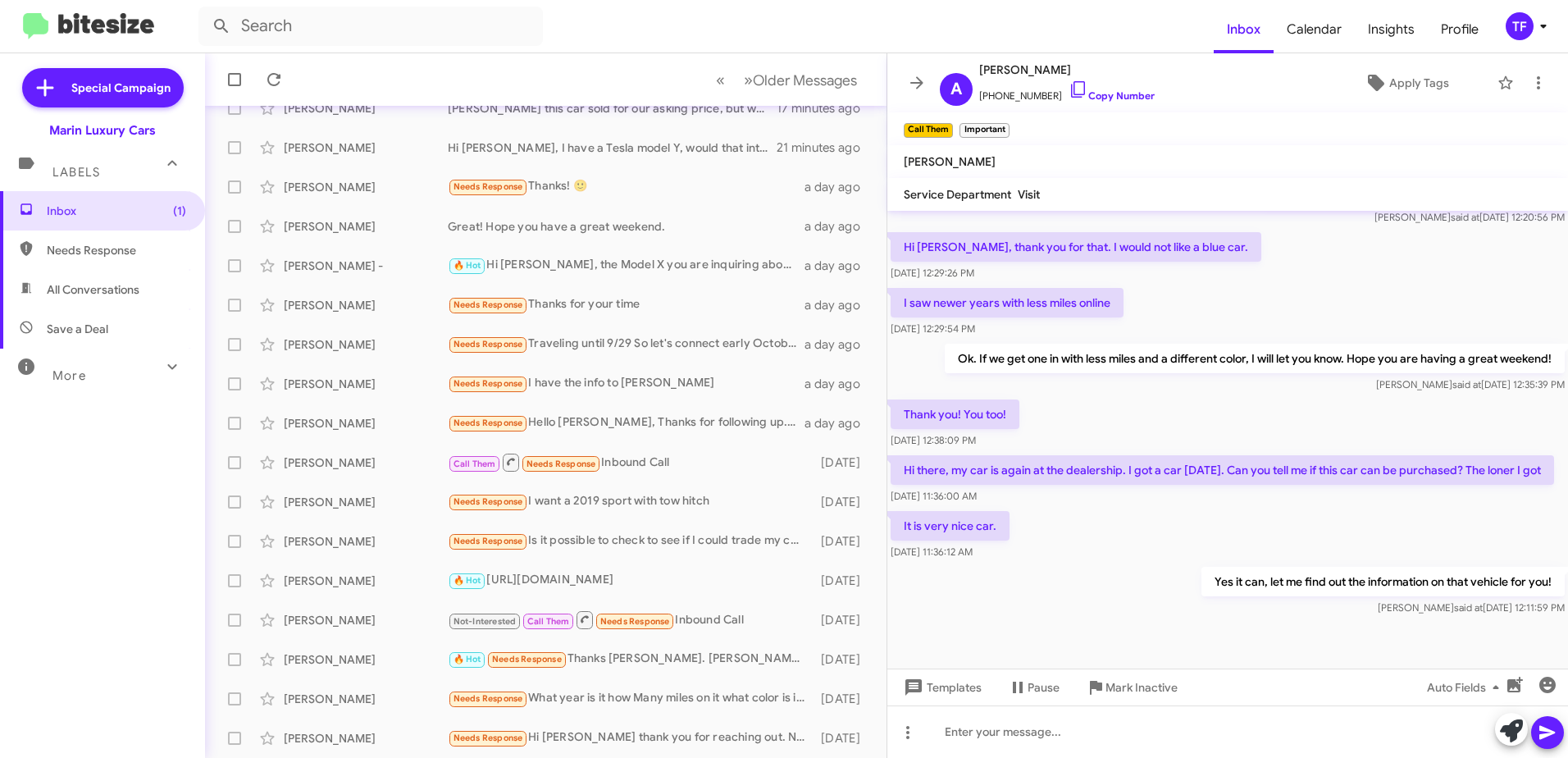
click at [1088, 520] on div "It is very nice car. [DATE] 11:36:12 AM" at bounding box center [1228, 536] width 681 height 56
click at [1149, 514] on div "It is very nice car. [DATE] 11:36:12 AM" at bounding box center [1228, 536] width 681 height 56
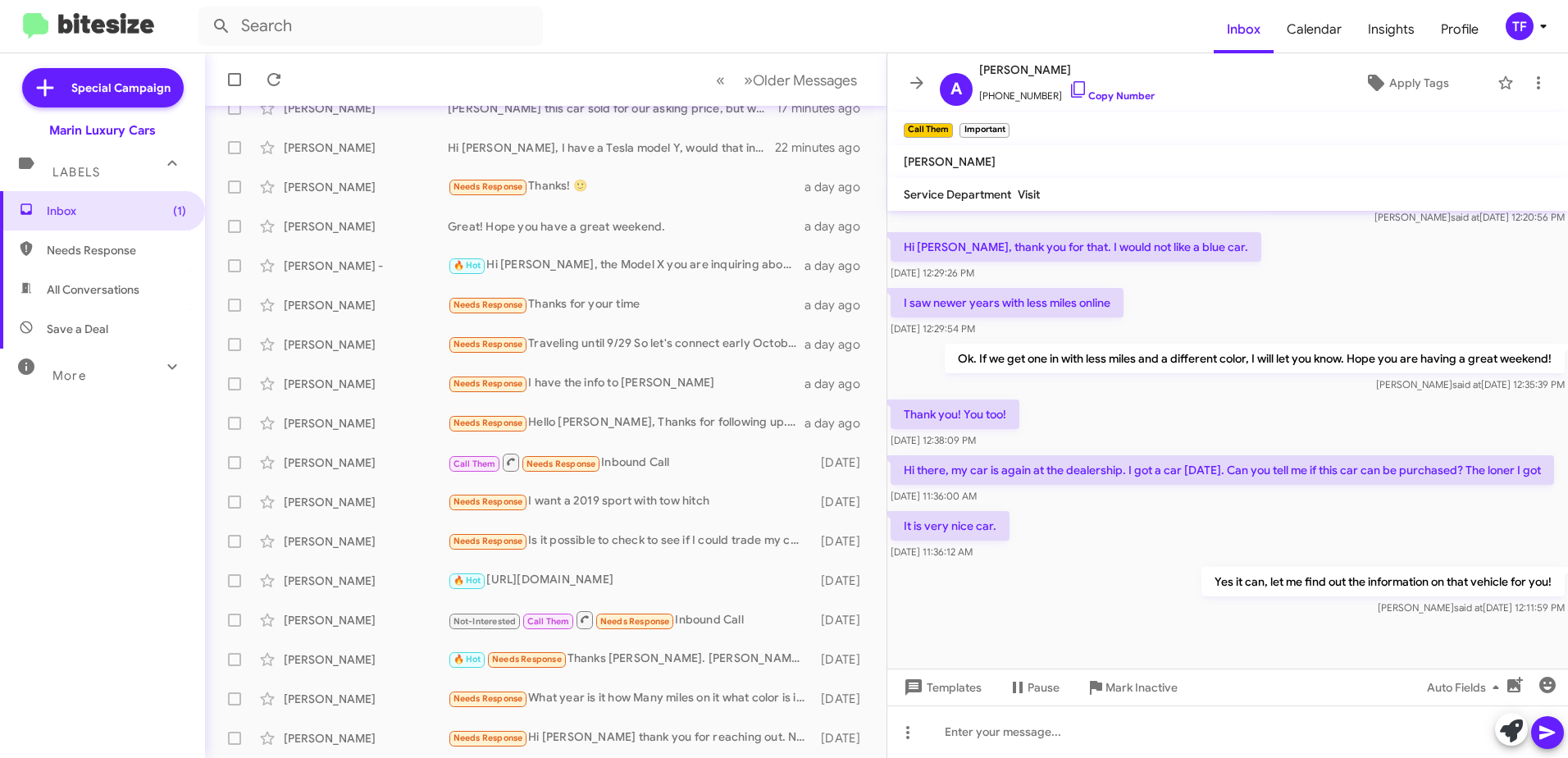
click at [1104, 511] on div "It is very nice car. [DATE] 11:36:12 AM" at bounding box center [1228, 536] width 681 height 56
click at [1115, 488] on div "[DATE] 11:36:00 AM" at bounding box center [1222, 497] width 664 height 16
click at [1128, 531] on div "It is very nice car. [DATE] 11:36:12 AM" at bounding box center [1228, 536] width 681 height 56
click at [1120, 505] on div "Hi there, my car is again at the dealership. I got a car [DATE]. Can you tell m…" at bounding box center [1228, 479] width 681 height 56
click at [1049, 499] on div "[DATE] 11:36:00 AM" at bounding box center [1222, 497] width 664 height 16
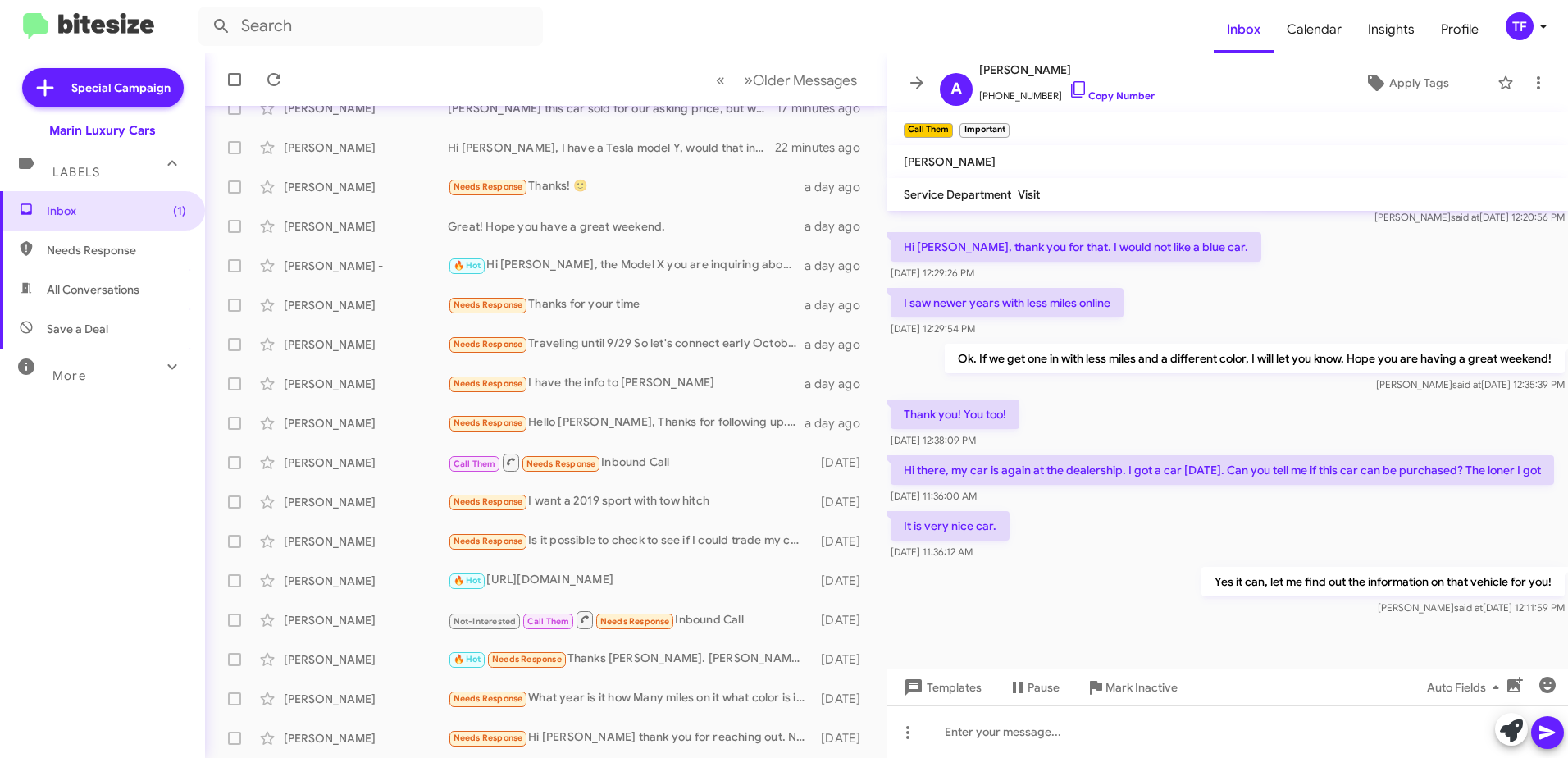
click at [1058, 520] on div "It is very nice car. [DATE] 11:36:12 AM" at bounding box center [1228, 536] width 681 height 56
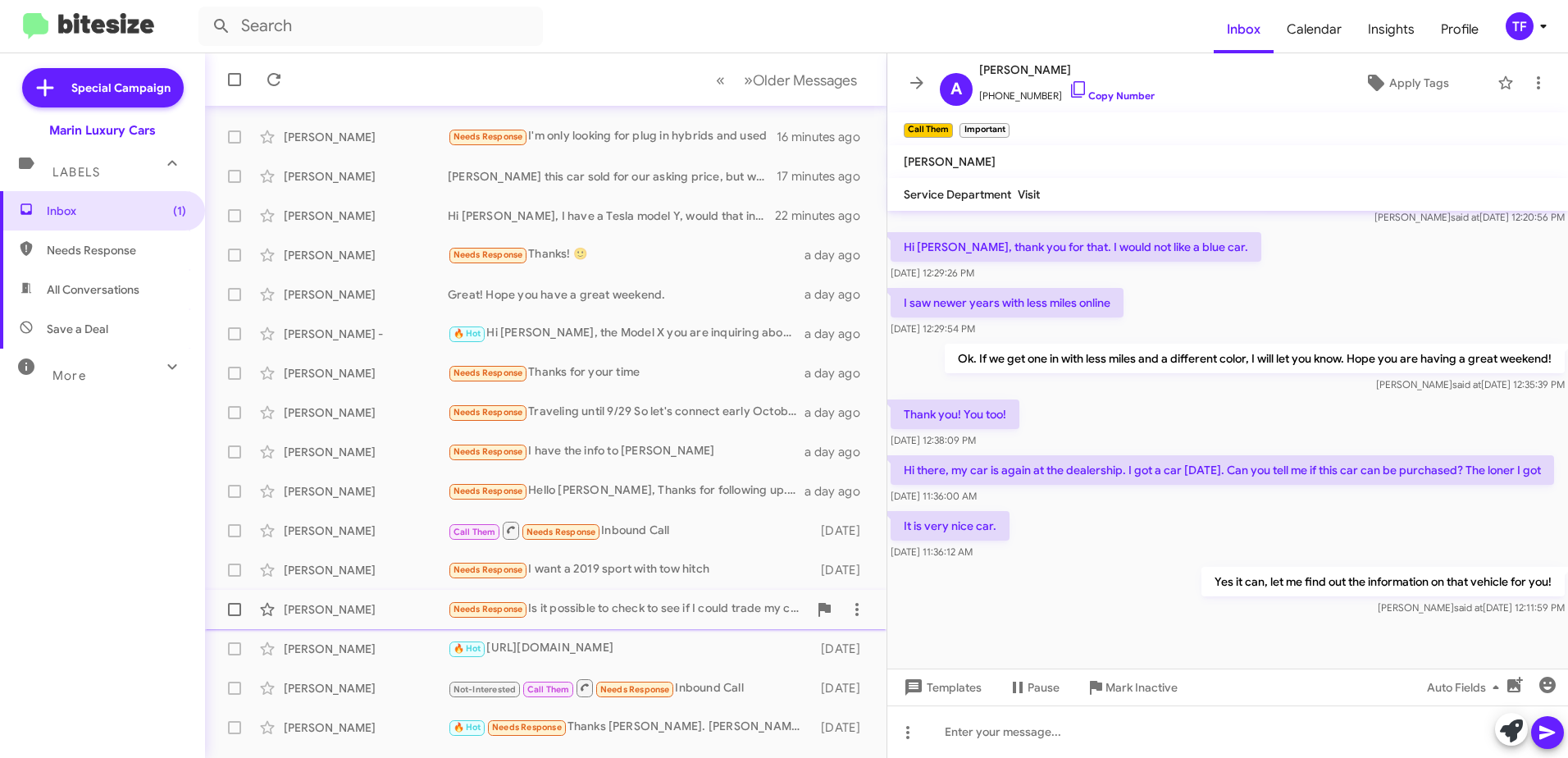
scroll to position [164, 0]
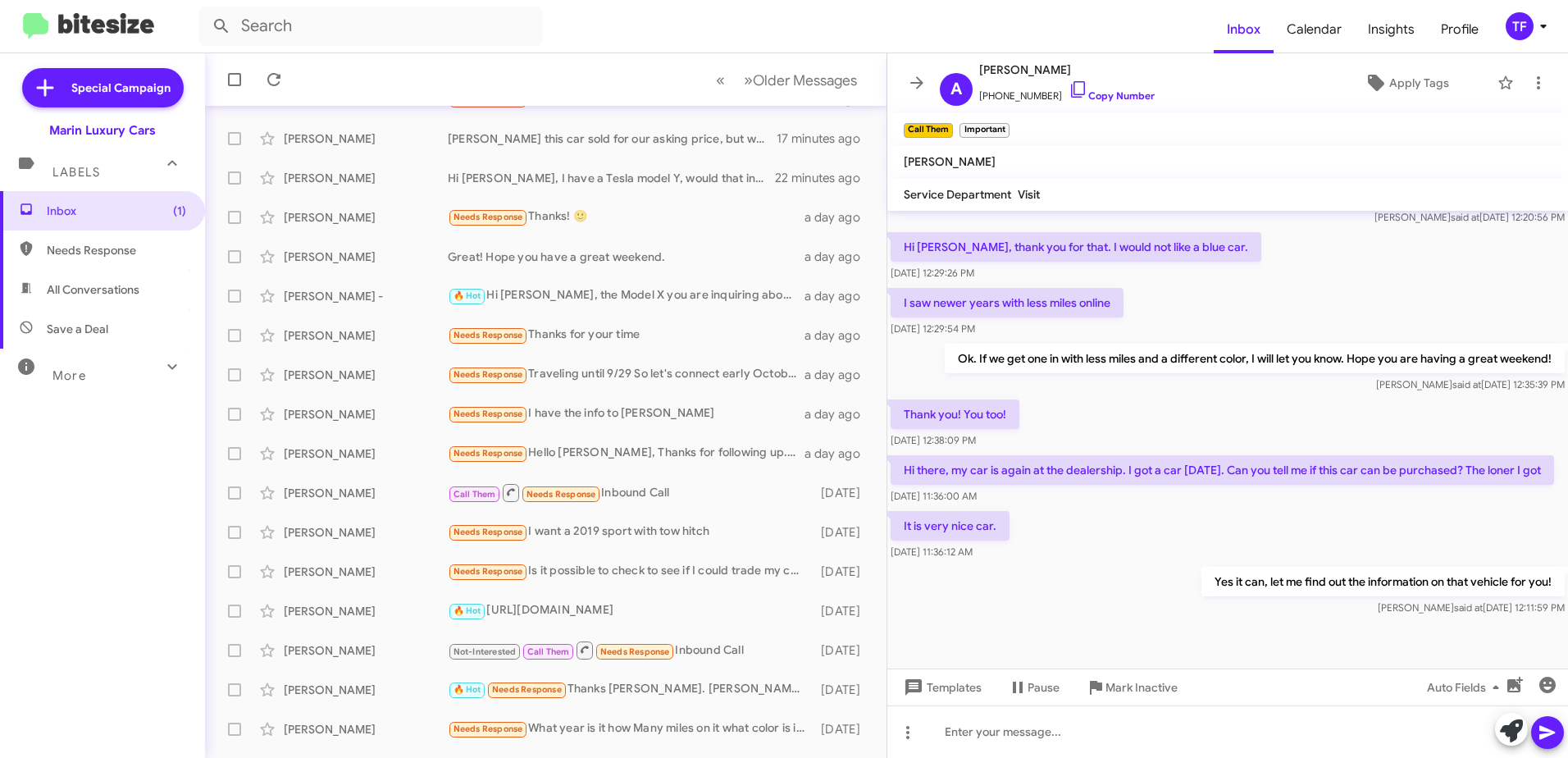
drag, startPoint x: 1096, startPoint y: 407, endPoint x: 1080, endPoint y: 407, distance: 16.0
click at [1095, 407] on div "Thank you! You too! [DATE] 12:38:09 PM" at bounding box center [1228, 424] width 681 height 56
click at [1080, 407] on div "Thank you! You too! [DATE] 12:38:09 PM" at bounding box center [1228, 424] width 681 height 56
click at [1086, 526] on div "It is very nice car. [DATE] 11:36:12 AM" at bounding box center [1228, 536] width 681 height 56
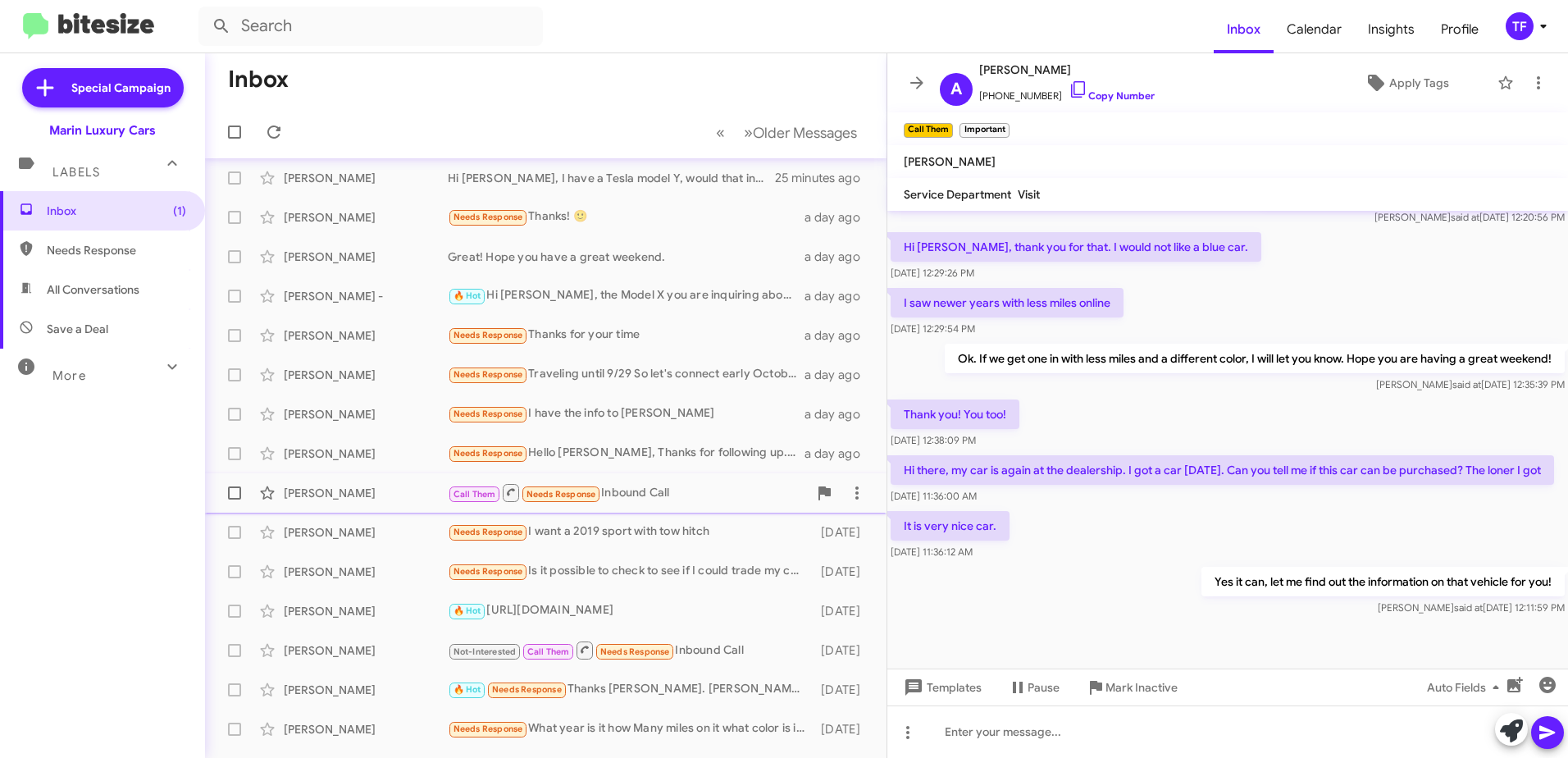
scroll to position [0, 0]
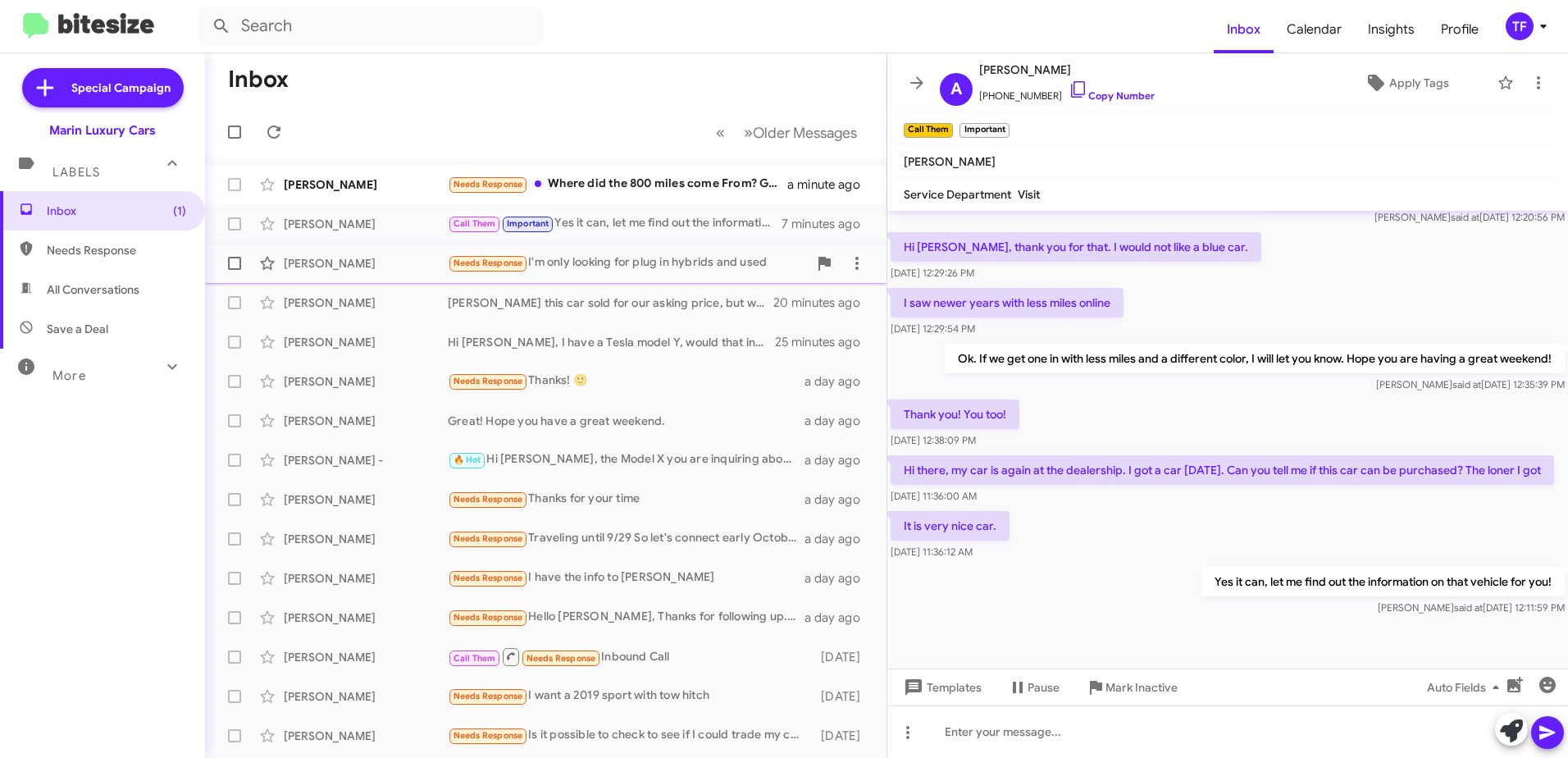
click at [648, 261] on div "Needs Response I'm only looking for plug in hybrids and used" at bounding box center [627, 262] width 360 height 19
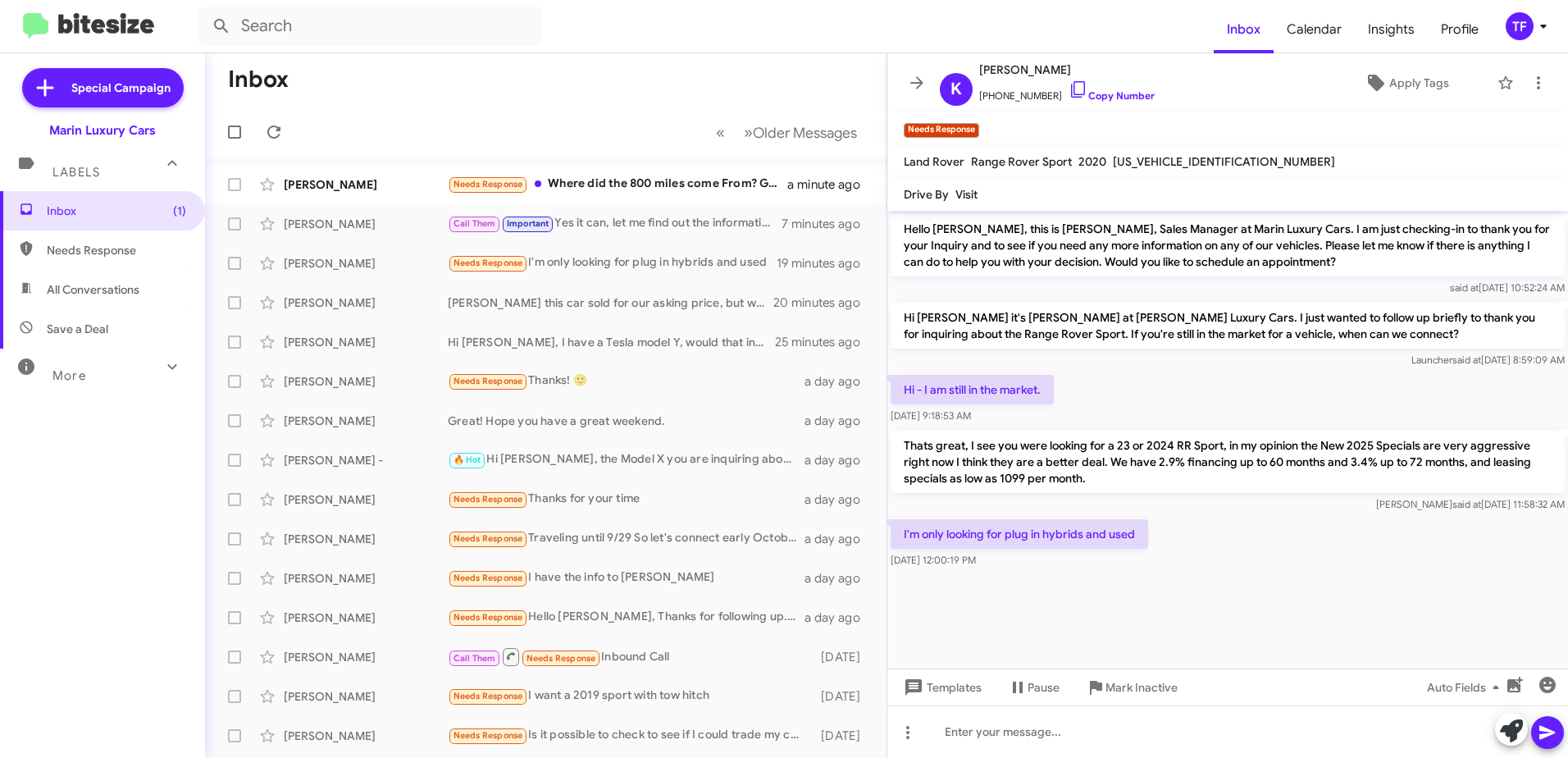
click at [1247, 553] on div "I'm only looking for plug in hybrids and used [DATE] 12:00:19 PM" at bounding box center [1228, 544] width 681 height 56
drag, startPoint x: 1197, startPoint y: 569, endPoint x: 1203, endPoint y: 549, distance: 20.9
click at [1197, 568] on div "I'm only looking for plug in hybrids and used [DATE] 12:00:19 PM" at bounding box center [1228, 544] width 681 height 56
click at [1208, 542] on div "I'm only looking for plug in hybrids and used [DATE] 12:00:19 PM" at bounding box center [1228, 544] width 681 height 56
drag, startPoint x: 1216, startPoint y: 562, endPoint x: 1174, endPoint y: 579, distance: 45.3
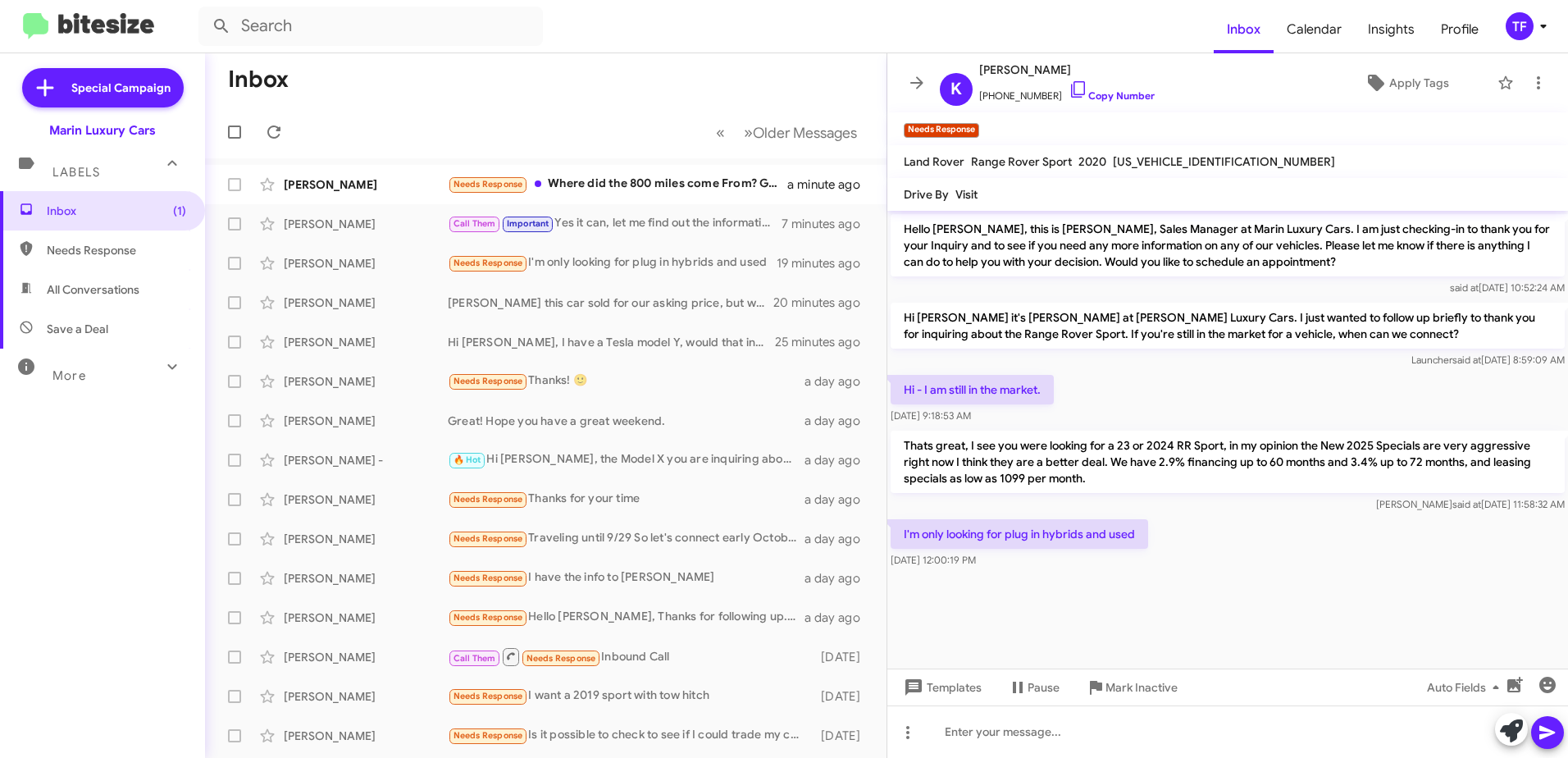
click at [1194, 572] on cdk-virtual-scroll-viewport "Hello [PERSON_NAME], this is [PERSON_NAME], Sales Manager at Marin Luxury Cars.…" at bounding box center [1228, 439] width 681 height 458
drag, startPoint x: 1134, startPoint y: 584, endPoint x: 1204, endPoint y: 558, distance: 74.7
click at [1135, 583] on div at bounding box center [1228, 582] width 681 height 21
click at [1204, 558] on div "I'm only looking for plug in hybrids and used [DATE] 12:00:19 PM" at bounding box center [1228, 544] width 681 height 56
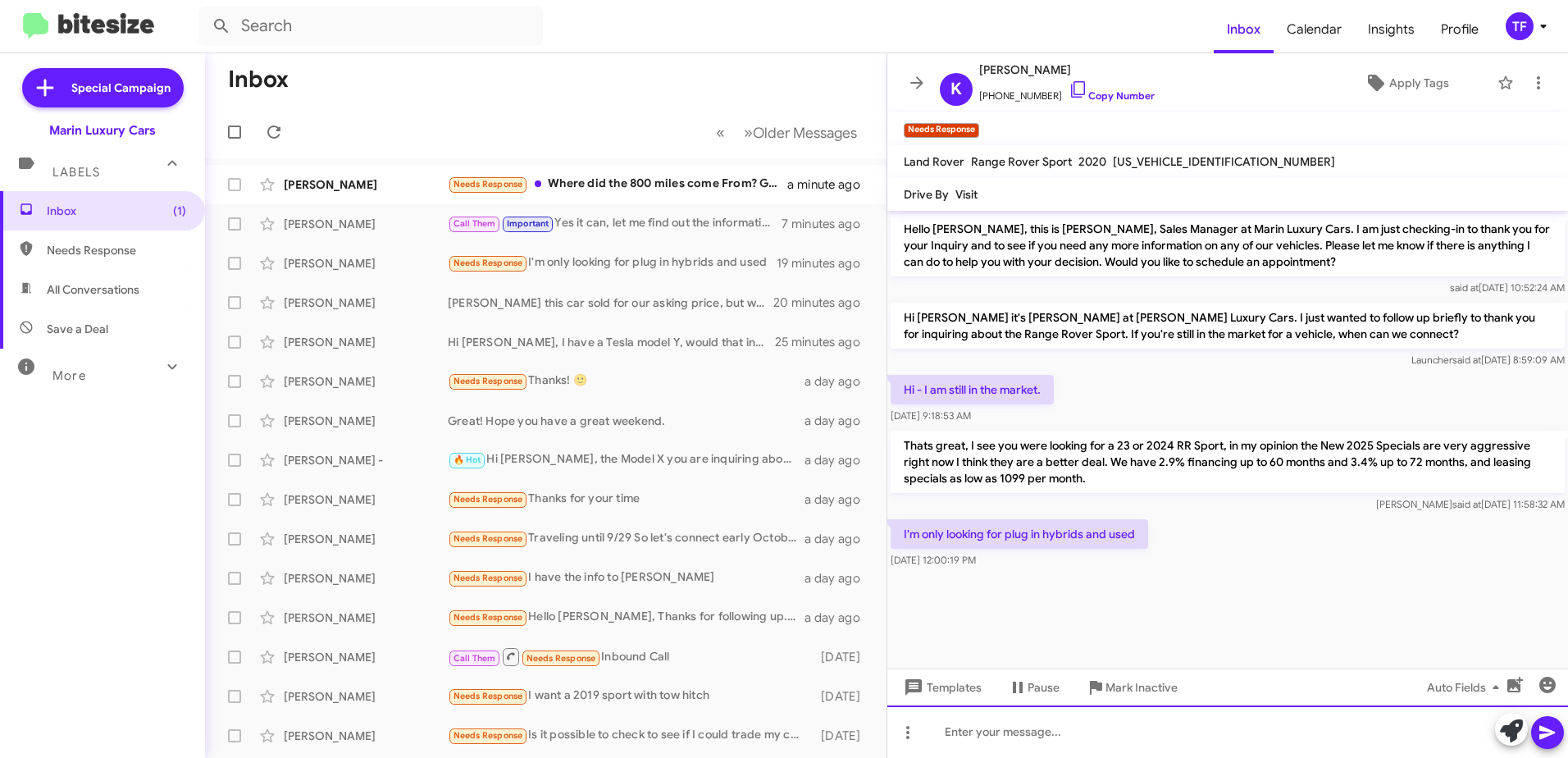
click at [1004, 737] on div at bounding box center [1228, 732] width 681 height 53
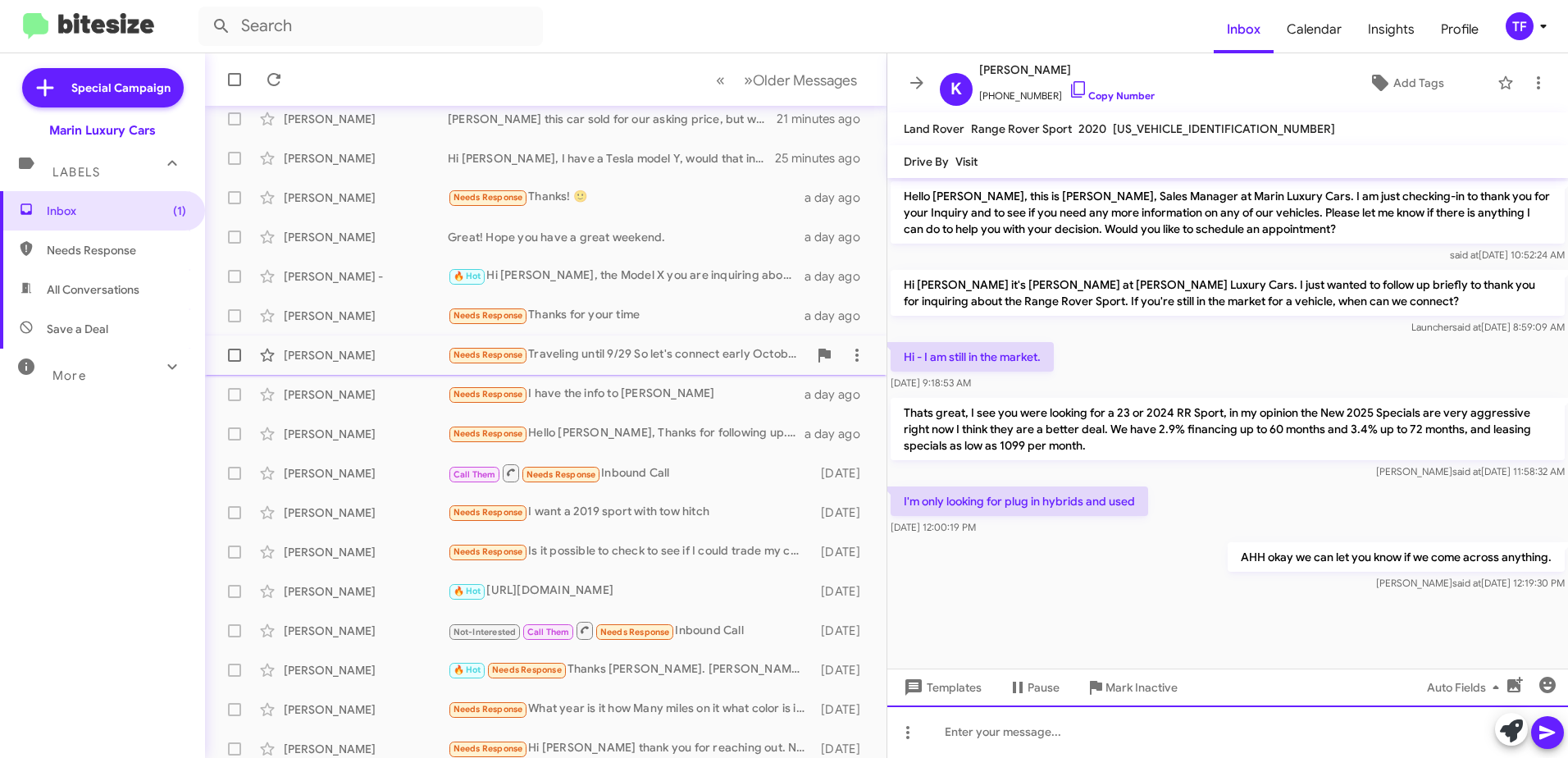
scroll to position [194, 0]
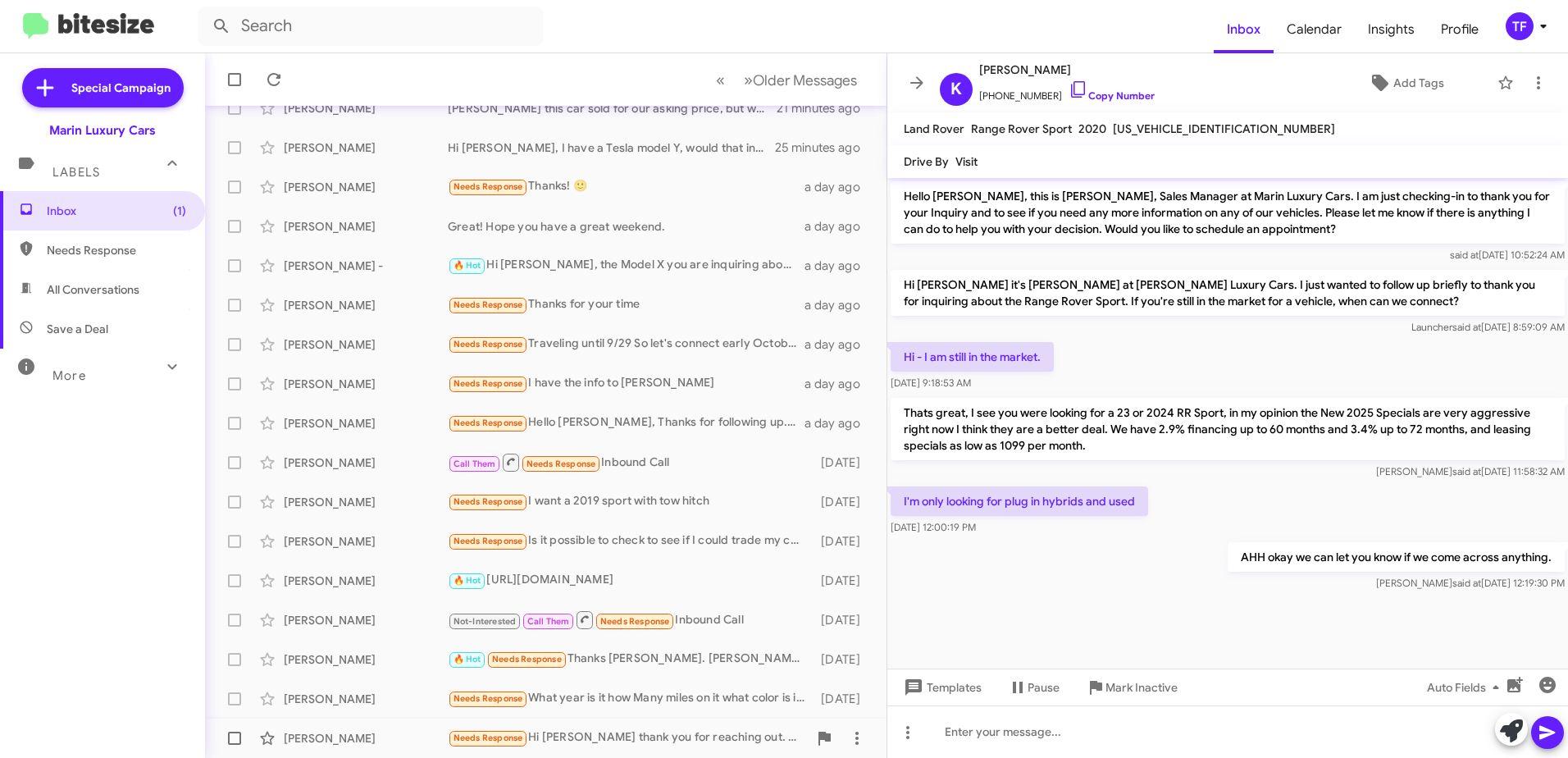
click at [687, 739] on div "Needs Response Hi [PERSON_NAME] thank you for reaching out. No questions at the…" at bounding box center [627, 738] width 360 height 19
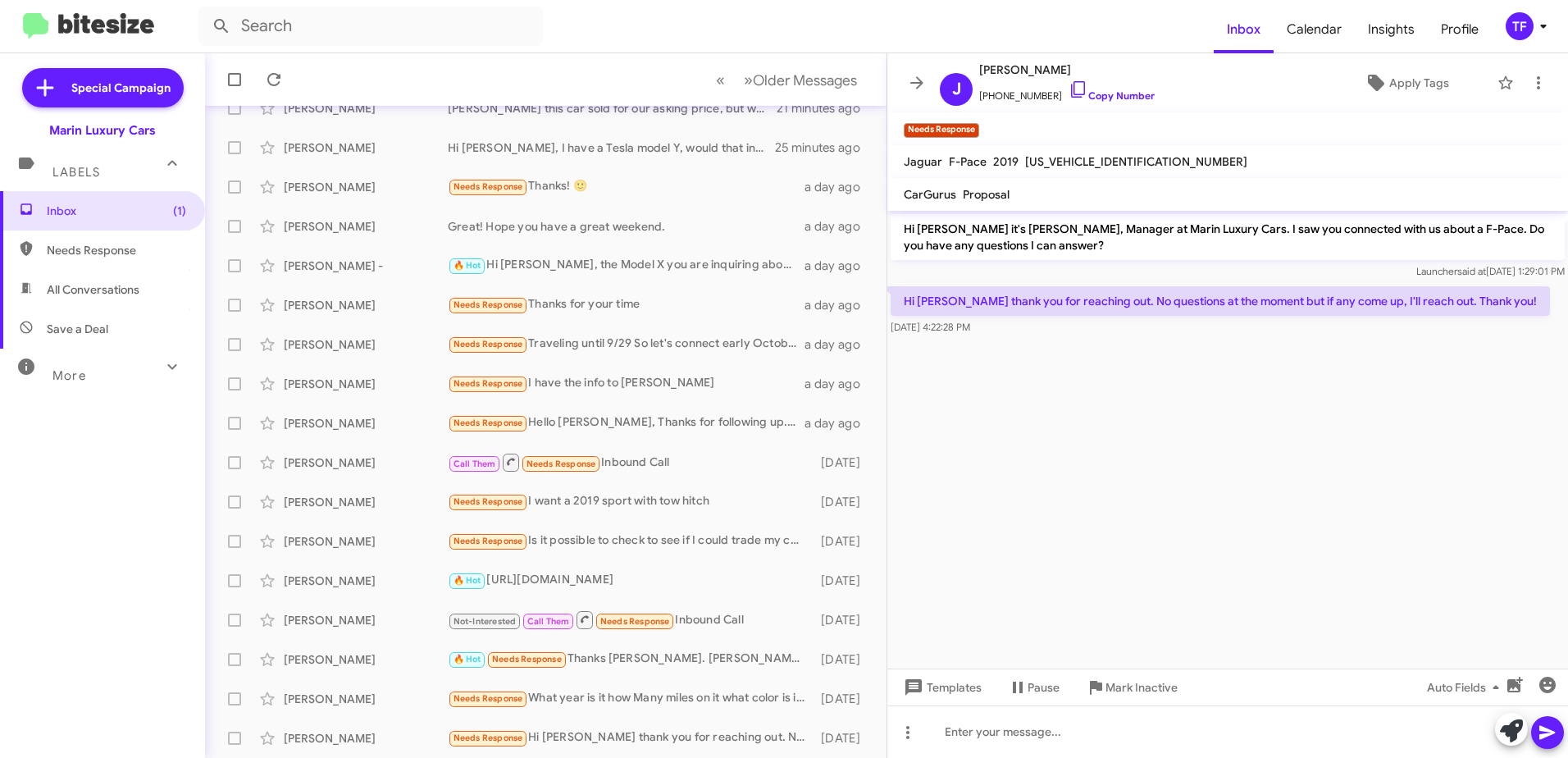
drag, startPoint x: 1145, startPoint y: 372, endPoint x: 1107, endPoint y: 377, distance: 38.3
click at [1138, 373] on cdk-virtual-scroll-viewport "Hi [PERSON_NAME] it's [PERSON_NAME], Manager at Marin Luxury Cars. I saw you co…" at bounding box center [1228, 439] width 681 height 458
click at [1016, 377] on cdk-virtual-scroll-viewport "Hi [PERSON_NAME] it's [PERSON_NAME], Manager at Marin Luxury Cars. I saw you co…" at bounding box center [1228, 439] width 681 height 458
click at [1068, 377] on cdk-virtual-scroll-viewport "Hi [PERSON_NAME] it's [PERSON_NAME], Manager at Marin Luxury Cars. I saw you co…" at bounding box center [1228, 439] width 681 height 458
click at [1026, 385] on cdk-virtual-scroll-viewport "Hi [PERSON_NAME] it's [PERSON_NAME], Manager at Marin Luxury Cars. I saw you co…" at bounding box center [1228, 439] width 681 height 458
